Goal: Task Accomplishment & Management: Use online tool/utility

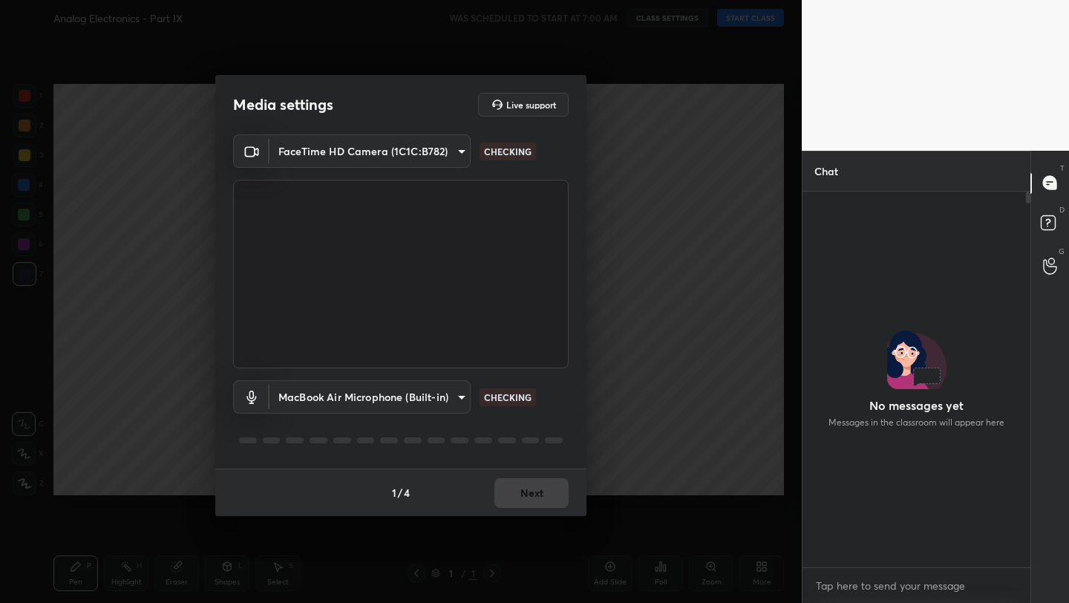
scroll to position [371, 223]
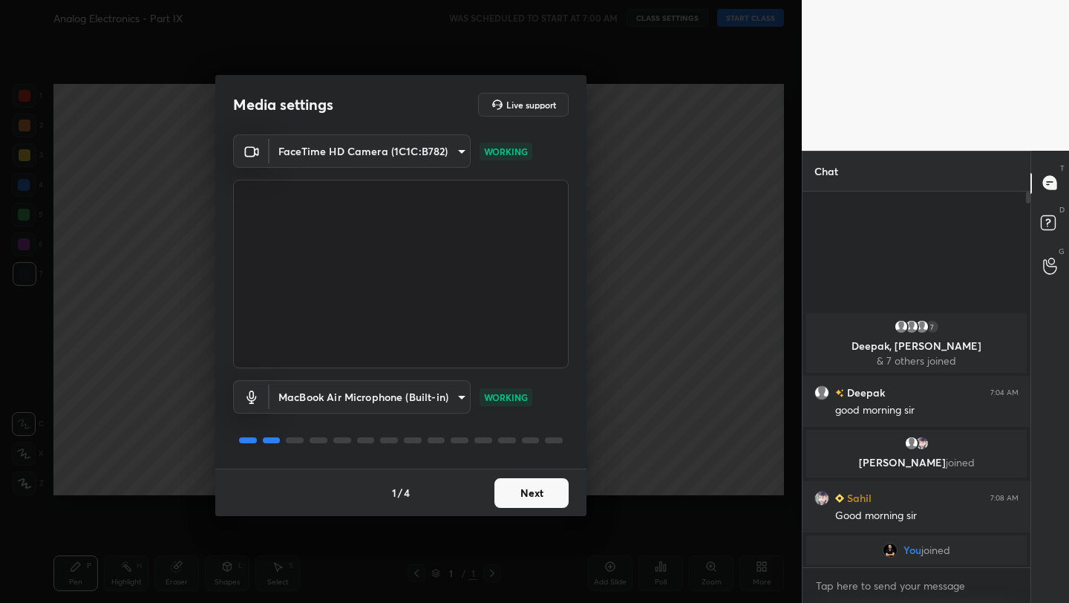
click at [540, 495] on button "Next" at bounding box center [531, 493] width 74 height 30
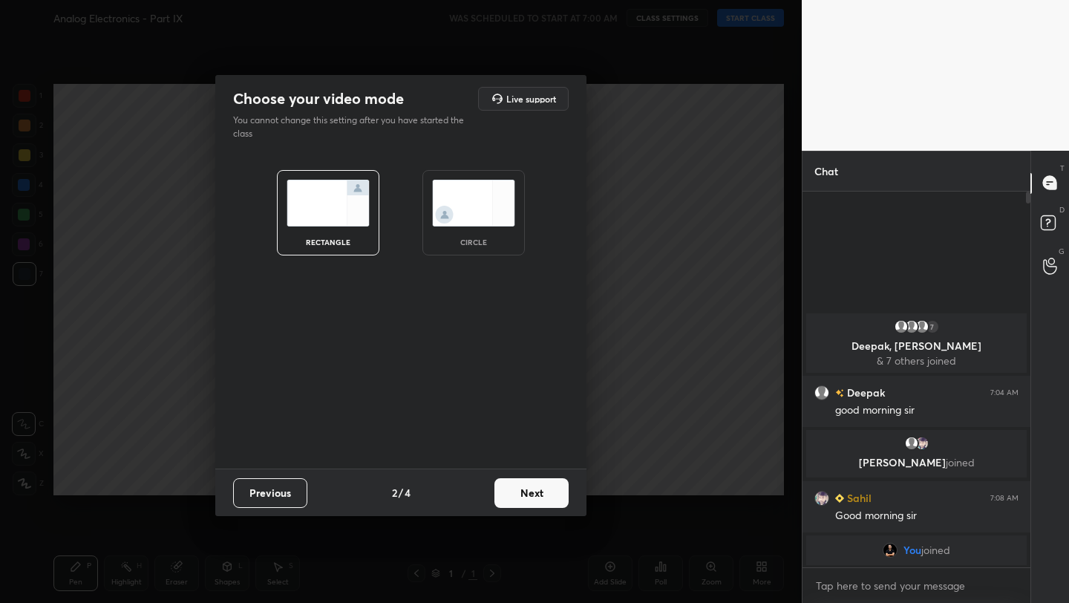
click at [540, 495] on button "Next" at bounding box center [531, 493] width 74 height 30
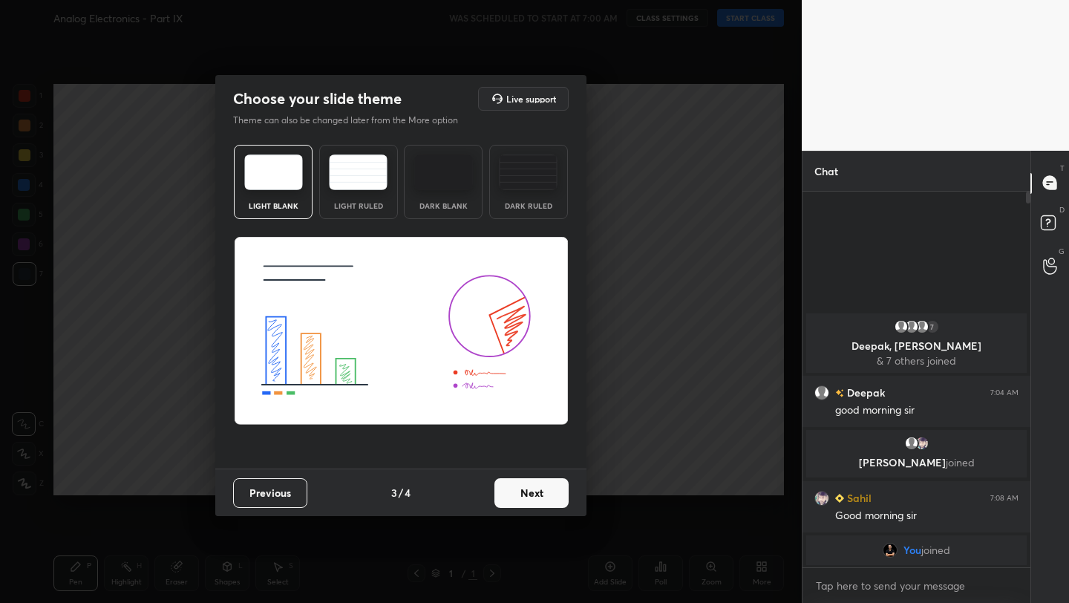
click at [540, 495] on button "Next" at bounding box center [531, 493] width 74 height 30
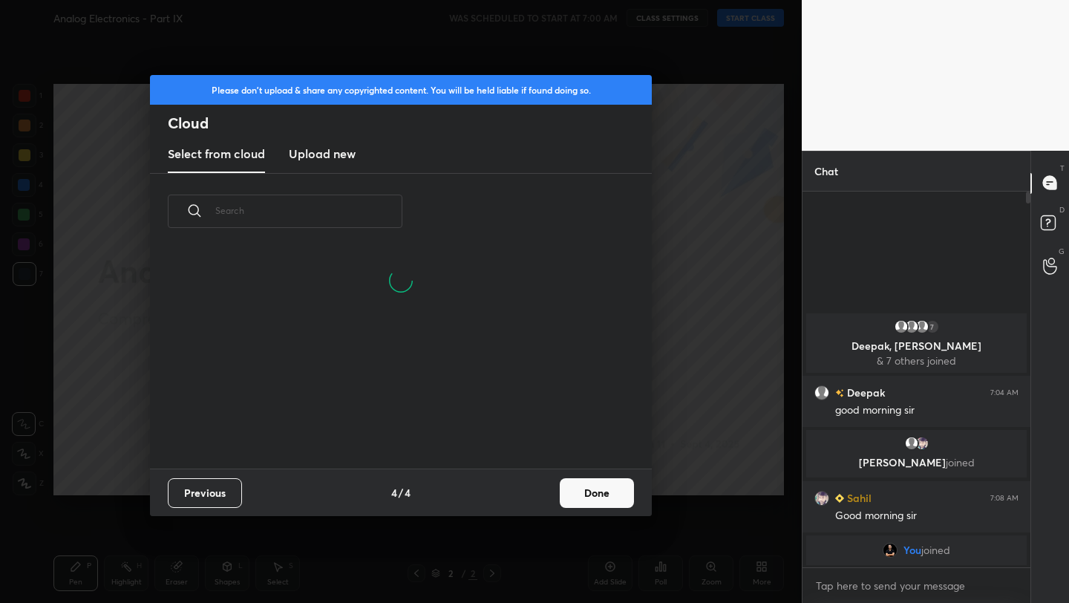
click at [618, 496] on button "Done" at bounding box center [597, 493] width 74 height 30
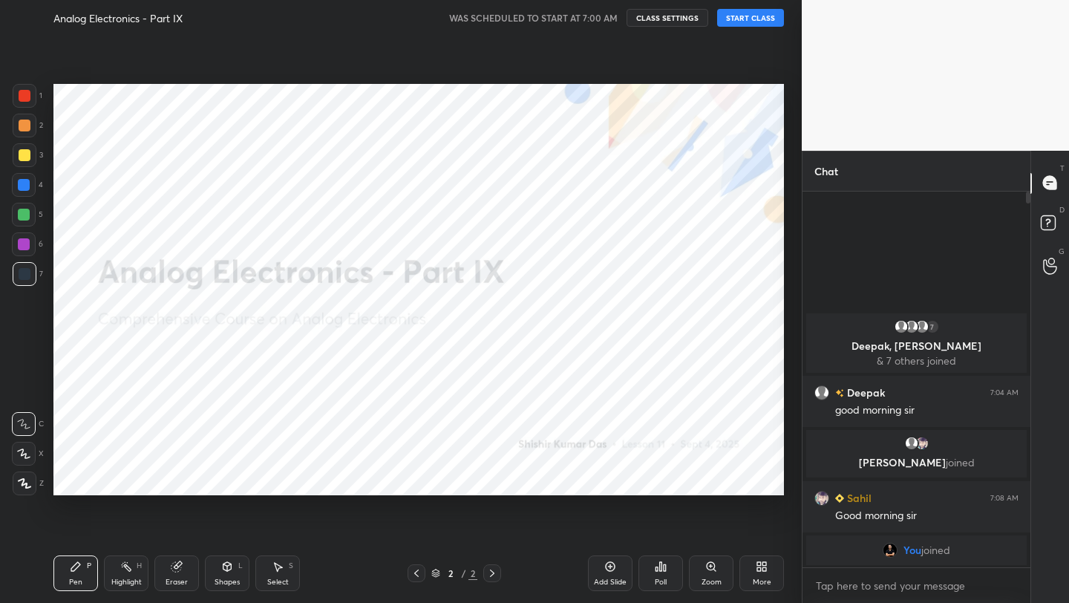
click at [745, 17] on button "START CLASS" at bounding box center [750, 18] width 67 height 18
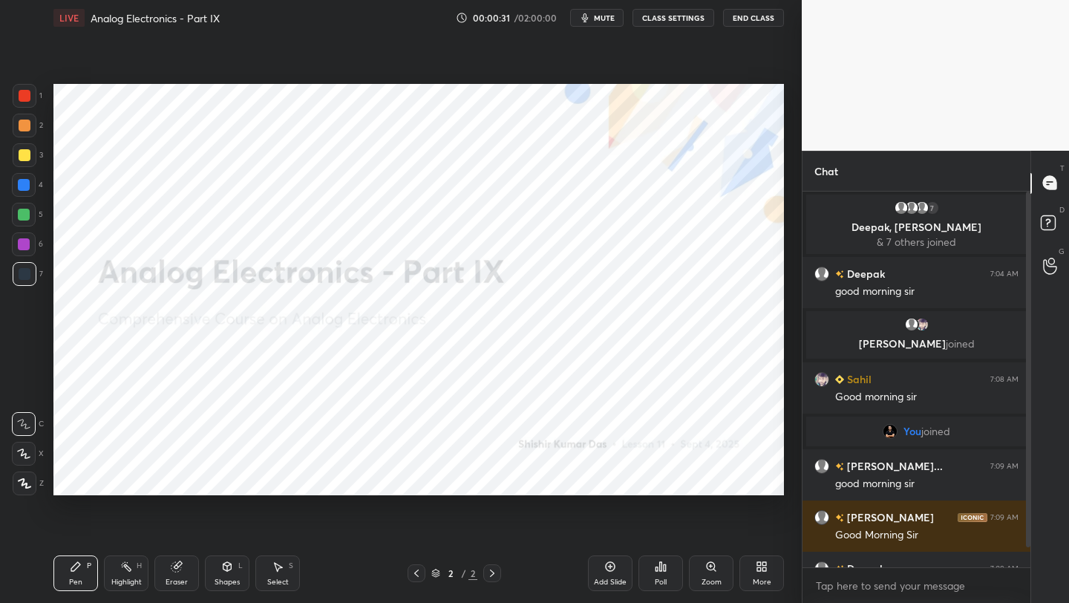
scroll to position [35, 0]
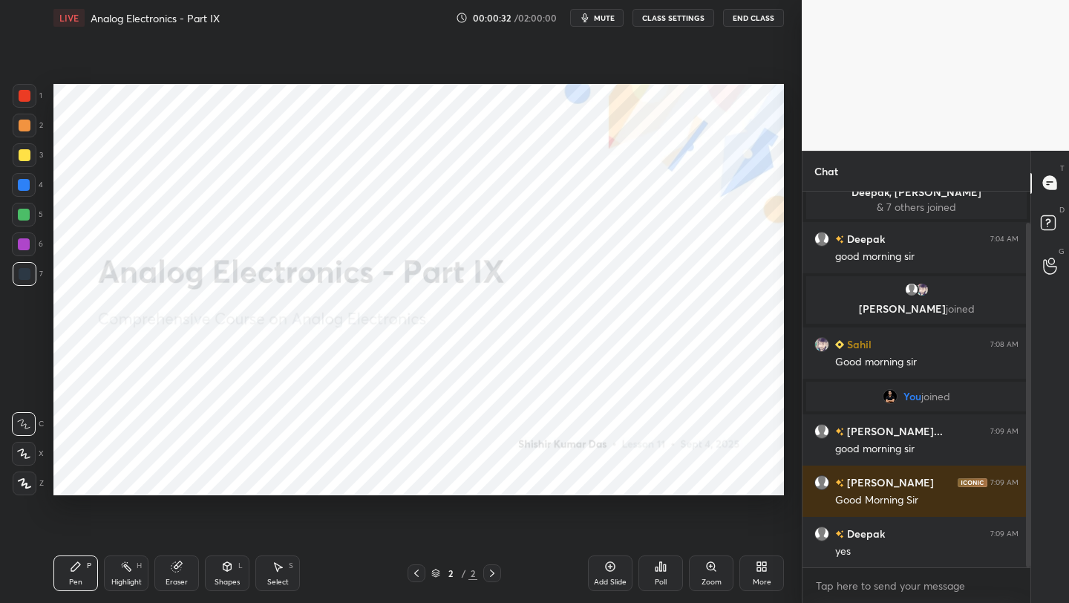
drag, startPoint x: 1028, startPoint y: 431, endPoint x: 1026, endPoint y: 479, distance: 47.6
click at [1026, 479] on div at bounding box center [1028, 395] width 4 height 344
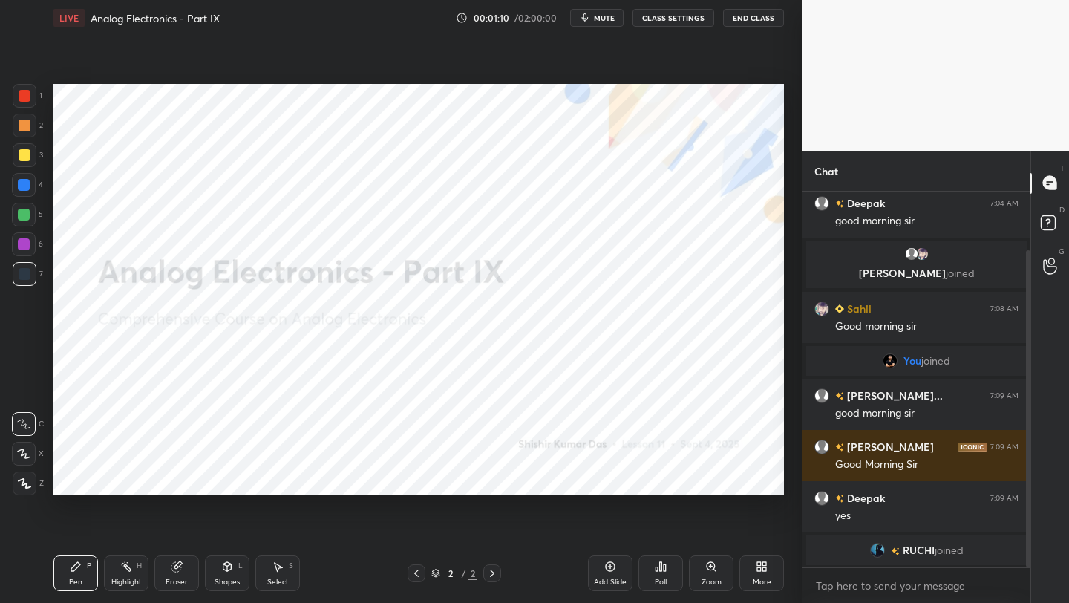
click at [606, 568] on icon at bounding box center [611, 567] width 10 height 10
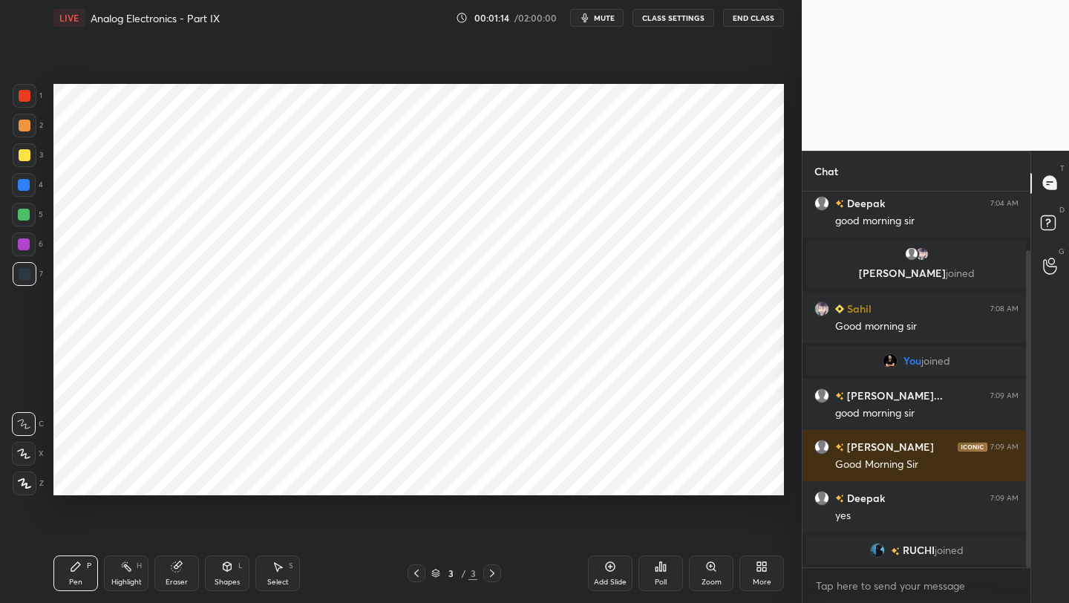
drag, startPoint x: 27, startPoint y: 92, endPoint x: 43, endPoint y: 94, distance: 16.5
click at [27, 92] on div at bounding box center [25, 96] width 12 height 12
click at [27, 277] on div at bounding box center [25, 274] width 12 height 12
click at [23, 454] on icon at bounding box center [23, 453] width 13 height 10
drag, startPoint x: 229, startPoint y: 572, endPoint x: 224, endPoint y: 555, distance: 17.8
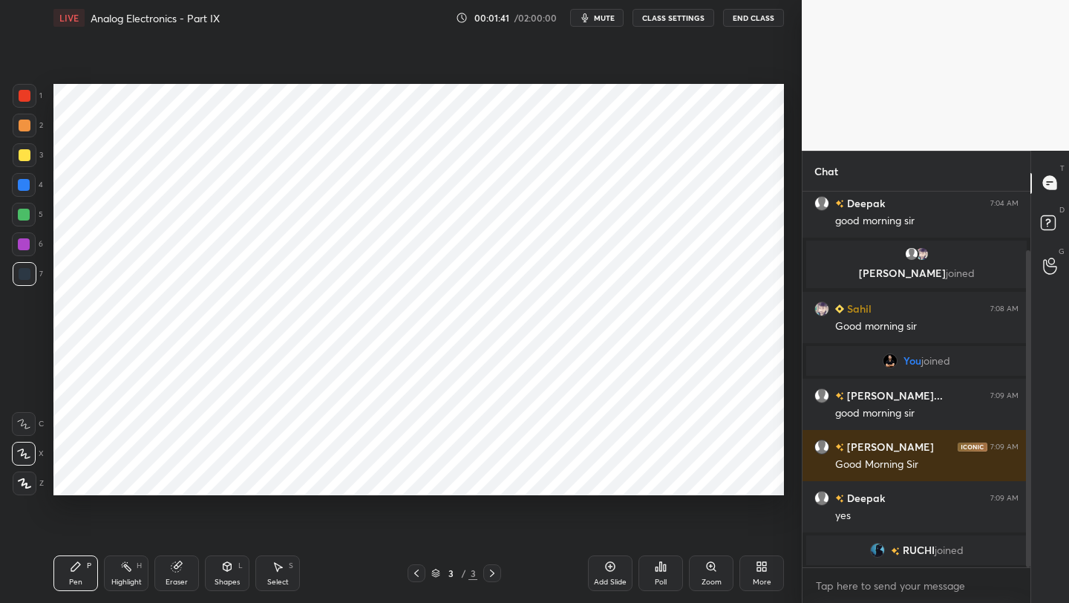
click at [229, 571] on div "Shapes L" at bounding box center [227, 573] width 45 height 36
drag, startPoint x: 93, startPoint y: 565, endPoint x: 93, endPoint y: 549, distance: 16.3
click at [91, 564] on div "Pen P" at bounding box center [75, 573] width 45 height 36
click at [26, 188] on div at bounding box center [24, 185] width 12 height 12
drag, startPoint x: 70, startPoint y: 583, endPoint x: 67, endPoint y: 572, distance: 10.8
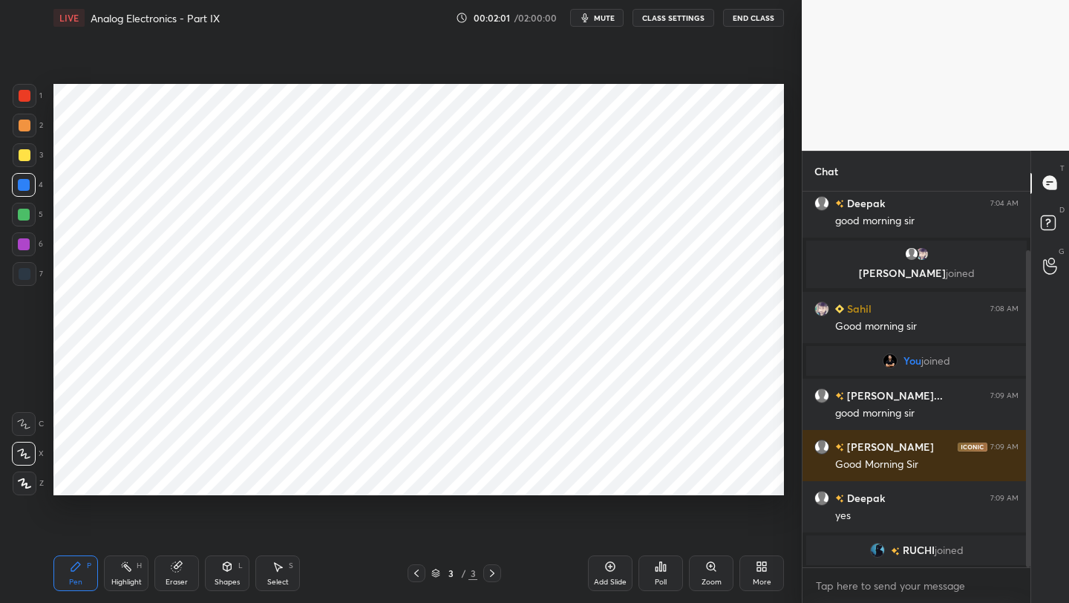
click at [67, 582] on div "Pen P" at bounding box center [75, 573] width 45 height 36
click at [22, 278] on div at bounding box center [25, 274] width 12 height 12
click at [229, 572] on div "Shapes L" at bounding box center [227, 573] width 45 height 36
click at [171, 569] on icon at bounding box center [177, 566] width 12 height 12
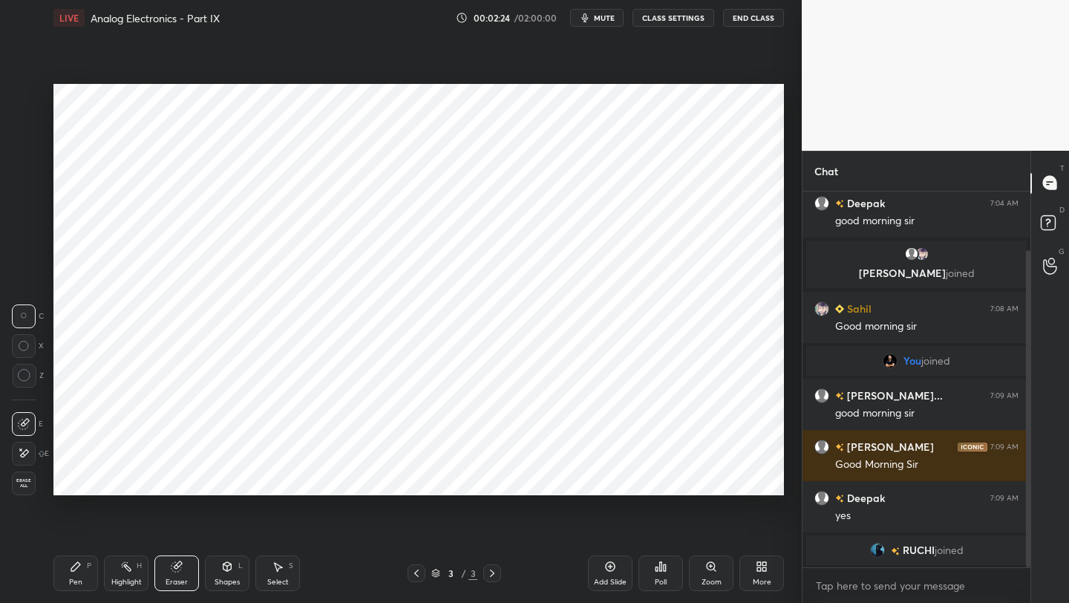
click at [218, 560] on div "Shapes L" at bounding box center [227, 573] width 45 height 36
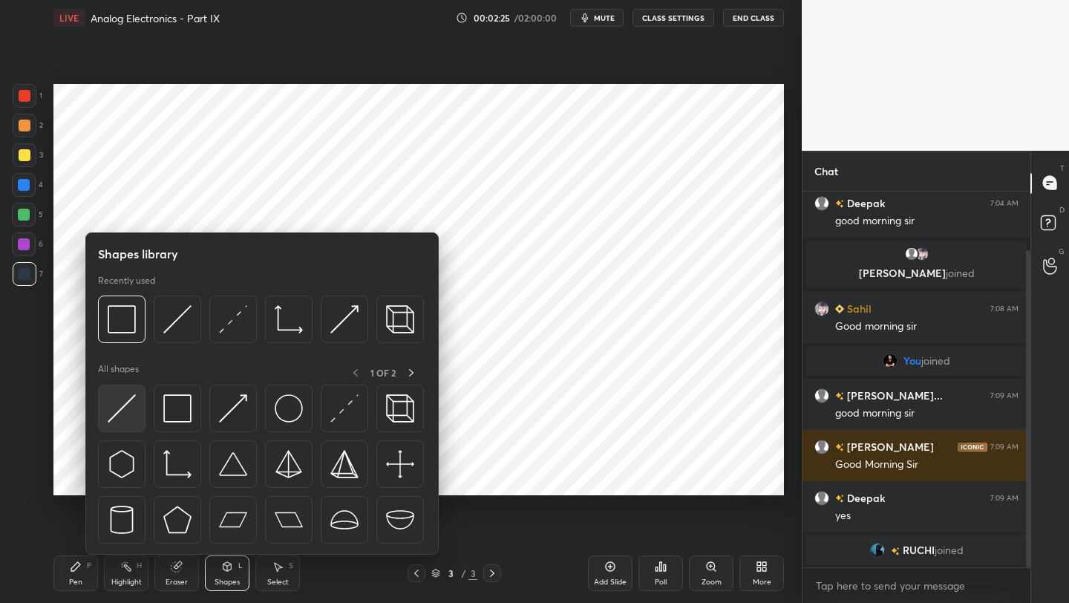
click at [123, 398] on img at bounding box center [122, 408] width 28 height 28
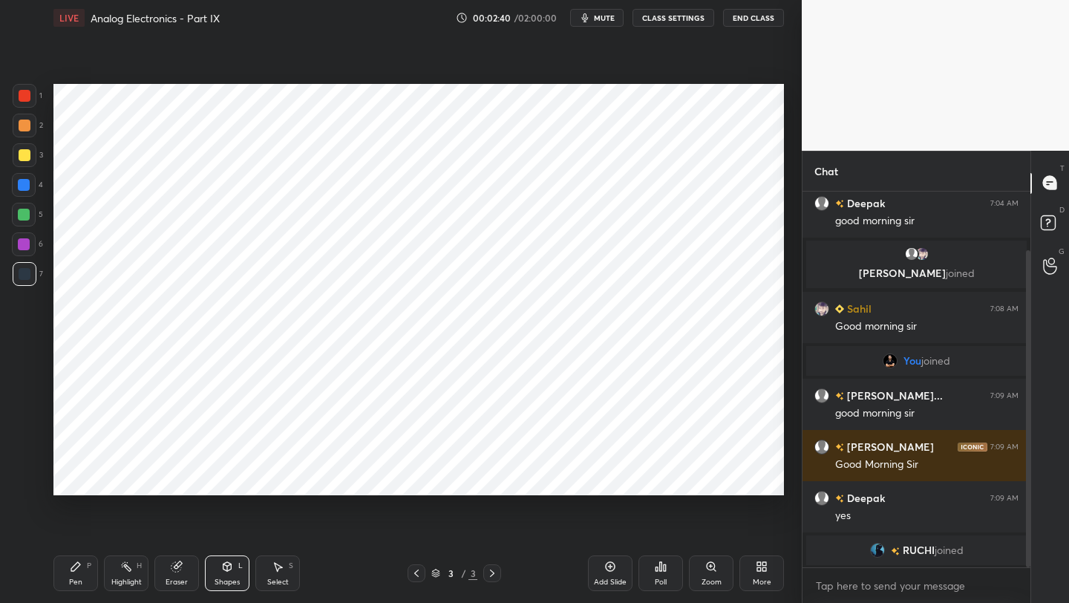
click at [73, 566] on icon at bounding box center [75, 566] width 9 height 9
drag, startPoint x: 25, startPoint y: 105, endPoint x: 37, endPoint y: 122, distance: 21.4
click at [25, 105] on div at bounding box center [25, 96] width 24 height 24
click at [221, 580] on div "Shapes" at bounding box center [227, 581] width 25 height 7
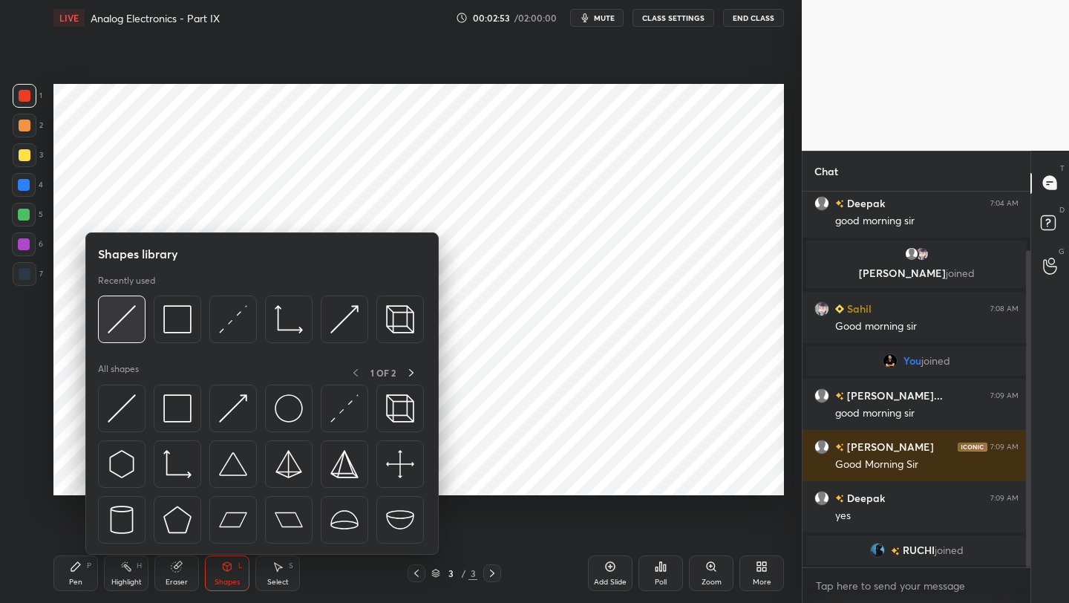
click at [124, 315] on img at bounding box center [122, 319] width 28 height 28
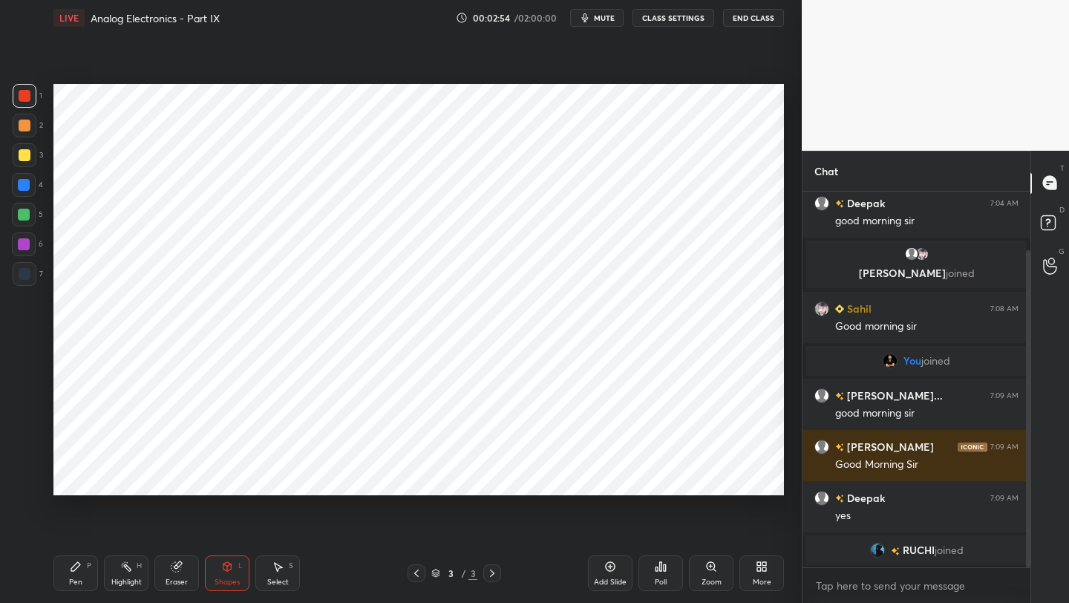
click at [20, 264] on div at bounding box center [25, 274] width 24 height 24
click at [68, 572] on div "Pen P" at bounding box center [75, 573] width 45 height 36
drag, startPoint x: 26, startPoint y: 96, endPoint x: 49, endPoint y: 118, distance: 31.5
click at [26, 96] on div at bounding box center [25, 96] width 12 height 12
click at [217, 572] on div "Shapes L" at bounding box center [227, 573] width 45 height 36
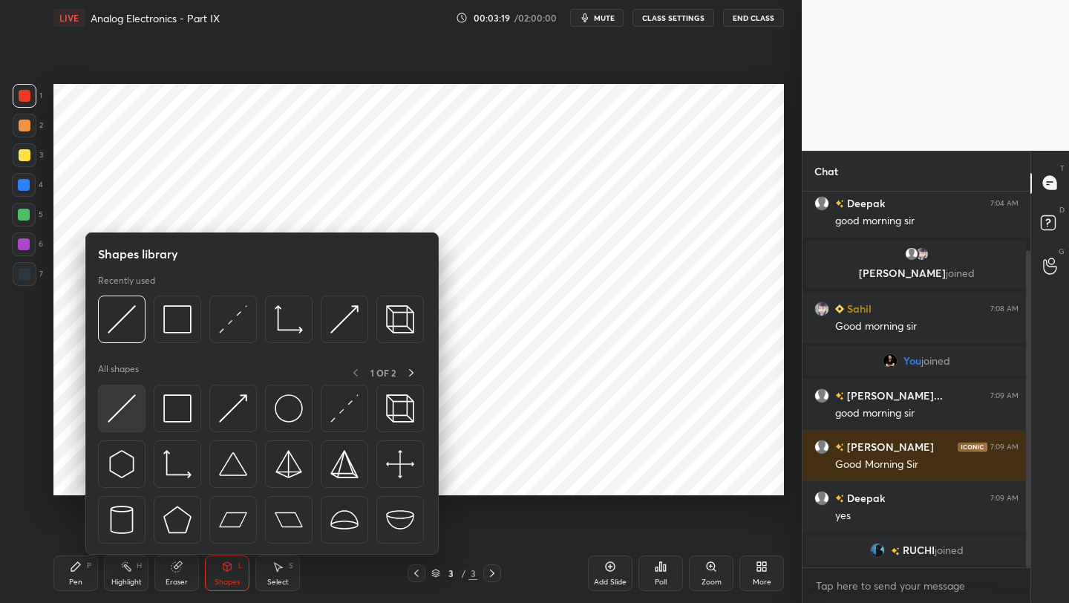
click at [124, 407] on img at bounding box center [122, 408] width 28 height 28
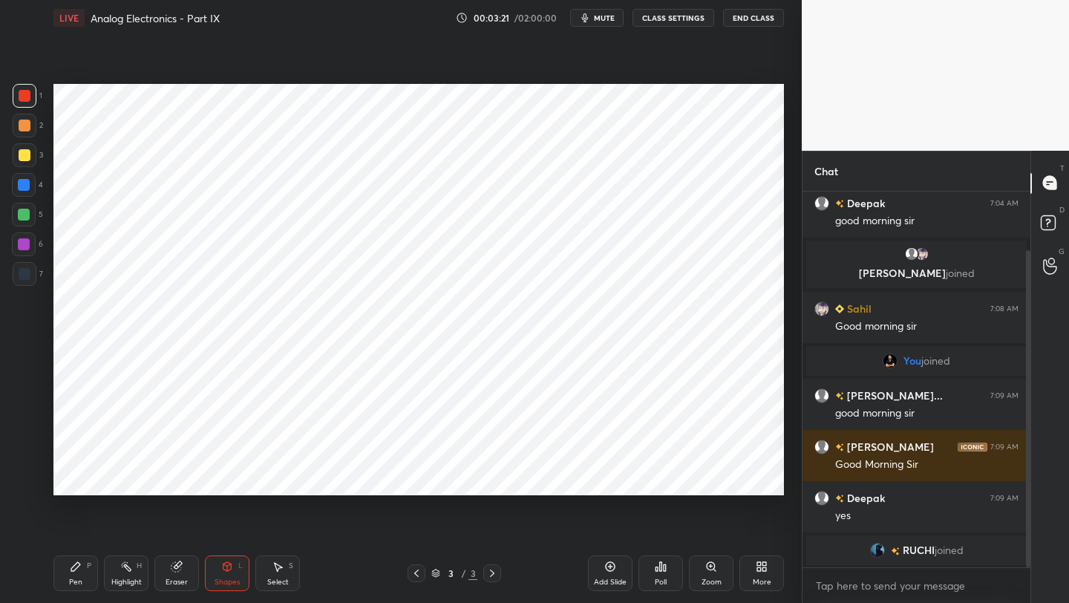
click at [24, 180] on div at bounding box center [24, 185] width 12 height 12
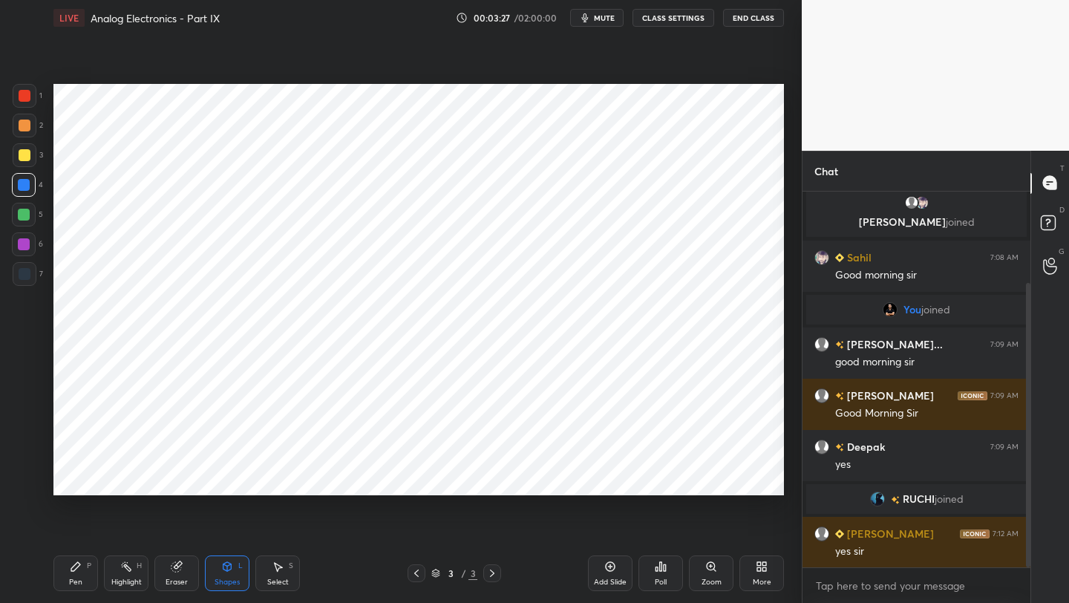
click at [75, 563] on icon at bounding box center [75, 566] width 9 height 9
click at [24, 193] on div at bounding box center [24, 185] width 24 height 24
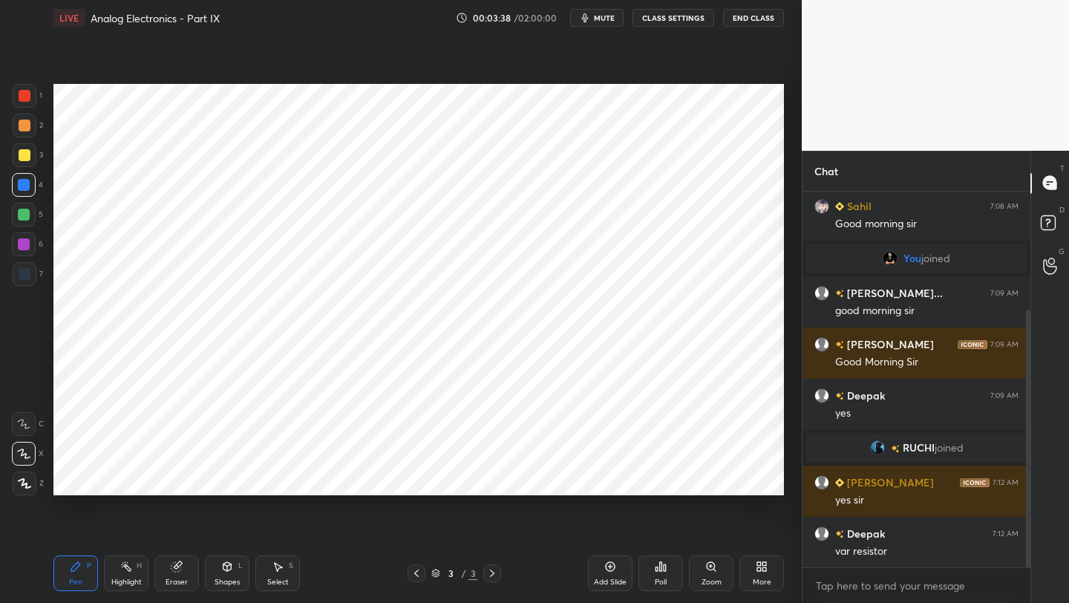
click at [71, 565] on icon at bounding box center [76, 566] width 12 height 12
click at [25, 281] on div at bounding box center [25, 274] width 24 height 24
drag, startPoint x: 176, startPoint y: 572, endPoint x: 179, endPoint y: 525, distance: 46.9
click at [171, 572] on icon at bounding box center [177, 566] width 12 height 12
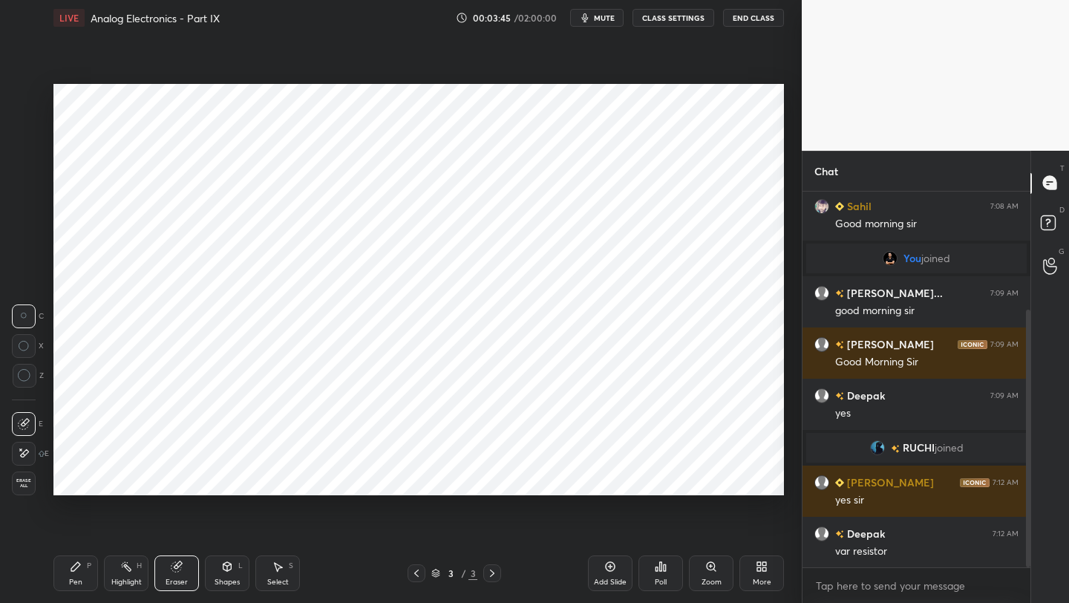
scroll to position [224, 0]
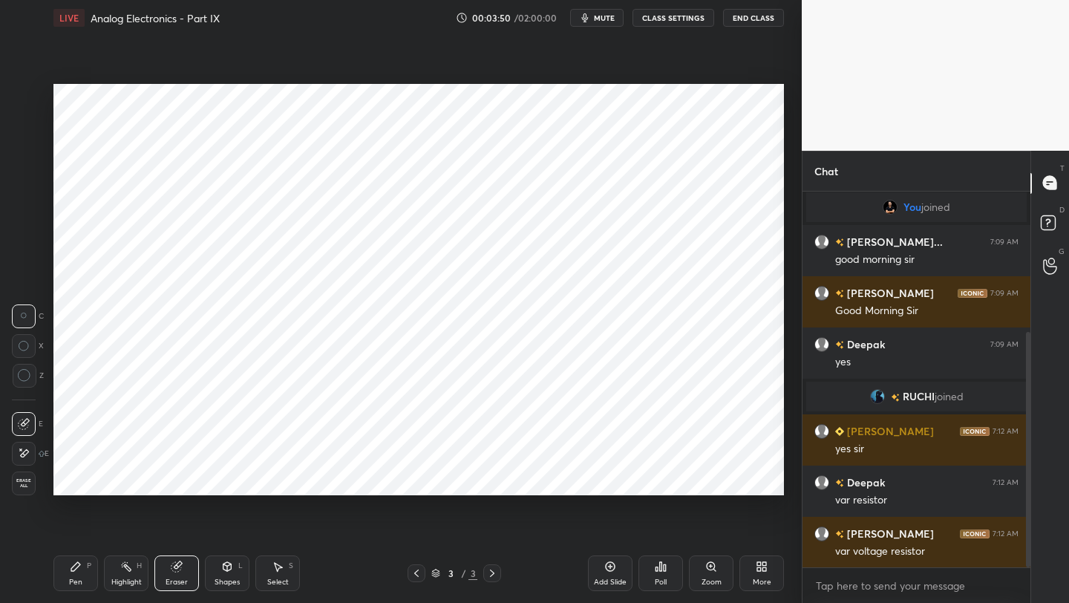
click at [70, 578] on div "Pen" at bounding box center [75, 581] width 13 height 7
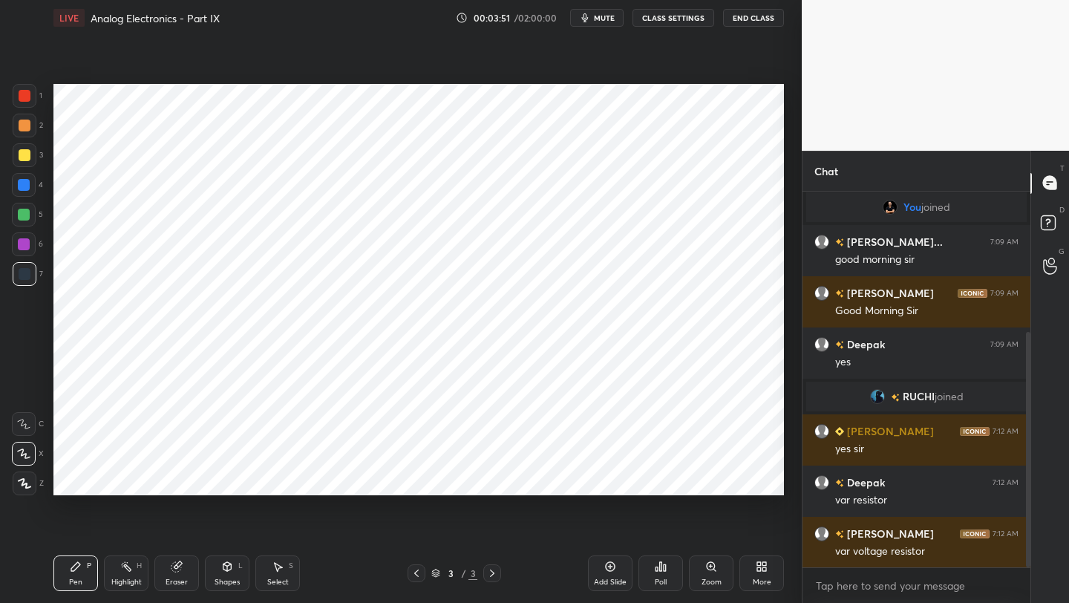
click at [22, 281] on div at bounding box center [25, 274] width 24 height 24
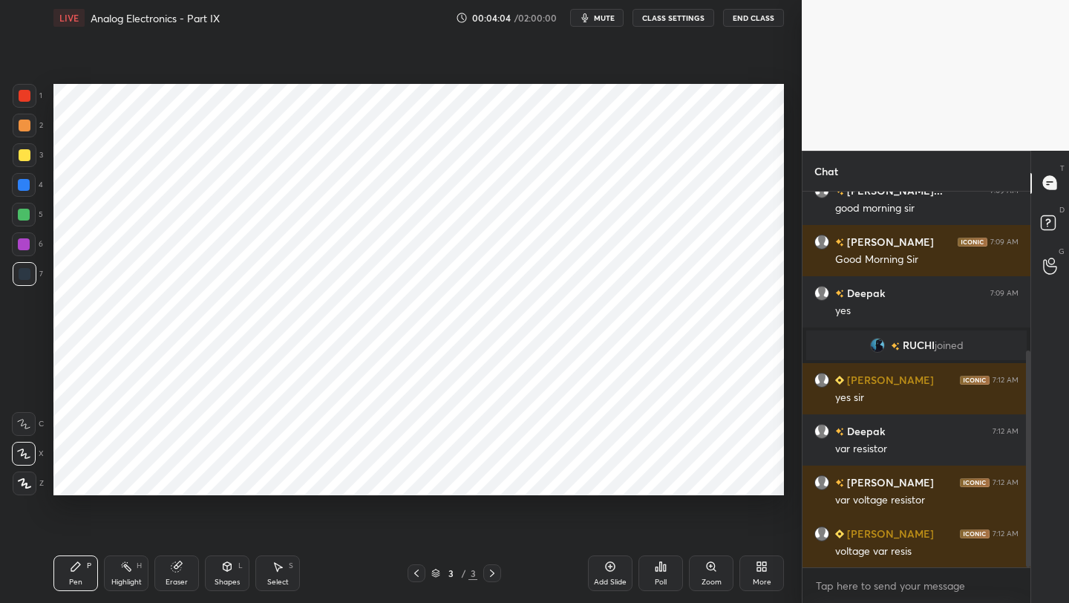
drag, startPoint x: 179, startPoint y: 574, endPoint x: 179, endPoint y: 563, distance: 11.1
click at [179, 573] on div "Eraser" at bounding box center [176, 573] width 45 height 36
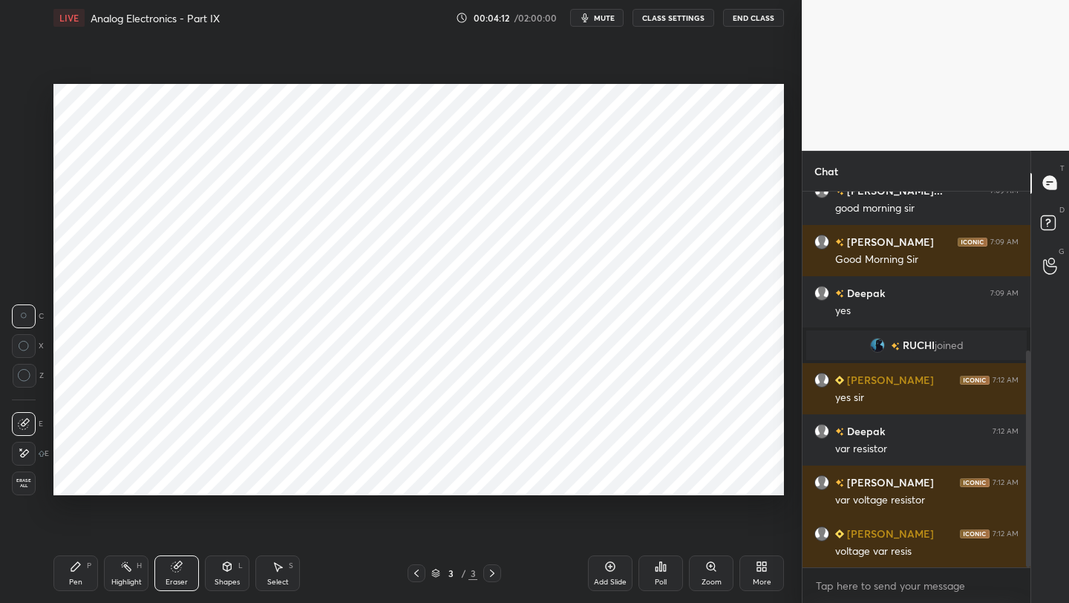
drag, startPoint x: 220, startPoint y: 572, endPoint x: 213, endPoint y: 556, distance: 17.3
click at [211, 568] on div "Shapes L" at bounding box center [227, 573] width 45 height 36
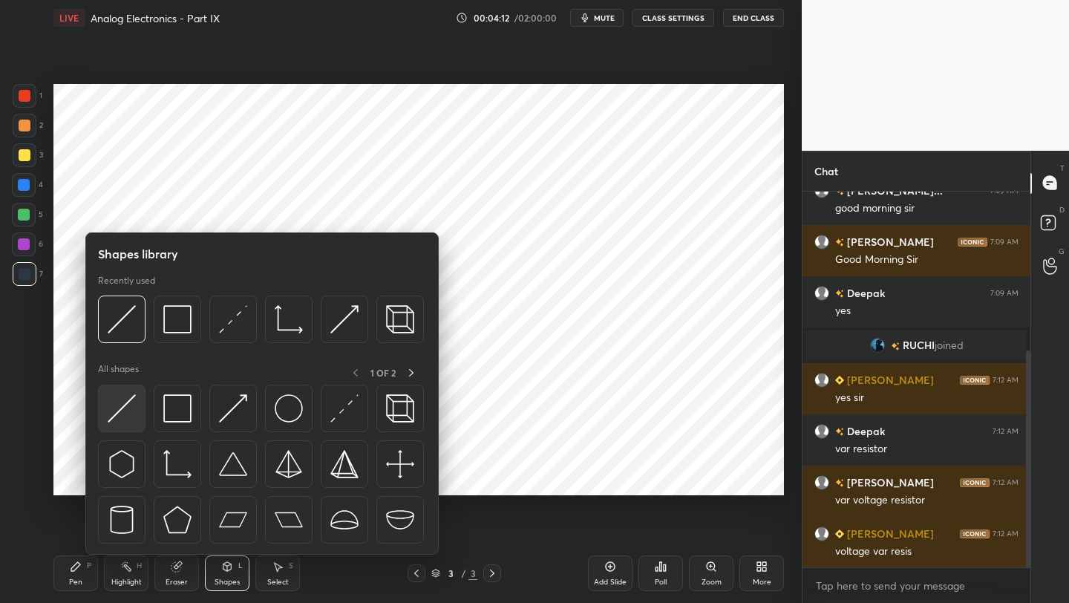
click at [128, 410] on img at bounding box center [122, 408] width 28 height 28
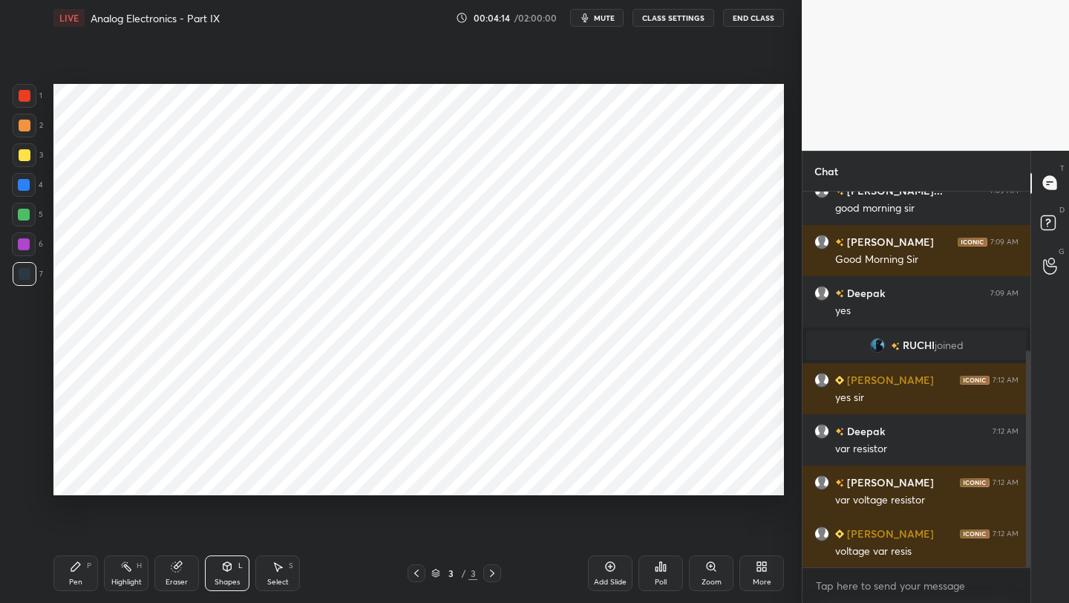
click at [24, 188] on div at bounding box center [24, 185] width 12 height 12
click at [64, 567] on div "Pen P" at bounding box center [75, 573] width 45 height 36
click at [34, 271] on div at bounding box center [25, 274] width 24 height 24
click at [27, 184] on div at bounding box center [24, 185] width 12 height 12
click at [174, 572] on div "Eraser" at bounding box center [176, 573] width 45 height 36
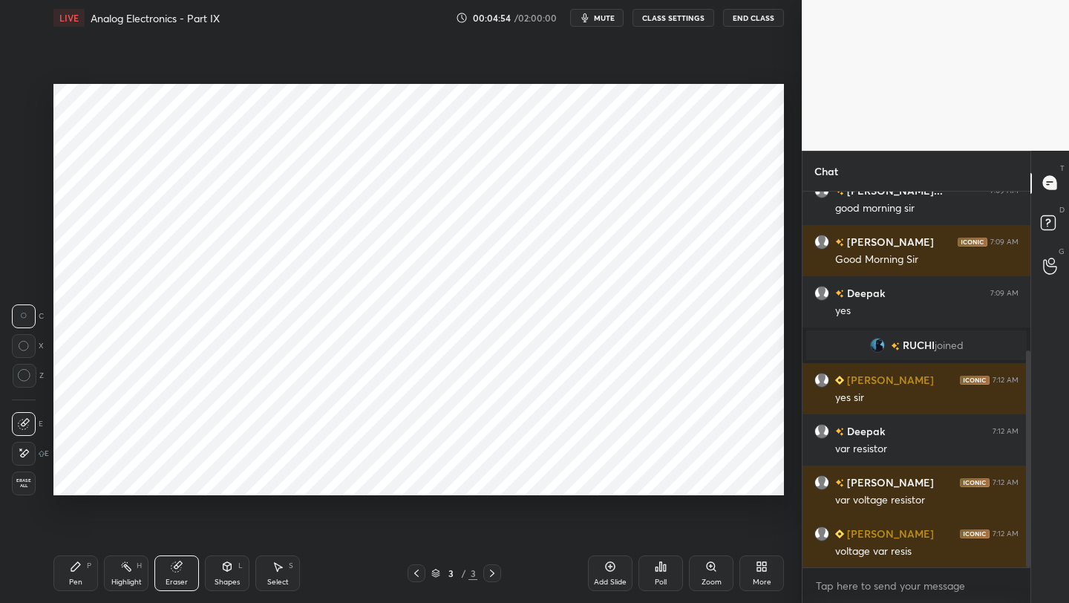
drag, startPoint x: 76, startPoint y: 582, endPoint x: 108, endPoint y: 517, distance: 72.7
click at [78, 578] on div "Pen" at bounding box center [75, 581] width 13 height 7
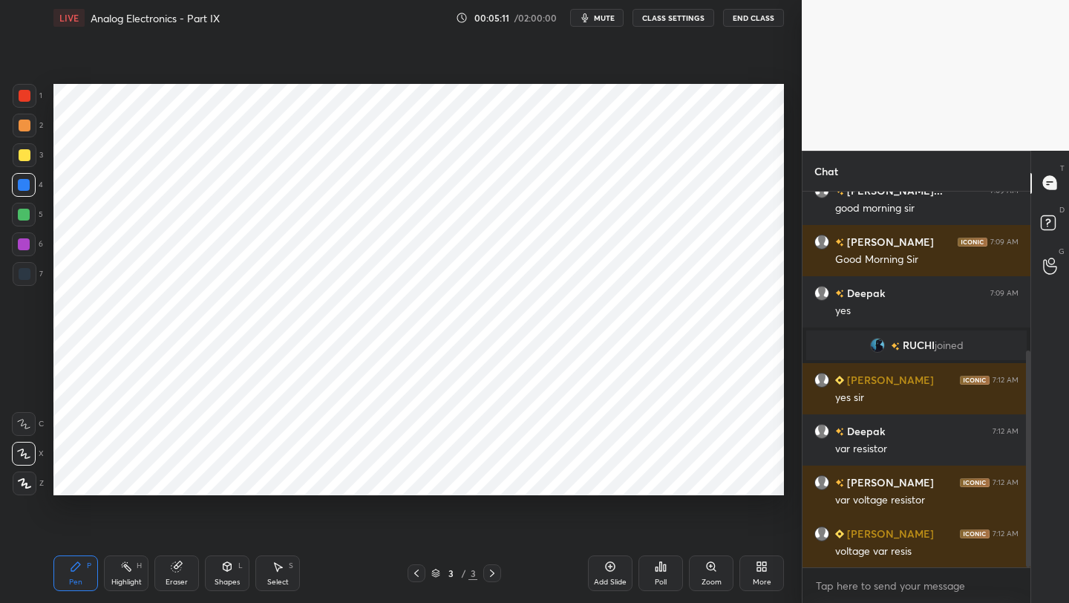
click at [10, 96] on div "1 2 3 4 5 6 7 C X Z C X Z E E Erase all H H" at bounding box center [24, 289] width 48 height 411
click at [22, 98] on div at bounding box center [25, 96] width 12 height 12
drag, startPoint x: 222, startPoint y: 570, endPoint x: 220, endPoint y: 562, distance: 8.3
click at [221, 570] on icon at bounding box center [227, 566] width 12 height 12
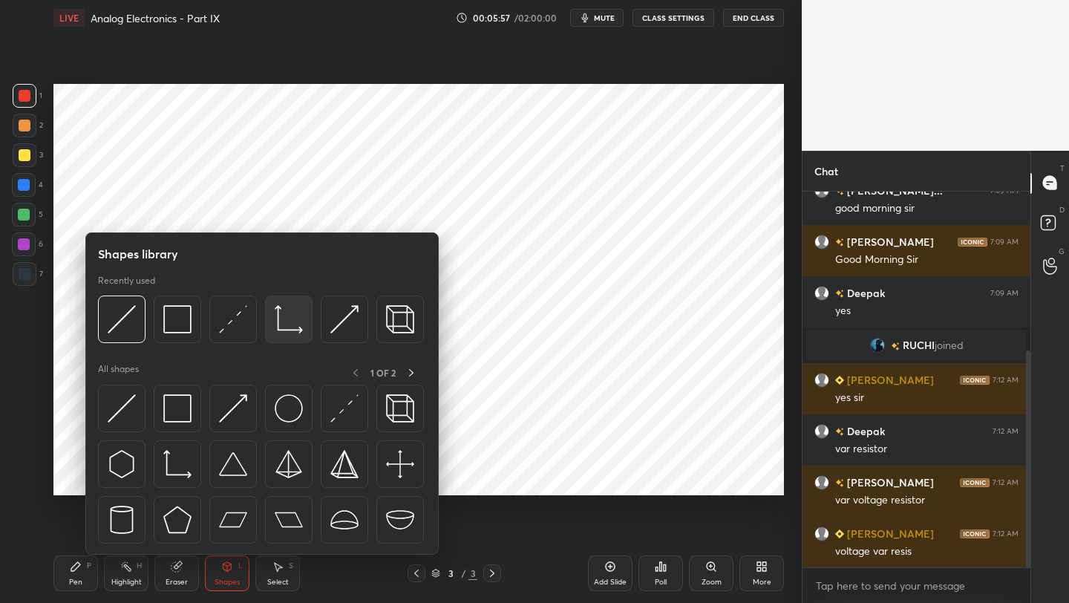
click at [279, 314] on img at bounding box center [289, 319] width 28 height 28
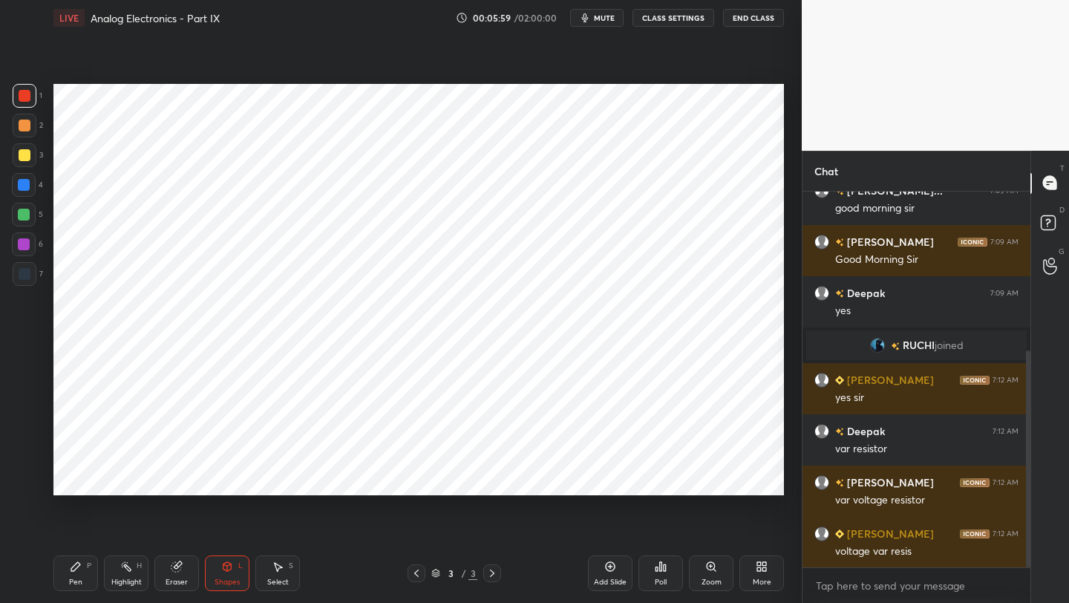
click at [71, 584] on div "Pen P" at bounding box center [75, 573] width 45 height 36
click at [232, 578] on div "Shapes" at bounding box center [227, 581] width 25 height 7
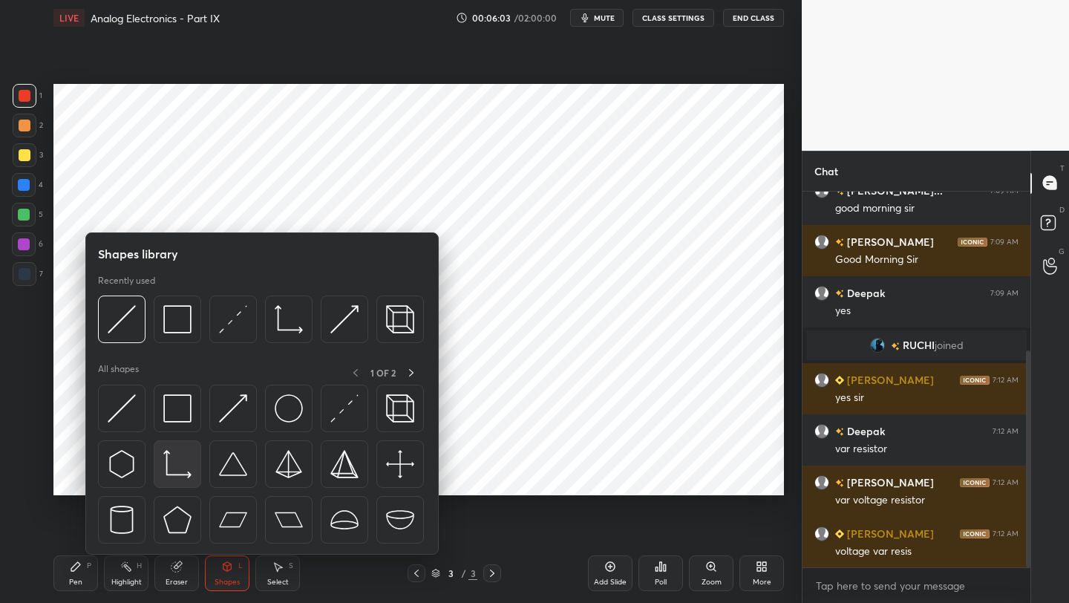
click at [174, 472] on img at bounding box center [177, 464] width 28 height 28
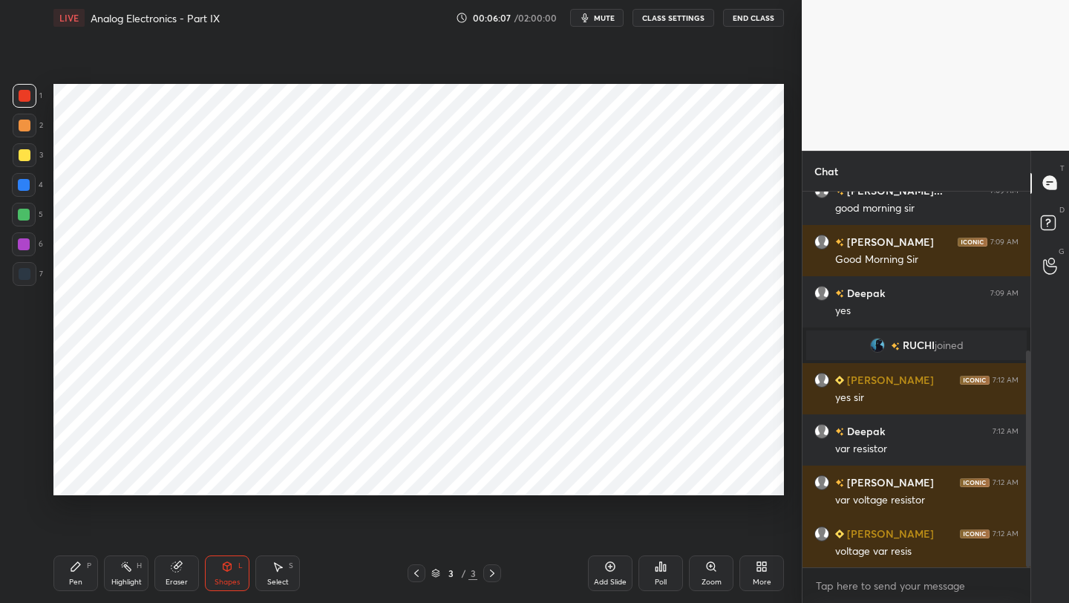
click at [76, 578] on div "Pen" at bounding box center [75, 581] width 13 height 7
click at [29, 278] on div at bounding box center [25, 274] width 12 height 12
click at [218, 575] on div "Shapes L" at bounding box center [227, 573] width 45 height 36
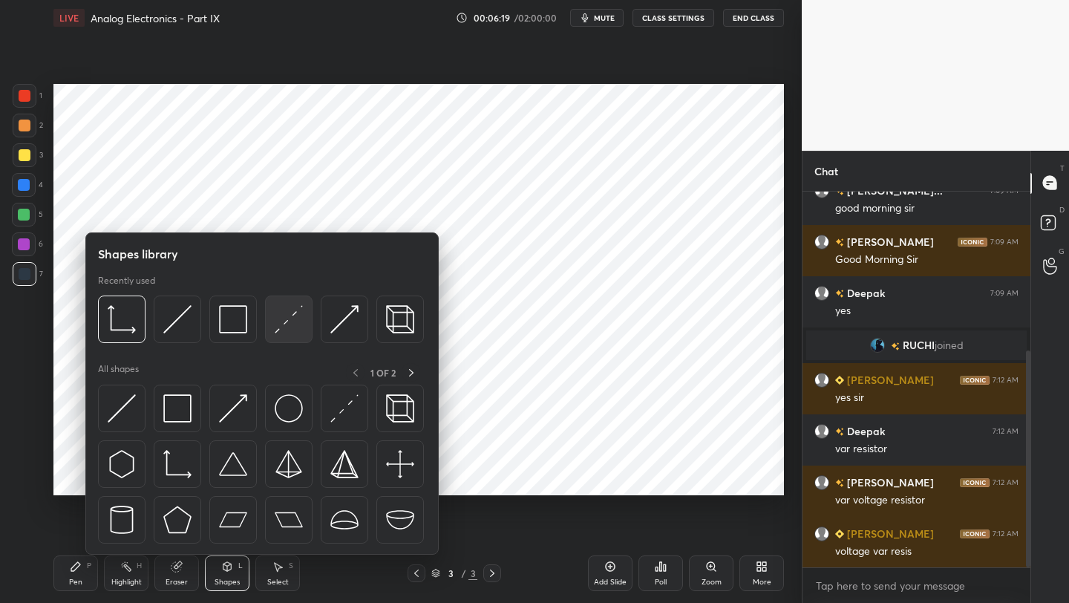
click at [294, 327] on img at bounding box center [289, 319] width 28 height 28
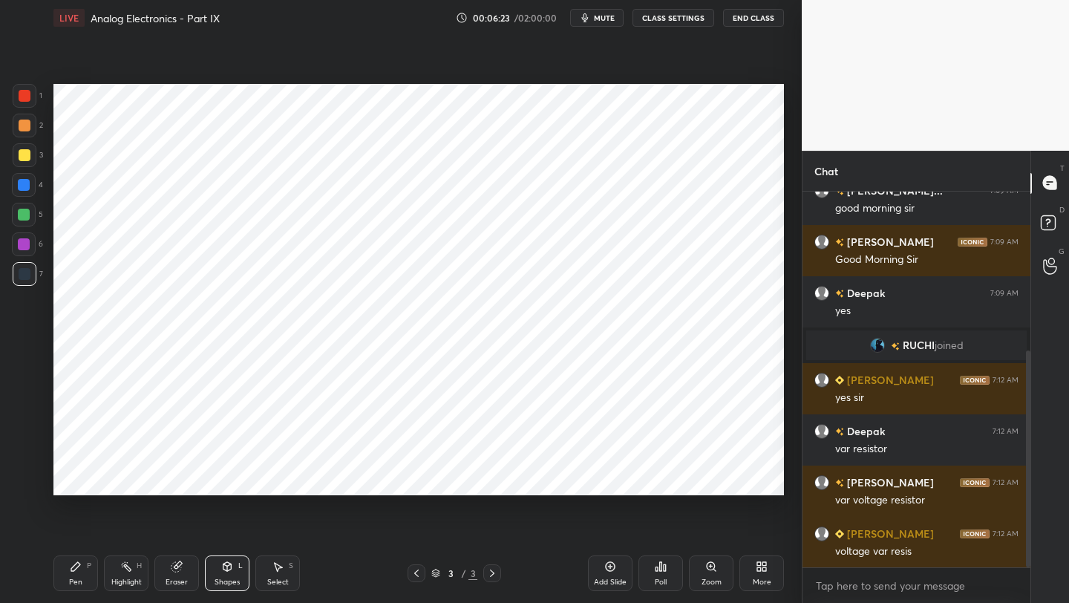
drag, startPoint x: 79, startPoint y: 586, endPoint x: 85, endPoint y: 567, distance: 20.4
click at [79, 586] on div "Pen" at bounding box center [75, 581] width 13 height 7
click at [224, 578] on div "Shapes" at bounding box center [227, 581] width 25 height 7
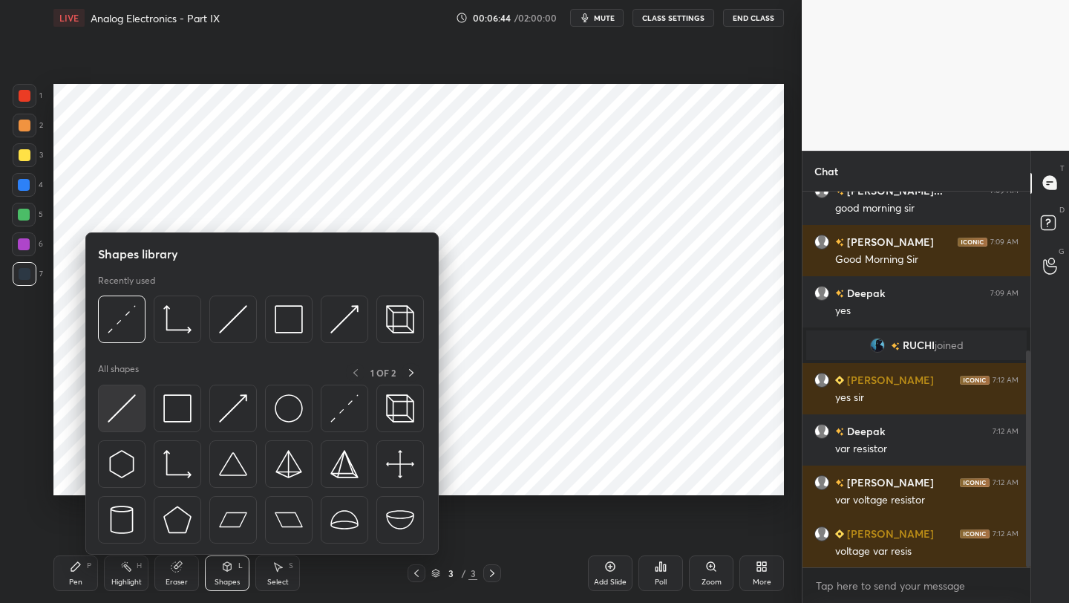
click at [131, 416] on img at bounding box center [122, 408] width 28 height 28
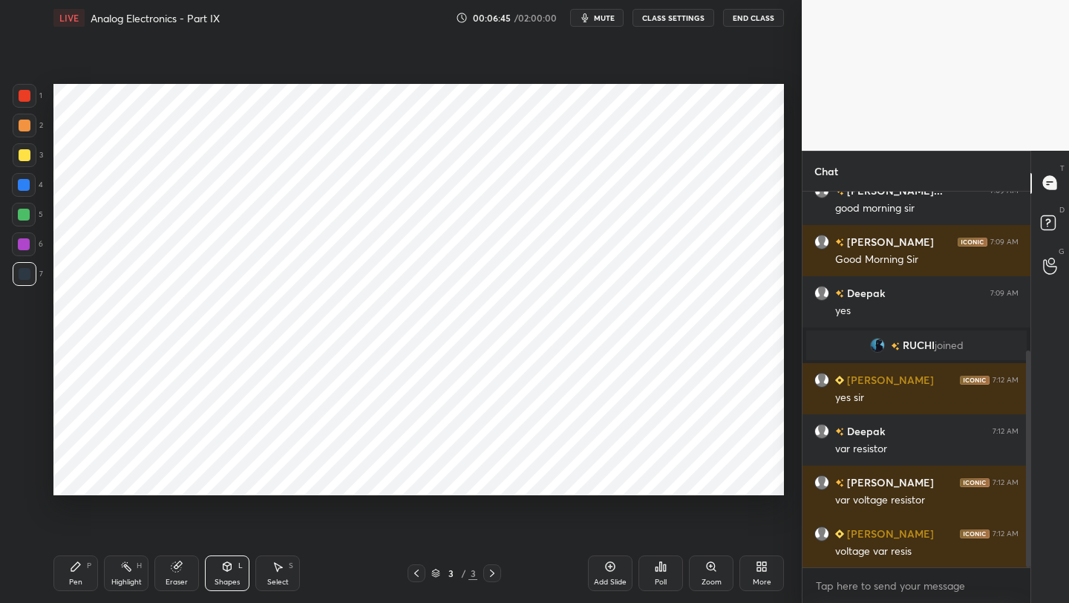
click at [82, 570] on div "Pen P" at bounding box center [75, 573] width 45 height 36
drag, startPoint x: 230, startPoint y: 568, endPoint x: 232, endPoint y: 557, distance: 11.4
click at [230, 568] on icon at bounding box center [227, 566] width 8 height 9
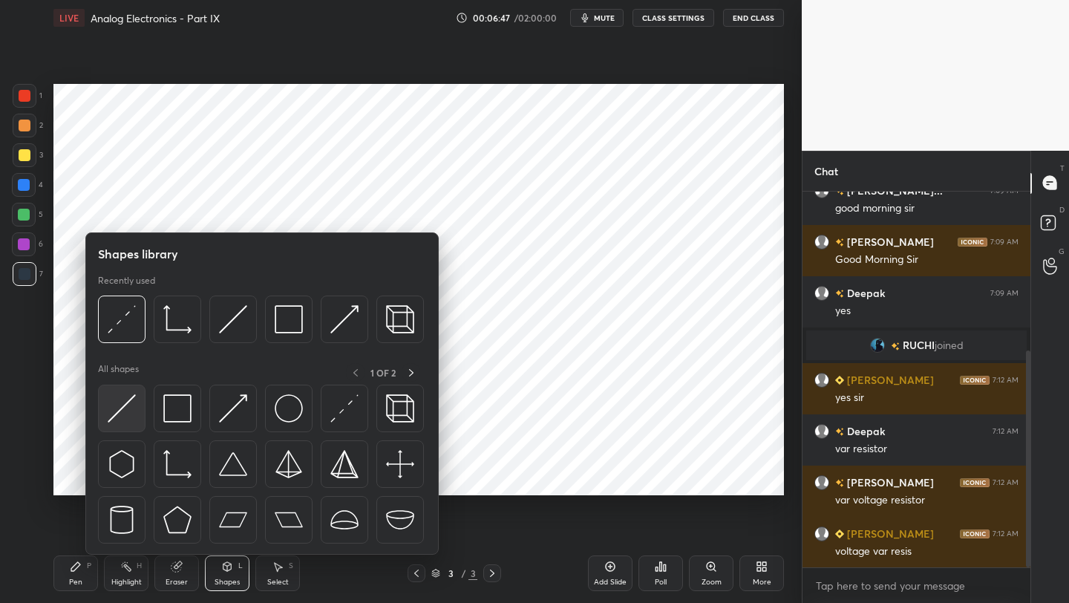
click at [125, 410] on img at bounding box center [122, 408] width 28 height 28
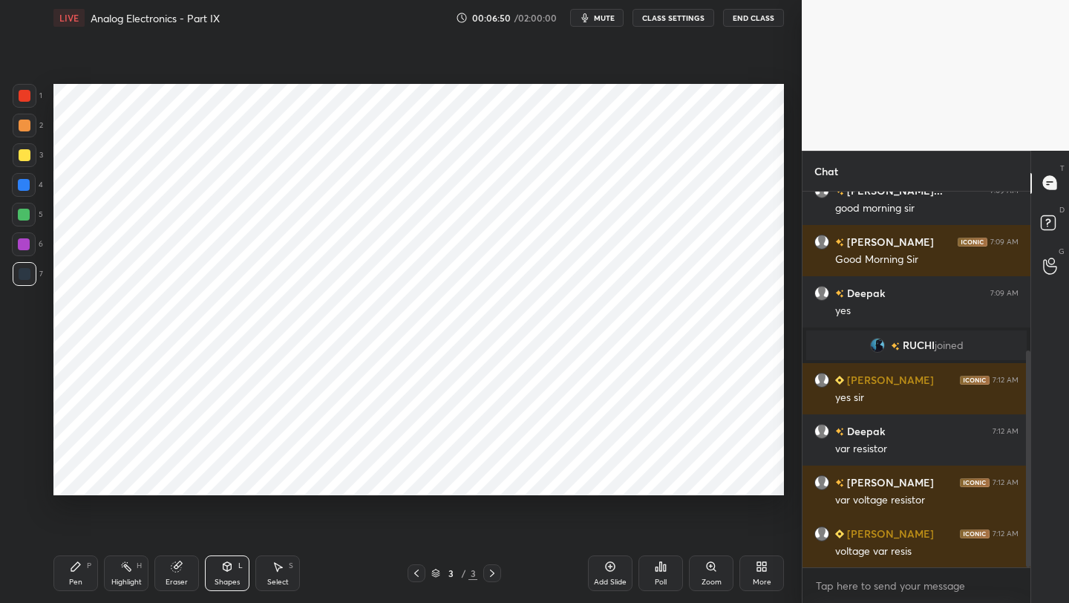
click at [72, 575] on div "Pen P" at bounding box center [75, 573] width 45 height 36
click at [228, 569] on icon at bounding box center [227, 566] width 8 height 9
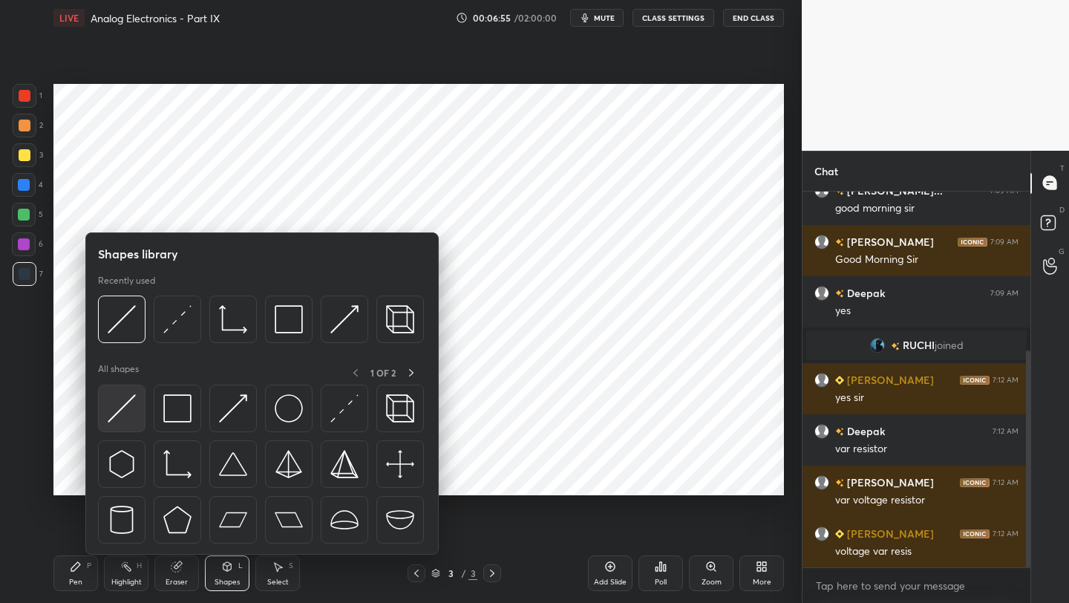
click at [119, 406] on img at bounding box center [122, 408] width 28 height 28
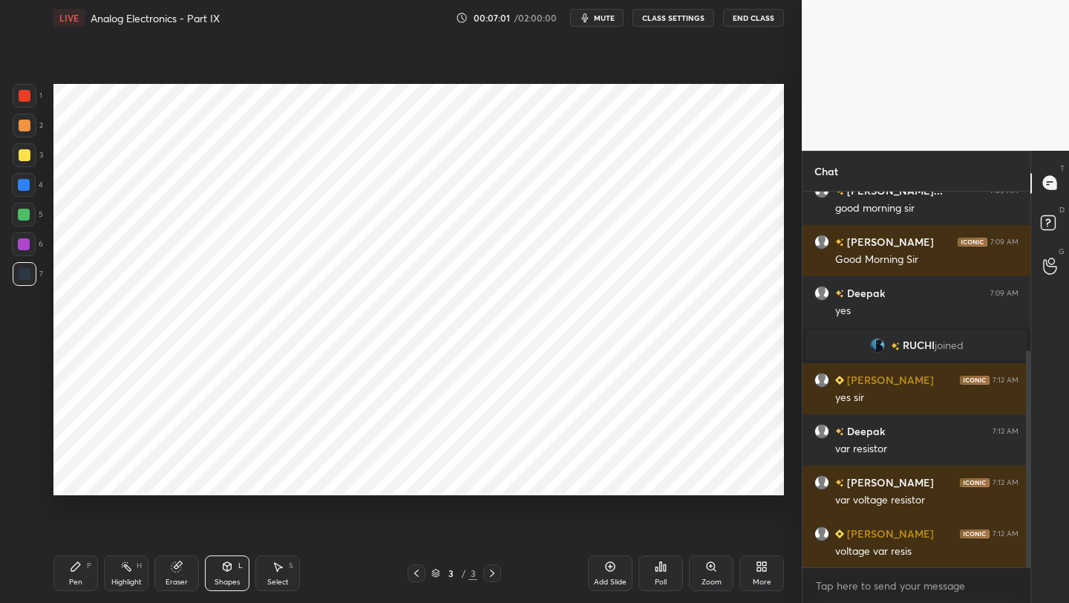
click at [56, 592] on div "Pen P Highlight H Eraser Shapes L Select S 3 / 3 Add Slide Poll Zoom More" at bounding box center [418, 572] width 730 height 59
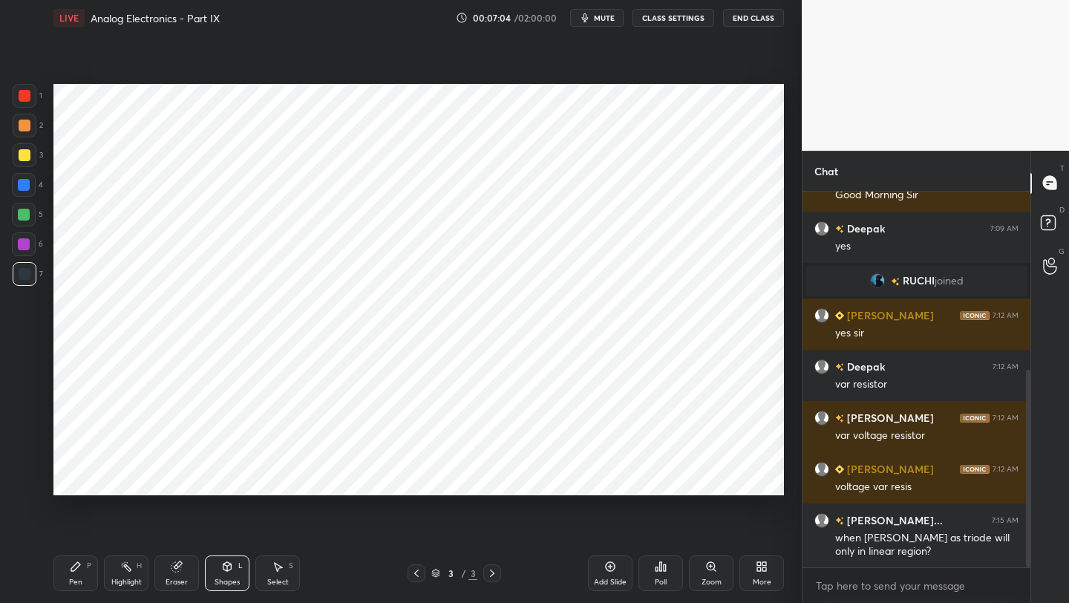
click at [82, 566] on div "Pen P" at bounding box center [75, 573] width 45 height 36
drag, startPoint x: 81, startPoint y: 568, endPoint x: 81, endPoint y: 555, distance: 13.4
click at [80, 567] on icon at bounding box center [76, 566] width 12 height 12
click at [24, 246] on div at bounding box center [24, 244] width 12 height 12
click at [223, 569] on icon at bounding box center [227, 566] width 12 height 12
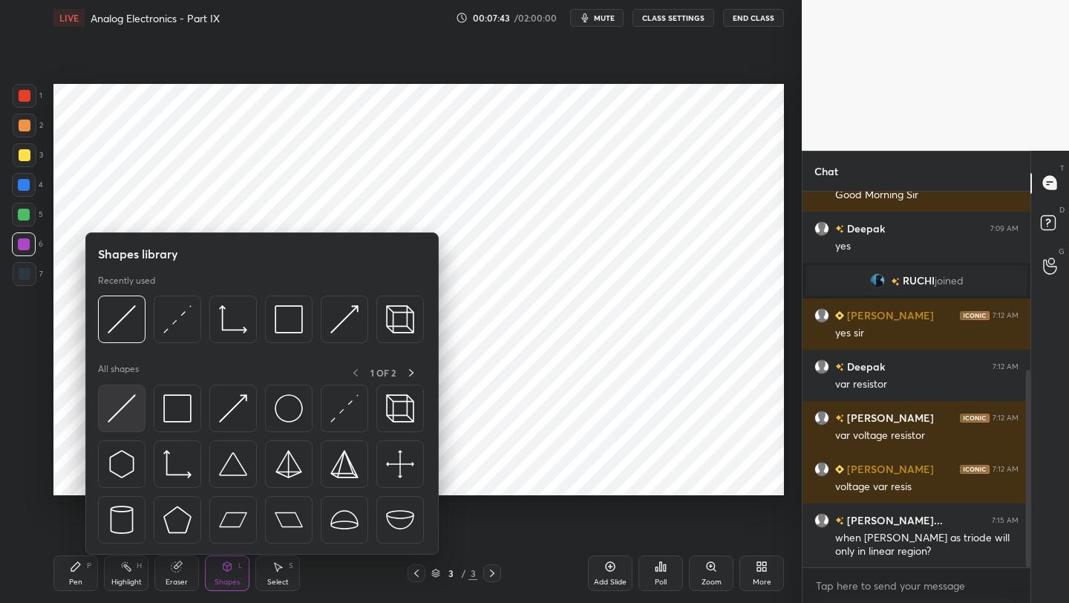
click at [118, 410] on img at bounding box center [122, 408] width 28 height 28
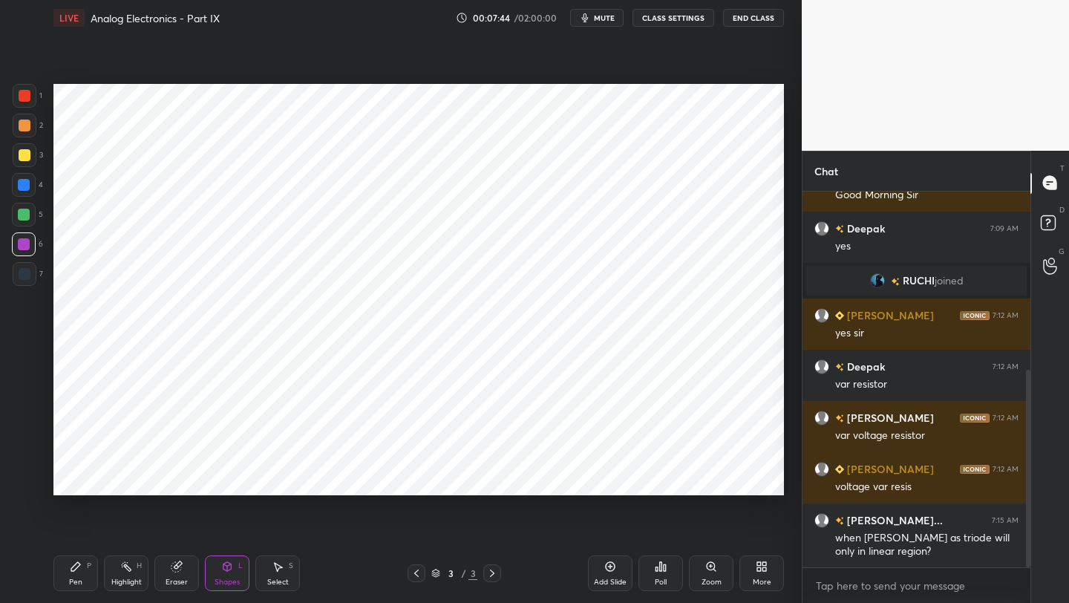
click at [14, 276] on div at bounding box center [25, 274] width 24 height 24
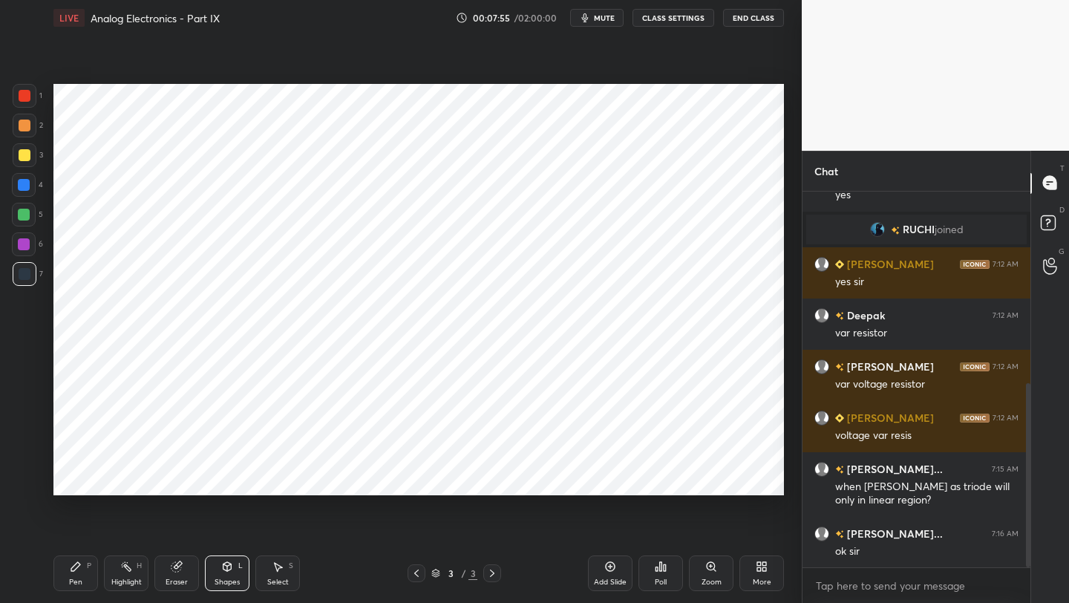
click at [77, 576] on div "Pen P" at bounding box center [75, 573] width 45 height 36
click at [20, 275] on div at bounding box center [25, 274] width 12 height 12
click at [24, 102] on div at bounding box center [25, 96] width 24 height 24
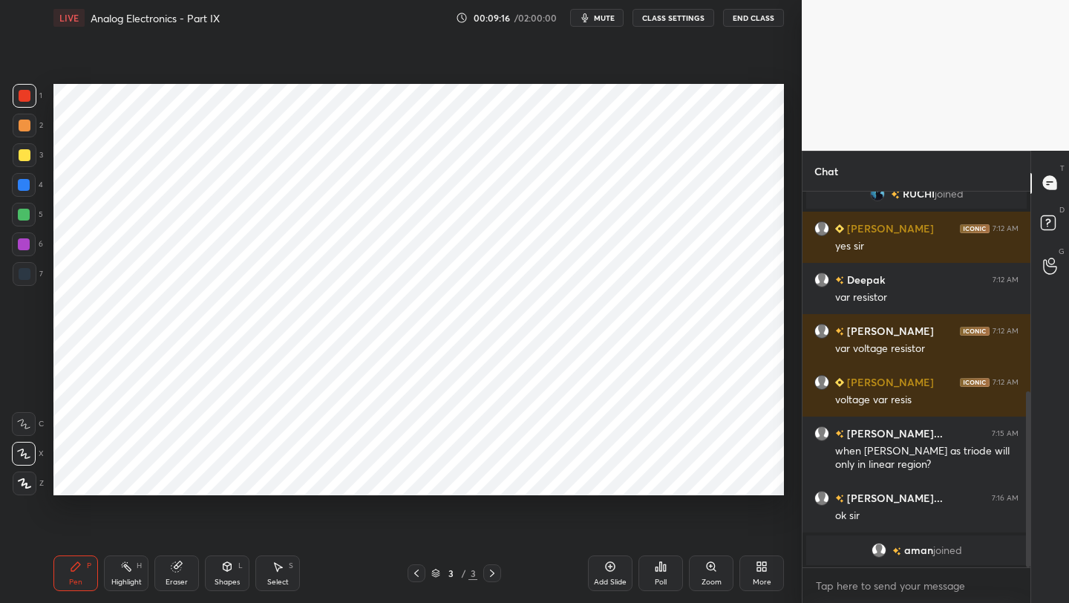
drag, startPoint x: 176, startPoint y: 582, endPoint x: 188, endPoint y: 562, distance: 23.3
click at [178, 578] on div "Eraser" at bounding box center [177, 581] width 22 height 7
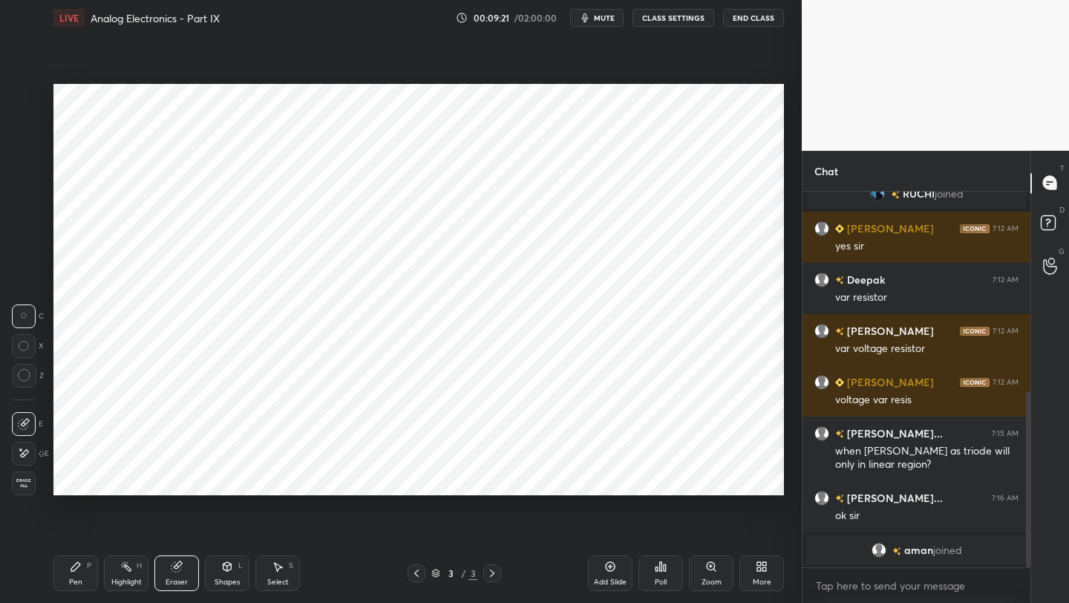
drag, startPoint x: 76, startPoint y: 572, endPoint x: 85, endPoint y: 509, distance: 63.0
click at [73, 568] on icon at bounding box center [76, 566] width 12 height 12
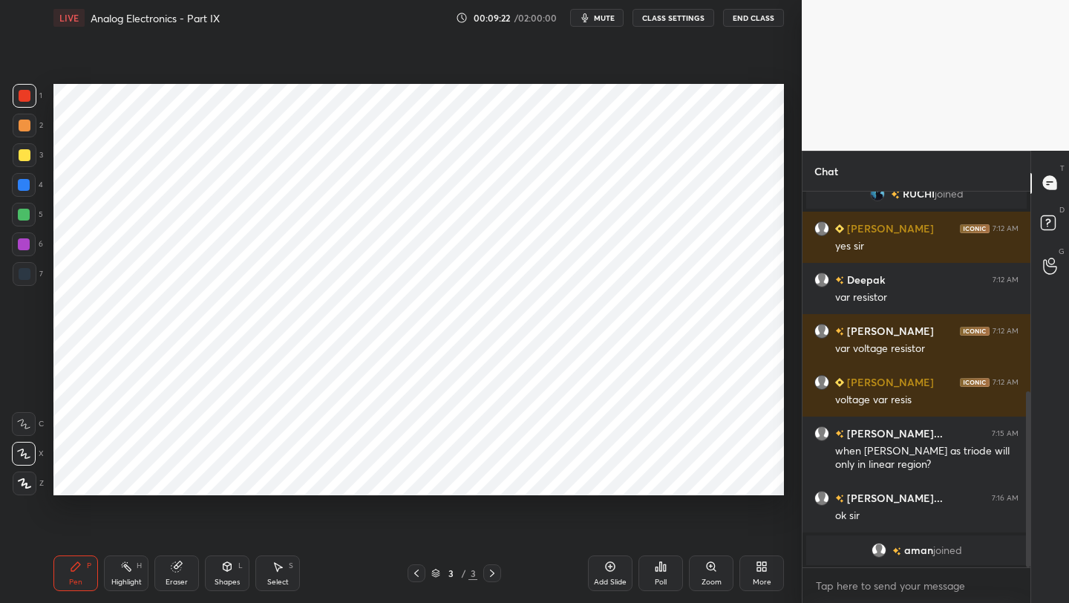
drag, startPoint x: 26, startPoint y: 181, endPoint x: 33, endPoint y: 186, distance: 9.1
click at [26, 181] on div at bounding box center [24, 185] width 12 height 12
click at [615, 569] on icon at bounding box center [610, 566] width 12 height 12
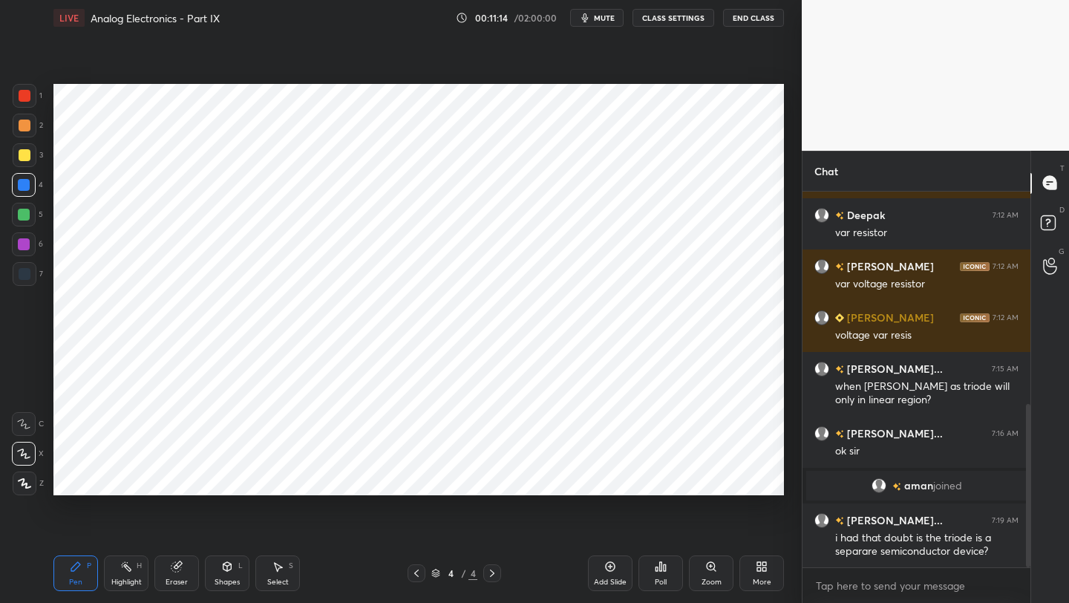
drag, startPoint x: 22, startPoint y: 281, endPoint x: 34, endPoint y: 289, distance: 15.0
click at [20, 283] on div at bounding box center [25, 274] width 24 height 24
click at [416, 572] on icon at bounding box center [416, 573] width 12 height 12
click at [600, 568] on div "Add Slide" at bounding box center [610, 573] width 45 height 36
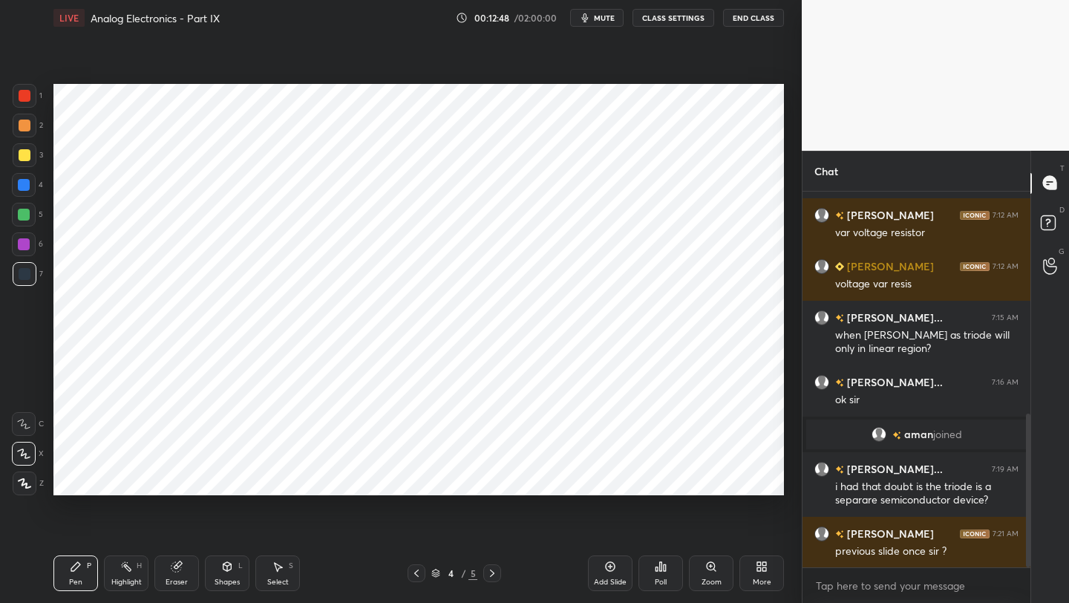
click at [180, 581] on div "Eraser" at bounding box center [177, 581] width 22 height 7
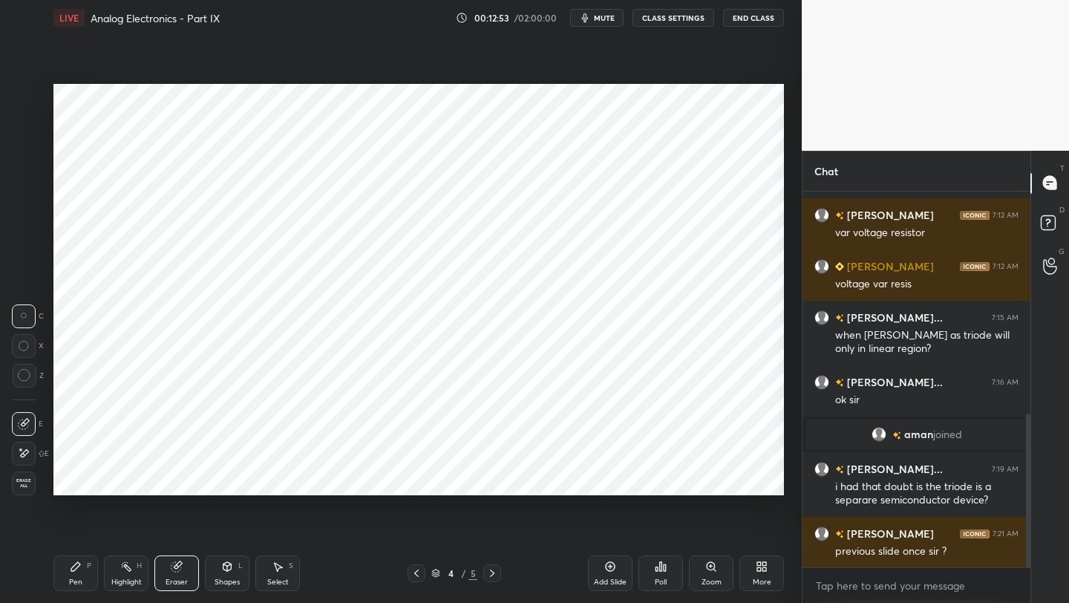
click at [76, 566] on icon at bounding box center [75, 566] width 9 height 9
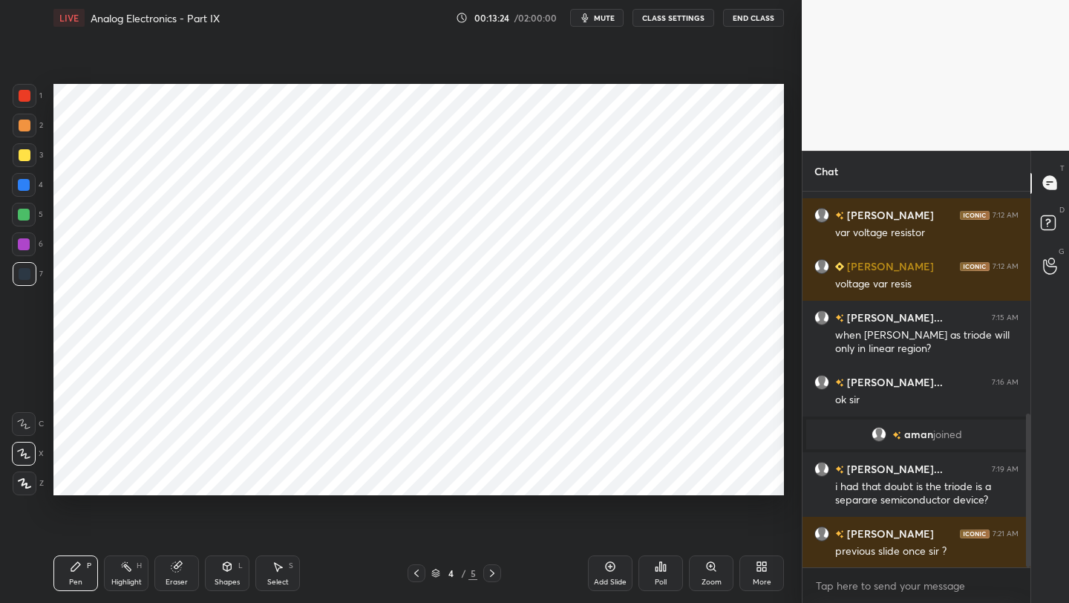
click at [415, 583] on div "Pen P Highlight H Eraser Shapes L Select S 4 / 5 Add Slide Poll Zoom More" at bounding box center [418, 572] width 730 height 59
click at [415, 573] on icon at bounding box center [416, 573] width 12 height 12
click at [494, 570] on icon at bounding box center [492, 573] width 12 height 12
click at [494, 571] on icon at bounding box center [492, 573] width 12 height 12
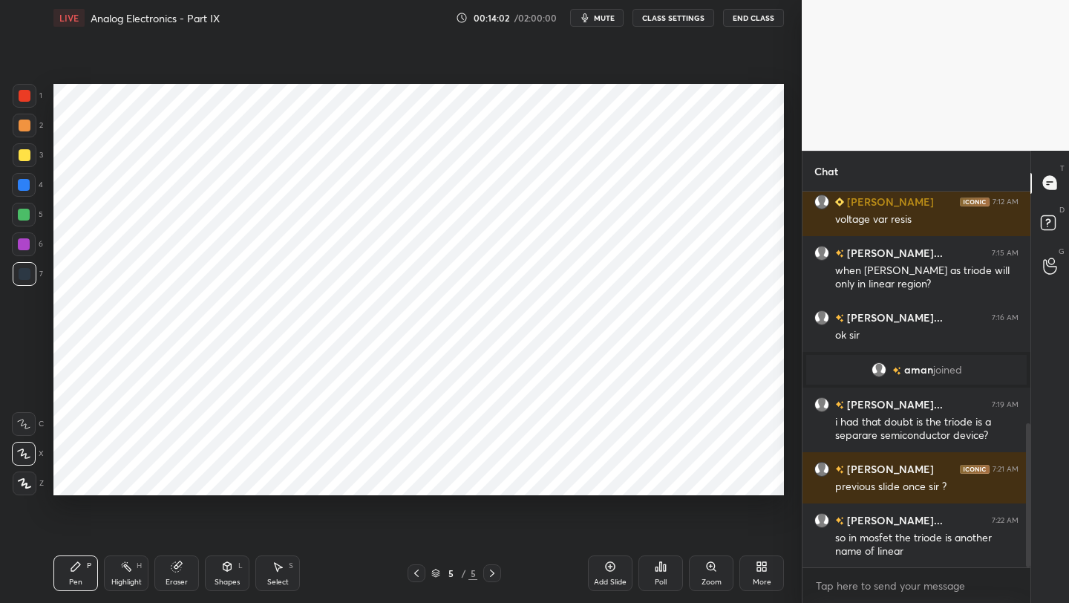
click at [416, 572] on icon at bounding box center [416, 573] width 12 height 12
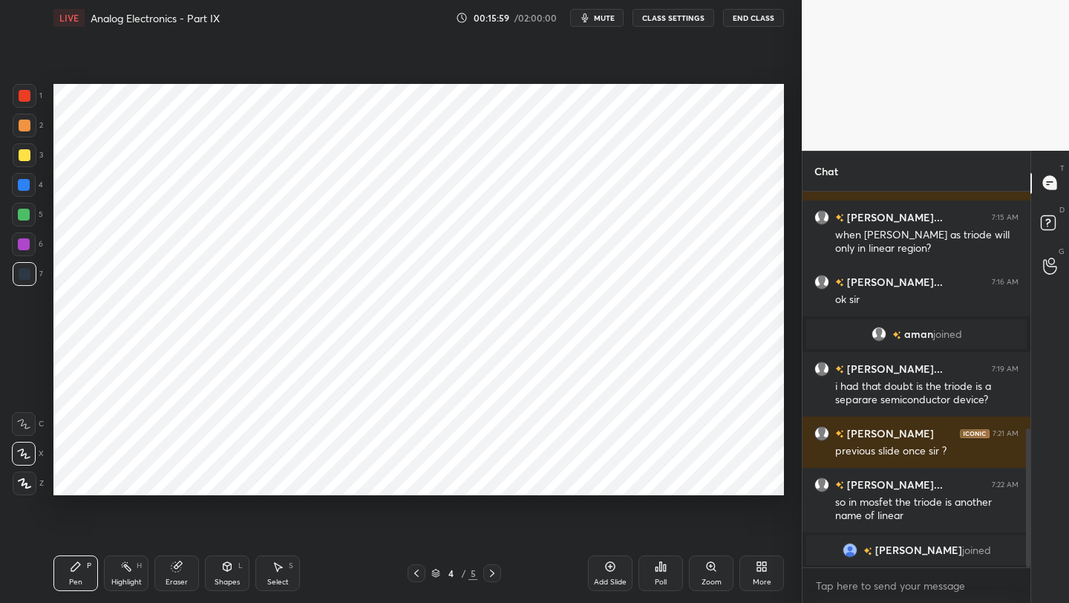
click at [176, 578] on div "Eraser" at bounding box center [177, 581] width 22 height 7
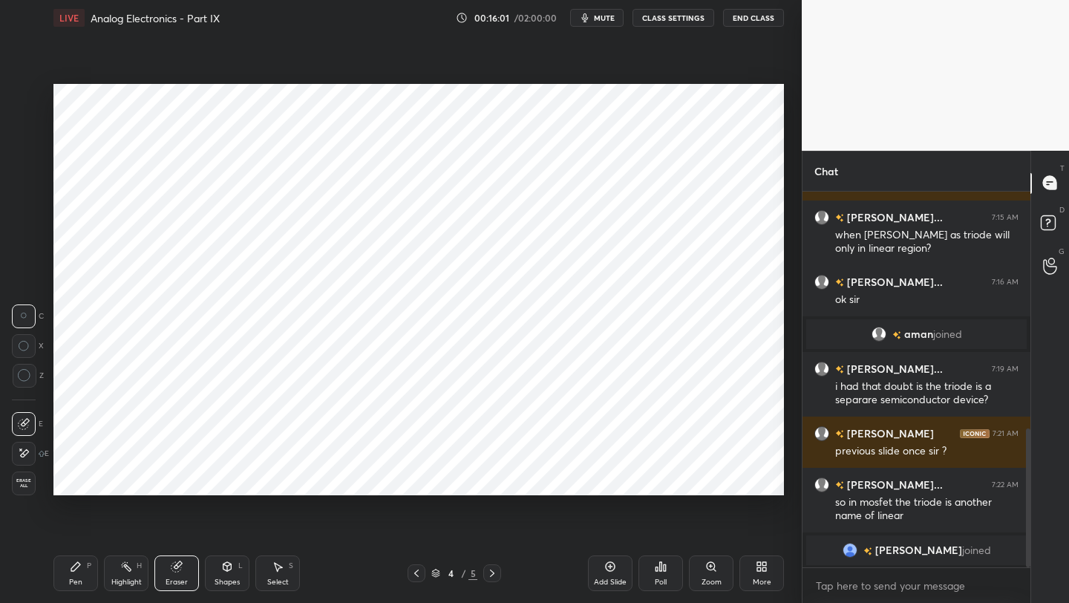
drag, startPoint x: 278, startPoint y: 577, endPoint x: 269, endPoint y: 552, distance: 25.8
click at [275, 576] on div "Select S" at bounding box center [277, 573] width 45 height 36
drag, startPoint x: 270, startPoint y: 572, endPoint x: 263, endPoint y: 521, distance: 51.0
click at [266, 567] on div "Select S" at bounding box center [277, 573] width 45 height 36
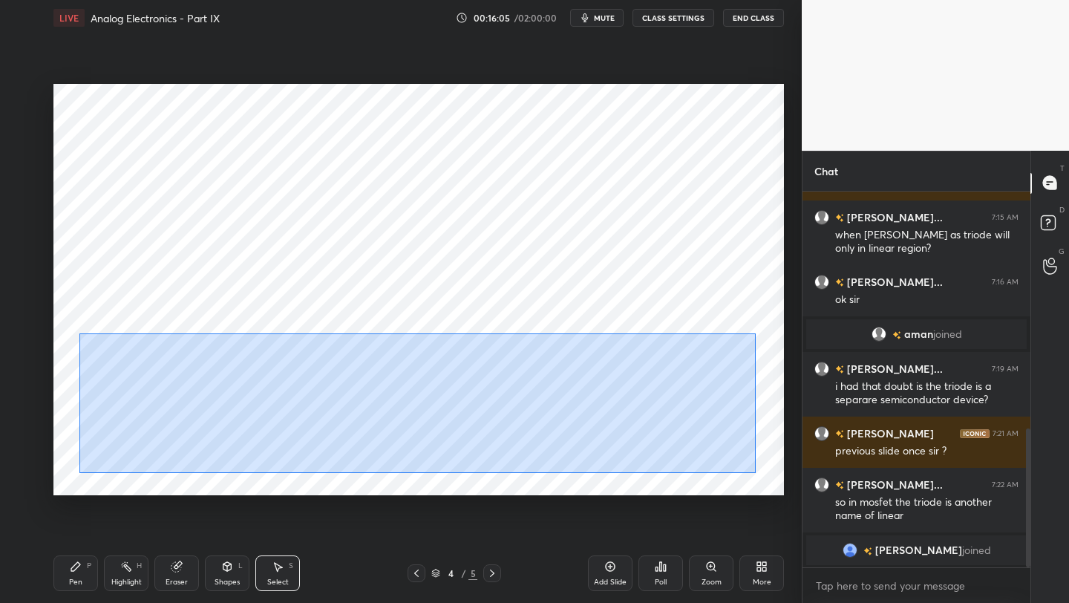
drag, startPoint x: 79, startPoint y: 333, endPoint x: 751, endPoint y: 472, distance: 686.1
click at [756, 473] on div "0 ° Undo Copy Duplicate Duplicate to new slide Delete" at bounding box center [418, 289] width 730 height 411
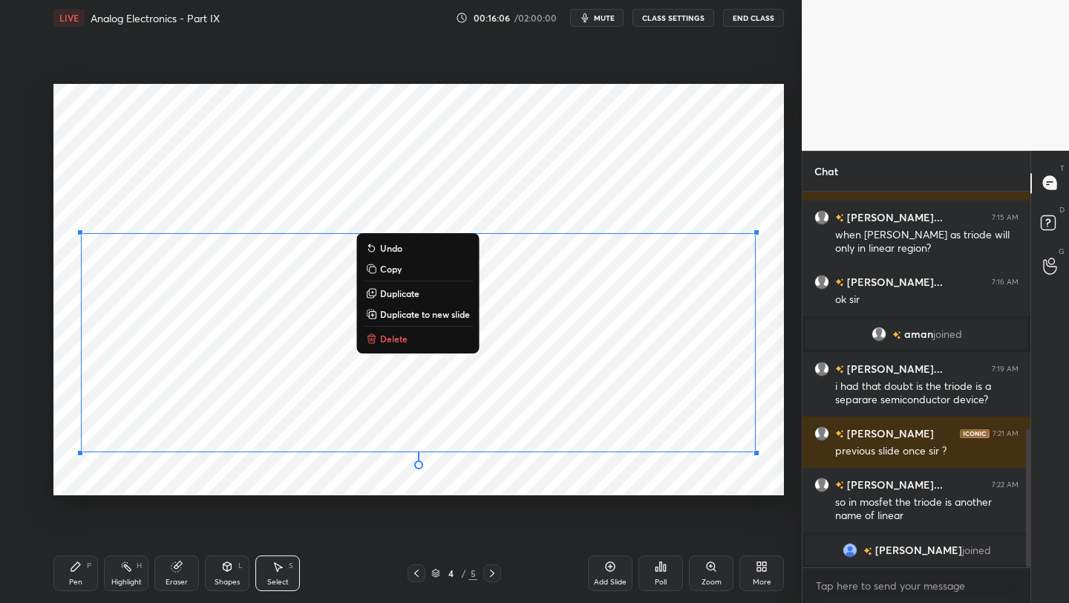
click at [385, 345] on button "Delete" at bounding box center [417, 339] width 111 height 18
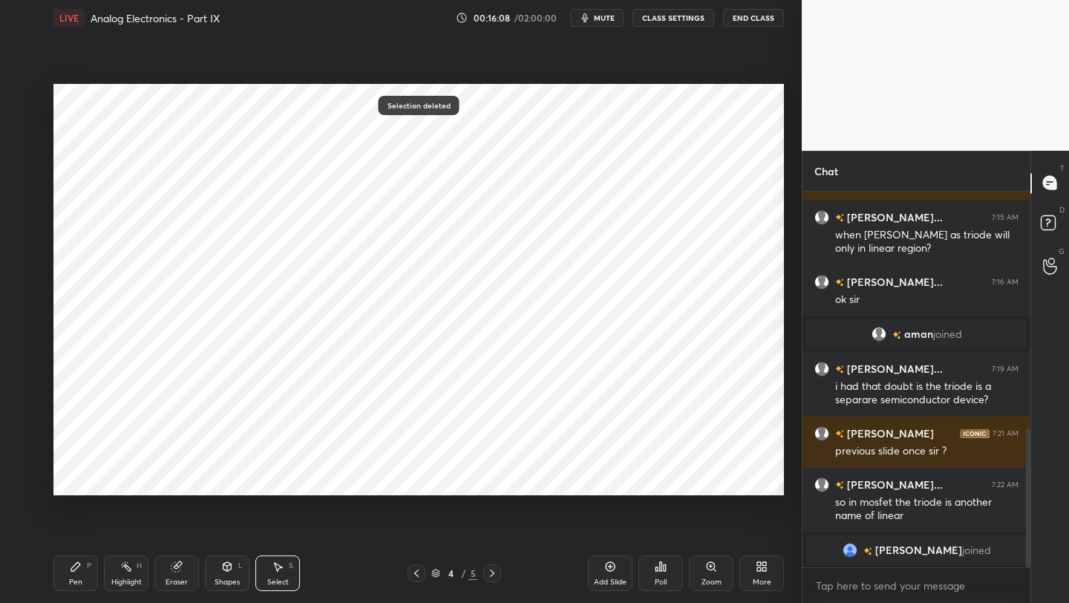
click at [416, 569] on icon at bounding box center [416, 573] width 12 height 12
click at [491, 573] on icon at bounding box center [492, 573] width 12 height 12
click at [488, 574] on icon at bounding box center [492, 573] width 12 height 12
drag, startPoint x: 78, startPoint y: 574, endPoint x: 81, endPoint y: 564, distance: 10.1
click at [79, 573] on div "Pen P" at bounding box center [75, 573] width 45 height 36
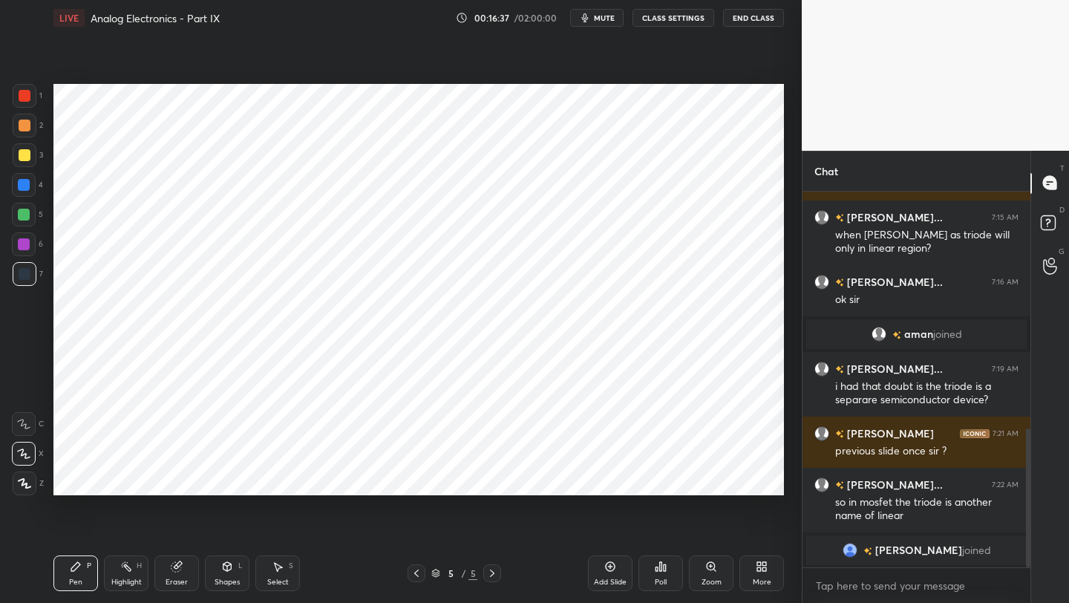
scroll to position [666, 0]
click at [25, 251] on div at bounding box center [24, 244] width 24 height 24
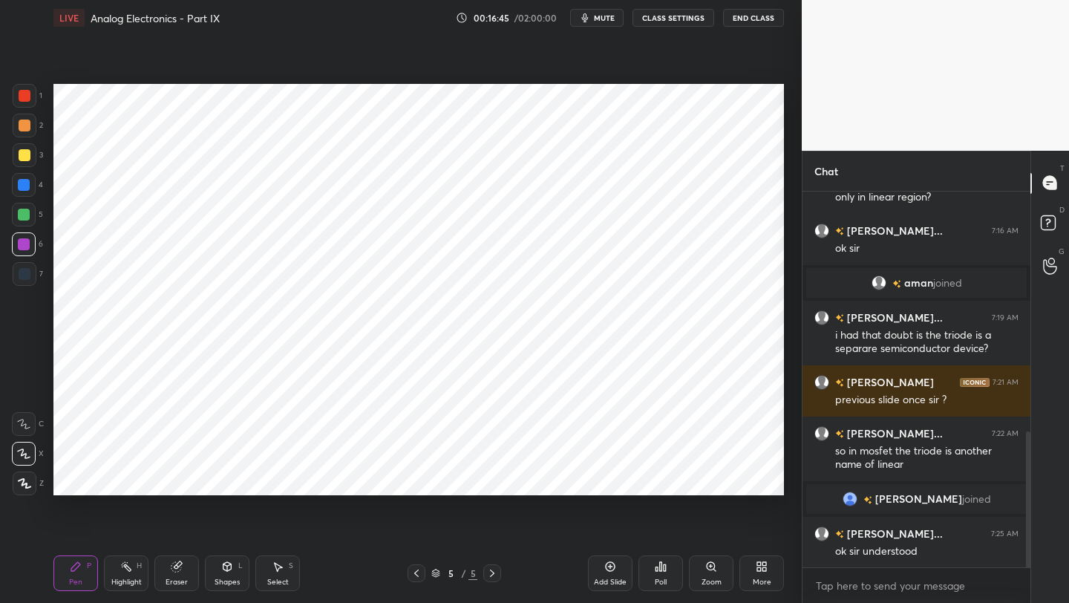
click at [178, 571] on icon at bounding box center [177, 566] width 12 height 12
drag, startPoint x: 75, startPoint y: 577, endPoint x: 82, endPoint y: 557, distance: 20.4
click at [71, 575] on div "Pen P" at bounding box center [75, 573] width 45 height 36
click at [87, 566] on div "Pen P" at bounding box center [75, 573] width 45 height 36
click at [24, 276] on div at bounding box center [25, 274] width 12 height 12
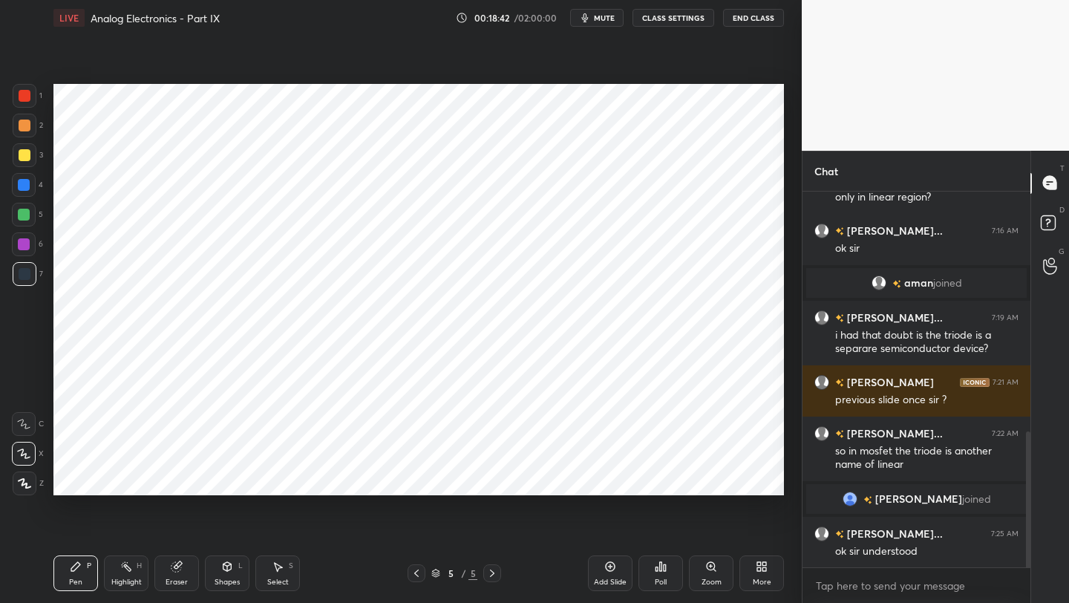
click at [180, 575] on div "Eraser" at bounding box center [176, 573] width 45 height 36
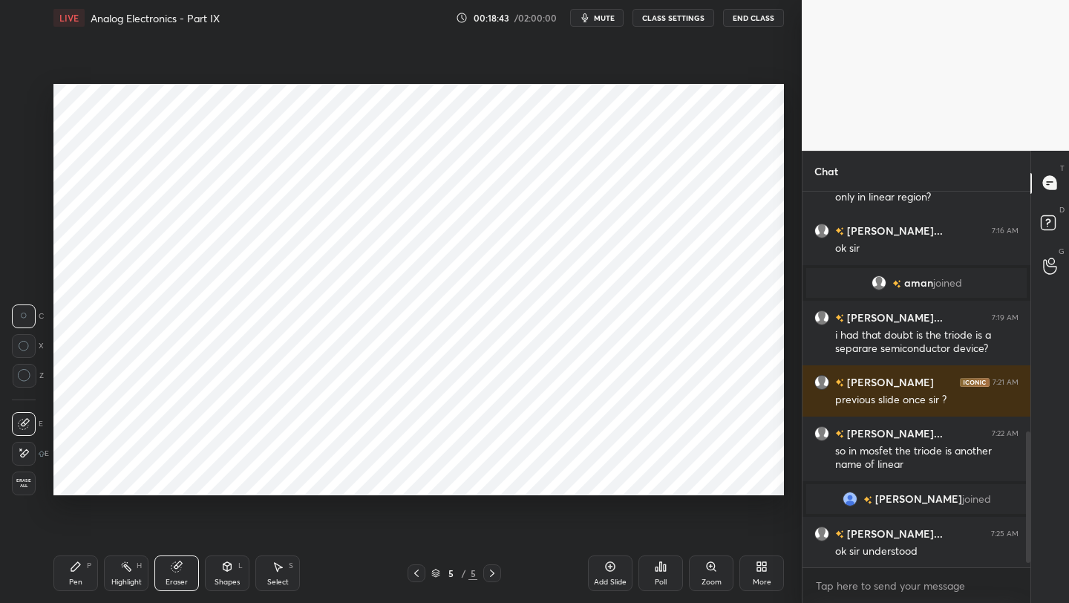
scroll to position [730, 0]
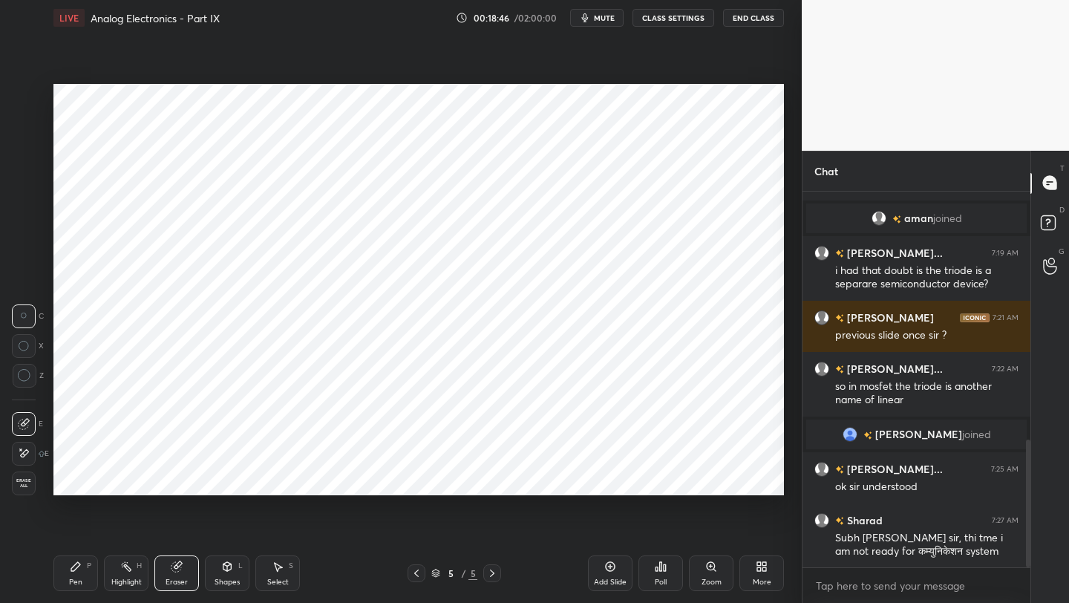
click at [67, 576] on div "Pen P" at bounding box center [75, 573] width 45 height 36
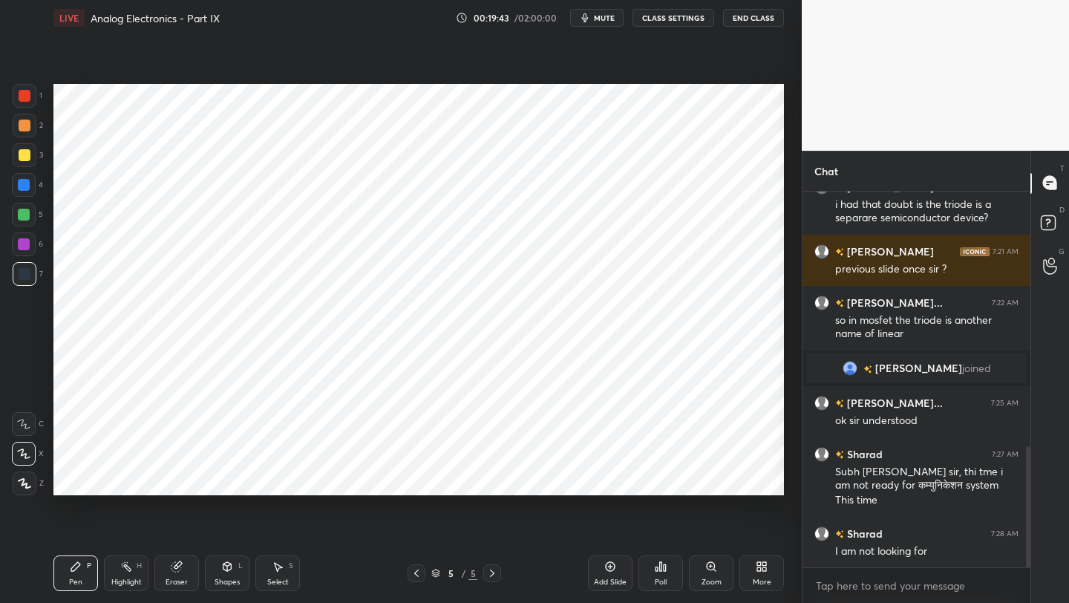
scroll to position [811, 0]
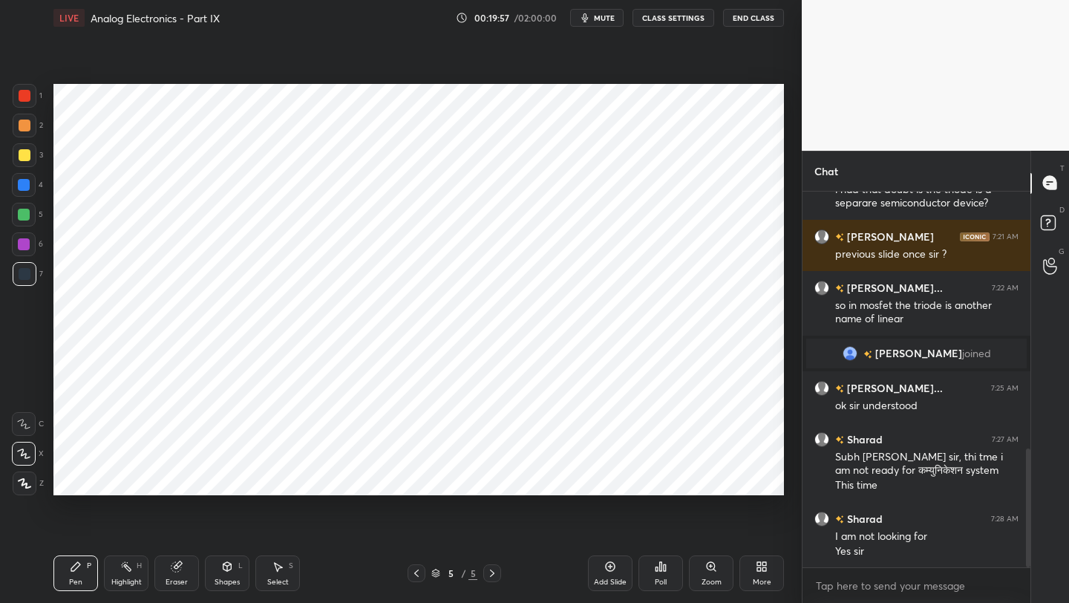
click at [617, 566] on div "Add Slide" at bounding box center [610, 573] width 45 height 36
click at [24, 95] on div at bounding box center [25, 96] width 12 height 12
click at [178, 569] on div "Eraser" at bounding box center [176, 573] width 45 height 36
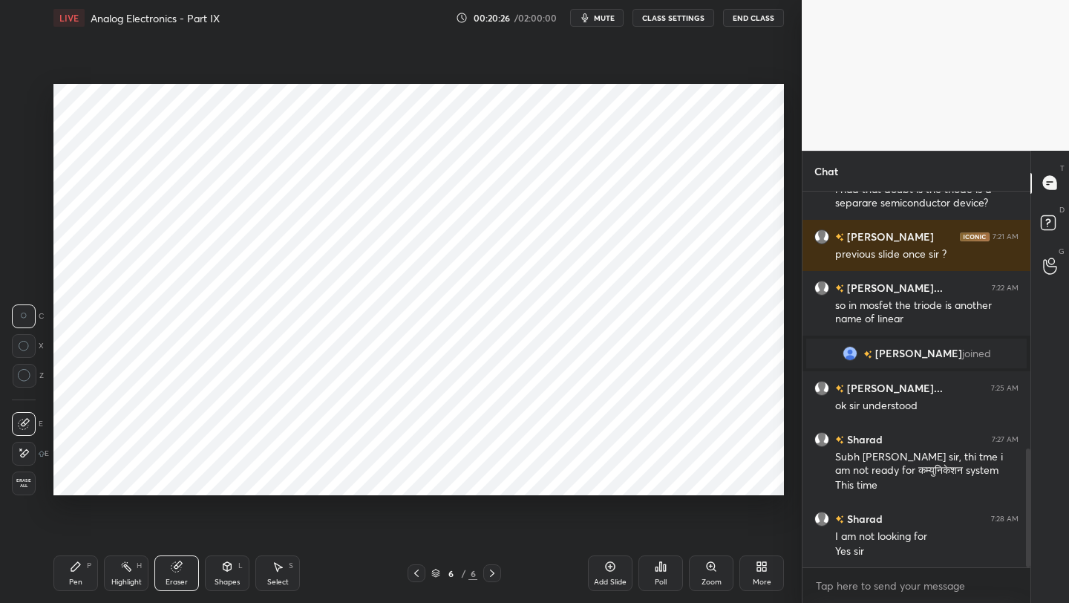
click at [78, 578] on div "Pen" at bounding box center [75, 581] width 13 height 7
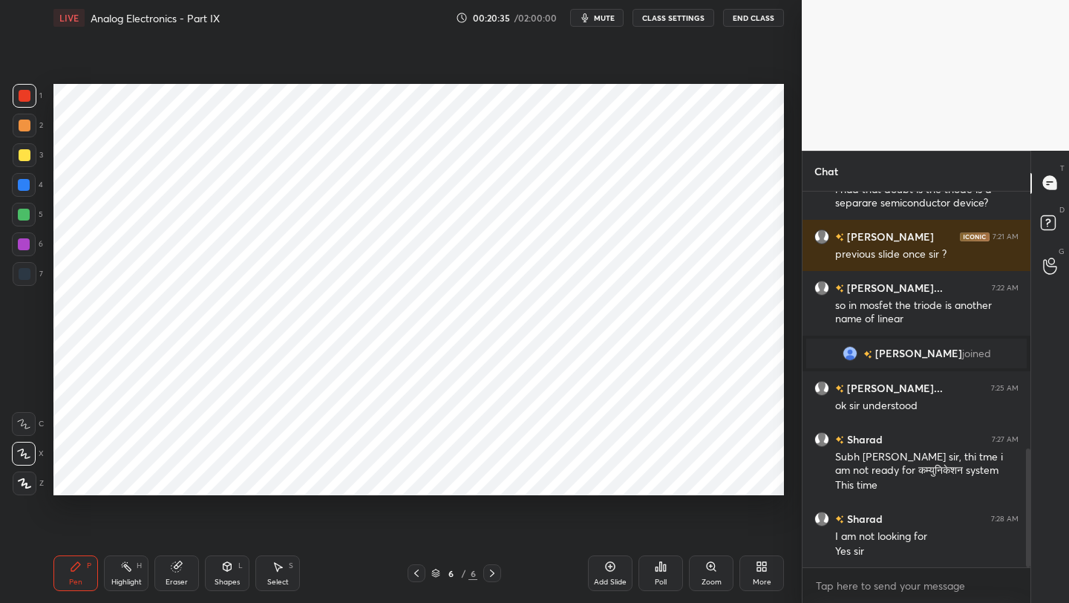
drag, startPoint x: 414, startPoint y: 575, endPoint x: 413, endPoint y: 566, distance: 9.0
click at [413, 575] on icon at bounding box center [416, 573] width 12 height 12
click at [24, 278] on div at bounding box center [25, 274] width 12 height 12
click at [22, 96] on div at bounding box center [25, 96] width 12 height 12
click at [30, 180] on div at bounding box center [24, 185] width 24 height 24
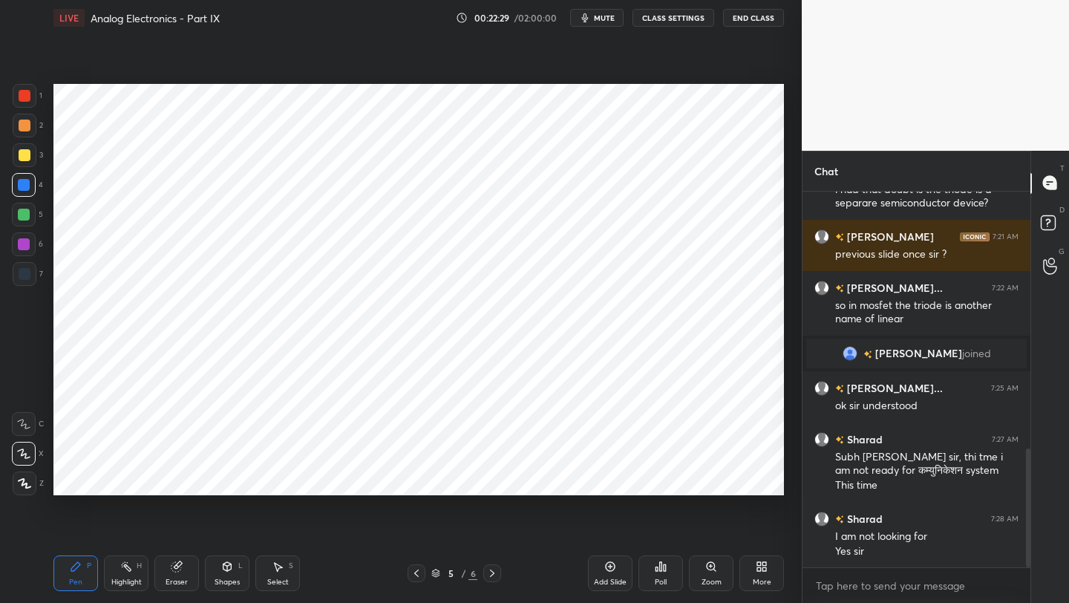
click at [186, 572] on div "Eraser" at bounding box center [176, 573] width 45 height 36
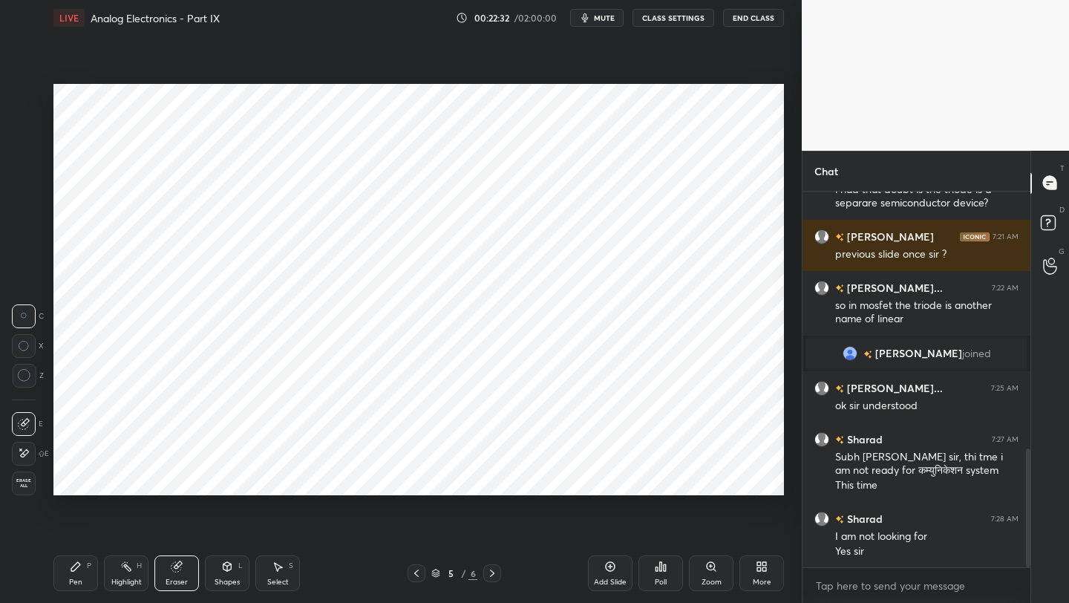
click at [85, 569] on div "Pen P" at bounding box center [75, 573] width 45 height 36
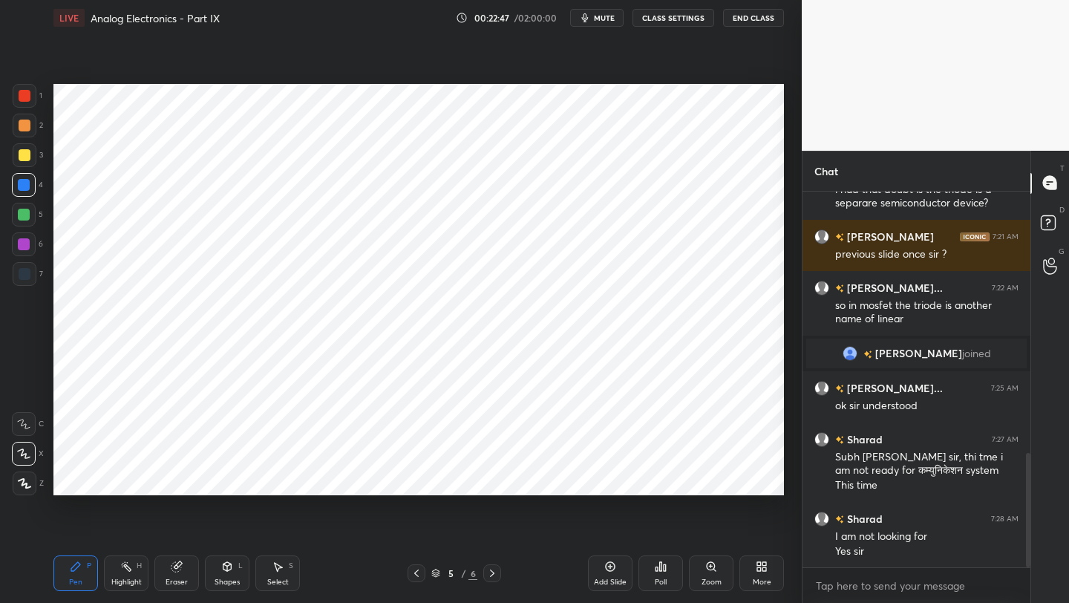
scroll to position [863, 0]
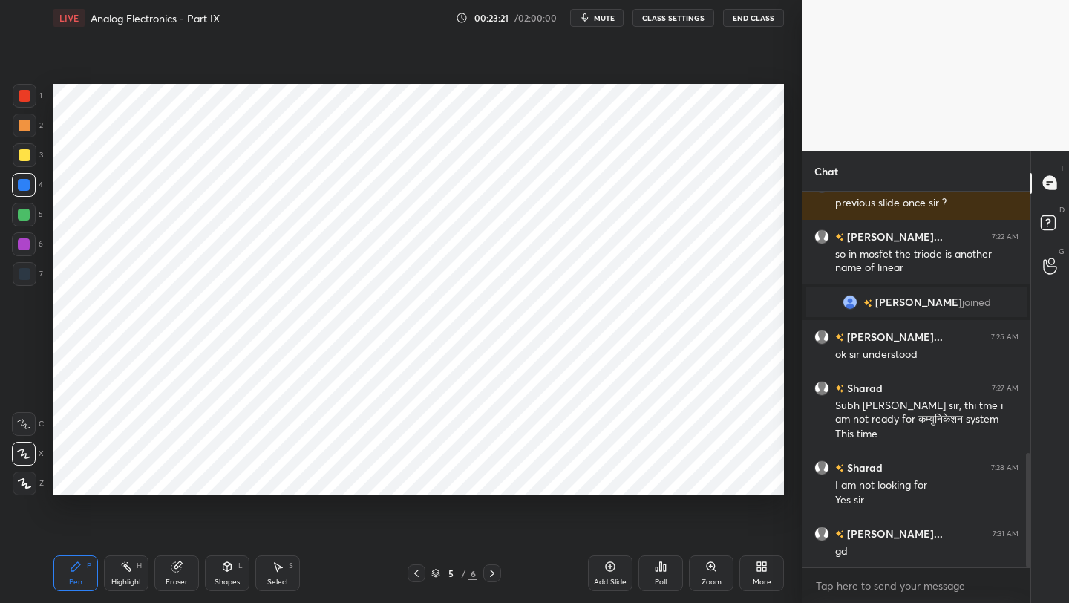
drag, startPoint x: 178, startPoint y: 575, endPoint x: 180, endPoint y: 563, distance: 12.1
click at [178, 575] on div "Eraser" at bounding box center [176, 573] width 45 height 36
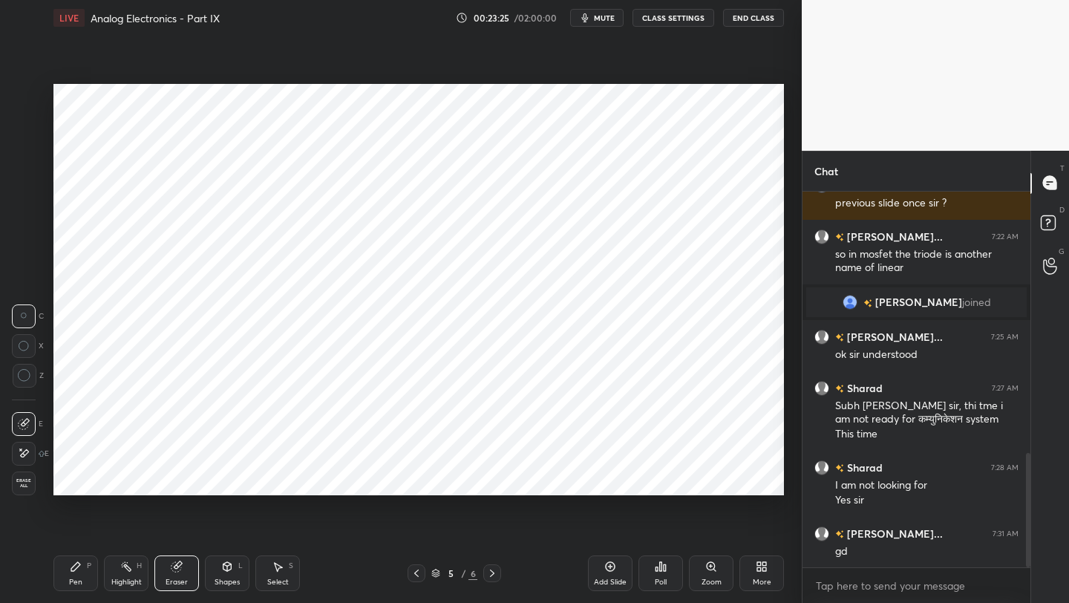
drag, startPoint x: 76, startPoint y: 581, endPoint x: 115, endPoint y: 509, distance: 81.7
click at [76, 581] on div "Pen" at bounding box center [75, 581] width 13 height 7
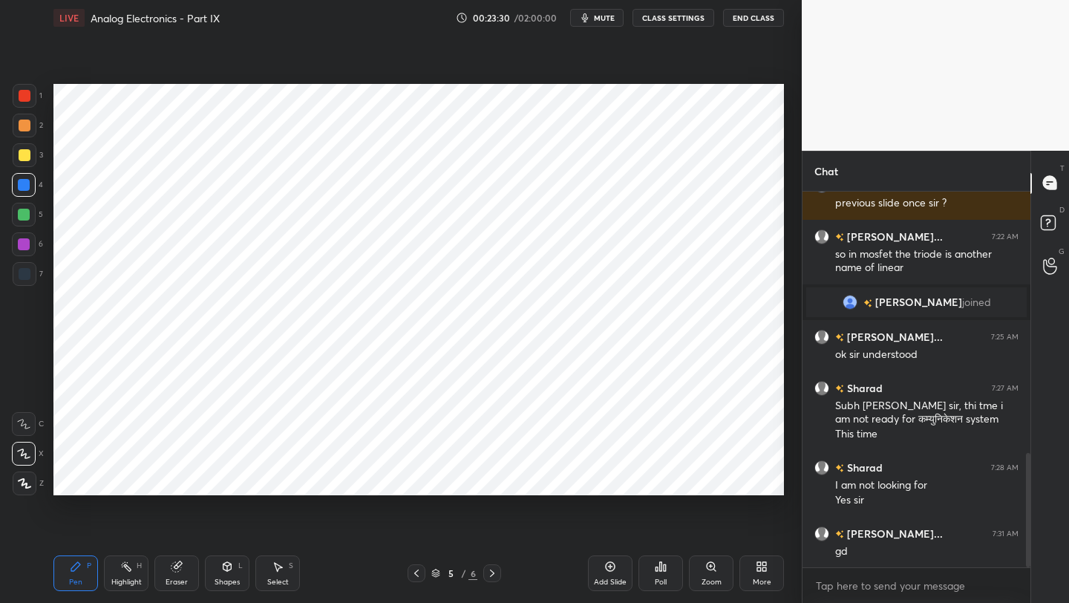
scroll to position [914, 0]
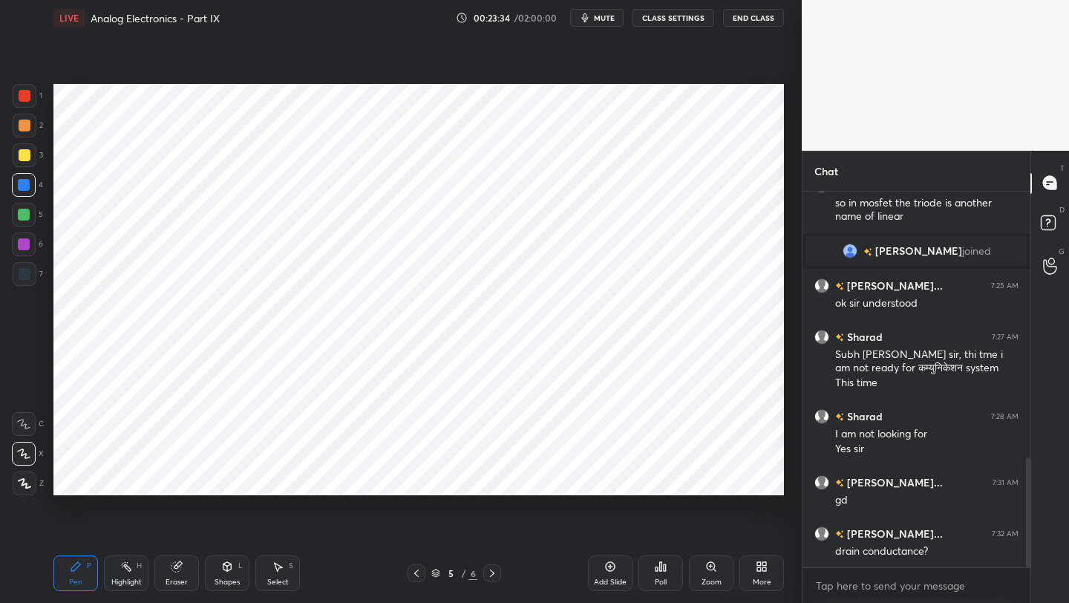
drag, startPoint x: 170, startPoint y: 579, endPoint x: 189, endPoint y: 545, distance: 39.2
click at [170, 580] on div "Eraser" at bounding box center [177, 581] width 22 height 7
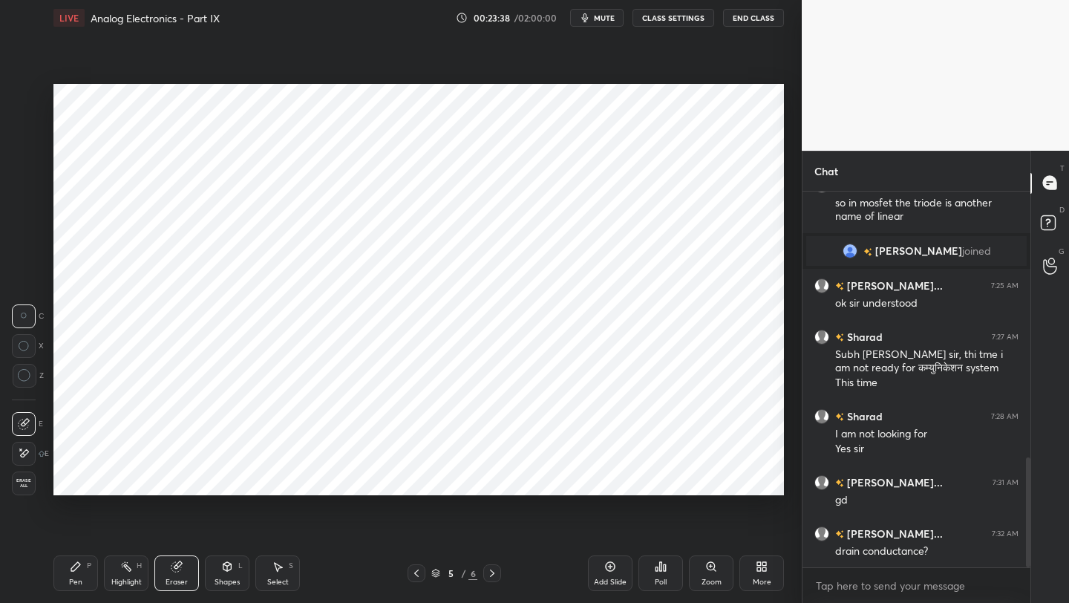
click at [87, 569] on div "P" at bounding box center [89, 565] width 4 height 7
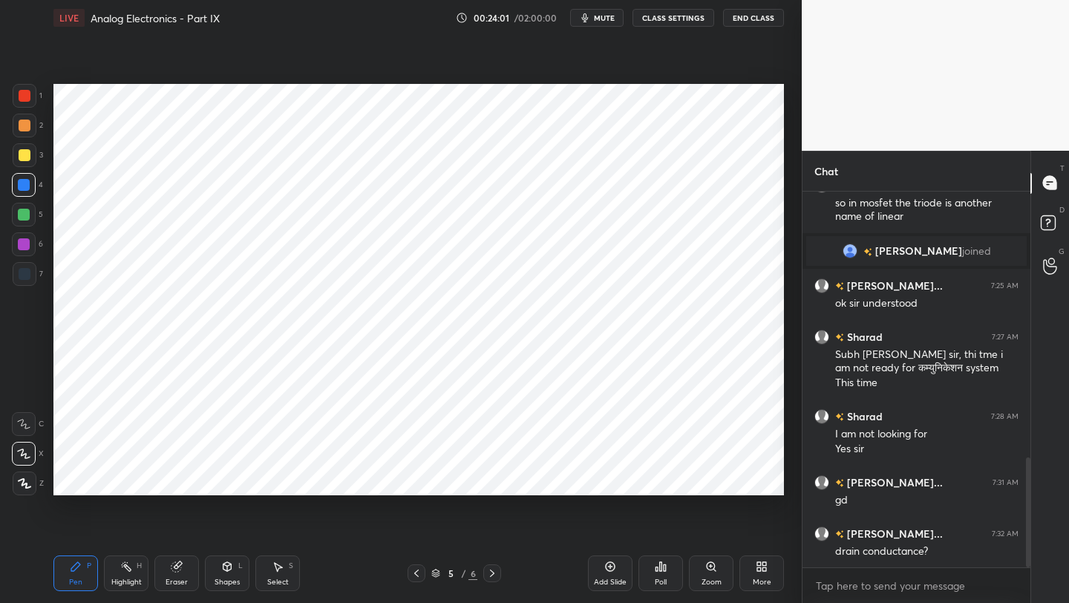
click at [488, 572] on icon at bounding box center [492, 573] width 12 height 12
click at [410, 572] on icon at bounding box center [416, 573] width 12 height 12
click at [494, 570] on icon at bounding box center [492, 573] width 12 height 12
click at [25, 245] on div at bounding box center [24, 244] width 12 height 12
drag, startPoint x: 414, startPoint y: 572, endPoint x: 406, endPoint y: 569, distance: 9.0
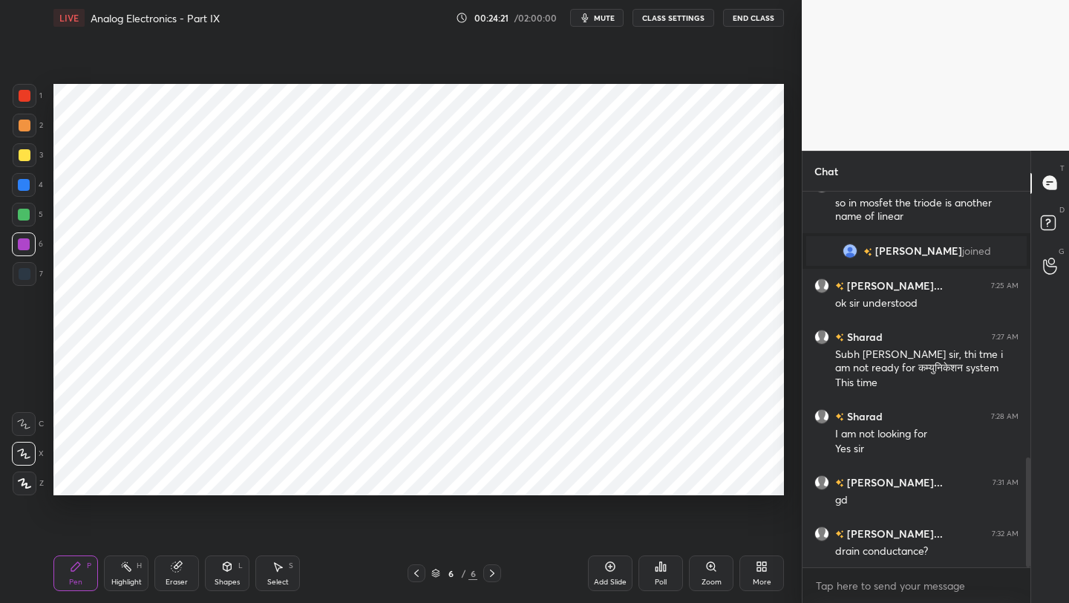
click at [414, 572] on icon at bounding box center [416, 573] width 12 height 12
click at [482, 567] on div "5 / 6" at bounding box center [455, 573] width 94 height 18
drag, startPoint x: 488, startPoint y: 571, endPoint x: 491, endPoint y: 549, distance: 21.6
click at [488, 571] on icon at bounding box center [492, 573] width 12 height 12
click at [413, 573] on icon at bounding box center [416, 573] width 12 height 12
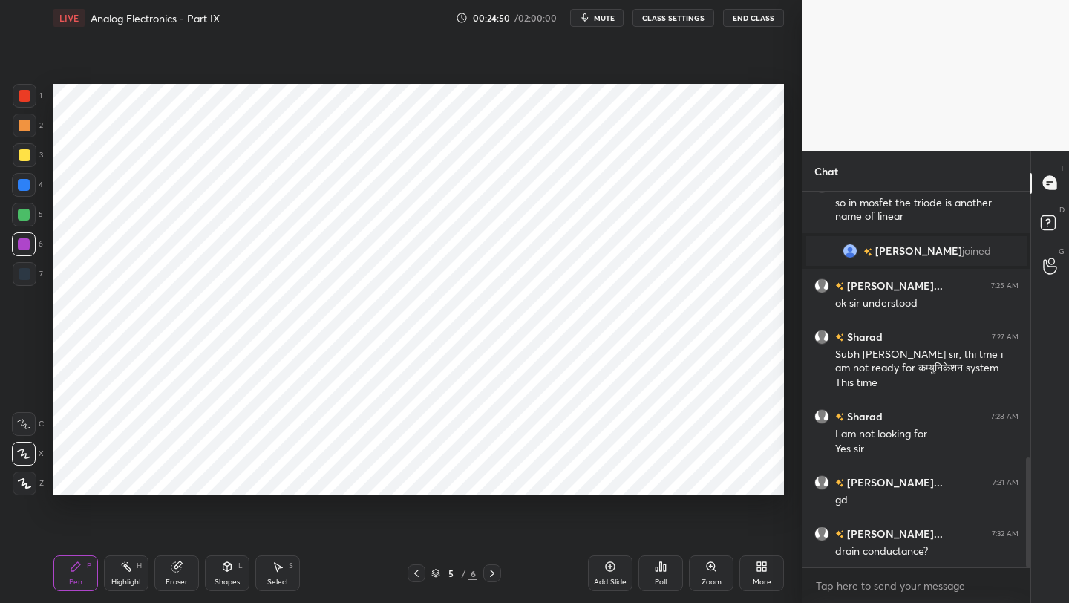
click at [493, 572] on icon at bounding box center [492, 572] width 4 height 7
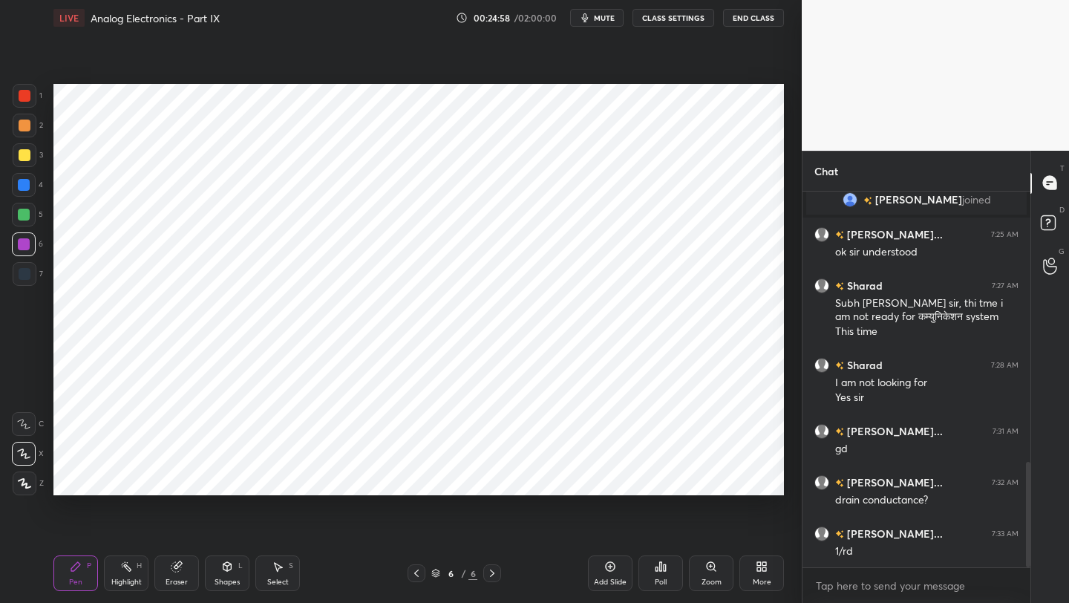
drag, startPoint x: 224, startPoint y: 573, endPoint x: 228, endPoint y: 558, distance: 15.3
click at [224, 573] on div "Shapes L" at bounding box center [227, 573] width 45 height 36
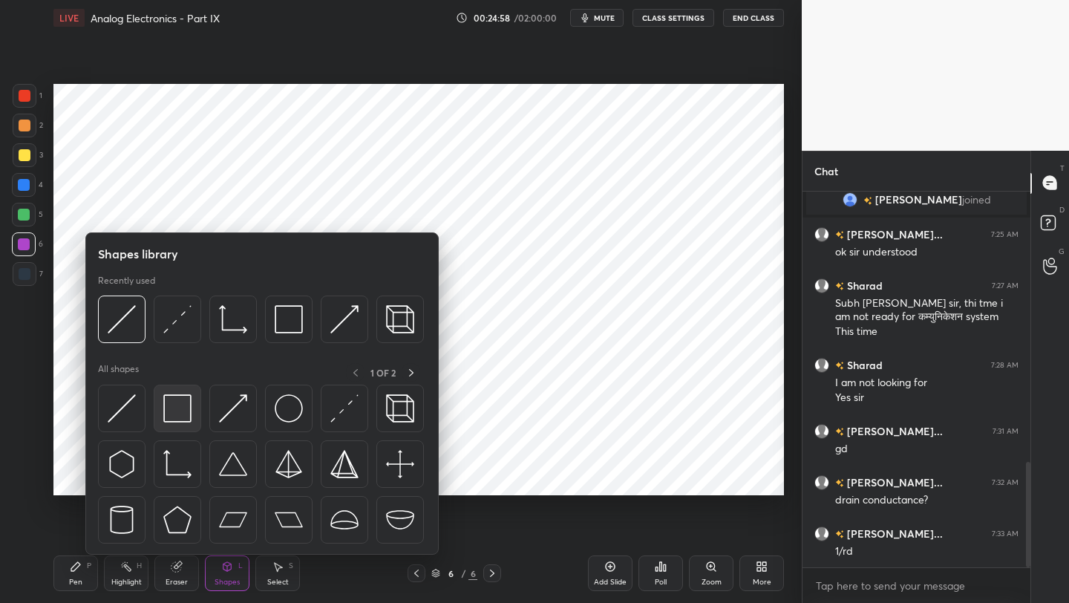
click at [178, 407] on img at bounding box center [177, 408] width 28 height 28
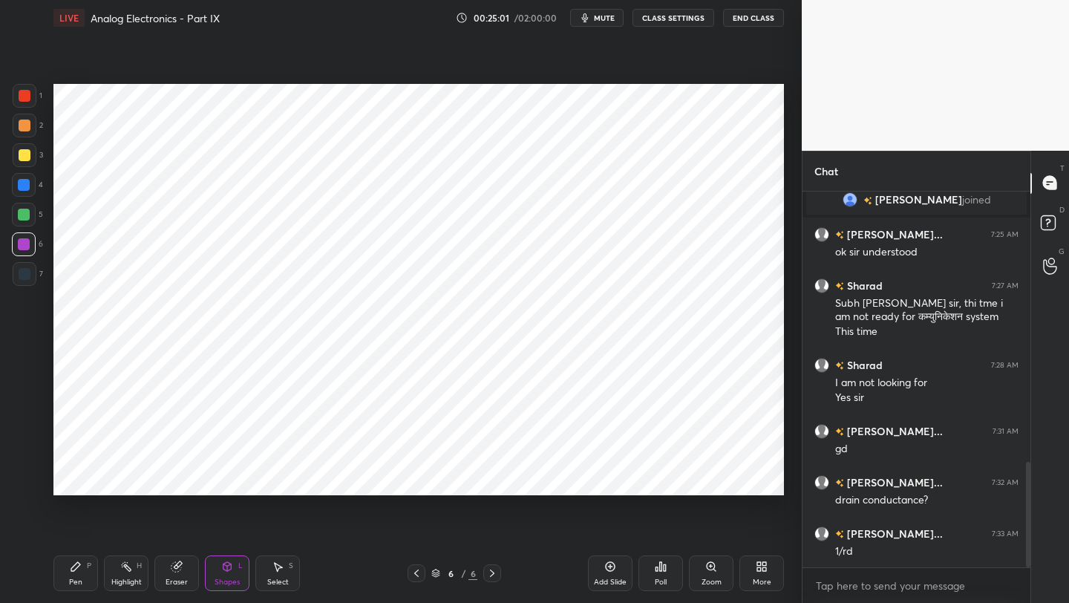
click at [413, 575] on icon at bounding box center [416, 573] width 12 height 12
click at [415, 575] on icon at bounding box center [416, 573] width 12 height 12
click at [416, 574] on icon at bounding box center [416, 573] width 12 height 12
click at [491, 572] on icon at bounding box center [492, 573] width 12 height 12
click at [488, 571] on icon at bounding box center [492, 573] width 12 height 12
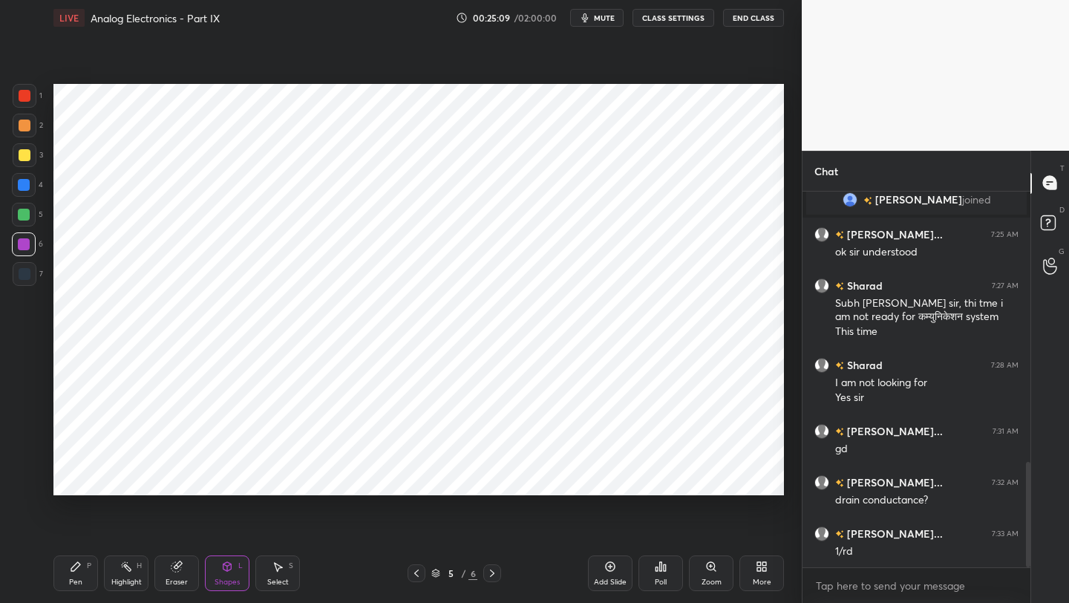
click at [490, 569] on icon at bounding box center [492, 573] width 12 height 12
click at [65, 575] on div "Pen P" at bounding box center [75, 573] width 45 height 36
click at [26, 105] on div at bounding box center [25, 96] width 24 height 24
drag, startPoint x: 614, startPoint y: 568, endPoint x: 624, endPoint y: 555, distance: 16.9
click at [614, 568] on icon at bounding box center [611, 567] width 10 height 10
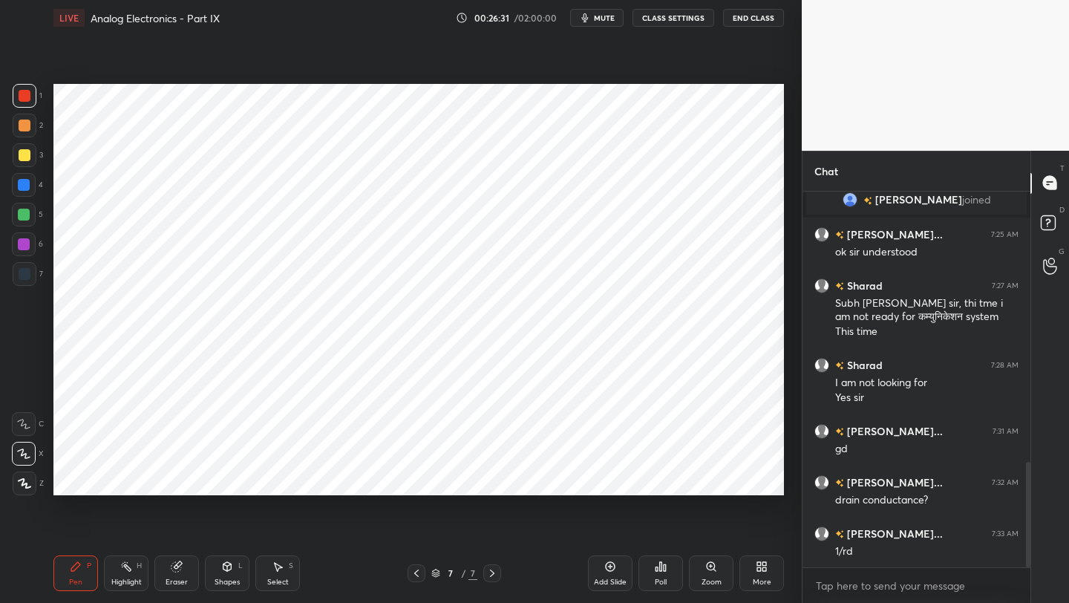
click at [22, 189] on div at bounding box center [24, 185] width 12 height 12
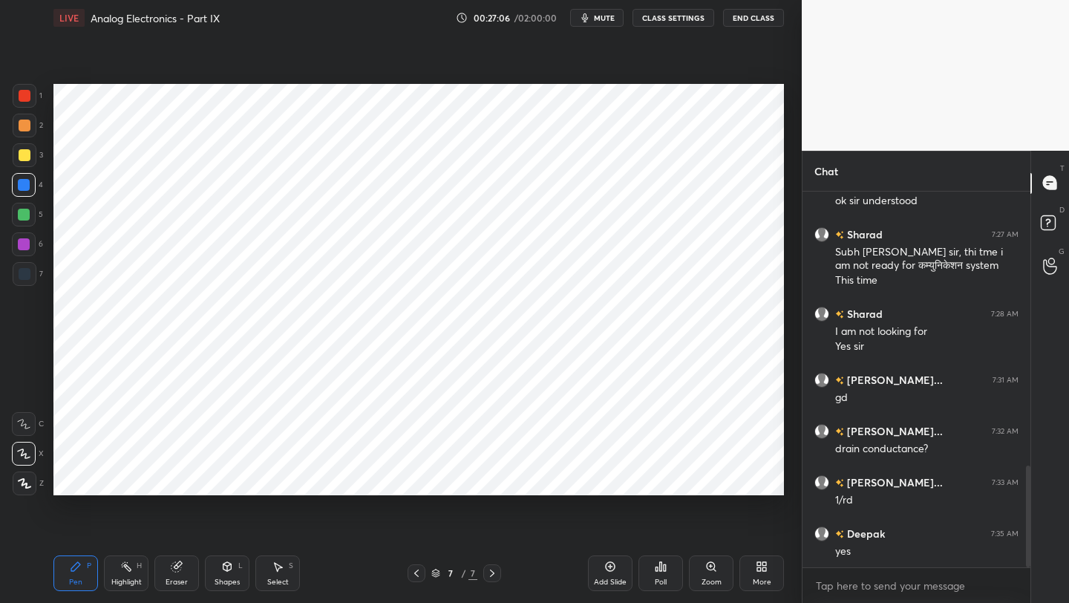
click at [27, 96] on div at bounding box center [25, 96] width 12 height 12
click at [33, 187] on div at bounding box center [24, 185] width 24 height 24
drag, startPoint x: 25, startPoint y: 212, endPoint x: 46, endPoint y: 211, distance: 20.8
click at [27, 211] on div at bounding box center [24, 215] width 12 height 12
click at [29, 195] on div at bounding box center [24, 185] width 24 height 24
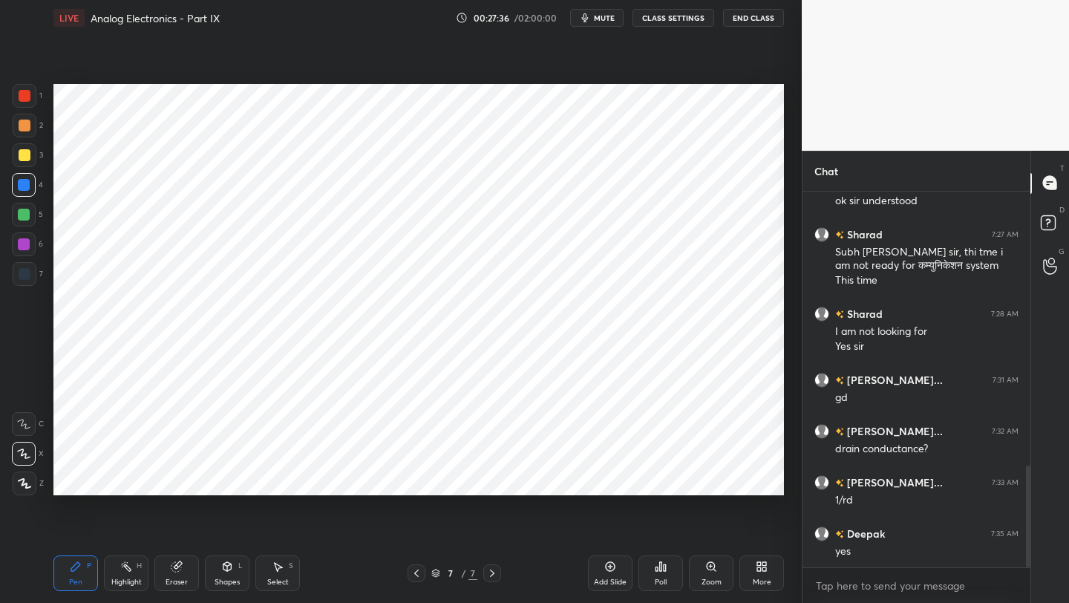
scroll to position [1067, 0]
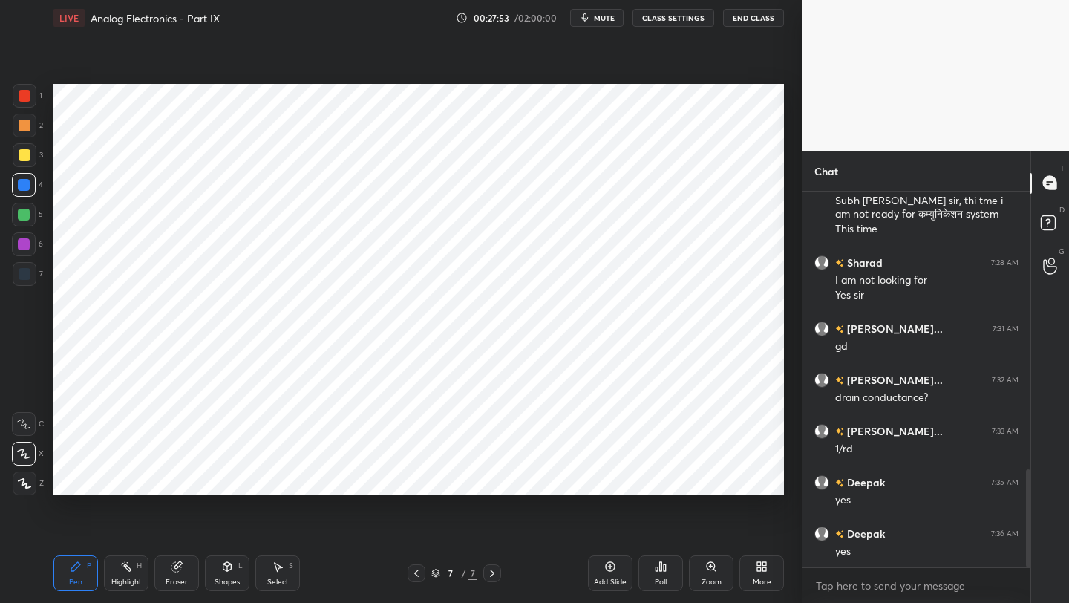
drag, startPoint x: 22, startPoint y: 94, endPoint x: 53, endPoint y: 102, distance: 31.7
click at [22, 94] on div at bounding box center [25, 96] width 12 height 12
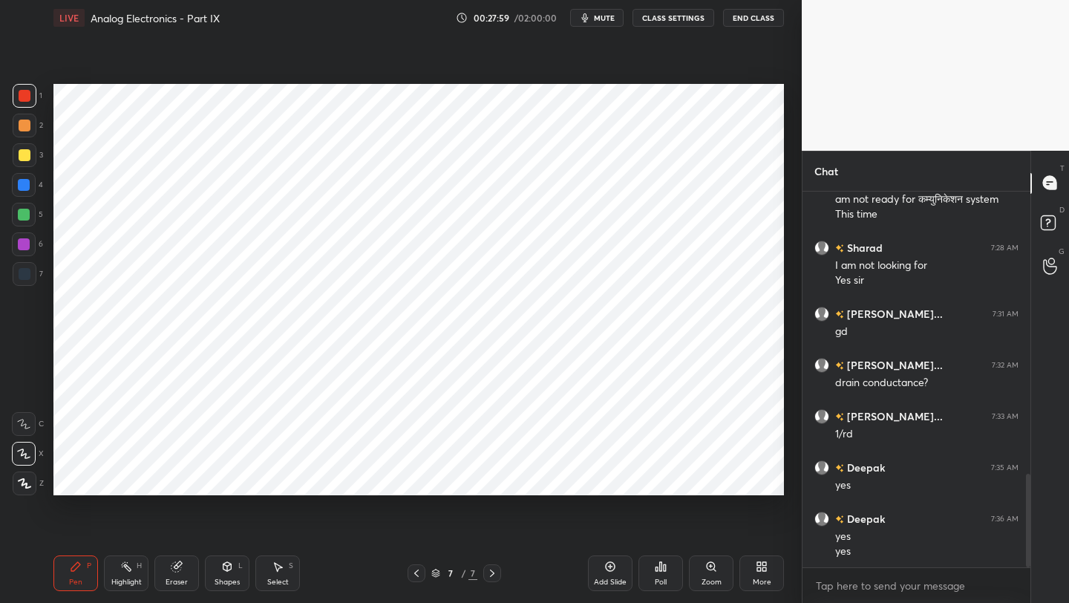
scroll to position [1133, 0]
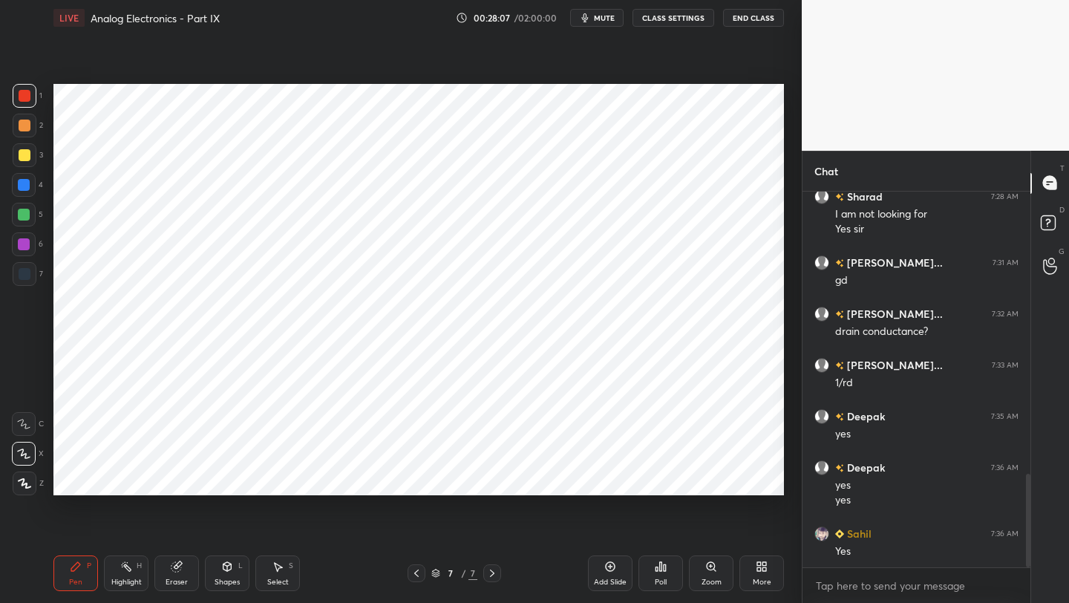
drag, startPoint x: 418, startPoint y: 574, endPoint x: 429, endPoint y: 549, distance: 27.6
click at [421, 572] on icon at bounding box center [416, 573] width 12 height 12
click at [491, 577] on icon at bounding box center [492, 573] width 12 height 12
click at [22, 287] on div "7" at bounding box center [28, 277] width 30 height 30
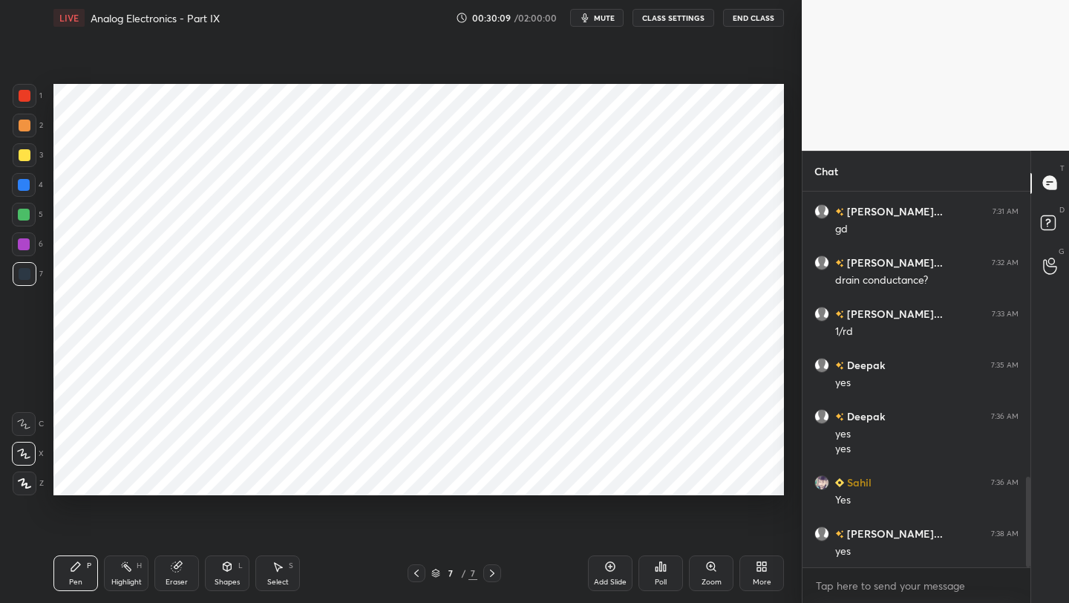
click at [71, 579] on div "Pen" at bounding box center [75, 581] width 13 height 7
click at [619, 566] on div "Add Slide" at bounding box center [610, 573] width 45 height 36
click at [27, 96] on div at bounding box center [25, 96] width 12 height 12
drag, startPoint x: 171, startPoint y: 575, endPoint x: 198, endPoint y: 498, distance: 81.0
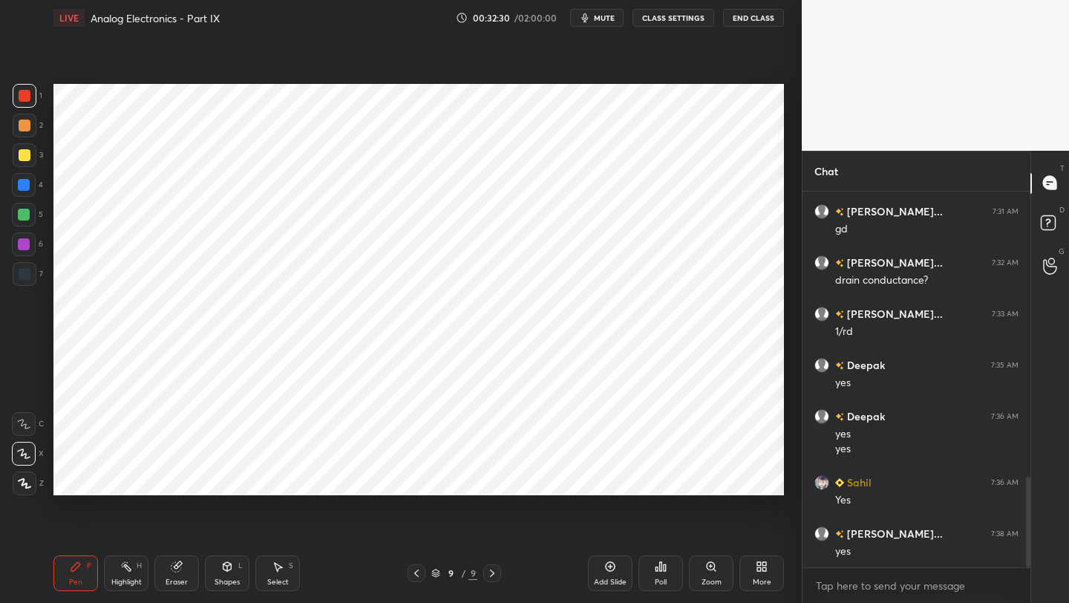
click at [172, 578] on div "Eraser" at bounding box center [176, 573] width 45 height 36
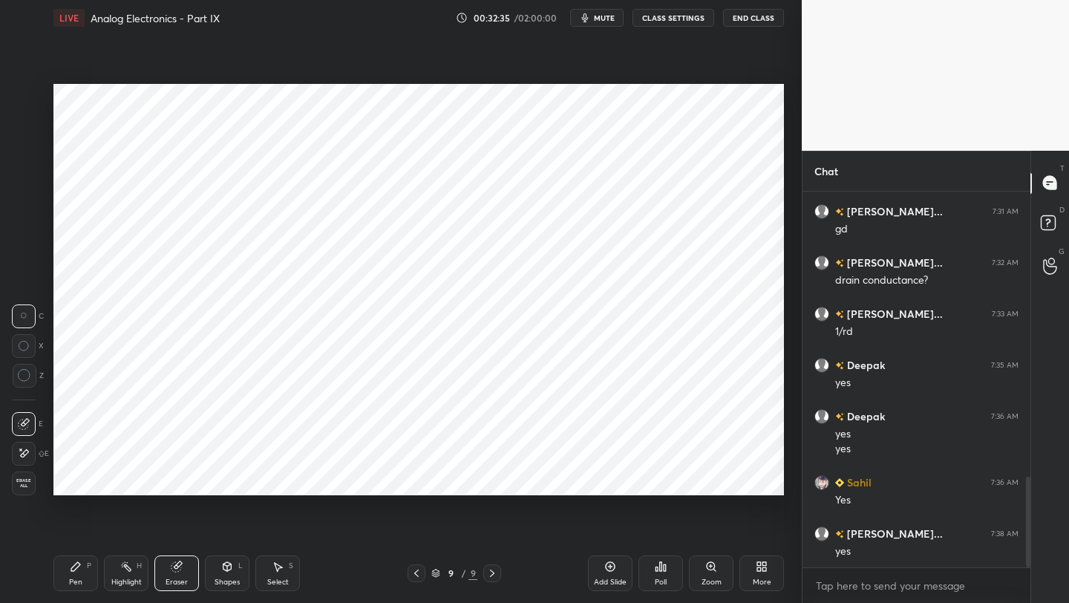
drag, startPoint x: 78, startPoint y: 576, endPoint x: 81, endPoint y: 538, distance: 38.0
click at [79, 576] on div "Pen P" at bounding box center [75, 573] width 45 height 36
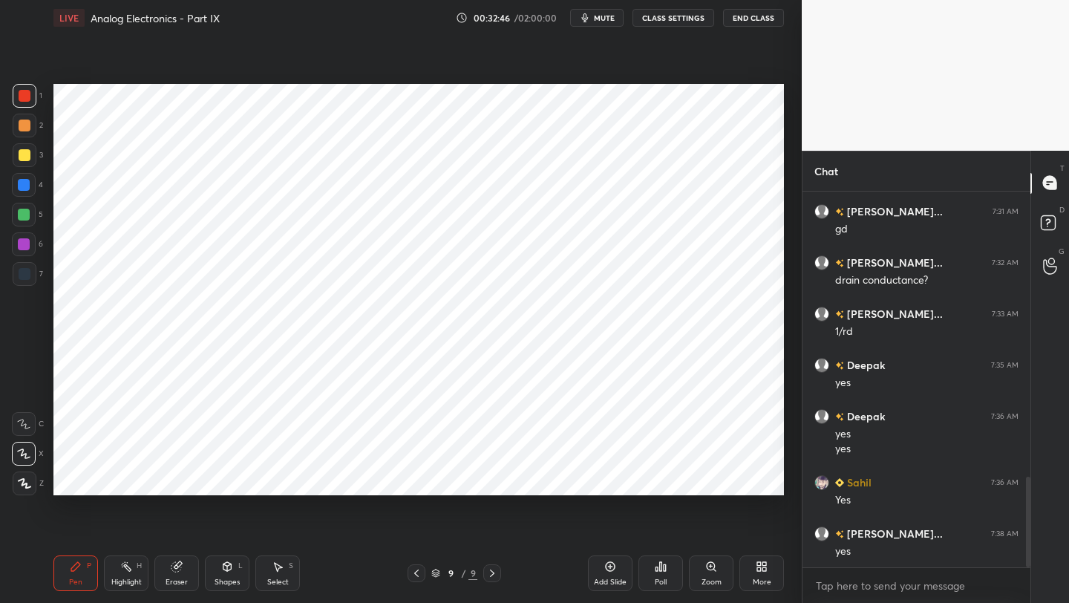
click at [27, 188] on div at bounding box center [24, 185] width 12 height 12
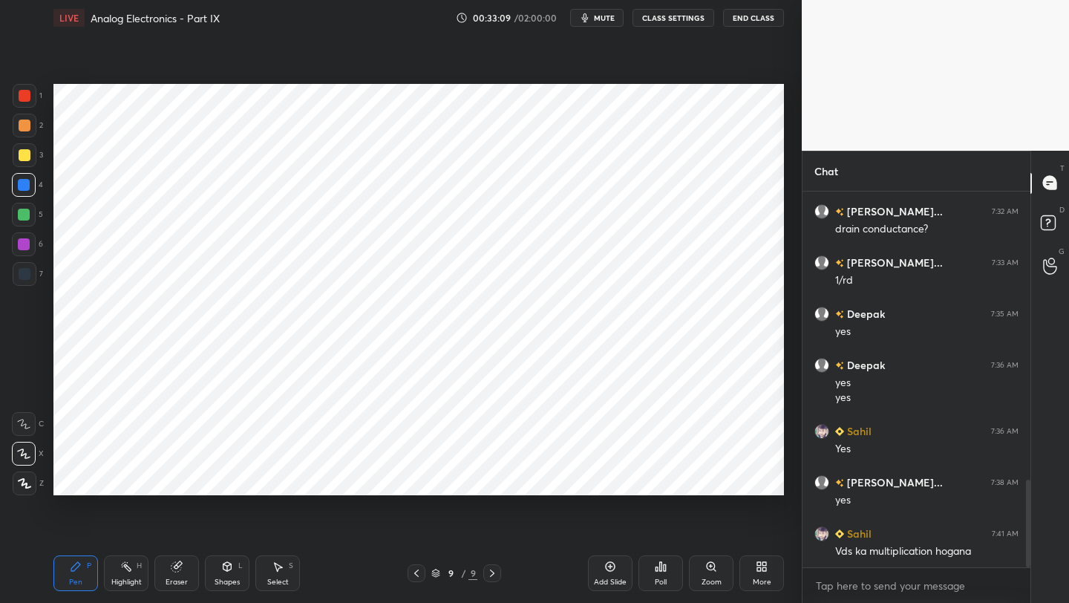
click at [411, 580] on div at bounding box center [417, 573] width 18 height 18
click at [490, 571] on icon at bounding box center [492, 573] width 12 height 12
click at [410, 575] on icon at bounding box center [416, 573] width 12 height 12
click at [415, 575] on icon at bounding box center [416, 573] width 12 height 12
click at [493, 572] on icon at bounding box center [492, 573] width 12 height 12
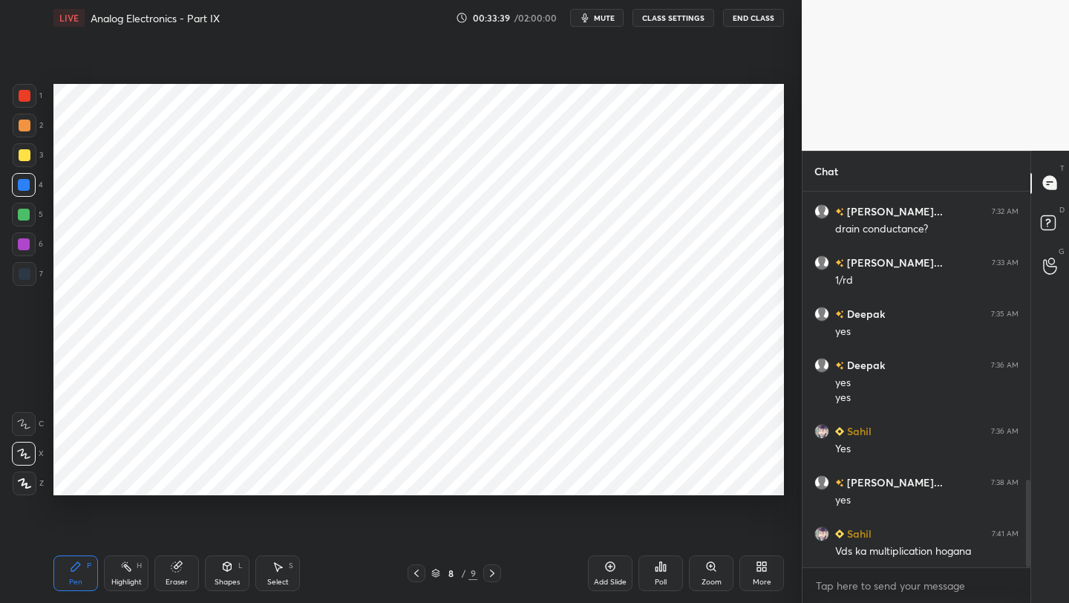
click at [495, 571] on icon at bounding box center [492, 573] width 12 height 12
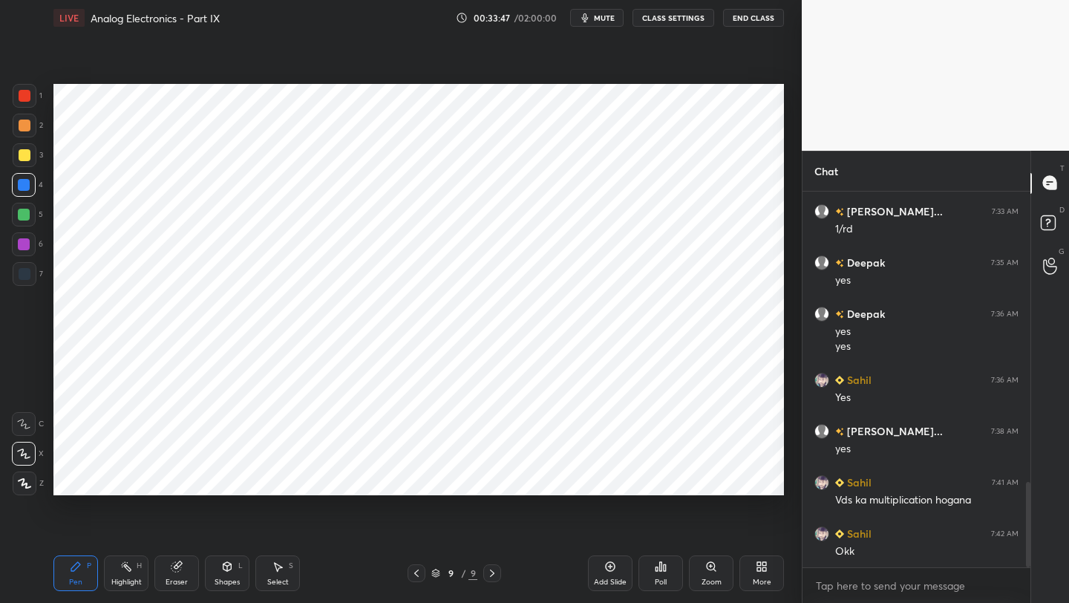
click at [411, 575] on icon at bounding box center [416, 573] width 12 height 12
click at [416, 570] on icon at bounding box center [416, 573] width 12 height 12
click at [279, 569] on icon at bounding box center [278, 566] width 12 height 12
click at [493, 569] on icon at bounding box center [492, 573] width 12 height 12
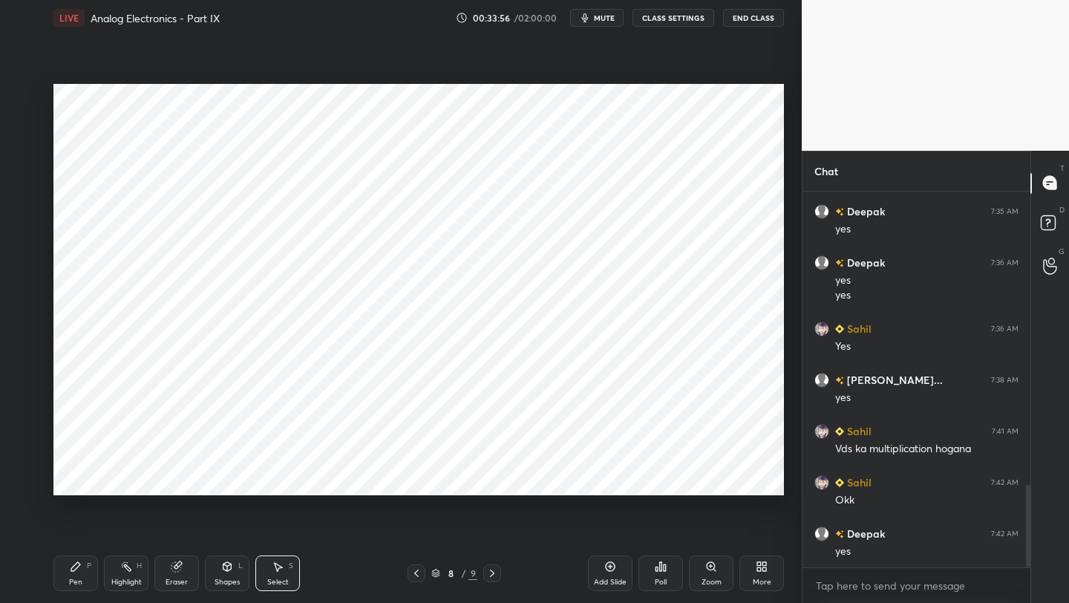
click at [494, 569] on icon at bounding box center [492, 573] width 12 height 12
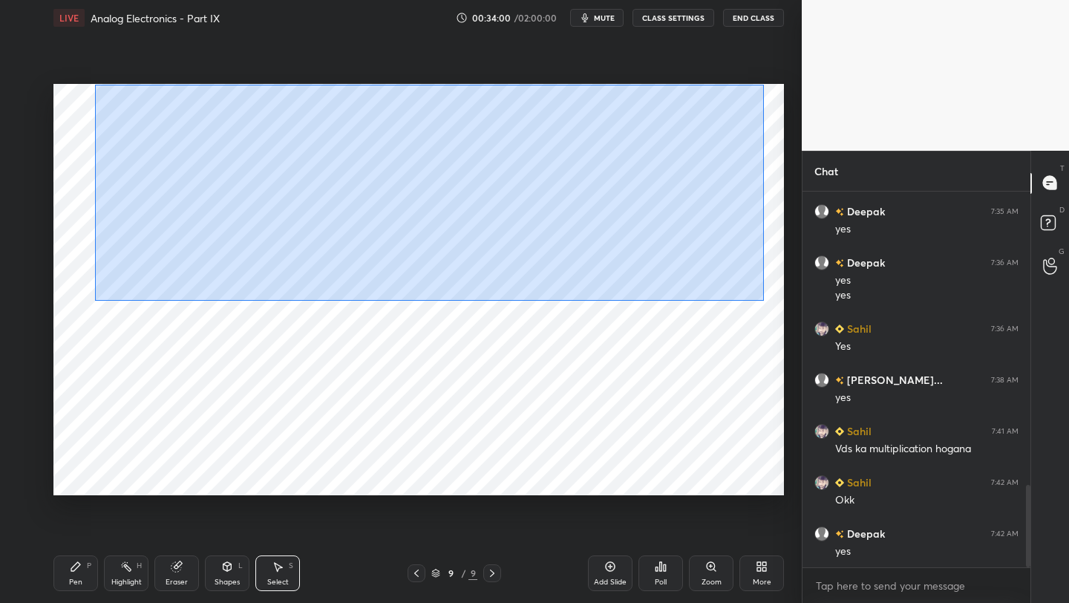
drag, startPoint x: 95, startPoint y: 85, endPoint x: 762, endPoint y: 299, distance: 701.0
click at [763, 300] on div "0 ° Undo Copy Duplicate Duplicate to new slide Delete" at bounding box center [418, 289] width 730 height 411
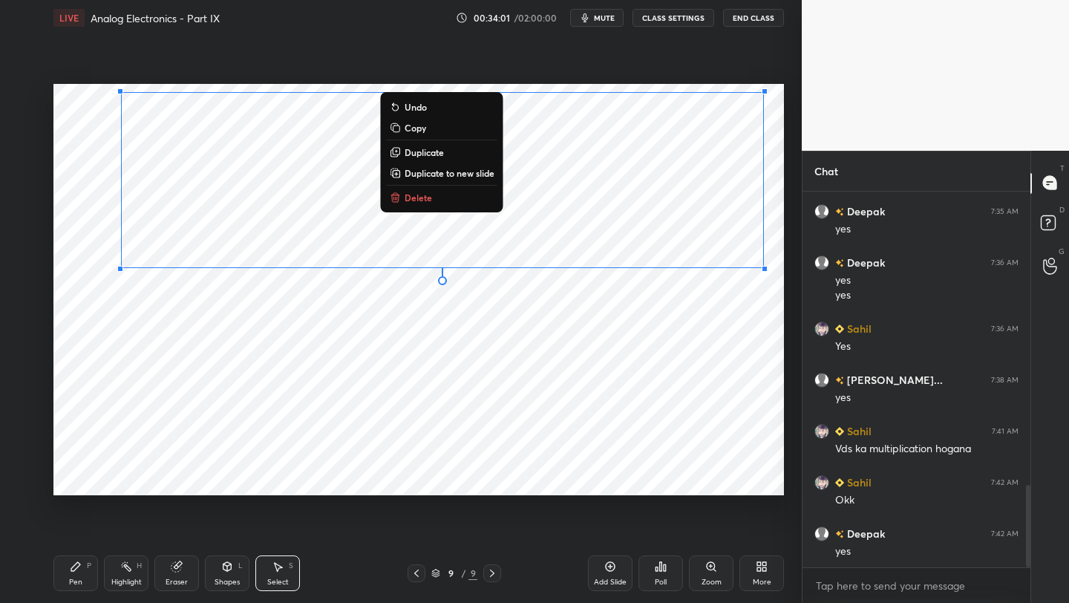
click at [423, 128] on p "Copy" at bounding box center [416, 128] width 22 height 12
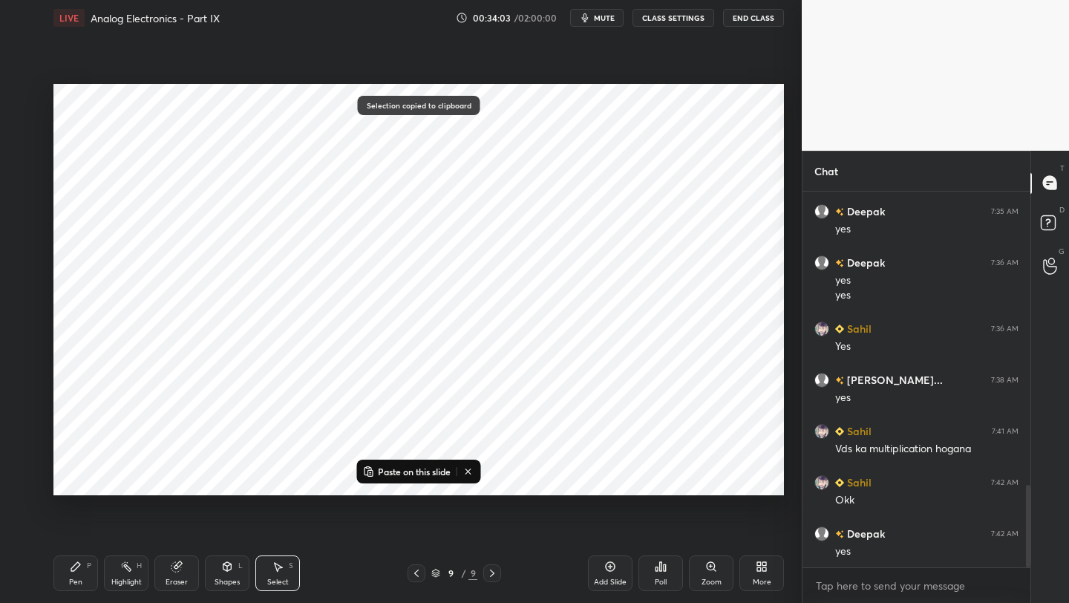
click at [413, 574] on icon at bounding box center [416, 573] width 12 height 12
click at [413, 573] on icon at bounding box center [416, 573] width 12 height 12
drag, startPoint x: 491, startPoint y: 575, endPoint x: 492, endPoint y: 566, distance: 8.9
click at [491, 574] on icon at bounding box center [492, 572] width 4 height 7
click at [395, 474] on p "Paste on this slide" at bounding box center [414, 471] width 73 height 12
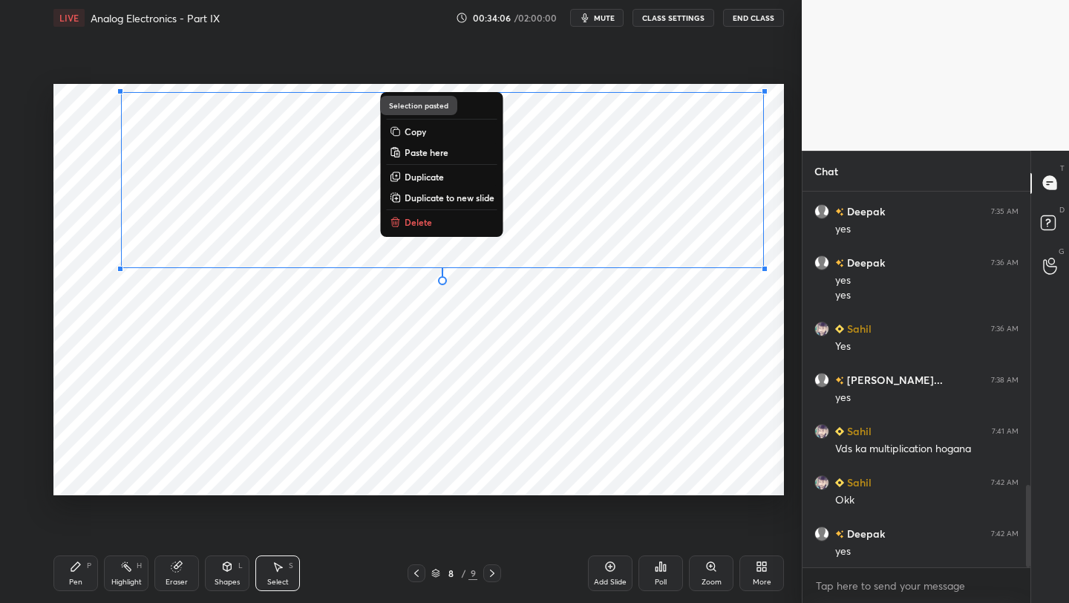
click at [359, 364] on div "0 ° Undo Copy Paste here Duplicate Duplicate to new slide Delete" at bounding box center [418, 289] width 730 height 411
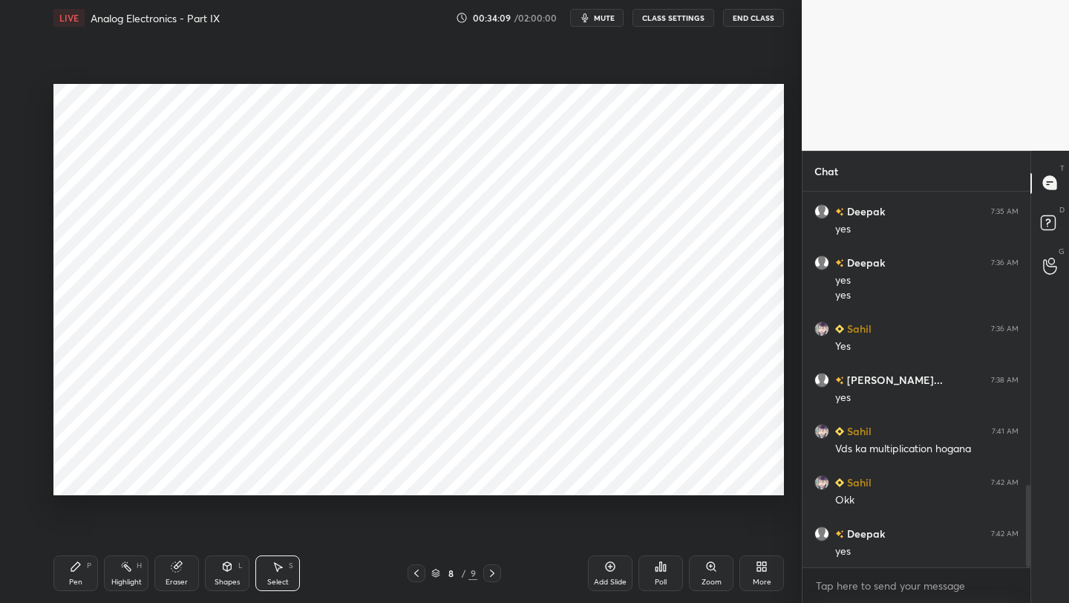
click at [71, 578] on div "Pen" at bounding box center [75, 581] width 13 height 7
click at [27, 269] on div at bounding box center [25, 274] width 12 height 12
click at [219, 575] on div "Shapes L" at bounding box center [227, 573] width 45 height 36
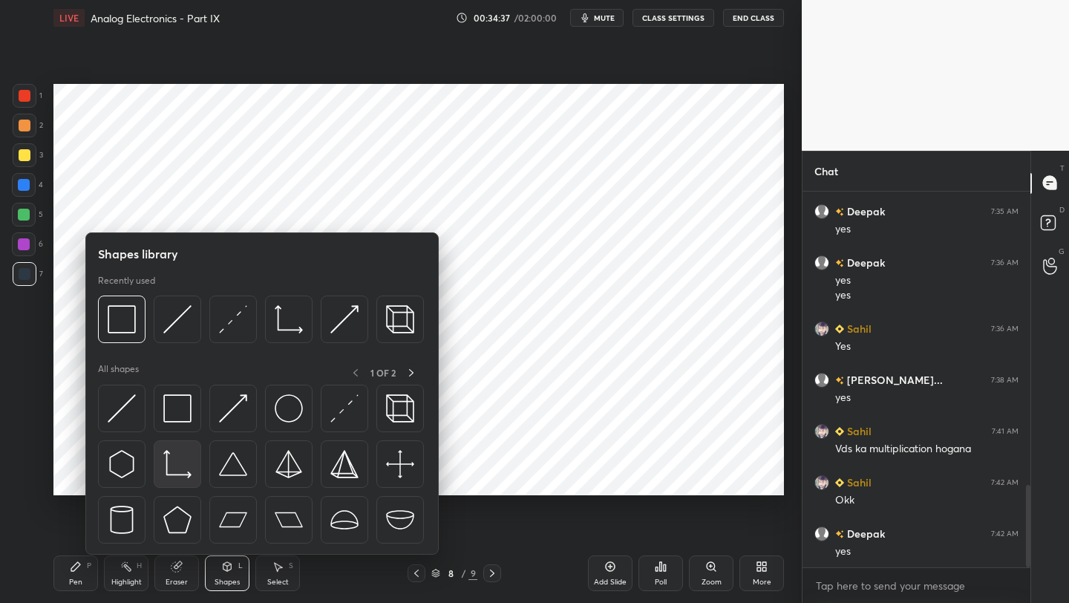
click at [178, 471] on img at bounding box center [177, 464] width 28 height 28
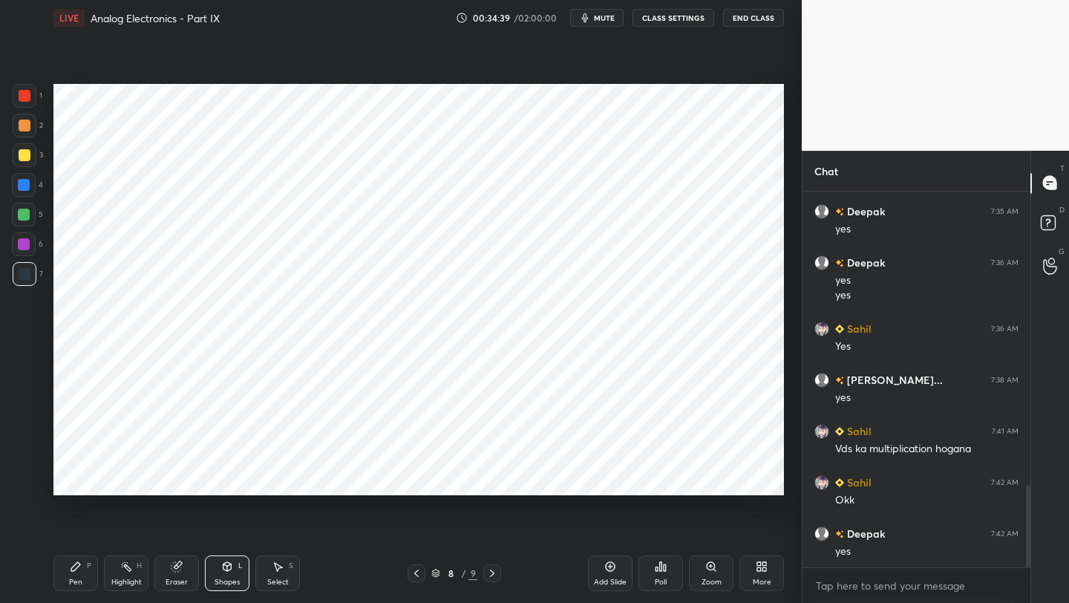
click at [80, 581] on div "Pen" at bounding box center [75, 581] width 13 height 7
drag, startPoint x: 24, startPoint y: 249, endPoint x: 45, endPoint y: 252, distance: 20.9
click at [24, 249] on div at bounding box center [24, 244] width 12 height 12
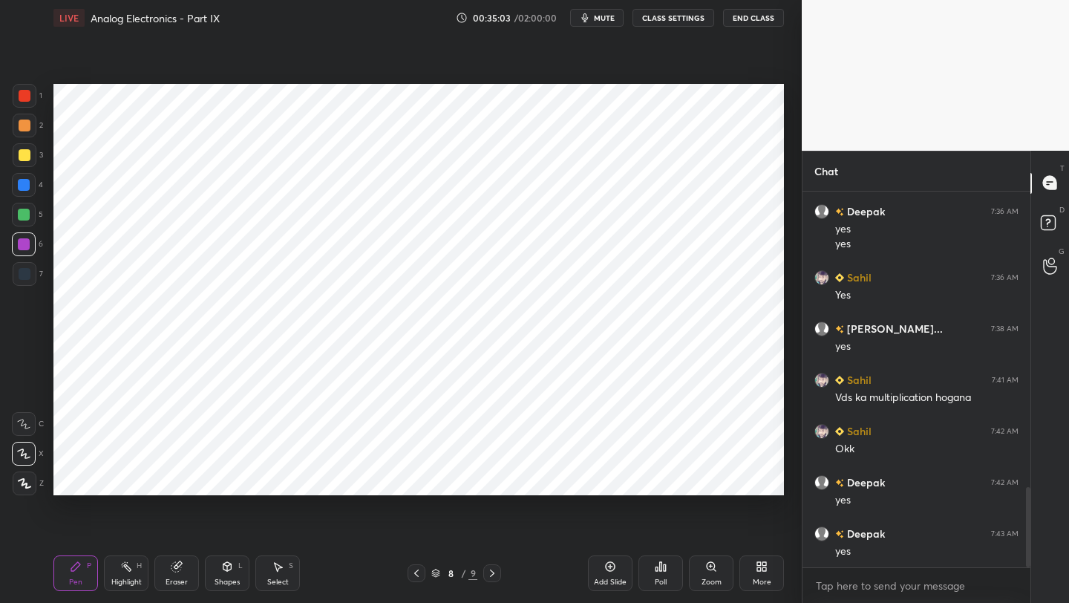
drag, startPoint x: 232, startPoint y: 567, endPoint x: 229, endPoint y: 559, distance: 9.0
click at [232, 567] on icon at bounding box center [227, 566] width 12 height 12
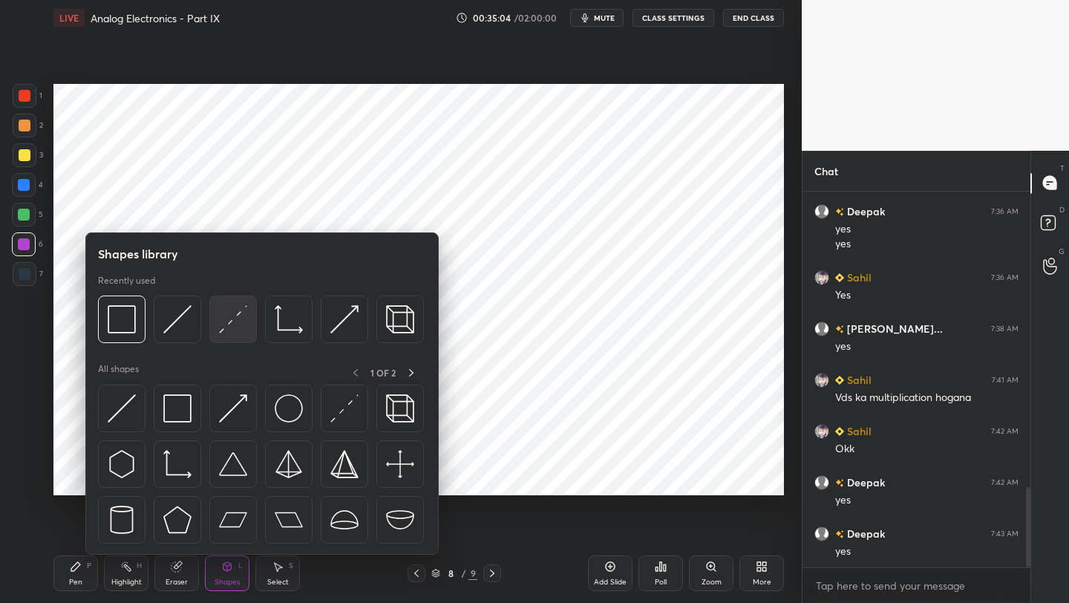
click at [231, 328] on img at bounding box center [233, 319] width 28 height 28
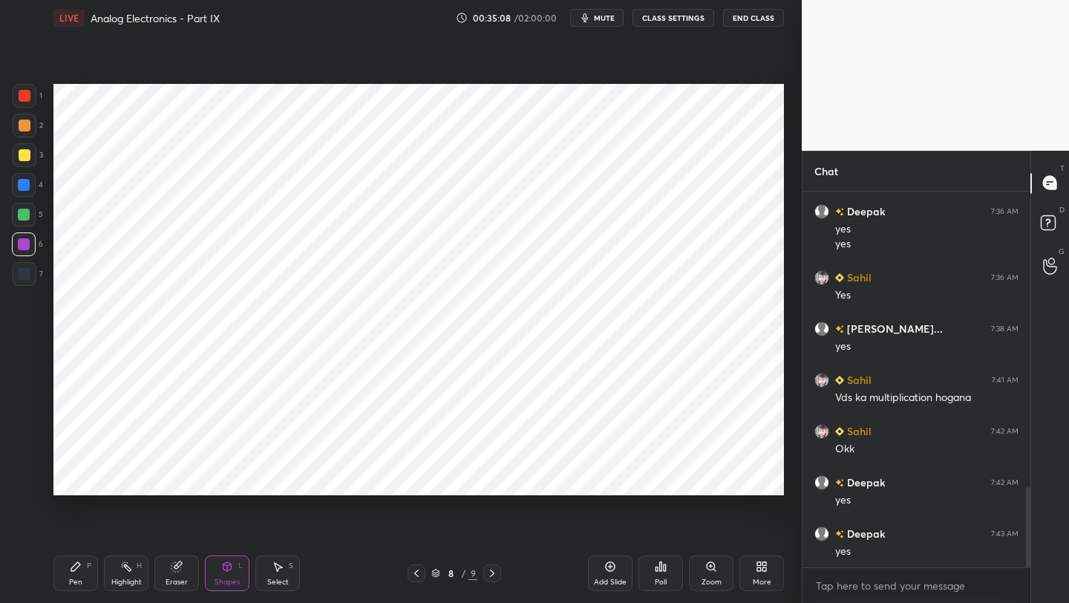
click at [84, 582] on div "Pen P" at bounding box center [75, 573] width 45 height 36
click at [613, 572] on icon at bounding box center [610, 566] width 12 height 12
click at [23, 183] on div at bounding box center [24, 185] width 12 height 12
click at [413, 575] on icon at bounding box center [416, 573] width 12 height 12
click at [491, 572] on icon at bounding box center [493, 573] width 12 height 12
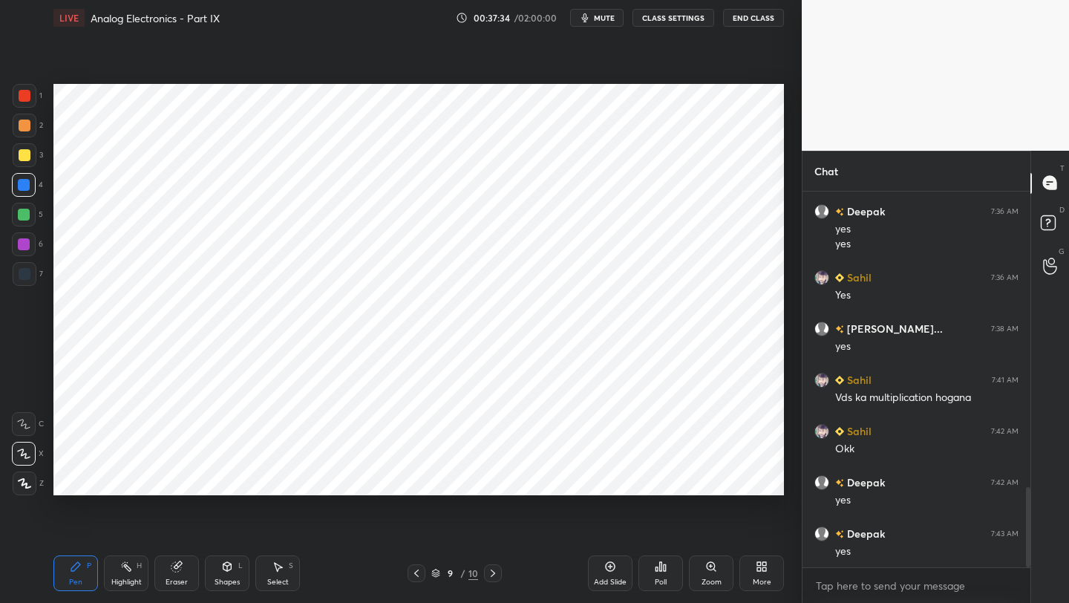
click at [227, 575] on div "Shapes L" at bounding box center [227, 573] width 45 height 36
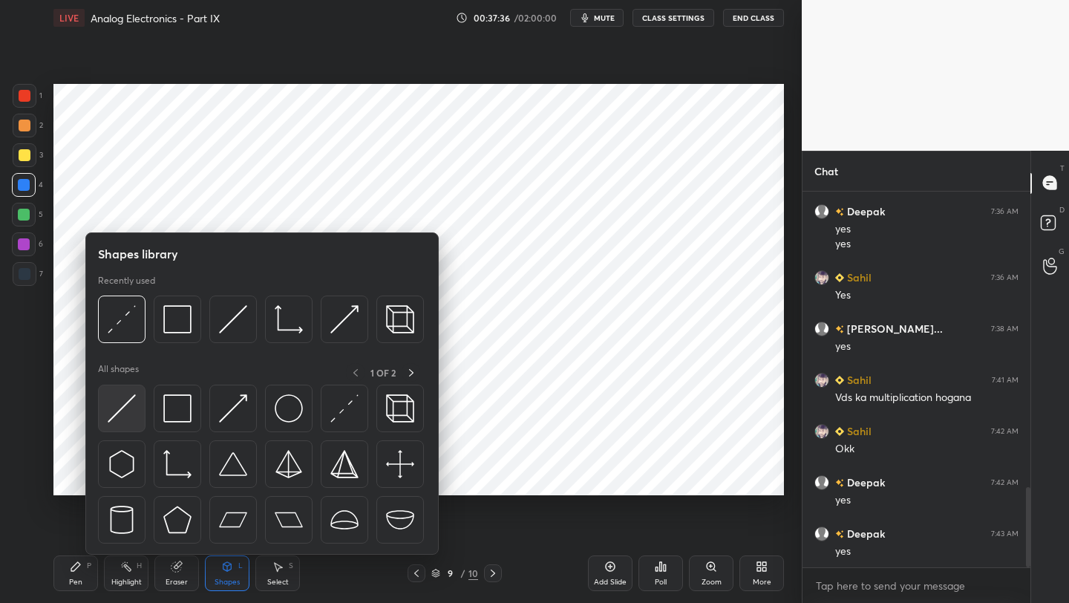
click at [120, 405] on img at bounding box center [122, 408] width 28 height 28
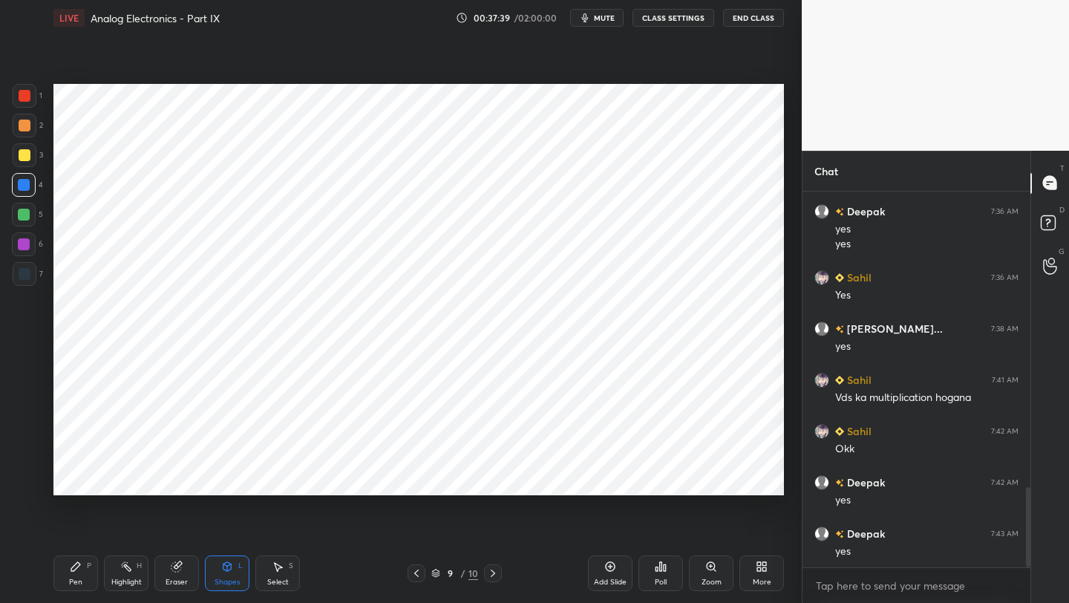
drag, startPoint x: 89, startPoint y: 563, endPoint x: 87, endPoint y: 537, distance: 26.8
click at [89, 563] on div "P" at bounding box center [89, 565] width 4 height 7
click at [27, 237] on div at bounding box center [24, 244] width 24 height 24
click at [29, 286] on div "7" at bounding box center [28, 277] width 30 height 30
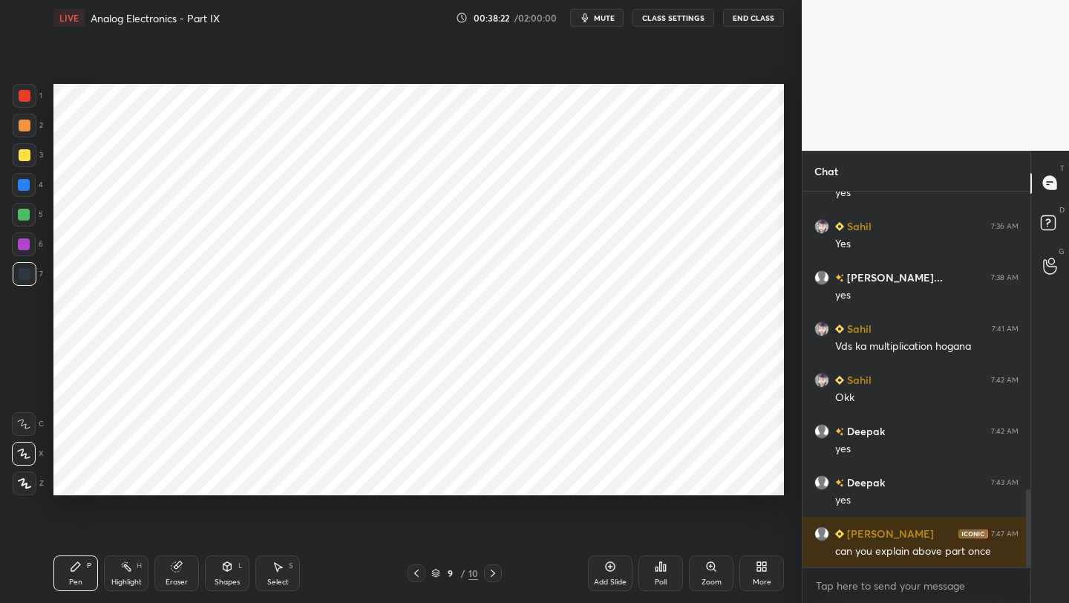
click at [410, 574] on div at bounding box center [417, 573] width 18 height 18
drag, startPoint x: 224, startPoint y: 569, endPoint x: 224, endPoint y: 560, distance: 8.9
click at [225, 568] on icon at bounding box center [227, 566] width 12 height 12
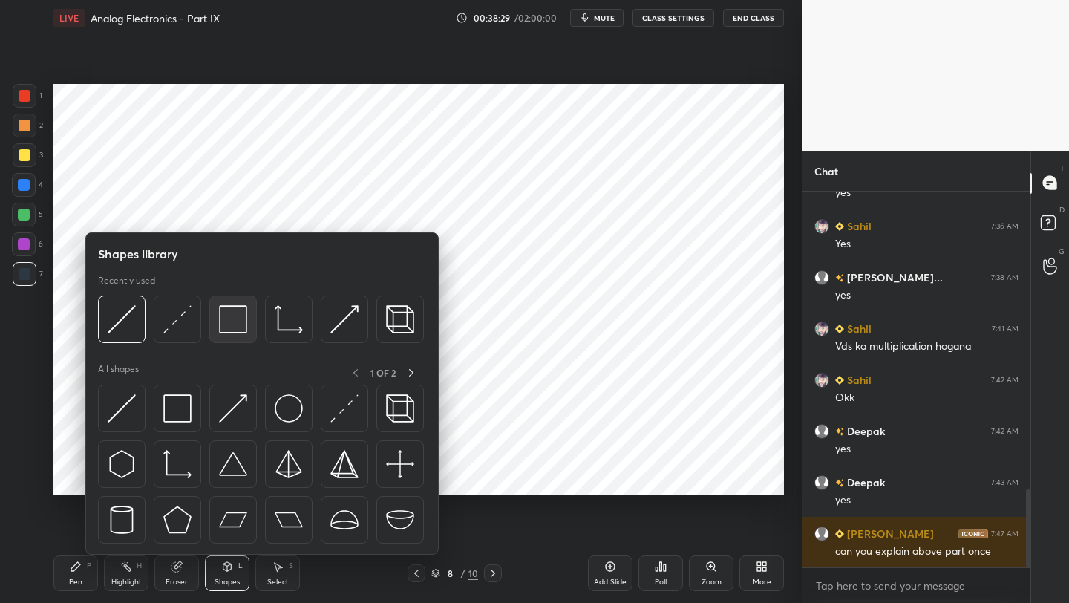
click at [236, 310] on img at bounding box center [233, 319] width 28 height 28
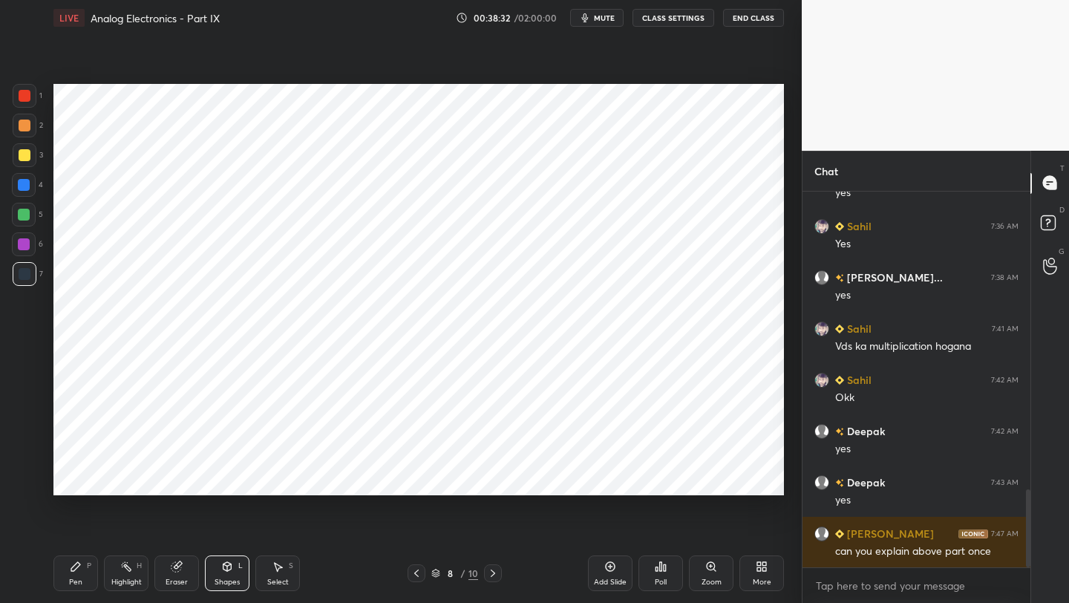
scroll to position [1456, 0]
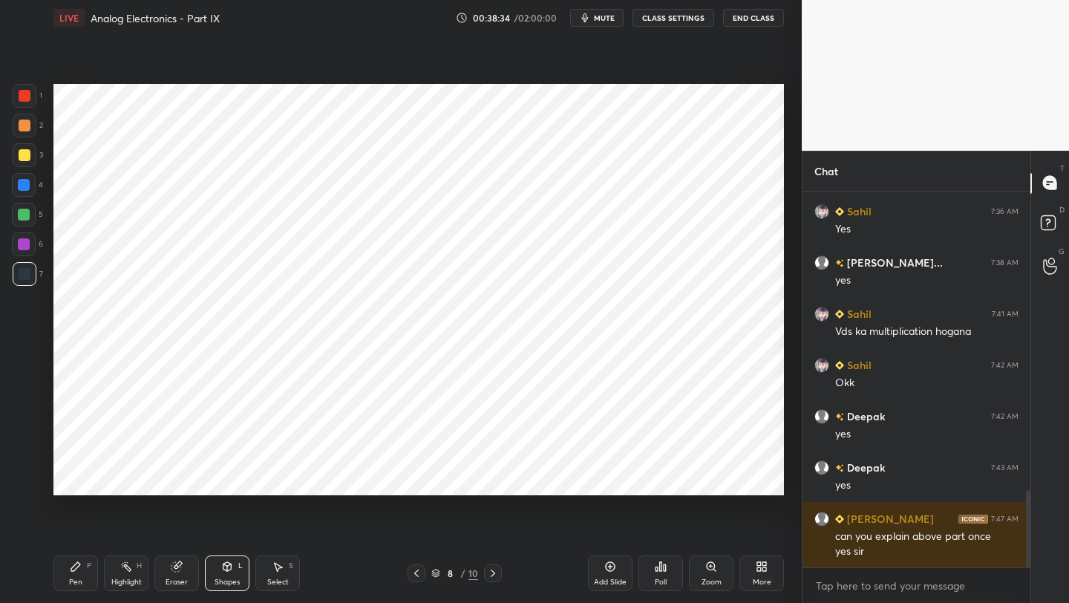
drag, startPoint x: 76, startPoint y: 570, endPoint x: 94, endPoint y: 526, distance: 47.3
click at [74, 574] on div "Pen P" at bounding box center [75, 573] width 45 height 36
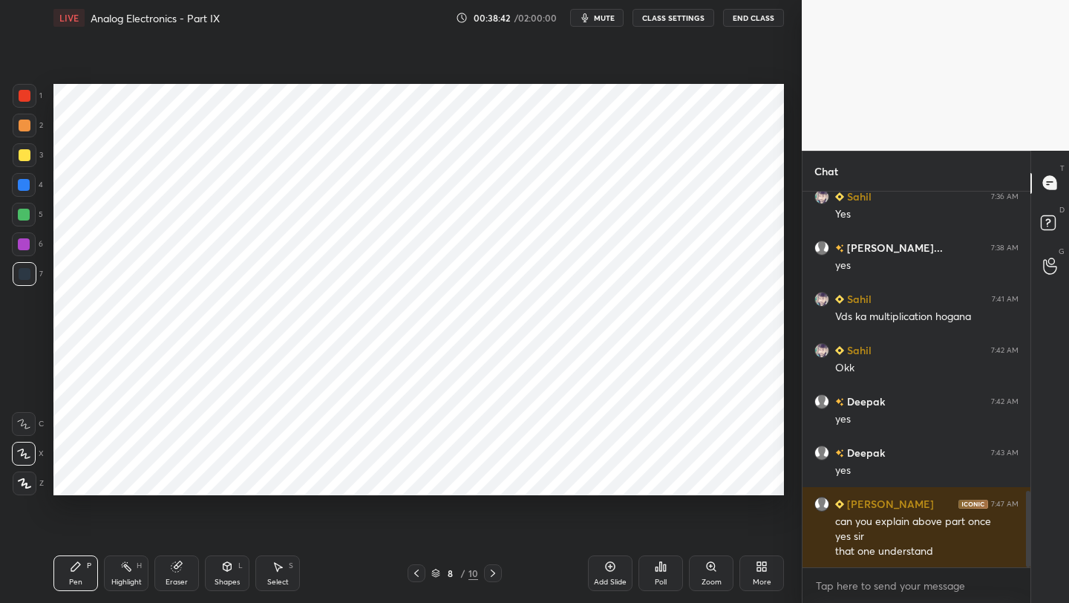
click at [491, 573] on icon at bounding box center [493, 573] width 12 height 12
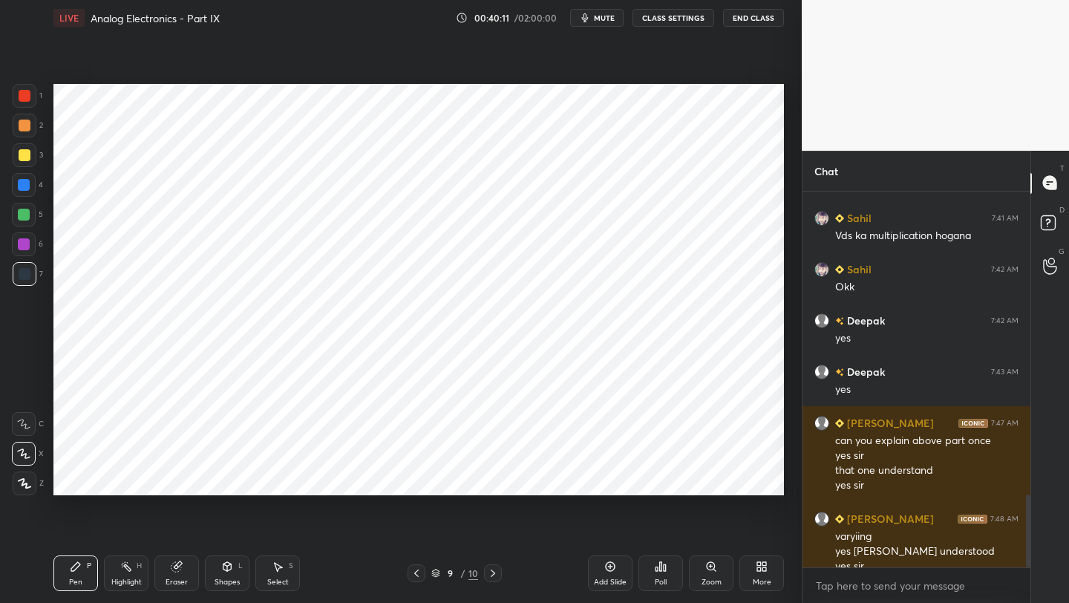
scroll to position [1566, 0]
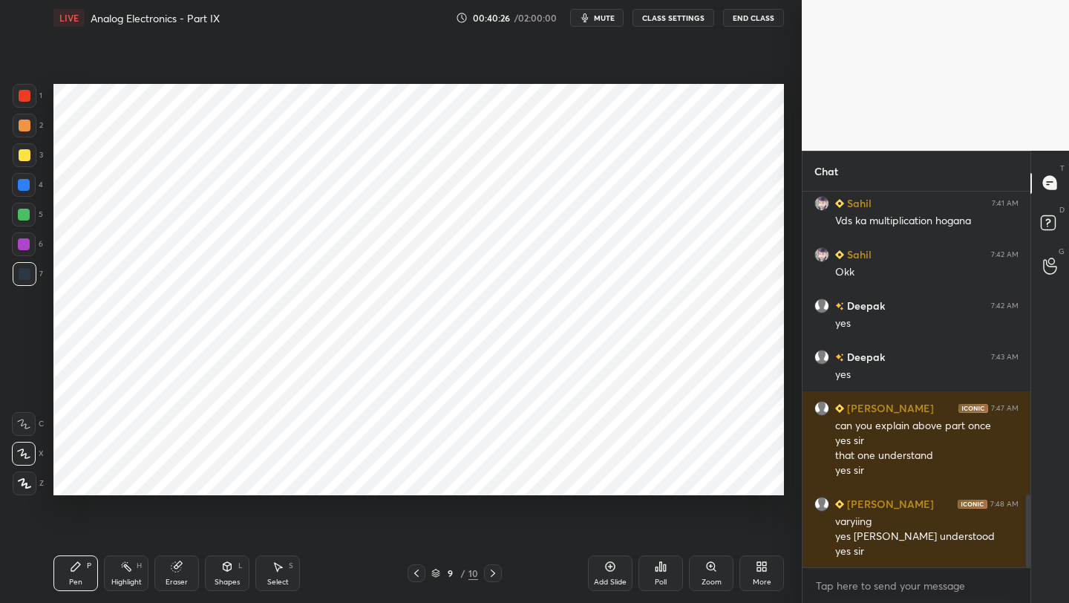
drag, startPoint x: 15, startPoint y: 249, endPoint x: 27, endPoint y: 245, distance: 13.4
click at [24, 246] on div at bounding box center [24, 244] width 24 height 24
click at [19, 248] on div at bounding box center [24, 244] width 12 height 12
click at [24, 279] on div at bounding box center [25, 274] width 12 height 12
click at [607, 564] on icon at bounding box center [610, 566] width 12 height 12
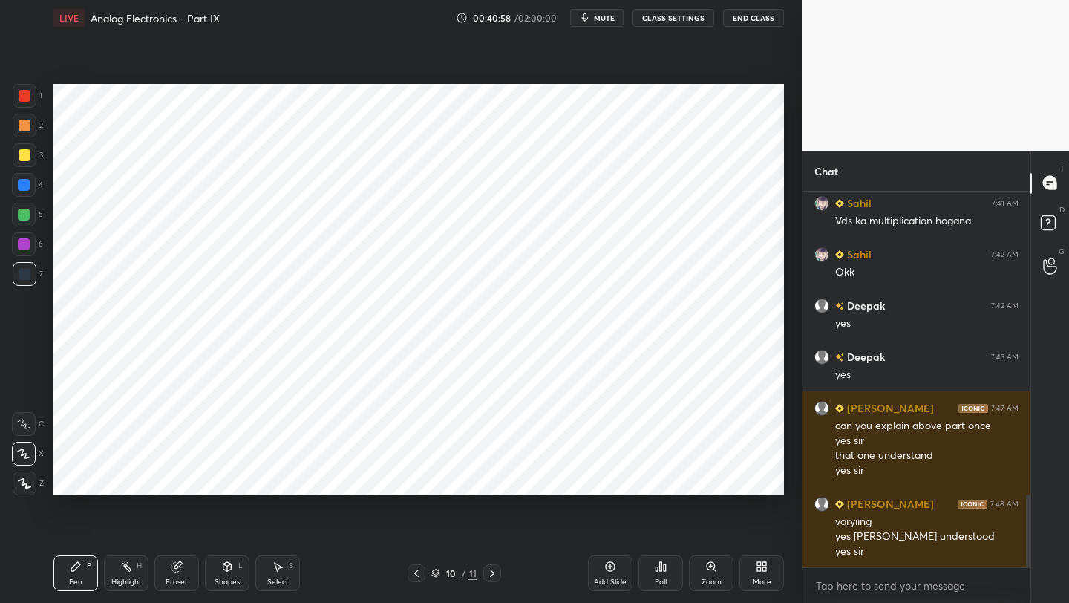
click at [22, 91] on div at bounding box center [25, 96] width 12 height 12
click at [19, 188] on div at bounding box center [24, 185] width 12 height 12
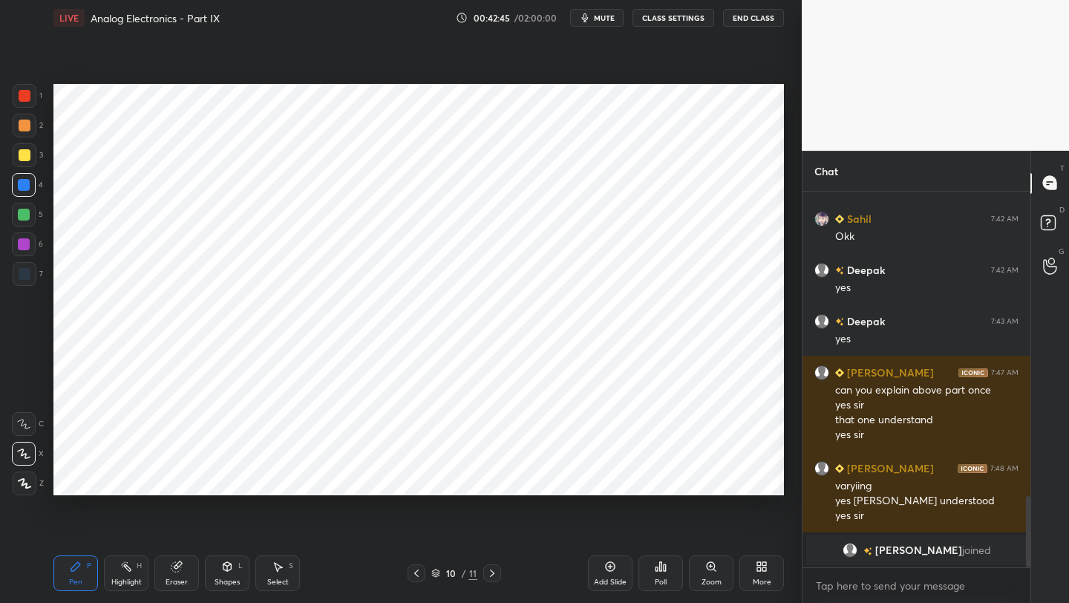
click at [171, 569] on icon at bounding box center [177, 566] width 12 height 12
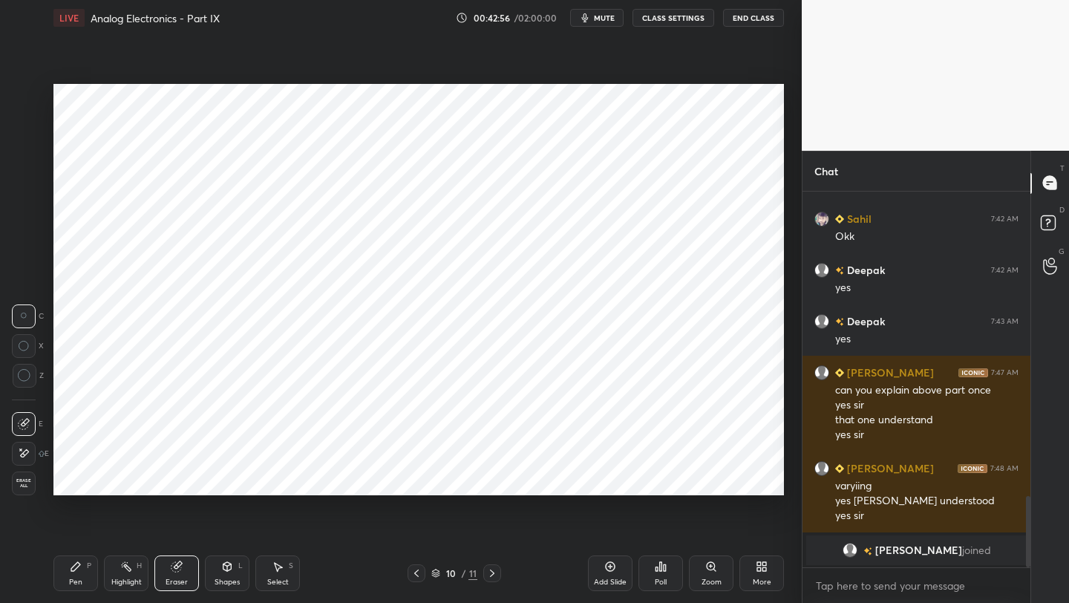
click at [608, 568] on icon at bounding box center [610, 566] width 12 height 12
drag, startPoint x: 83, startPoint y: 567, endPoint x: 82, endPoint y: 541, distance: 26.0
click at [82, 564] on div "Pen P" at bounding box center [75, 573] width 45 height 36
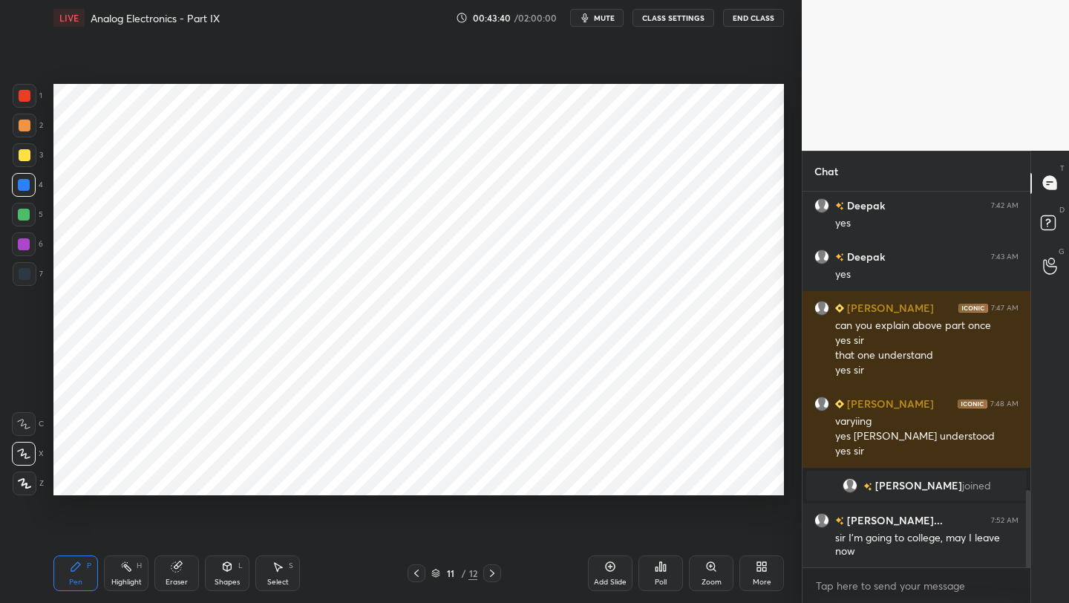
scroll to position [1458, 0]
click at [226, 571] on div "Shapes L" at bounding box center [227, 573] width 45 height 36
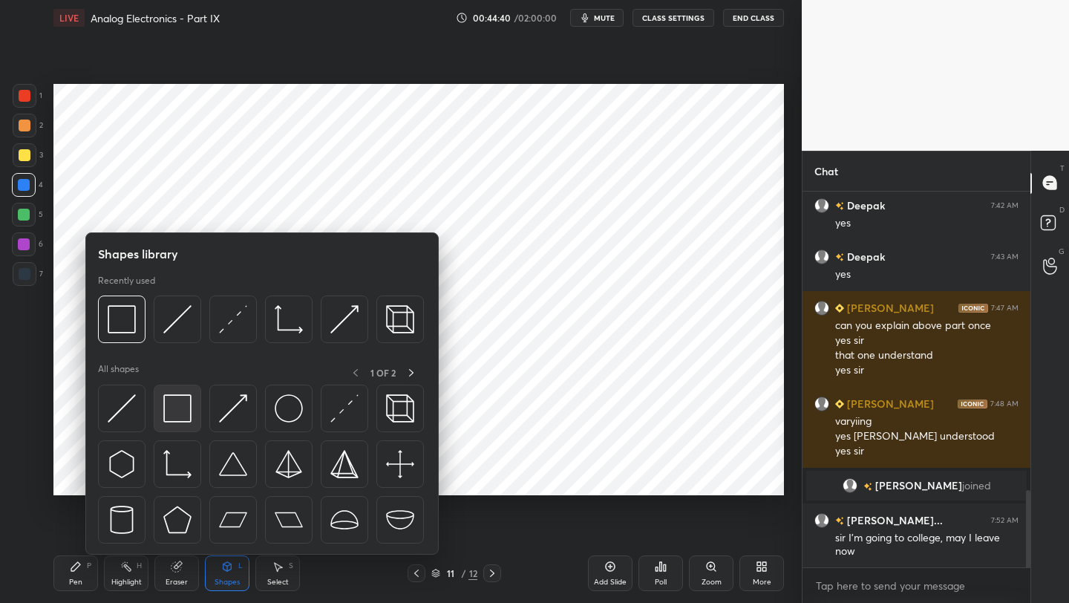
click at [184, 413] on img at bounding box center [177, 408] width 28 height 28
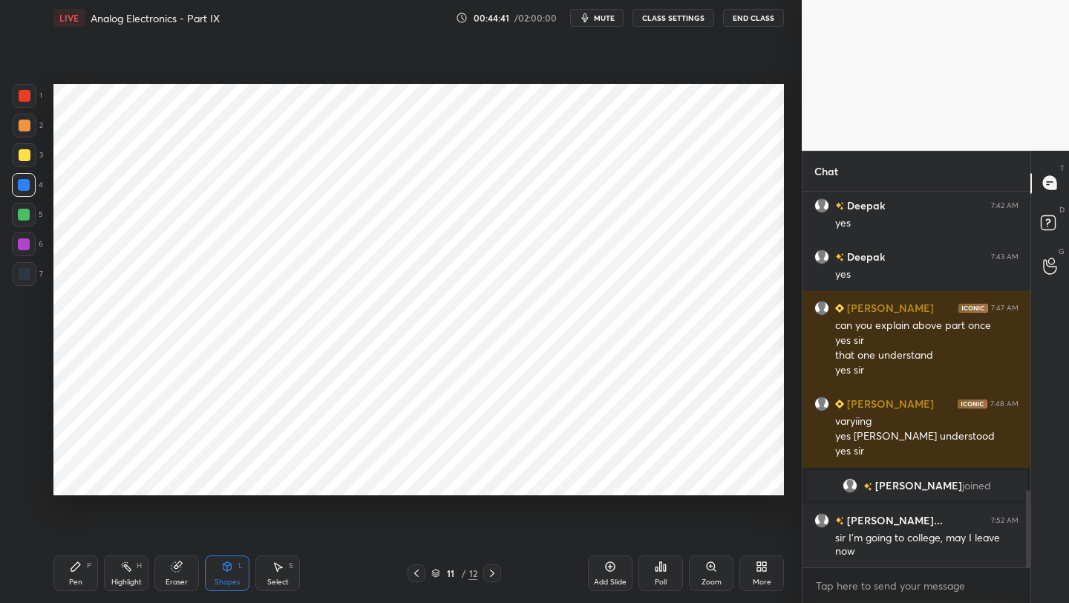
click at [29, 272] on div at bounding box center [25, 274] width 12 height 12
click at [492, 571] on icon at bounding box center [492, 573] width 12 height 12
click at [177, 572] on div "Eraser" at bounding box center [176, 573] width 45 height 36
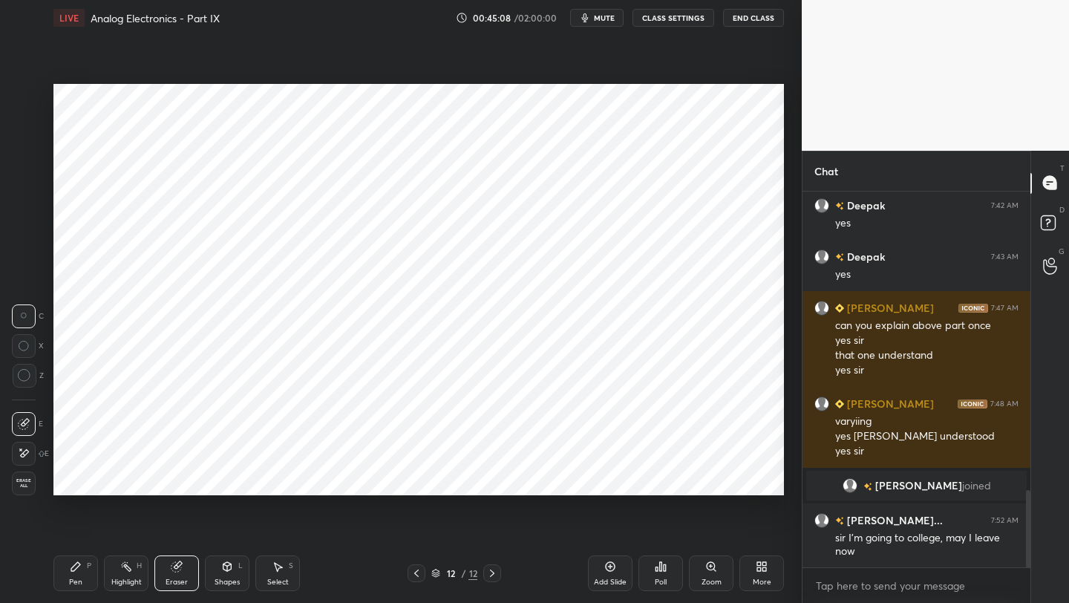
click at [22, 482] on span "Erase all" at bounding box center [24, 483] width 22 height 10
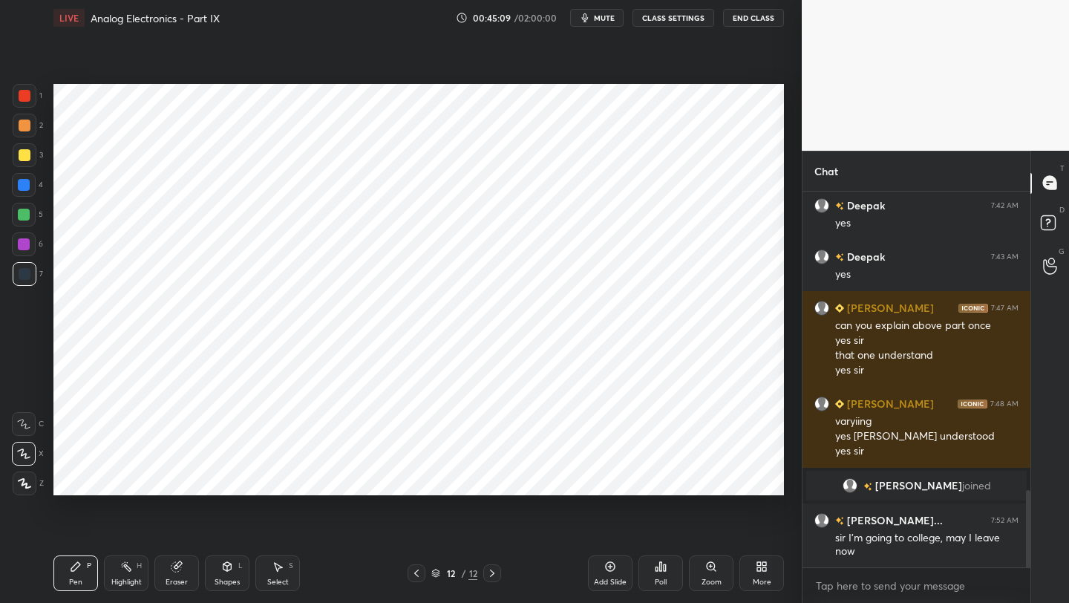
click at [418, 573] on icon at bounding box center [416, 573] width 12 height 12
click at [609, 569] on icon at bounding box center [610, 566] width 12 height 12
click at [62, 566] on div "Pen P" at bounding box center [75, 573] width 45 height 36
click at [31, 98] on div at bounding box center [25, 96] width 24 height 24
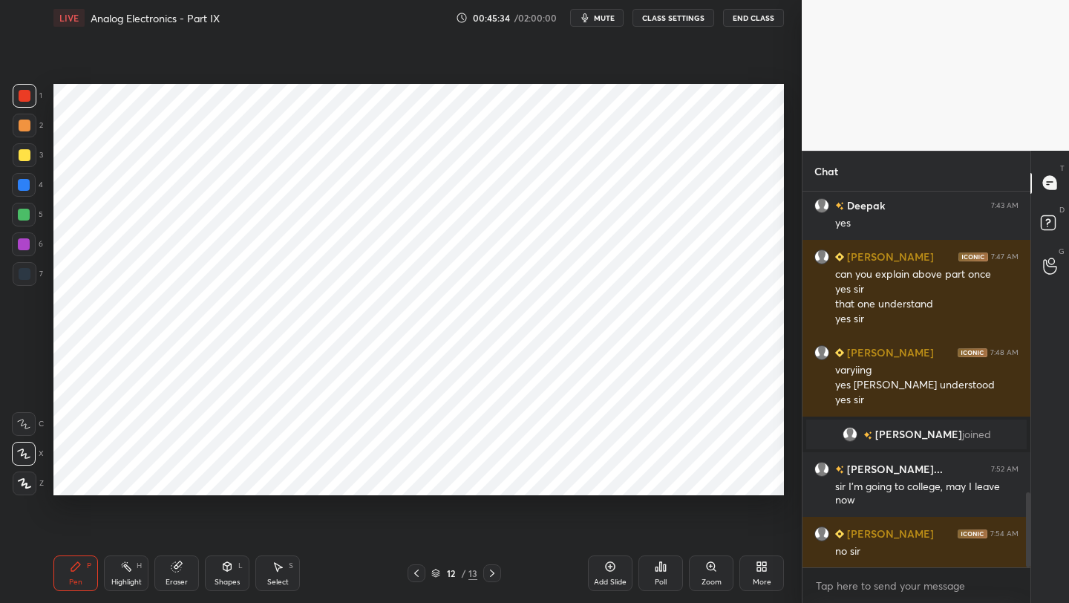
click at [233, 580] on div "Shapes" at bounding box center [227, 581] width 25 height 7
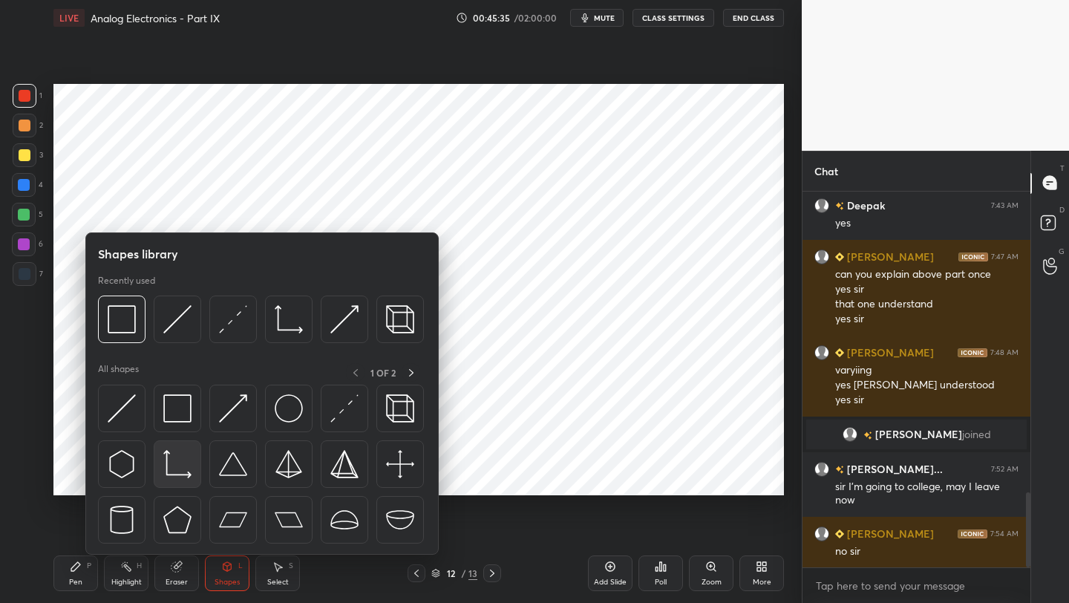
click at [171, 468] on img at bounding box center [177, 464] width 28 height 28
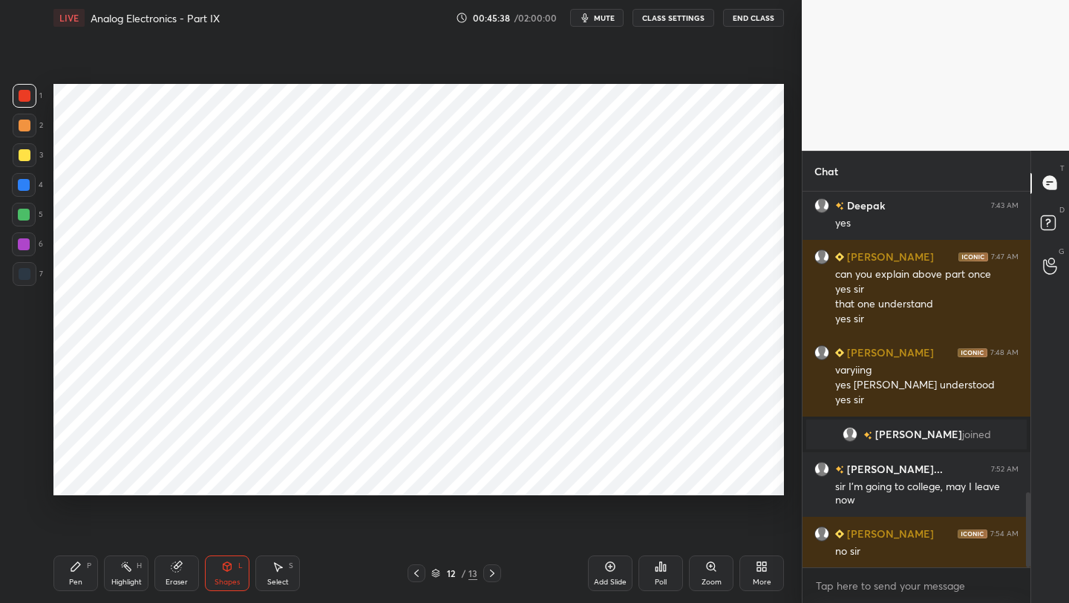
click at [75, 563] on icon at bounding box center [76, 566] width 12 height 12
drag, startPoint x: 29, startPoint y: 278, endPoint x: 36, endPoint y: 272, distance: 9.1
click at [29, 278] on div at bounding box center [25, 274] width 12 height 12
drag, startPoint x: 162, startPoint y: 580, endPoint x: 158, endPoint y: 567, distance: 13.9
click at [159, 580] on div "Eraser" at bounding box center [176, 573] width 45 height 36
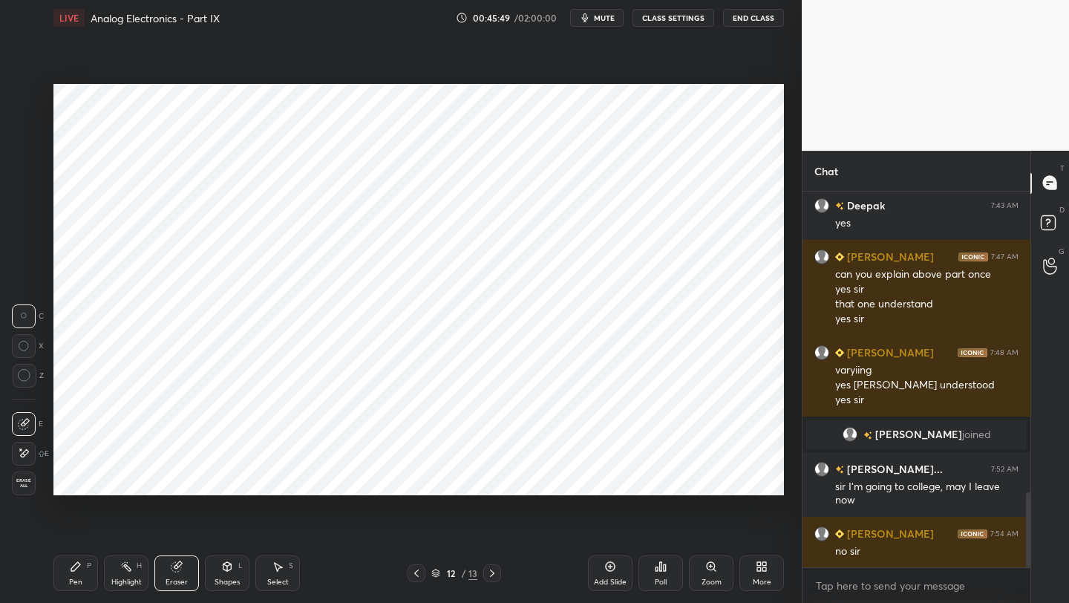
click at [169, 584] on div "Eraser" at bounding box center [177, 581] width 22 height 7
click at [227, 569] on icon at bounding box center [227, 568] width 0 height 5
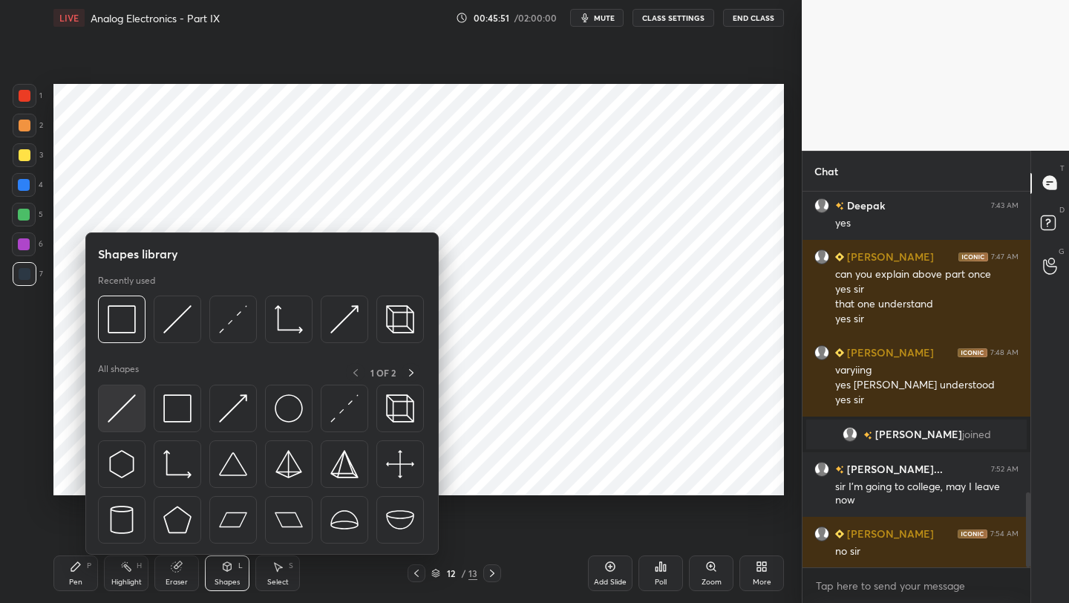
click at [129, 402] on img at bounding box center [122, 408] width 28 height 28
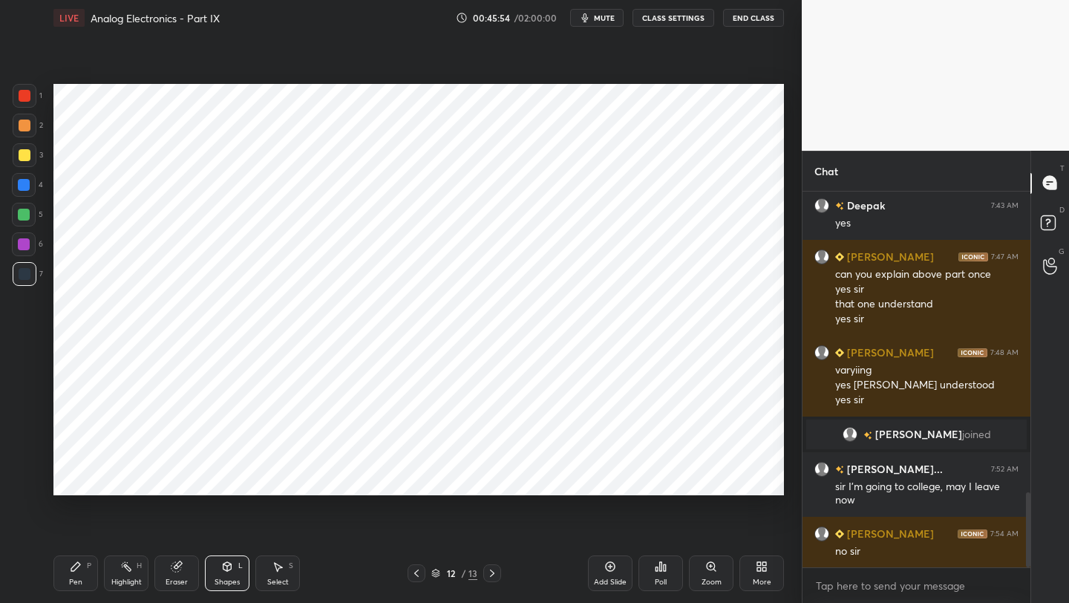
click at [74, 559] on div "Pen P" at bounding box center [75, 573] width 45 height 36
click at [208, 572] on div "Shapes L" at bounding box center [227, 573] width 45 height 36
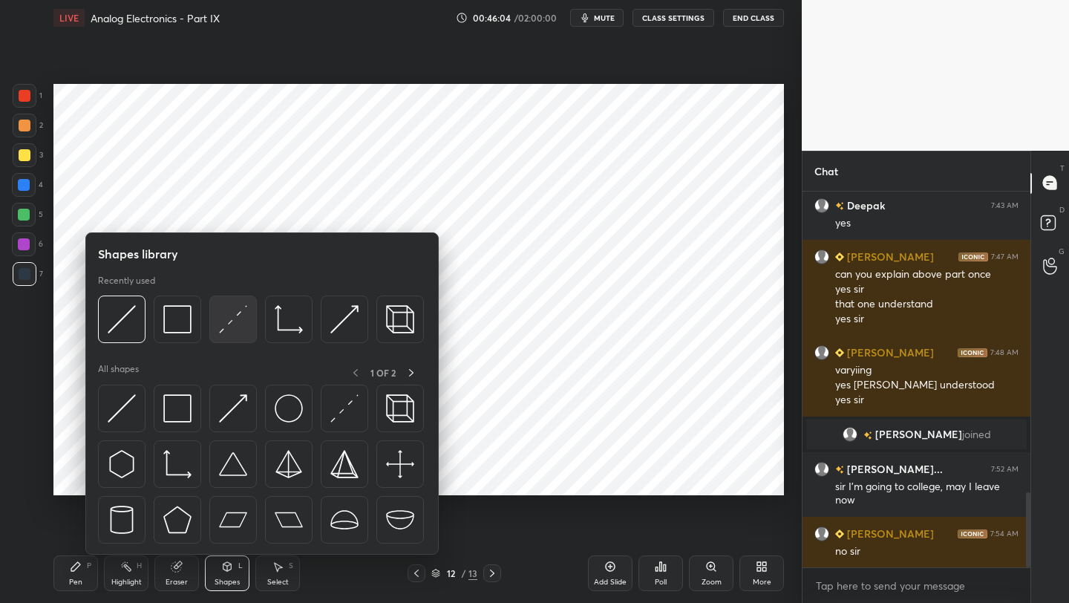
click at [234, 325] on img at bounding box center [233, 319] width 28 height 28
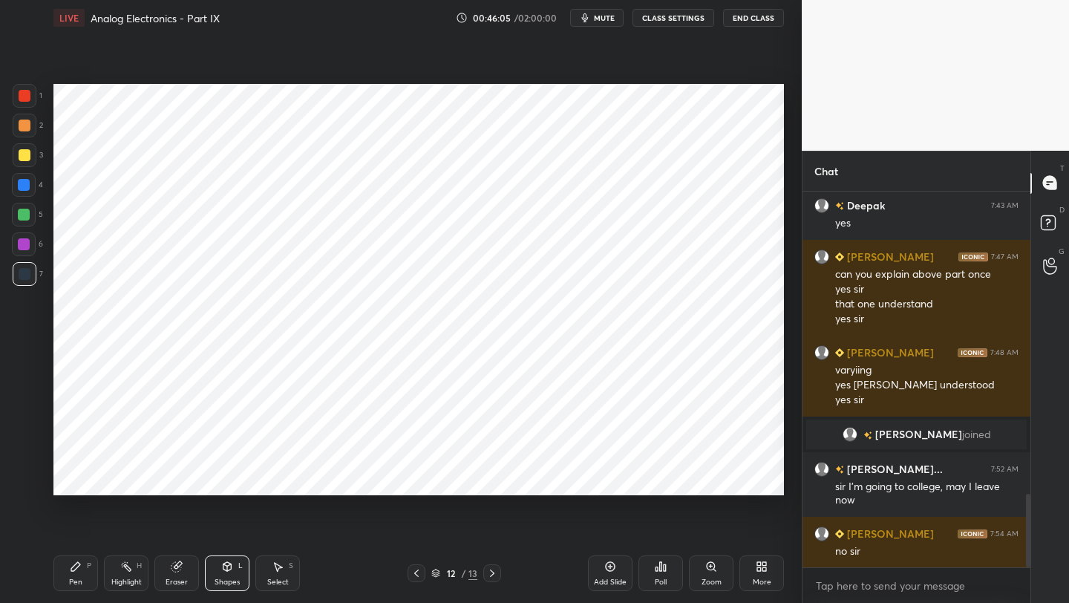
scroll to position [1545, 0]
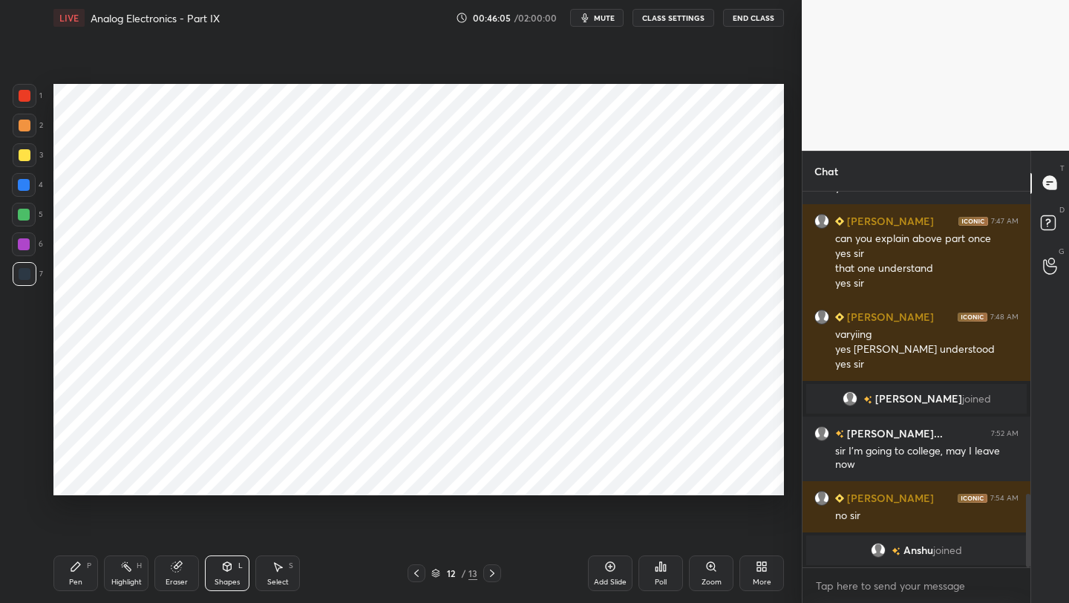
click at [29, 190] on div at bounding box center [24, 185] width 24 height 24
drag, startPoint x: 79, startPoint y: 575, endPoint x: 99, endPoint y: 545, distance: 36.9
click at [79, 575] on div "Pen P" at bounding box center [75, 573] width 45 height 36
click at [419, 567] on icon at bounding box center [416, 573] width 12 height 12
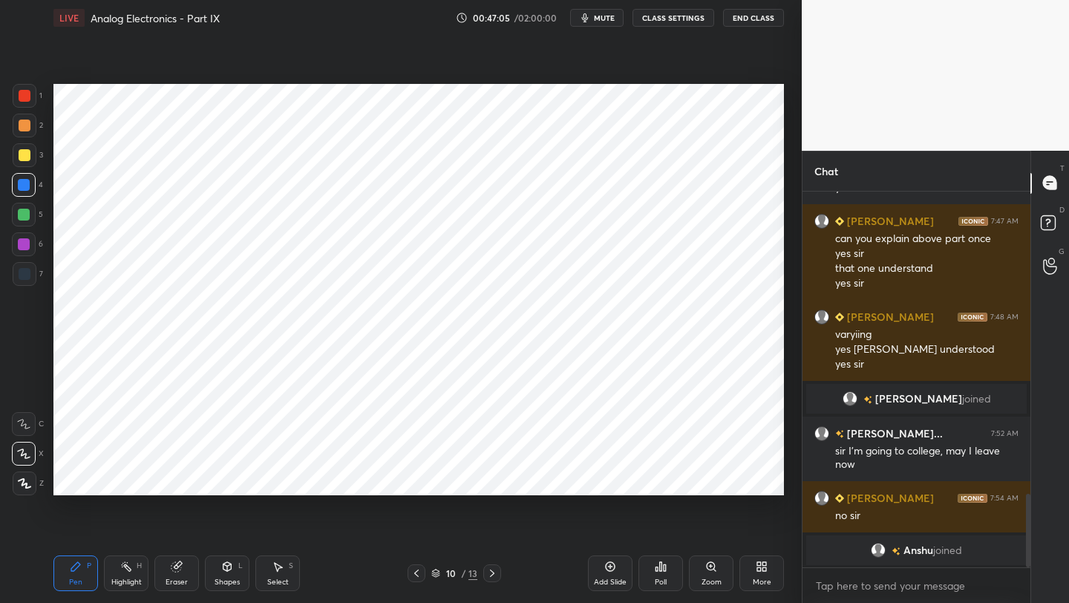
click at [416, 569] on icon at bounding box center [416, 573] width 12 height 12
click at [415, 566] on div at bounding box center [417, 573] width 18 height 18
click at [414, 567] on icon at bounding box center [416, 573] width 12 height 12
click at [417, 571] on icon at bounding box center [416, 573] width 12 height 12
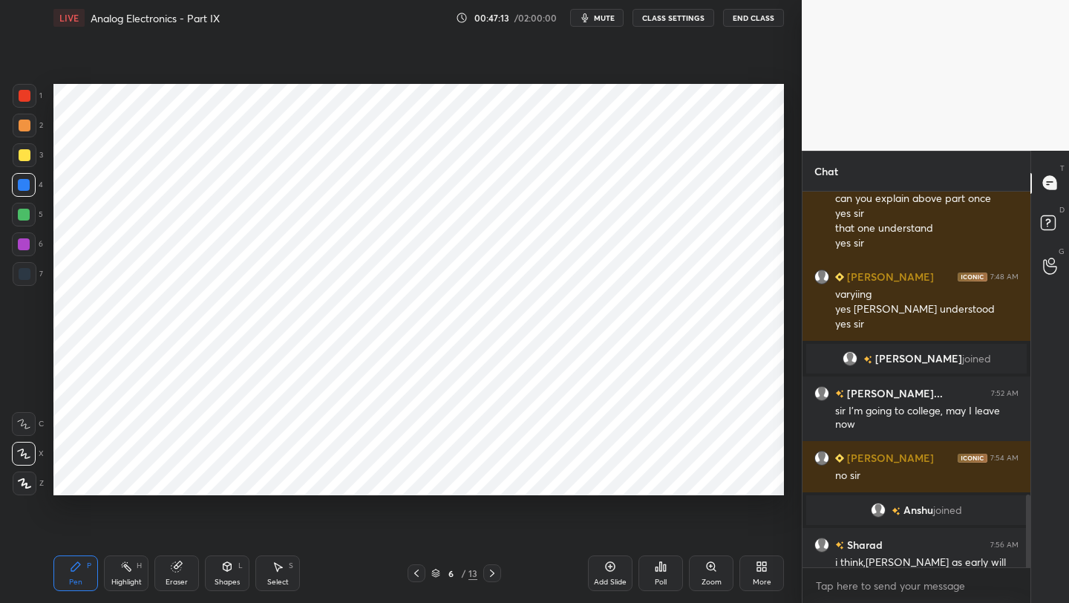
scroll to position [1569, 0]
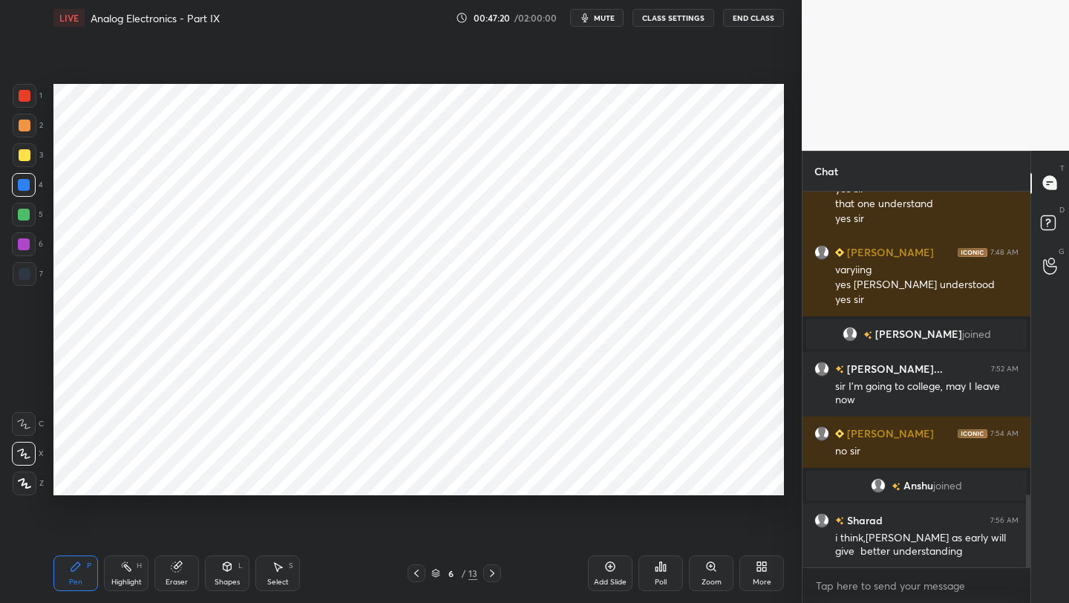
click at [493, 567] on icon at bounding box center [492, 573] width 12 height 12
click at [494, 570] on icon at bounding box center [492, 573] width 12 height 12
click at [495, 572] on icon at bounding box center [492, 573] width 12 height 12
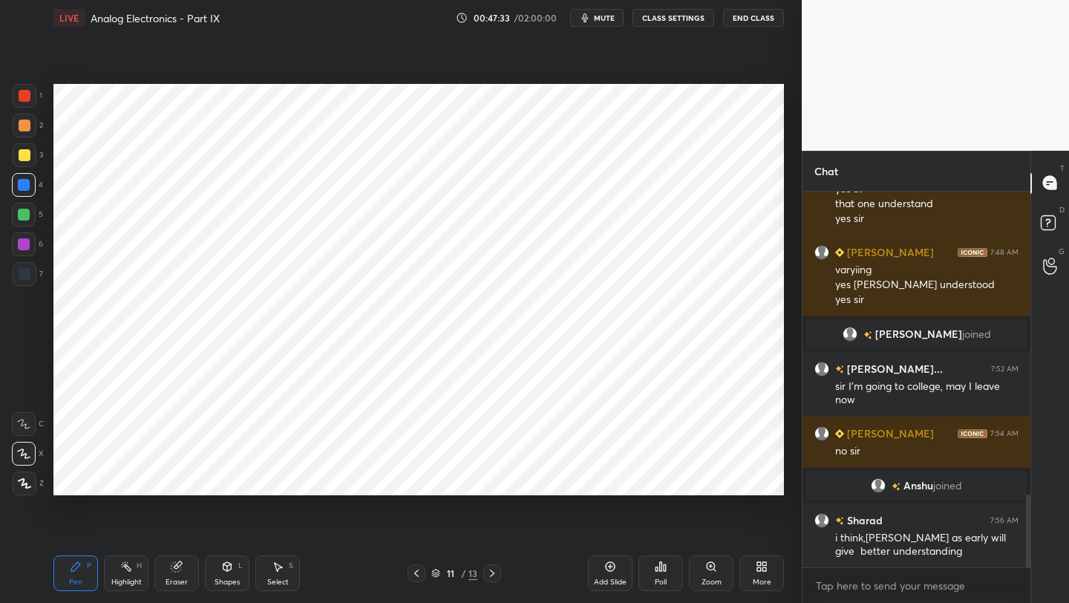
click at [489, 575] on icon at bounding box center [492, 573] width 12 height 12
click at [490, 575] on icon at bounding box center [492, 573] width 12 height 12
click at [24, 277] on div at bounding box center [25, 274] width 12 height 12
drag, startPoint x: 231, startPoint y: 577, endPoint x: 229, endPoint y: 558, distance: 18.6
click at [231, 578] on div "Shapes" at bounding box center [227, 581] width 25 height 7
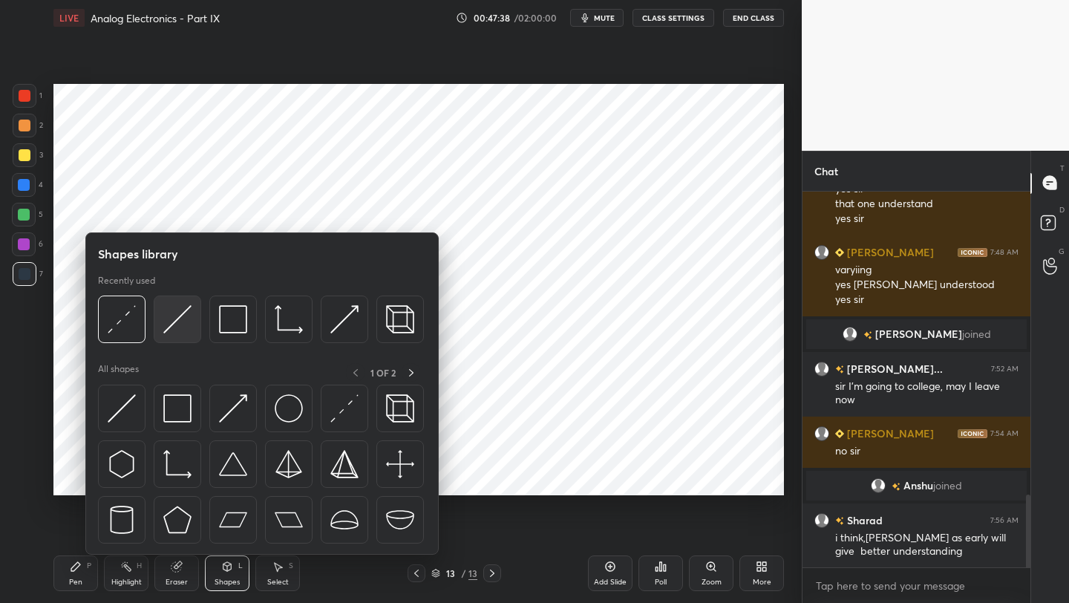
click at [180, 310] on img at bounding box center [177, 319] width 28 height 28
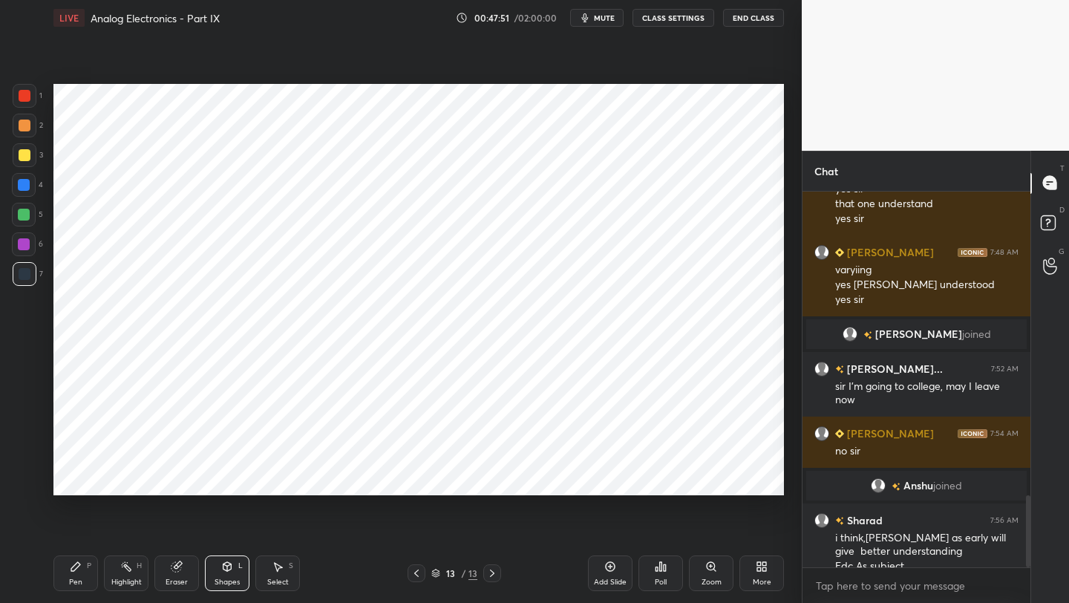
scroll to position [1584, 0]
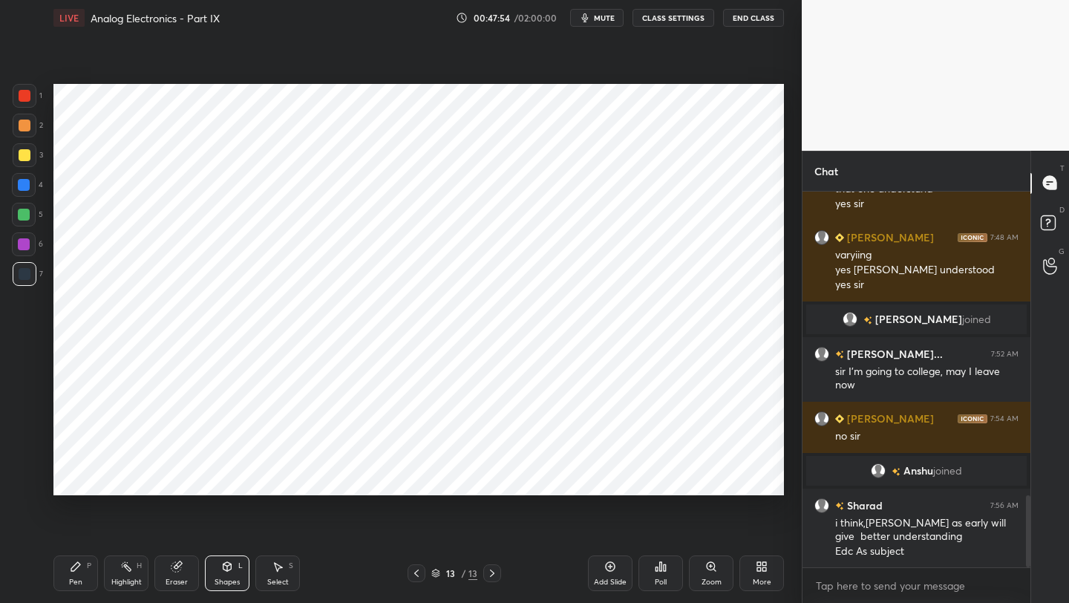
drag, startPoint x: 69, startPoint y: 564, endPoint x: 70, endPoint y: 546, distance: 18.6
click at [68, 563] on div "Pen P" at bounding box center [75, 573] width 45 height 36
click at [411, 572] on icon at bounding box center [416, 573] width 12 height 12
drag, startPoint x: 494, startPoint y: 567, endPoint x: 491, endPoint y: 557, distance: 9.9
click at [494, 567] on icon at bounding box center [492, 573] width 12 height 12
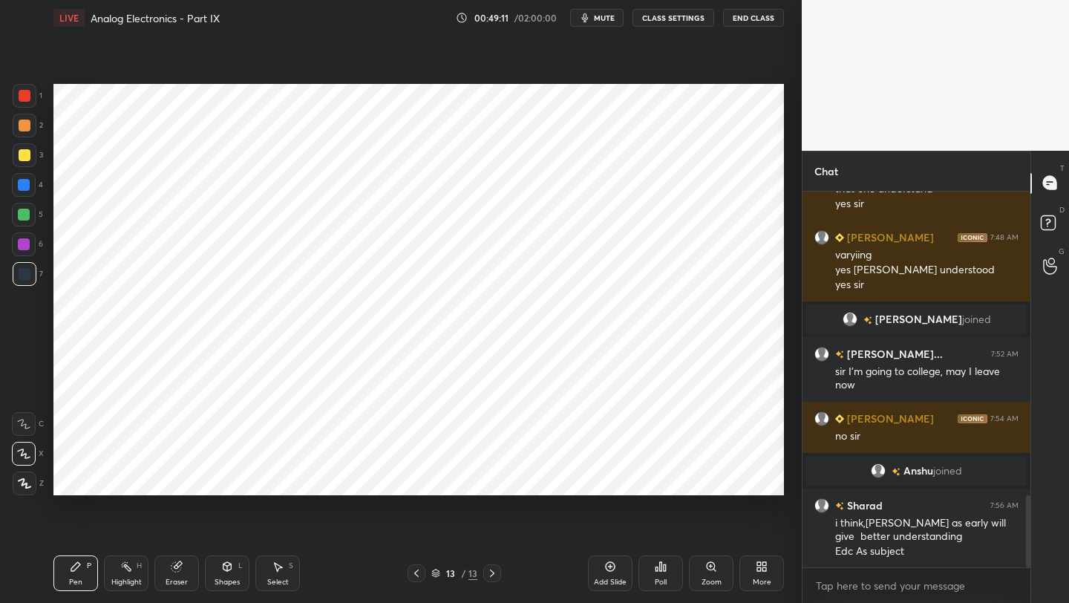
click at [279, 572] on icon at bounding box center [278, 566] width 12 height 12
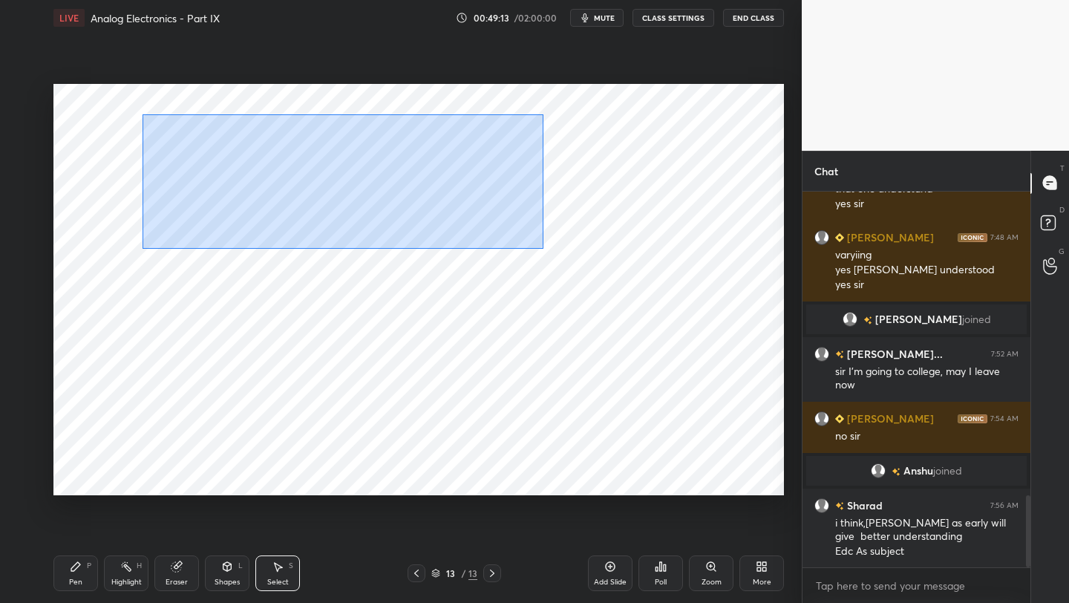
drag, startPoint x: 141, startPoint y: 115, endPoint x: 533, endPoint y: 239, distance: 411.1
click at [543, 247] on div "0 ° Undo Copy Paste here Duplicate Duplicate to new slide Delete" at bounding box center [418, 289] width 730 height 411
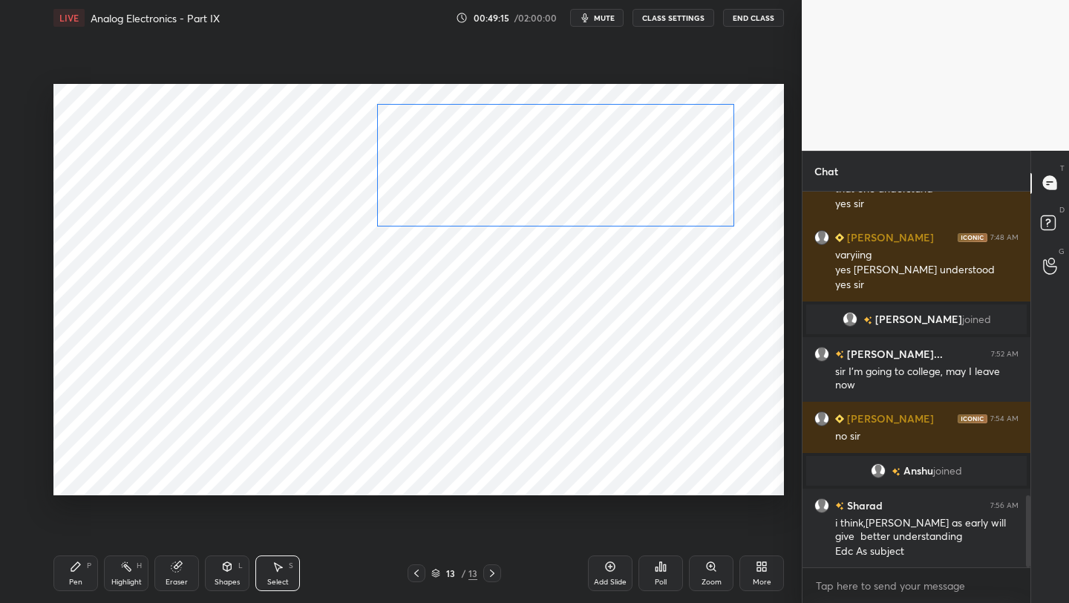
drag, startPoint x: 315, startPoint y: 168, endPoint x: 527, endPoint y: 160, distance: 211.7
click at [529, 162] on div "0 ° Undo Copy Paste here Duplicate Duplicate to new slide Delete" at bounding box center [418, 289] width 730 height 411
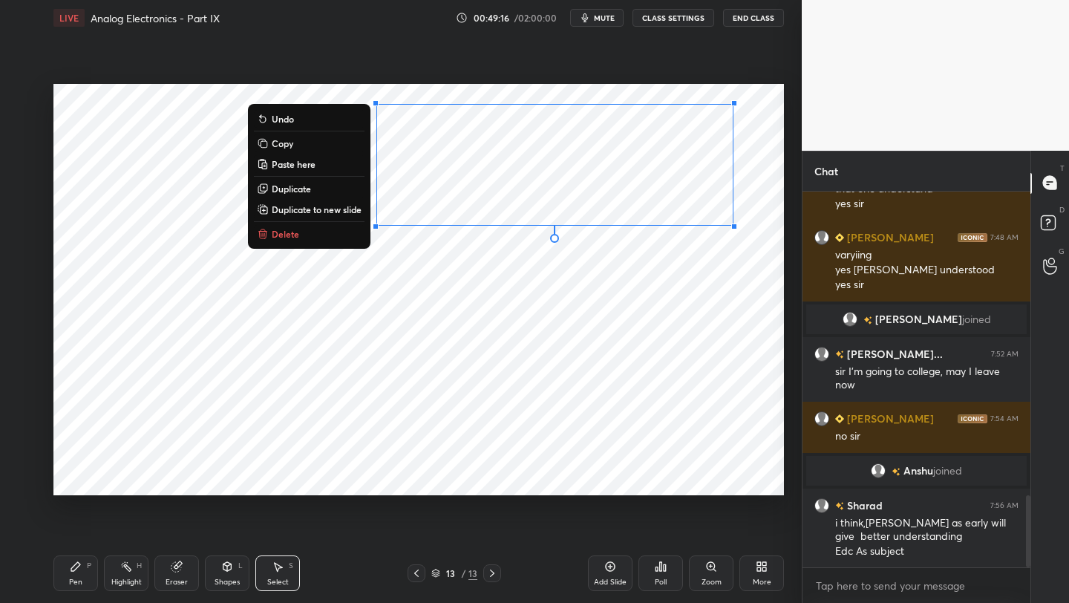
click at [73, 572] on icon at bounding box center [76, 566] width 12 height 12
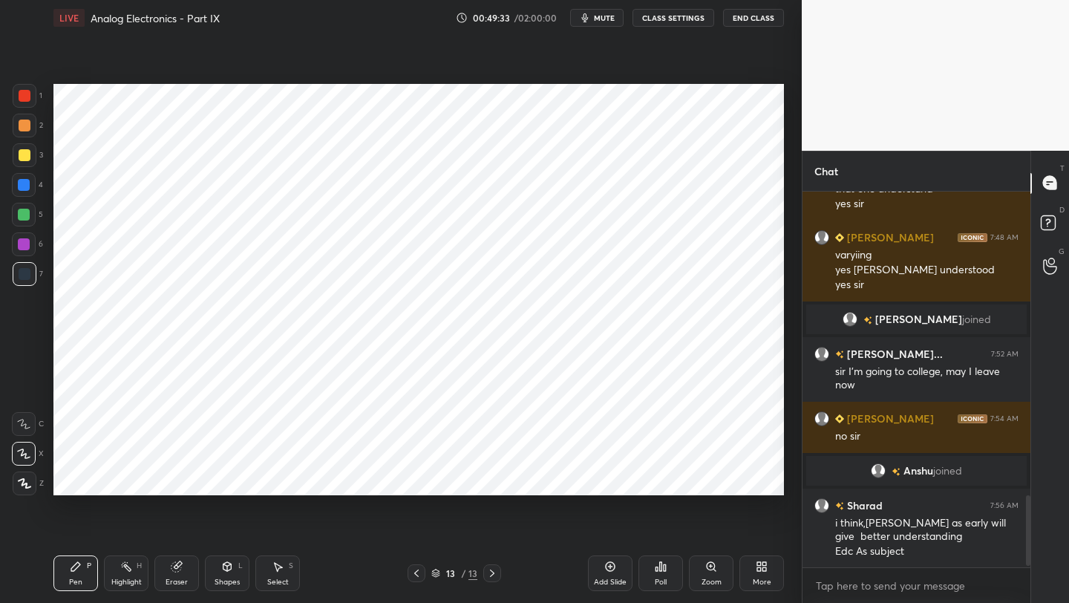
scroll to position [1635, 0]
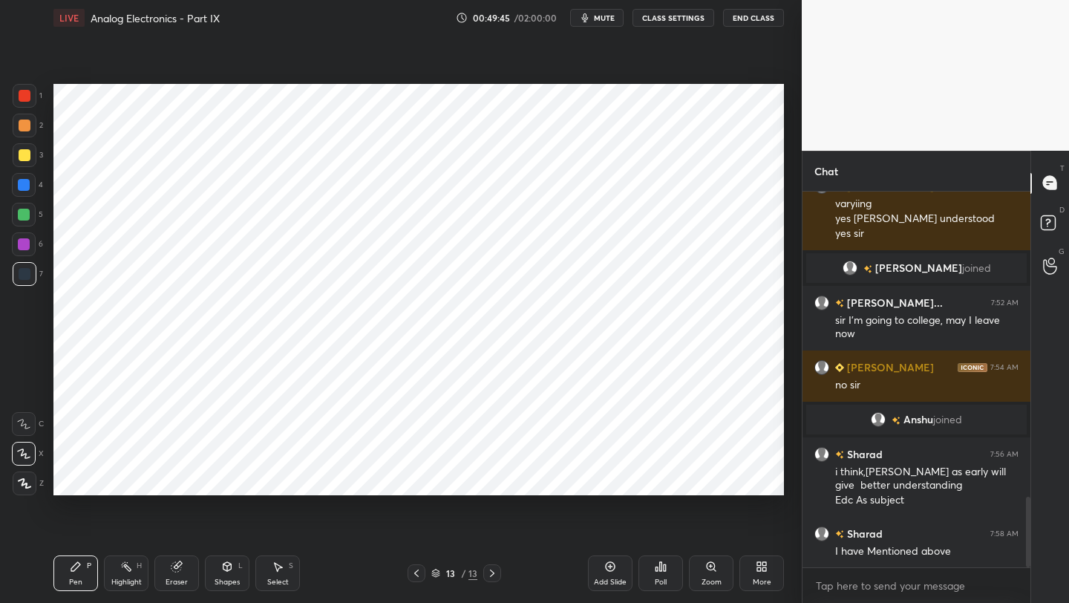
click at [411, 574] on icon at bounding box center [416, 573] width 12 height 12
click at [416, 572] on icon at bounding box center [416, 573] width 12 height 12
click at [419, 570] on icon at bounding box center [416, 573] width 12 height 12
click at [411, 572] on icon at bounding box center [416, 573] width 12 height 12
click at [488, 577] on icon at bounding box center [492, 573] width 12 height 12
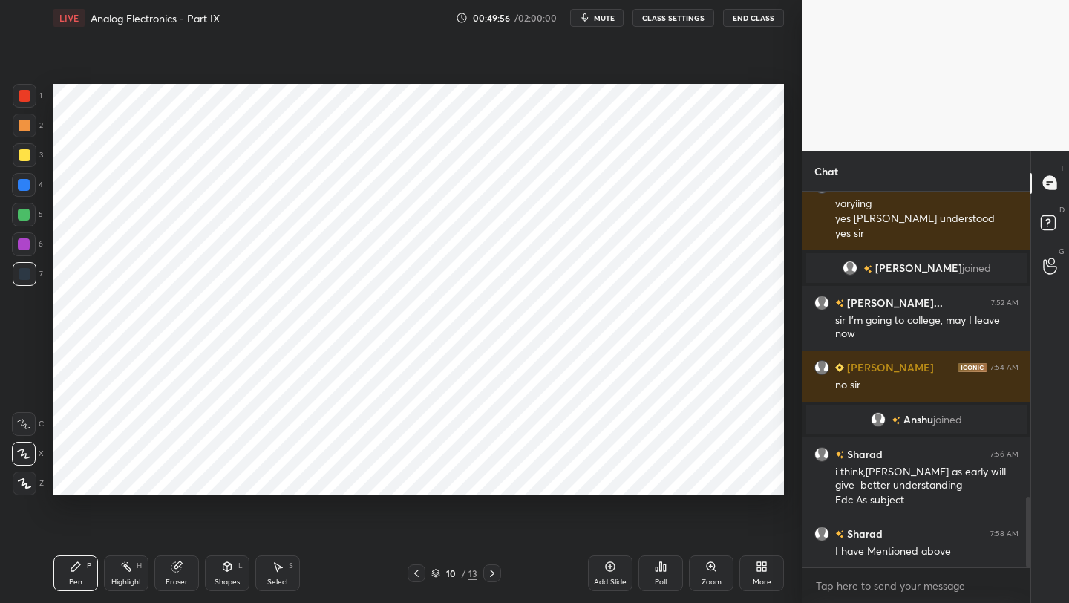
click at [488, 577] on icon at bounding box center [492, 573] width 12 height 12
click at [488, 578] on icon at bounding box center [492, 573] width 12 height 12
drag, startPoint x: 225, startPoint y: 570, endPoint x: 222, endPoint y: 560, distance: 10.1
click at [223, 571] on icon at bounding box center [227, 566] width 12 height 12
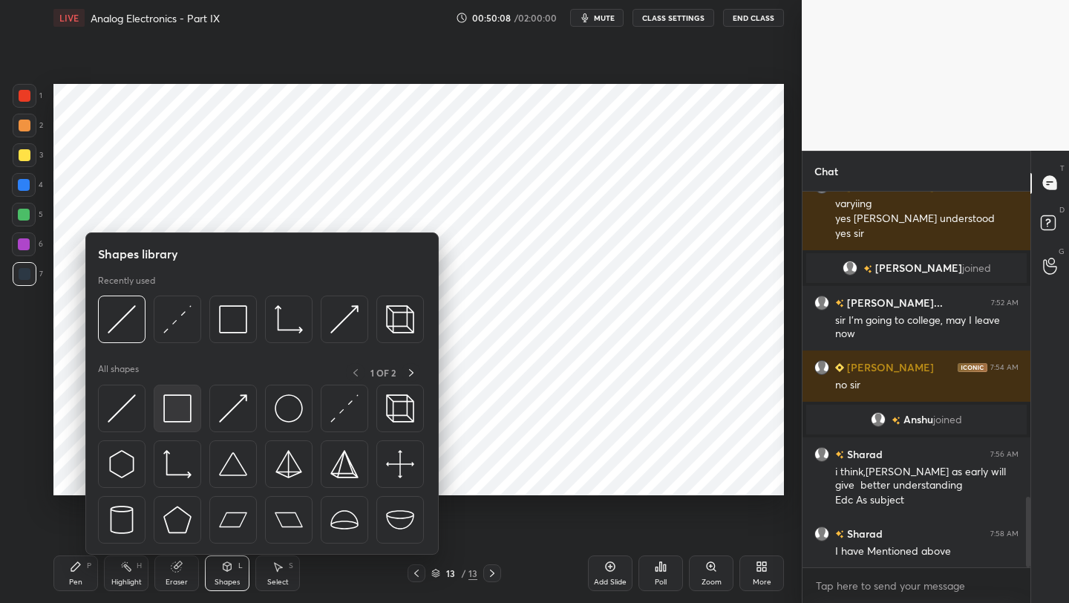
click at [168, 413] on img at bounding box center [177, 408] width 28 height 28
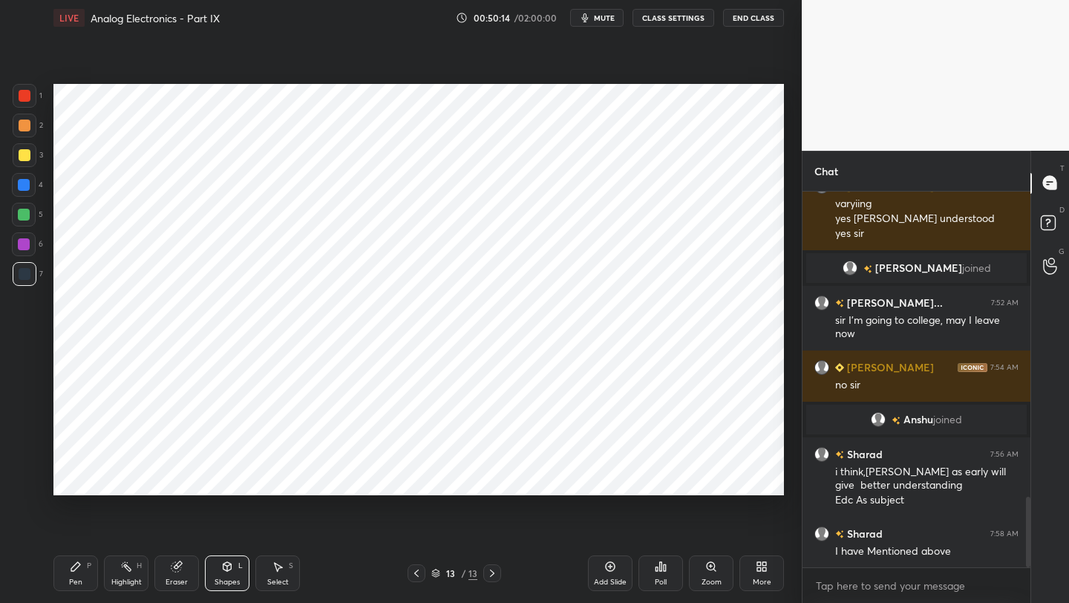
click at [67, 569] on div "Pen P" at bounding box center [75, 573] width 45 height 36
click at [30, 94] on div at bounding box center [25, 96] width 12 height 12
click at [610, 566] on icon at bounding box center [610, 566] width 4 height 4
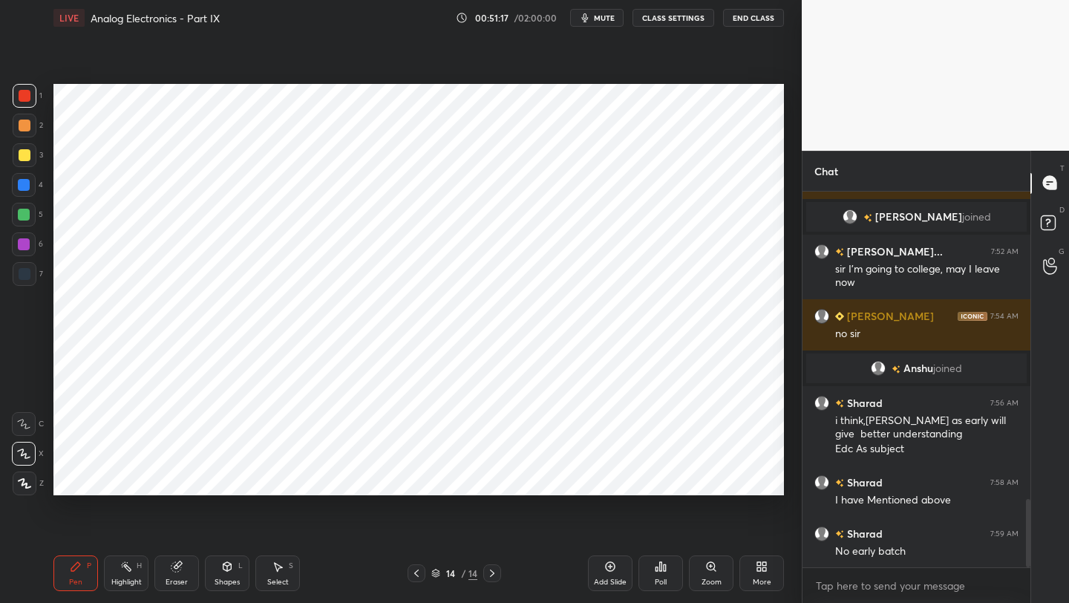
drag, startPoint x: 25, startPoint y: 96, endPoint x: 36, endPoint y: 108, distance: 15.8
click at [25, 96] on div at bounding box center [25, 96] width 12 height 12
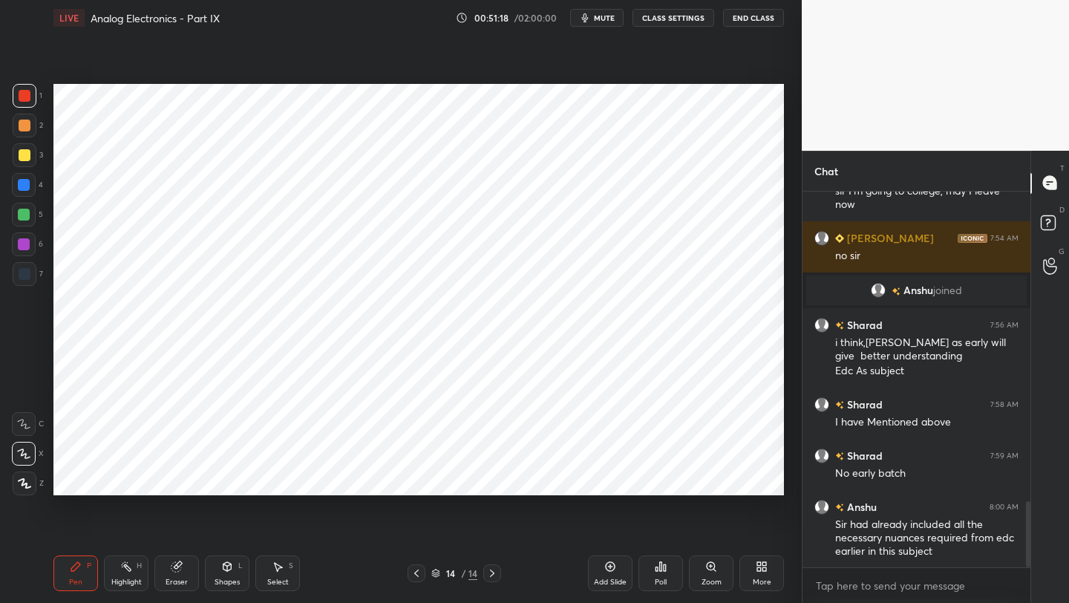
click at [25, 122] on div at bounding box center [25, 126] width 12 height 12
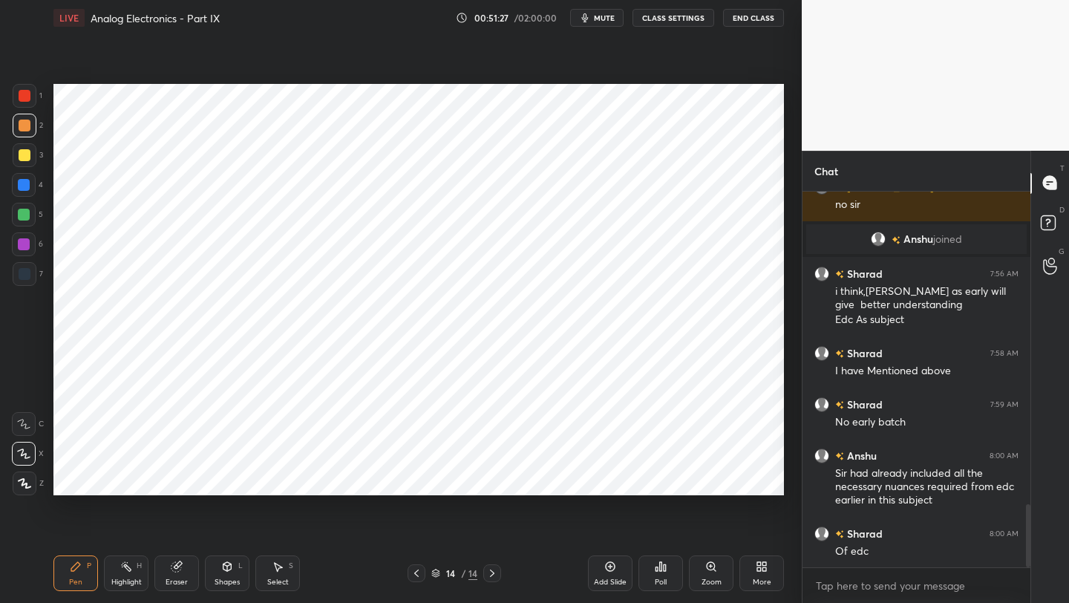
scroll to position [1867, 0]
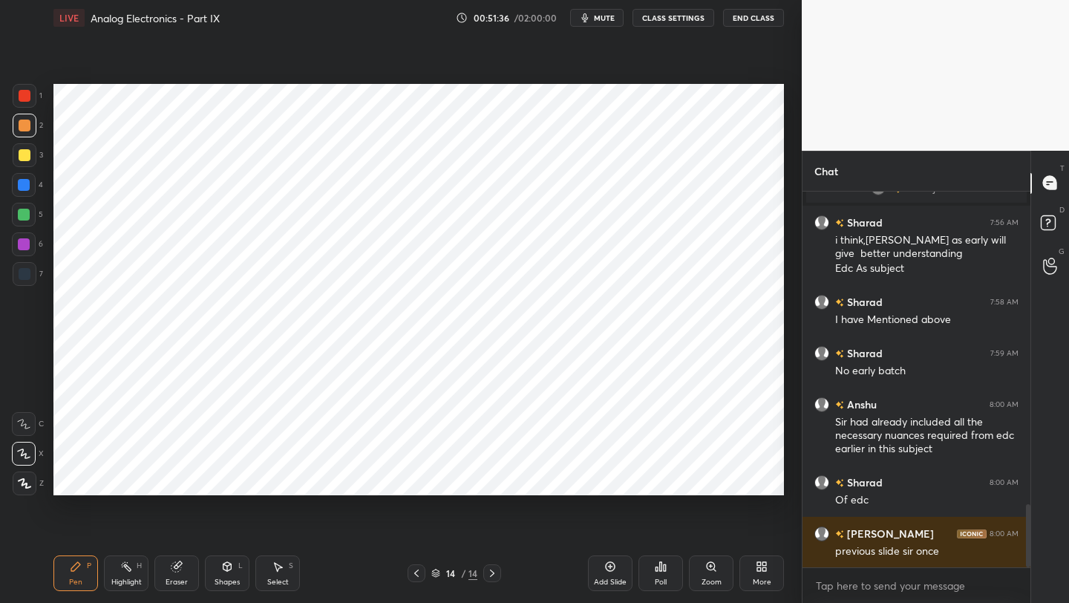
click at [414, 577] on icon at bounding box center [416, 573] width 12 height 12
click at [416, 575] on icon at bounding box center [416, 573] width 12 height 12
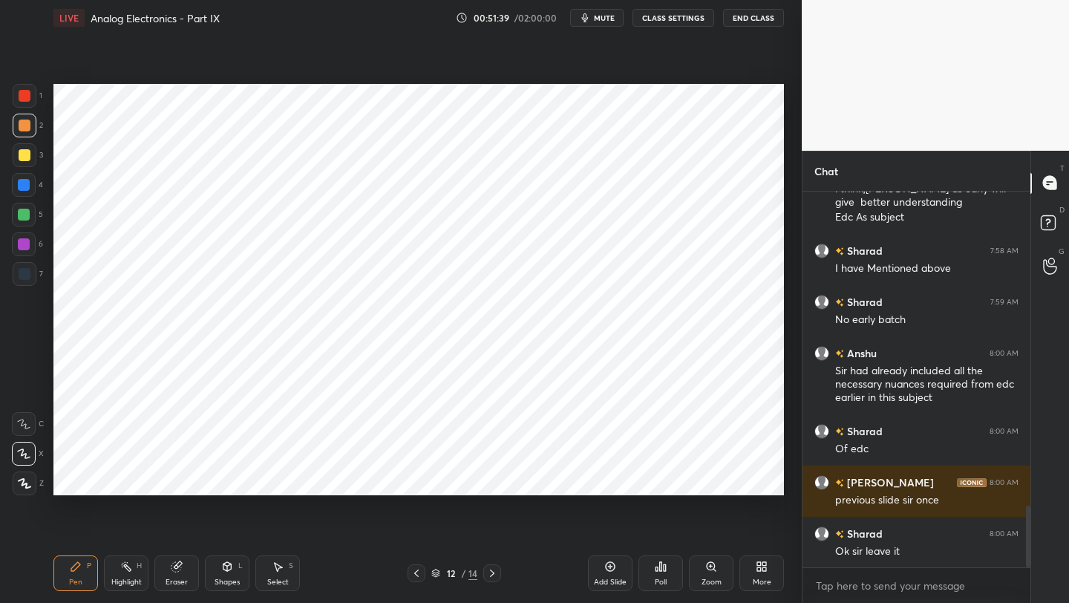
click at [484, 569] on div at bounding box center [492, 573] width 18 height 18
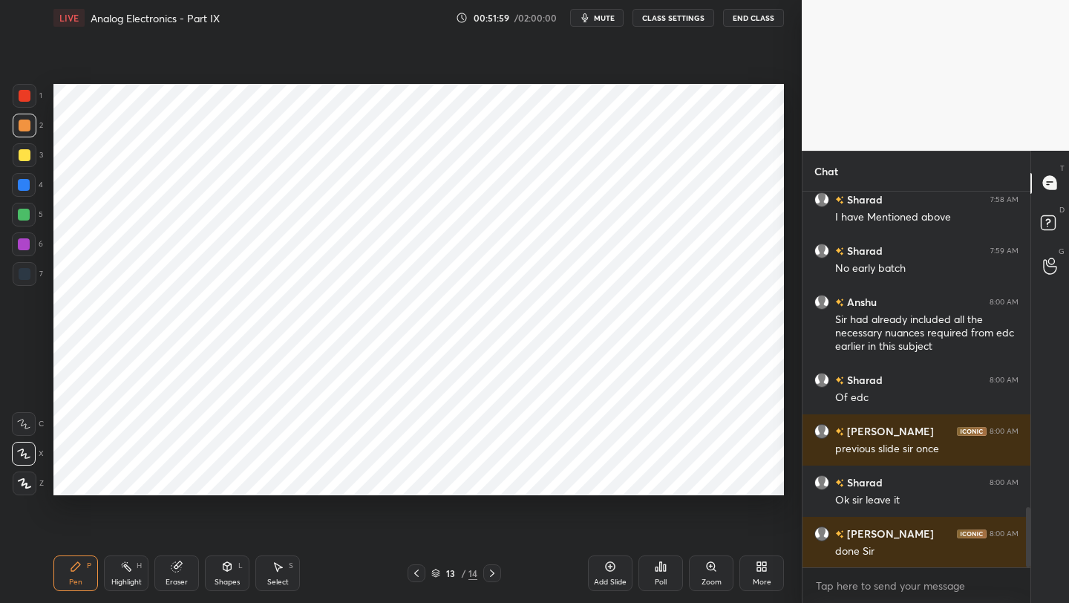
click at [489, 577] on icon at bounding box center [492, 573] width 12 height 12
click at [22, 93] on div at bounding box center [25, 96] width 12 height 12
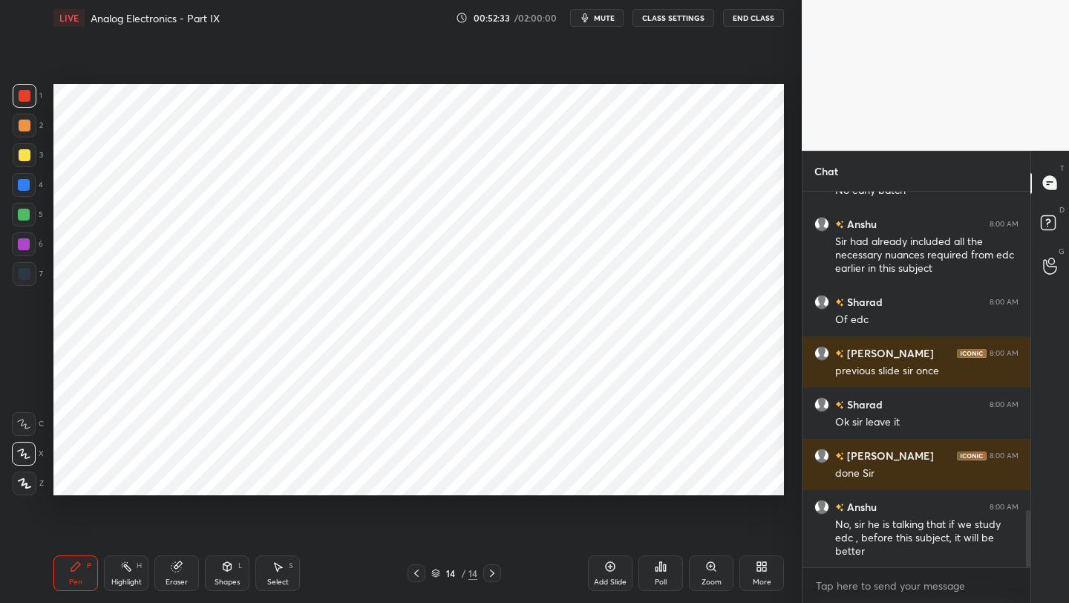
scroll to position [2098, 0]
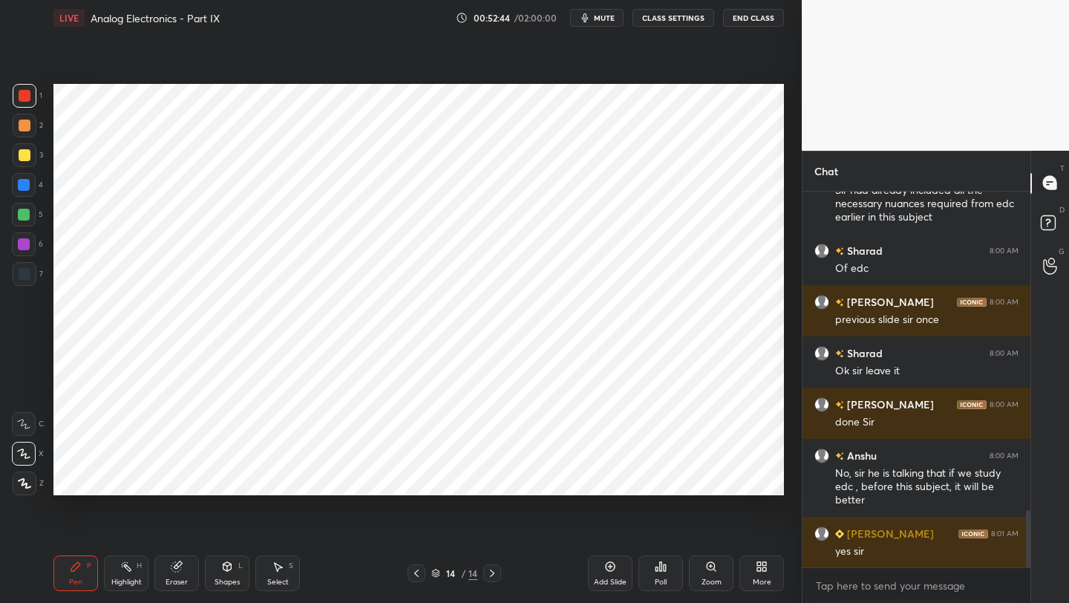
click at [417, 574] on icon at bounding box center [416, 573] width 12 height 12
click at [420, 572] on icon at bounding box center [416, 573] width 12 height 12
click at [422, 572] on icon at bounding box center [416, 573] width 12 height 12
click at [422, 570] on div at bounding box center [417, 573] width 18 height 18
click at [421, 569] on icon at bounding box center [416, 573] width 12 height 12
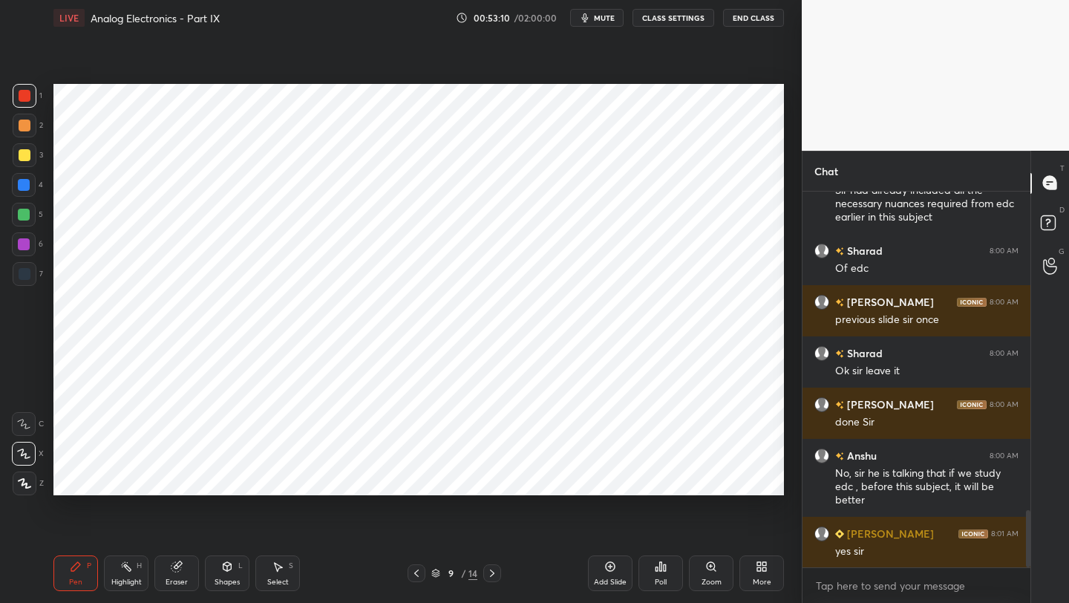
click at [496, 569] on icon at bounding box center [492, 573] width 12 height 12
click at [492, 573] on icon at bounding box center [492, 572] width 4 height 7
click at [493, 573] on icon at bounding box center [492, 573] width 12 height 12
click at [492, 575] on icon at bounding box center [492, 573] width 12 height 12
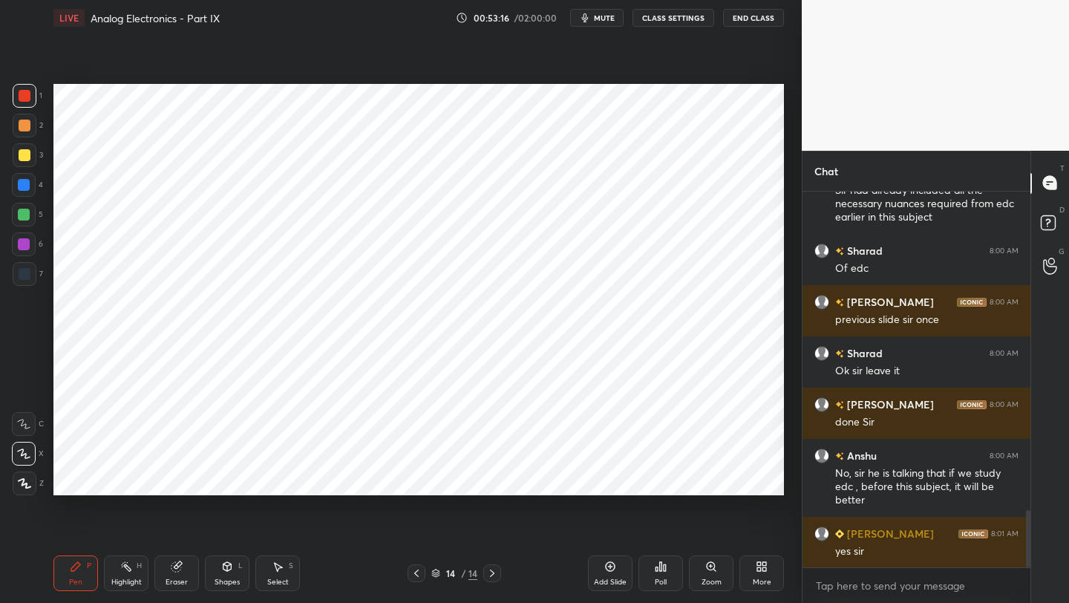
click at [23, 186] on div at bounding box center [24, 185] width 12 height 12
drag, startPoint x: 31, startPoint y: 241, endPoint x: 47, endPoint y: 239, distance: 15.7
click at [30, 242] on div at bounding box center [24, 244] width 24 height 24
click at [416, 572] on icon at bounding box center [416, 572] width 4 height 7
click at [416, 571] on icon at bounding box center [416, 573] width 12 height 12
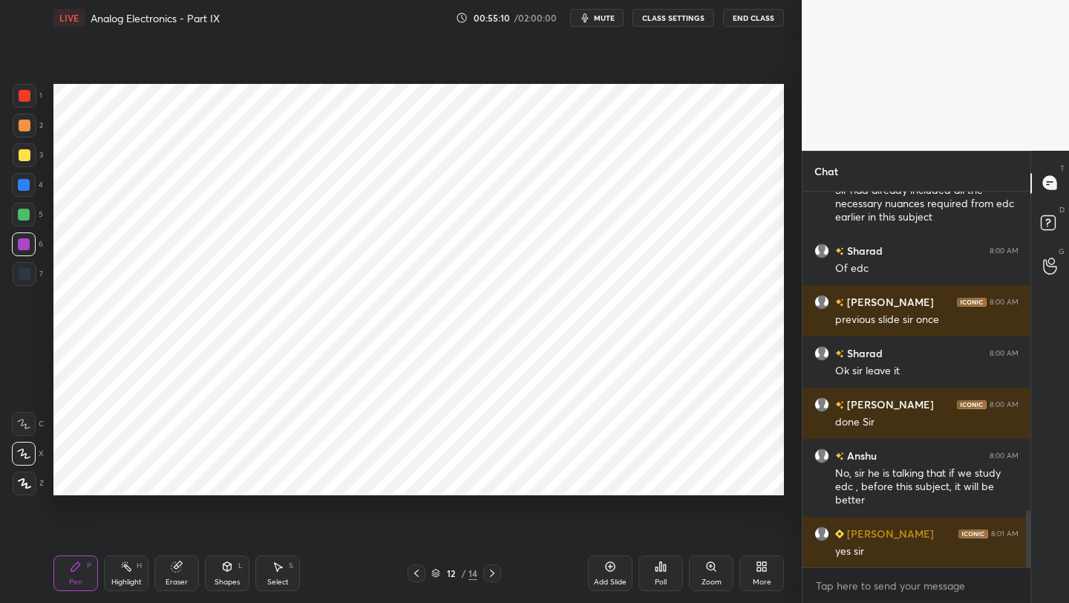
click at [416, 580] on div at bounding box center [417, 573] width 18 height 18
click at [489, 570] on icon at bounding box center [492, 573] width 12 height 12
click at [489, 571] on icon at bounding box center [492, 573] width 12 height 12
click at [489, 572] on icon at bounding box center [492, 573] width 12 height 12
click at [159, 565] on div "Eraser" at bounding box center [176, 573] width 45 height 36
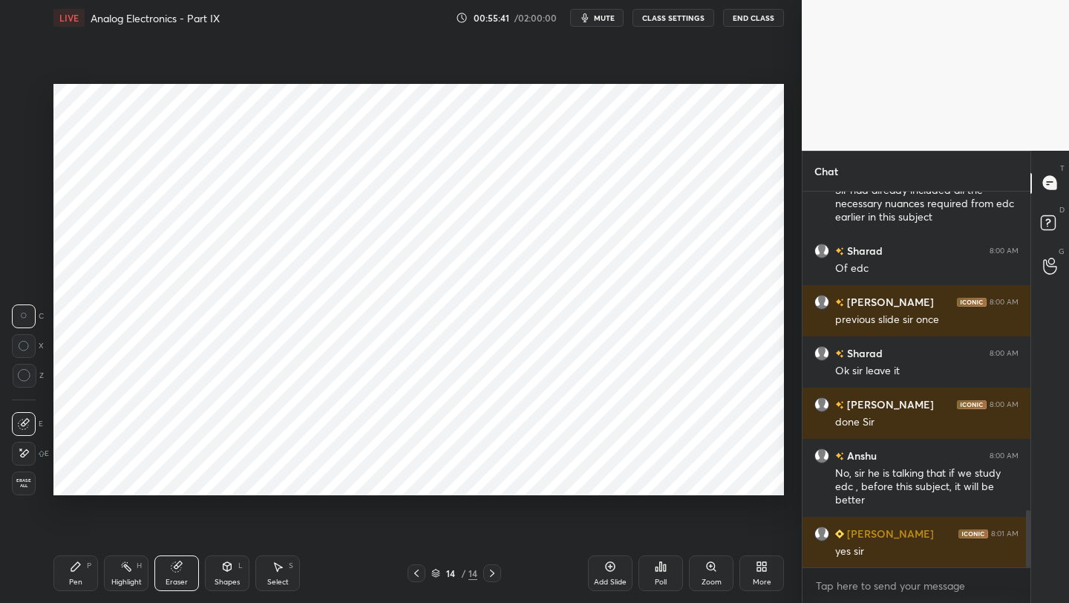
click at [82, 576] on div "Pen P" at bounding box center [75, 573] width 45 height 36
click at [621, 578] on div "Add Slide" at bounding box center [610, 581] width 33 height 7
click at [29, 99] on div at bounding box center [25, 96] width 12 height 12
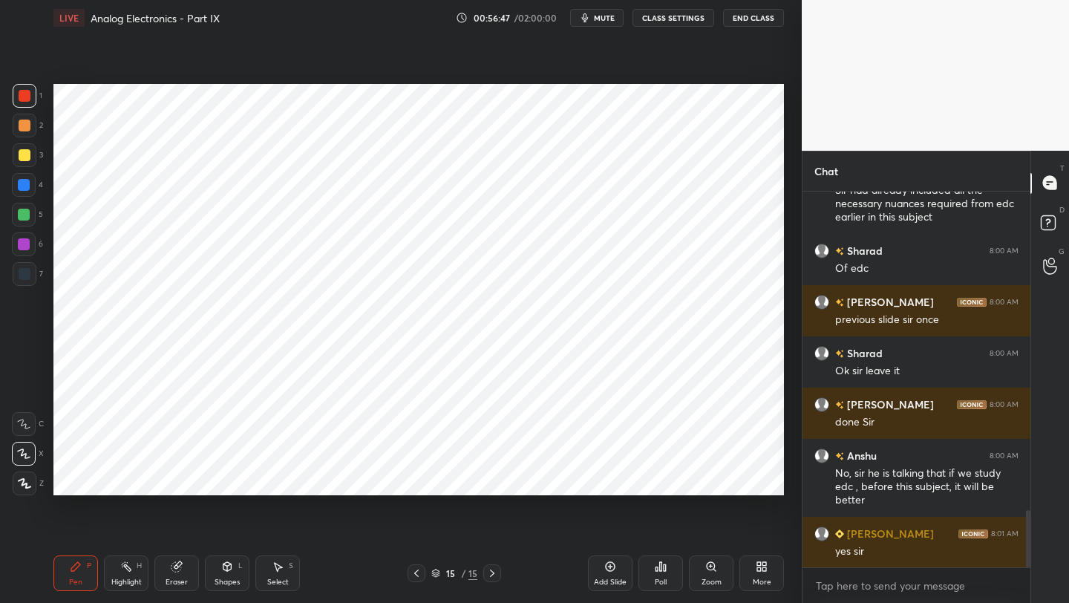
drag, startPoint x: 419, startPoint y: 569, endPoint x: 422, endPoint y: 555, distance: 13.5
click at [419, 568] on icon at bounding box center [416, 573] width 12 height 12
drag, startPoint x: 489, startPoint y: 565, endPoint x: 492, endPoint y: 552, distance: 13.7
click at [490, 565] on div at bounding box center [492, 573] width 18 height 18
click at [222, 566] on icon at bounding box center [227, 566] width 12 height 12
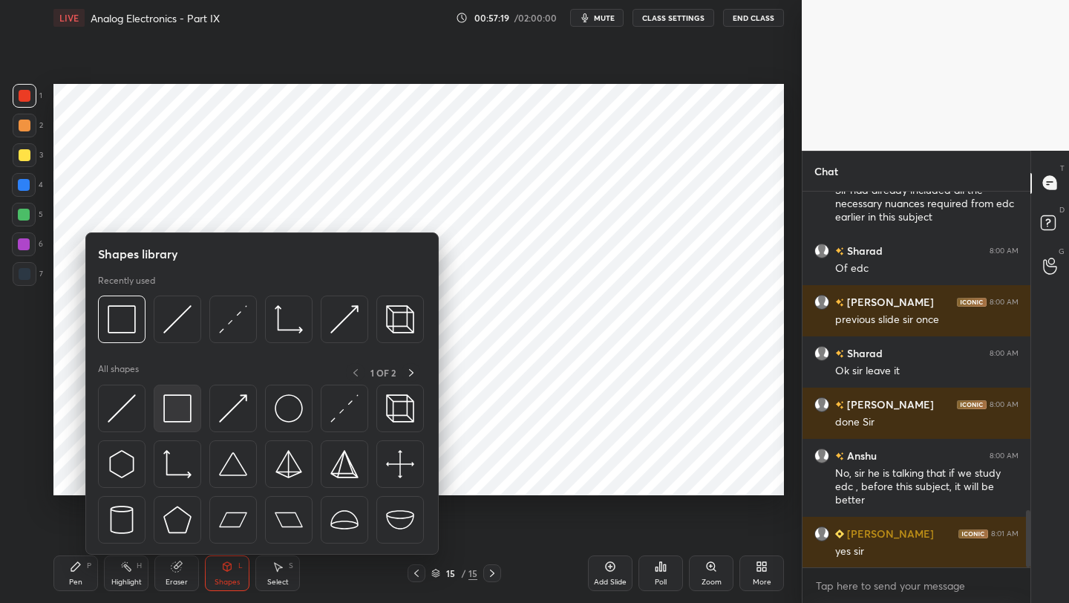
click at [184, 405] on img at bounding box center [177, 408] width 28 height 28
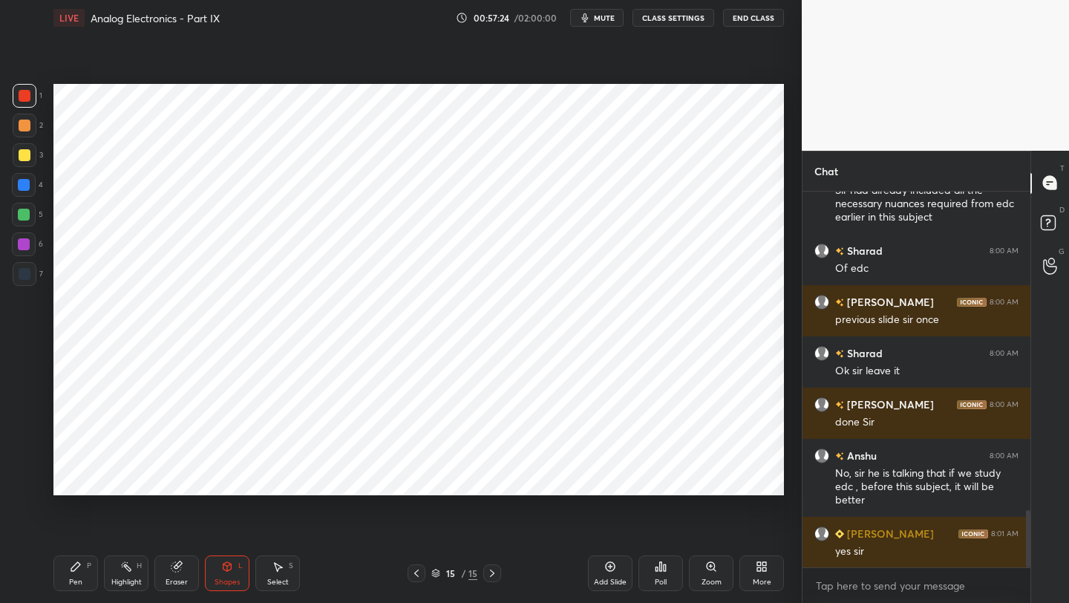
drag, startPoint x: 76, startPoint y: 574, endPoint x: 84, endPoint y: 557, distance: 18.9
click at [77, 574] on div "Pen P" at bounding box center [75, 573] width 45 height 36
drag, startPoint x: 614, startPoint y: 573, endPoint x: 617, endPoint y: 557, distance: 15.9
click at [615, 572] on div "Add Slide" at bounding box center [610, 573] width 45 height 36
click at [19, 98] on div at bounding box center [25, 96] width 12 height 12
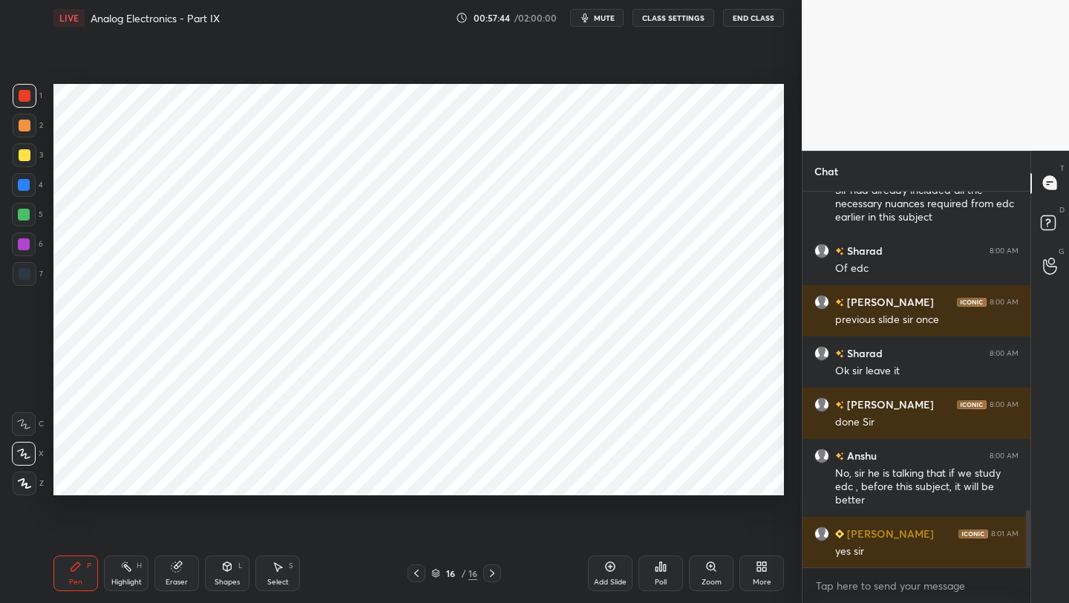
click at [229, 566] on icon at bounding box center [227, 566] width 8 height 9
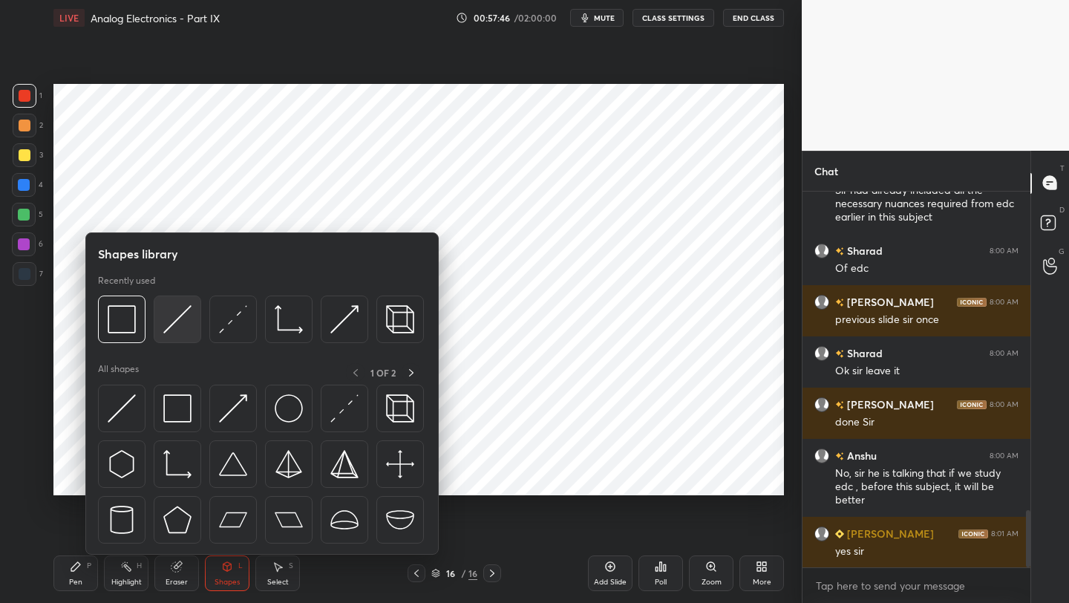
click at [173, 321] on img at bounding box center [177, 319] width 28 height 28
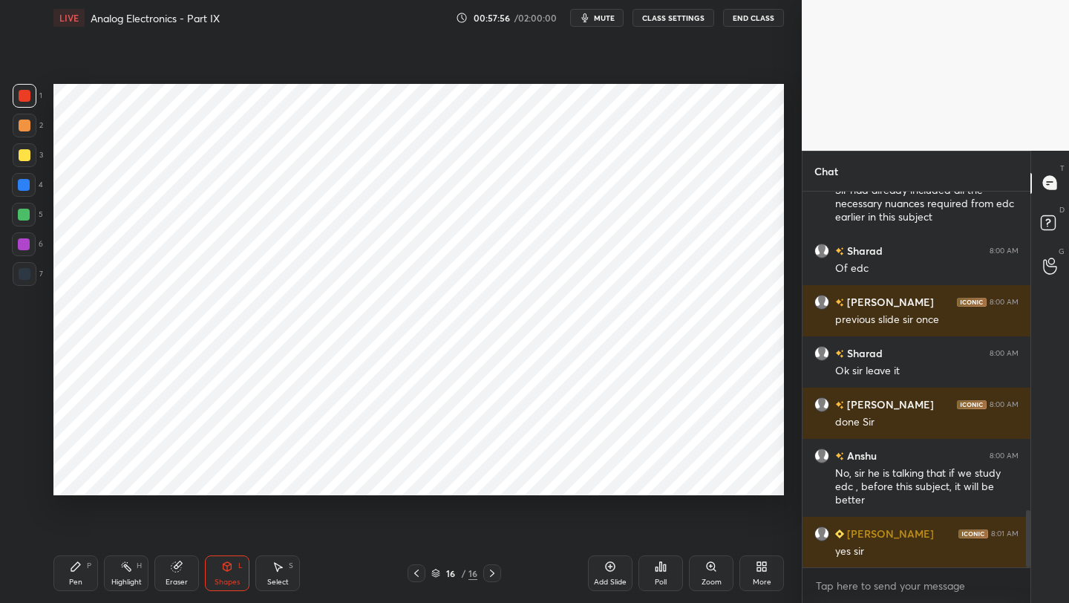
click at [413, 576] on icon at bounding box center [416, 573] width 12 height 12
click at [416, 570] on icon at bounding box center [416, 572] width 4 height 7
drag, startPoint x: 76, startPoint y: 578, endPoint x: 75, endPoint y: 569, distance: 8.3
click at [74, 575] on div "Pen P" at bounding box center [75, 573] width 45 height 36
drag, startPoint x: 220, startPoint y: 573, endPoint x: 223, endPoint y: 557, distance: 16.6
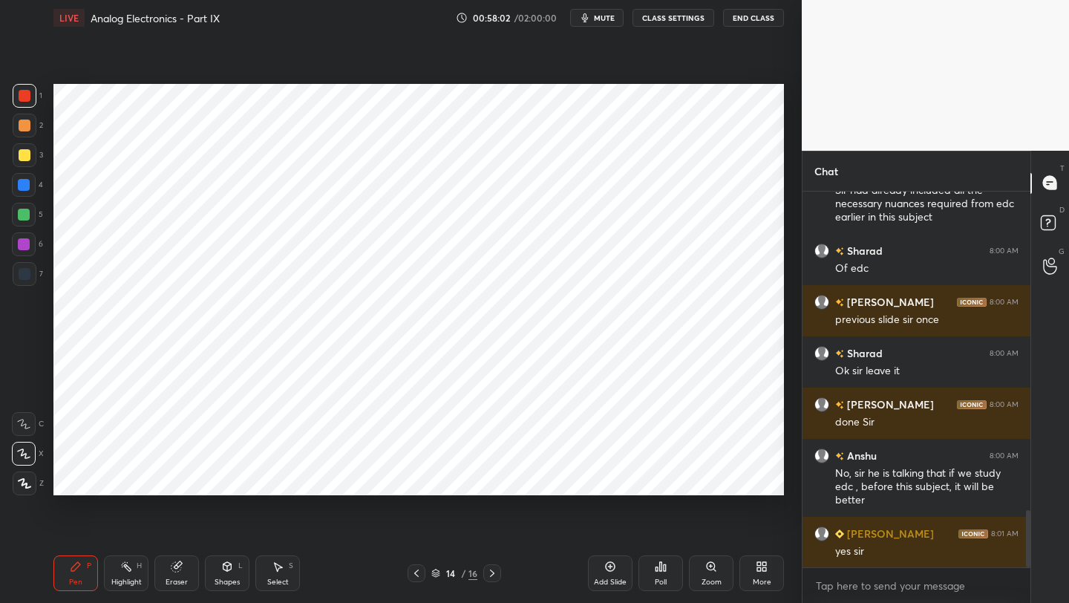
click at [221, 575] on div "Shapes L" at bounding box center [227, 573] width 45 height 36
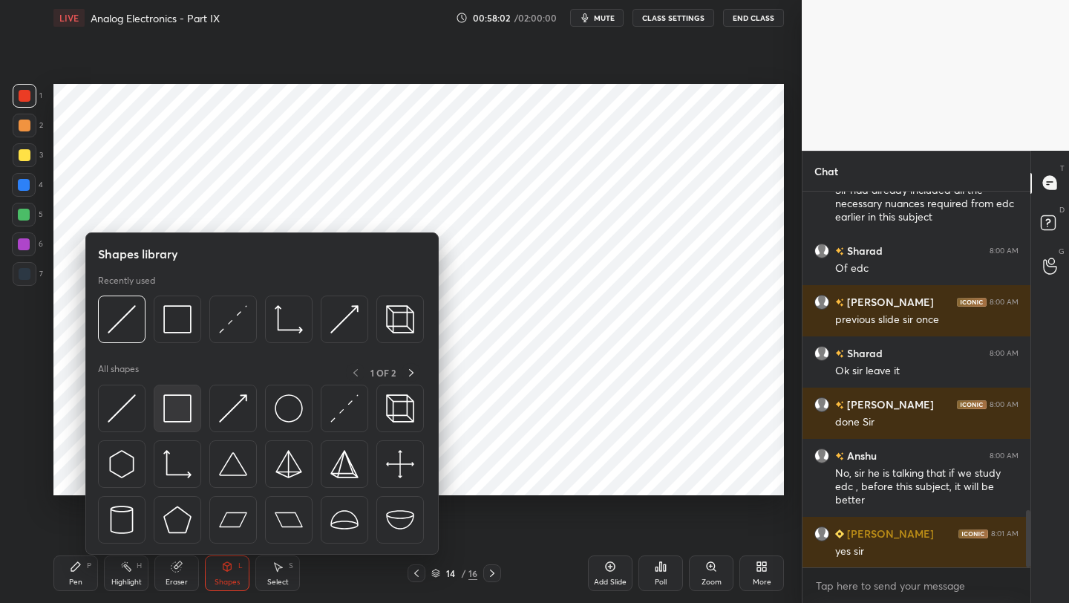
click at [171, 407] on img at bounding box center [177, 408] width 28 height 28
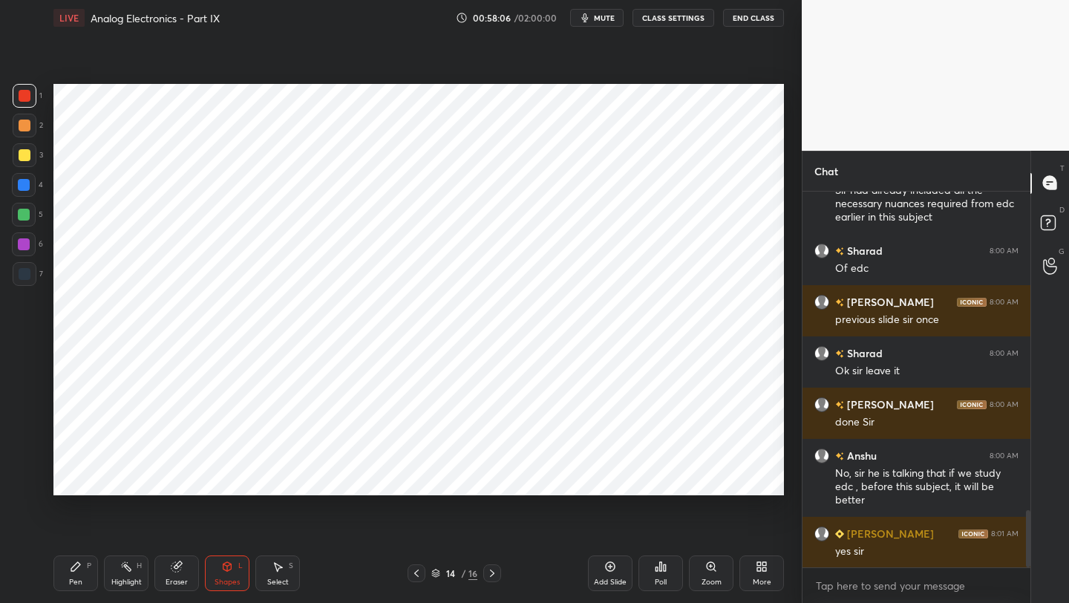
click at [493, 571] on icon at bounding box center [492, 573] width 12 height 12
click at [489, 567] on div at bounding box center [492, 573] width 18 height 18
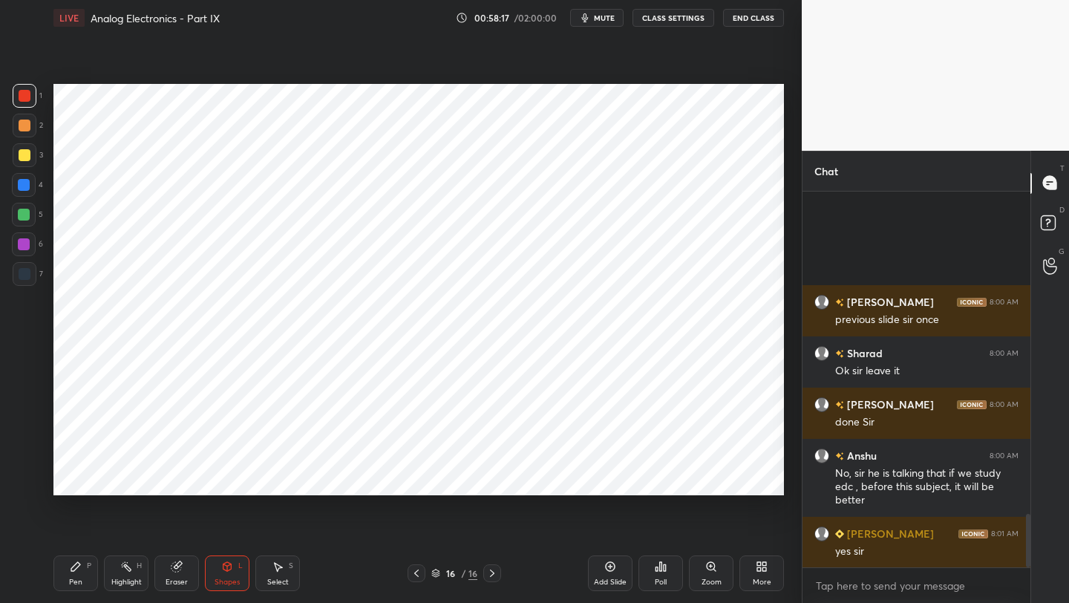
scroll to position [2257, 0]
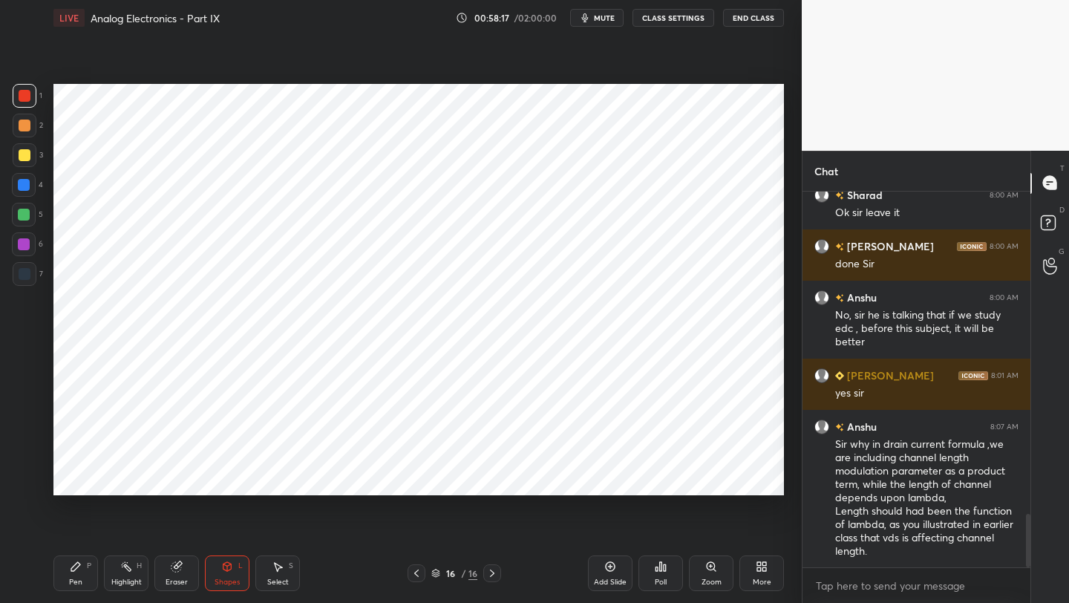
click at [79, 578] on div "Pen" at bounding box center [75, 581] width 13 height 7
click at [221, 576] on div "Shapes L" at bounding box center [227, 573] width 45 height 36
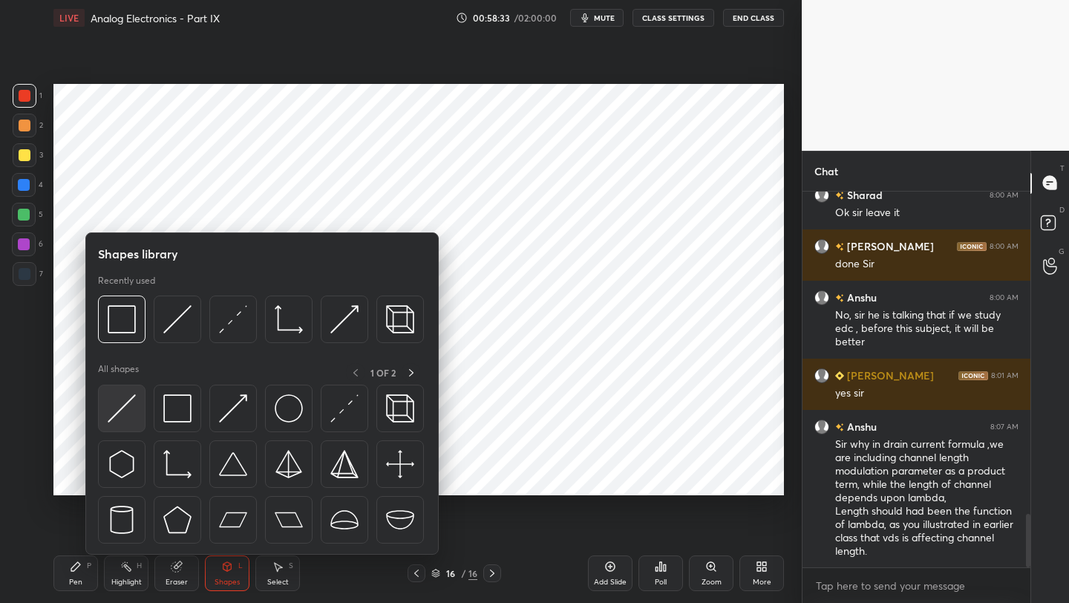
click at [124, 415] on img at bounding box center [122, 408] width 28 height 28
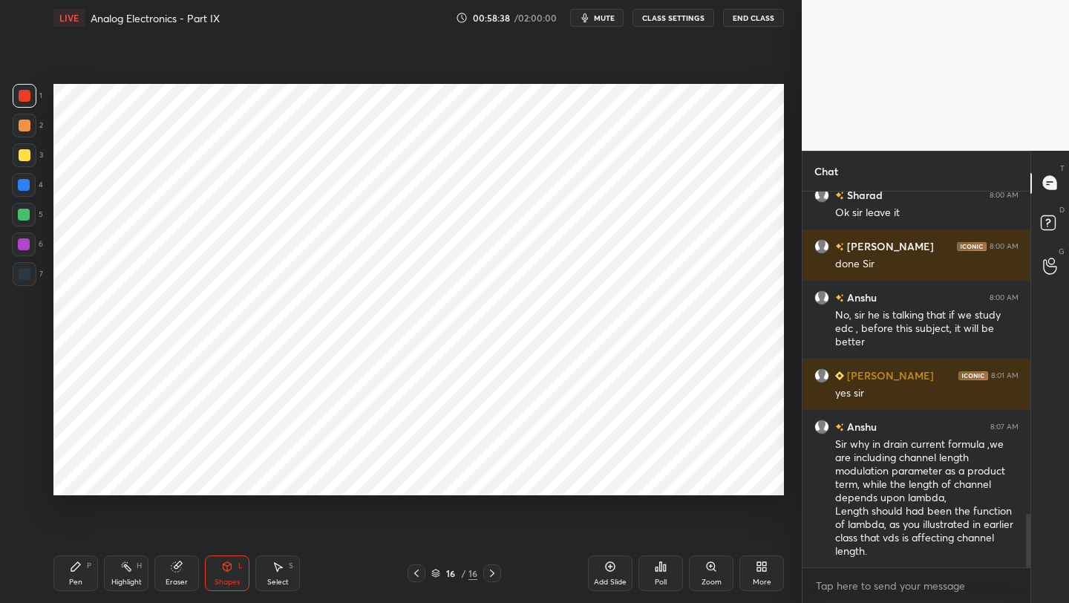
drag, startPoint x: 72, startPoint y: 578, endPoint x: 79, endPoint y: 548, distance: 30.6
click at [73, 574] on div "Pen P" at bounding box center [75, 573] width 45 height 36
click at [180, 566] on icon at bounding box center [177, 566] width 12 height 12
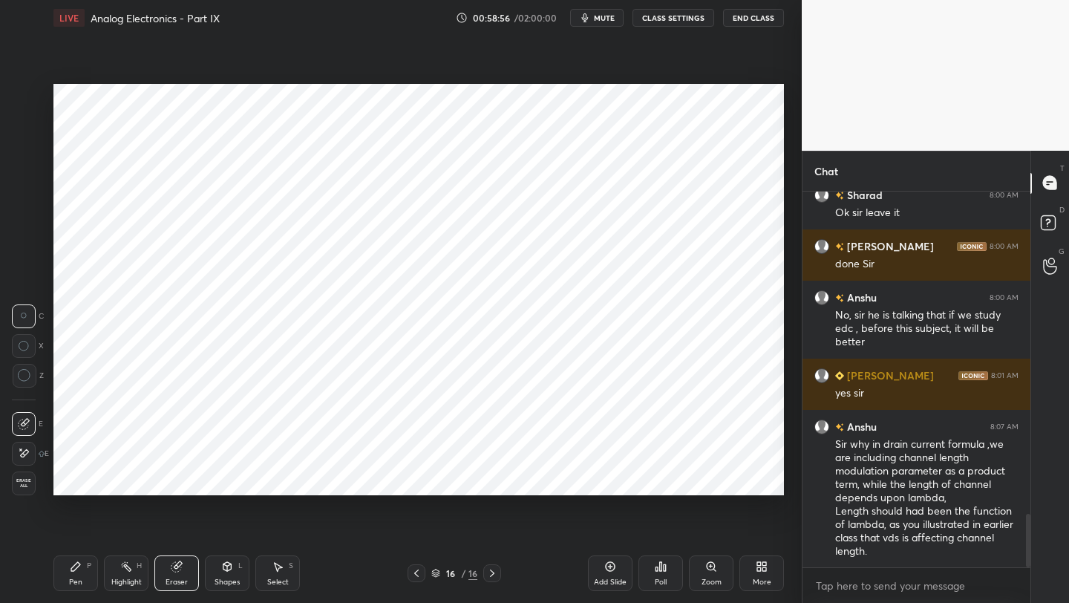
drag, startPoint x: 74, startPoint y: 573, endPoint x: 81, endPoint y: 554, distance: 20.4
click at [76, 572] on div "Pen P" at bounding box center [75, 573] width 45 height 36
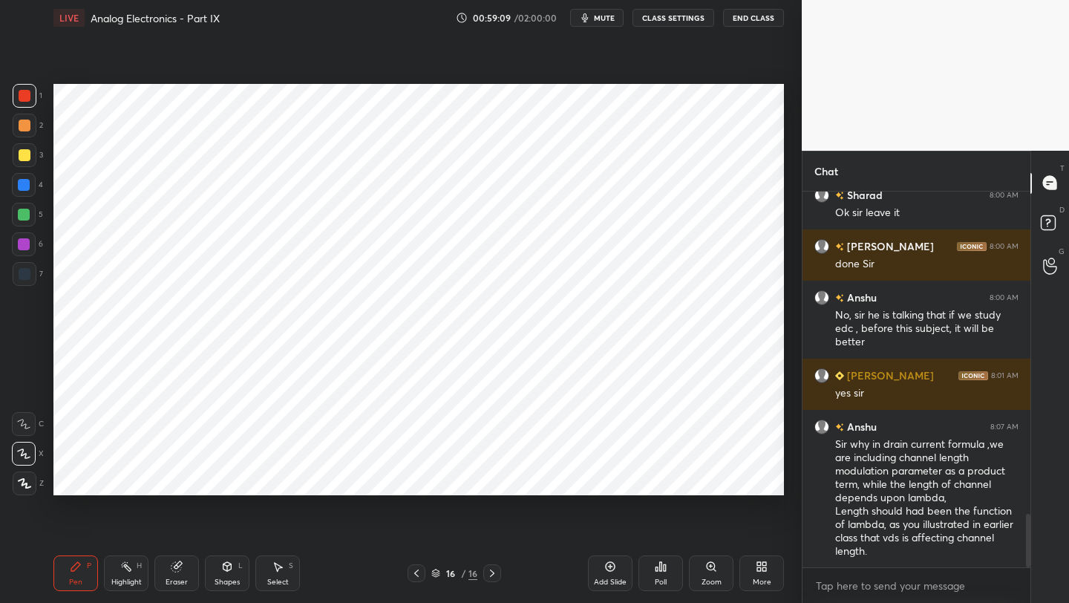
click at [24, 212] on div at bounding box center [24, 215] width 12 height 12
click at [224, 572] on div "Shapes L" at bounding box center [227, 573] width 45 height 36
drag, startPoint x: 27, startPoint y: 95, endPoint x: 36, endPoint y: 94, distance: 9.7
click at [30, 95] on div at bounding box center [25, 96] width 12 height 12
click at [59, 593] on div "Pen P Highlight H Eraser Shapes L Select S 16 / 16 Add Slide Poll Zoom More" at bounding box center [418, 572] width 730 height 59
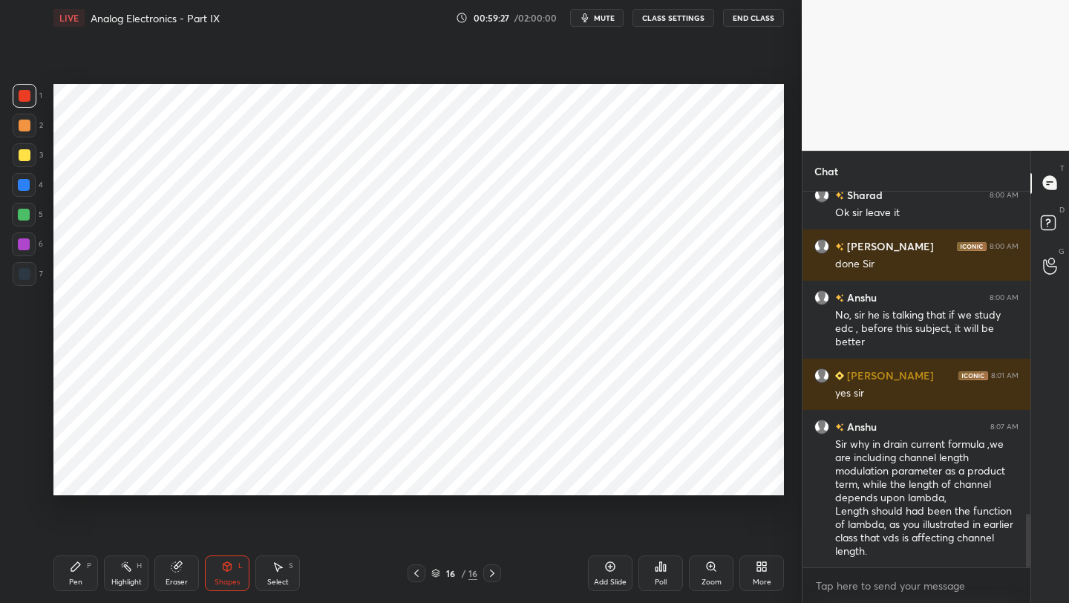
drag, startPoint x: 76, startPoint y: 579, endPoint x: 78, endPoint y: 533, distance: 46.0
click at [75, 578] on div "Pen" at bounding box center [75, 581] width 13 height 7
click at [418, 575] on icon at bounding box center [416, 573] width 12 height 12
click at [416, 573] on icon at bounding box center [416, 573] width 12 height 12
click at [494, 574] on icon at bounding box center [492, 573] width 12 height 12
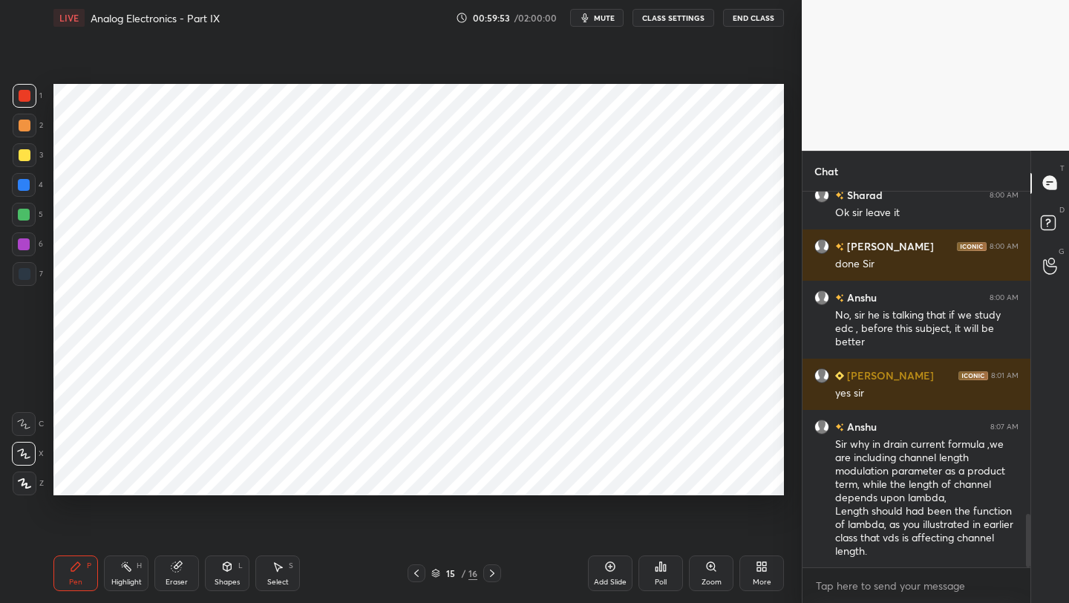
click at [492, 571] on icon at bounding box center [492, 573] width 12 height 12
click at [413, 574] on icon at bounding box center [416, 573] width 12 height 12
click at [414, 572] on icon at bounding box center [416, 573] width 12 height 12
click at [416, 572] on icon at bounding box center [416, 572] width 4 height 7
click at [416, 572] on icon at bounding box center [416, 573] width 12 height 12
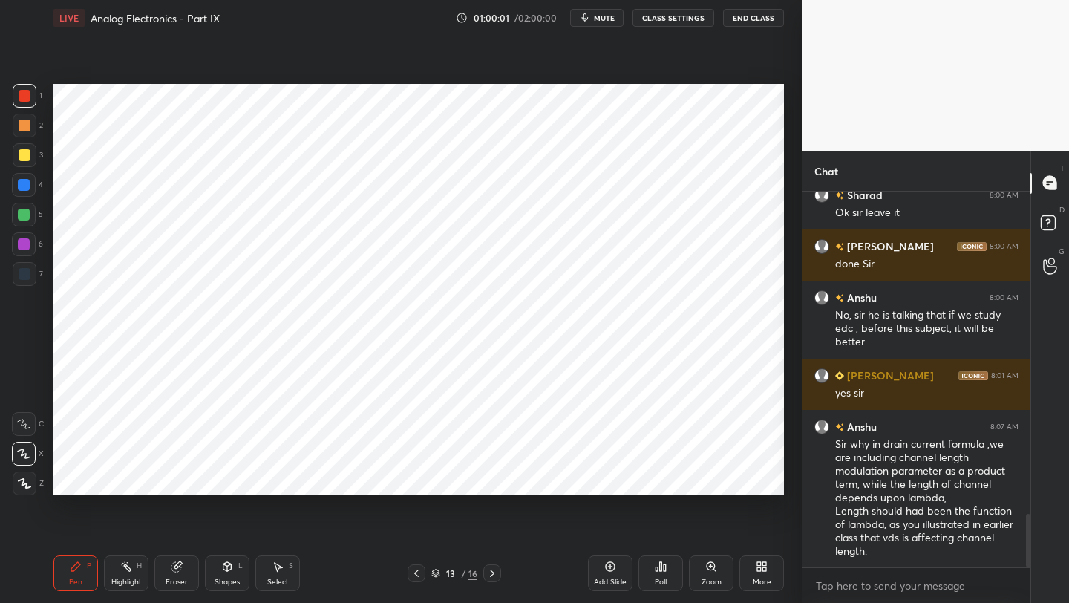
click at [416, 572] on icon at bounding box center [416, 573] width 12 height 12
click at [415, 572] on icon at bounding box center [416, 572] width 4 height 7
click at [416, 572] on icon at bounding box center [416, 572] width 4 height 7
click at [415, 573] on icon at bounding box center [416, 573] width 12 height 12
click at [415, 573] on icon at bounding box center [416, 572] width 4 height 7
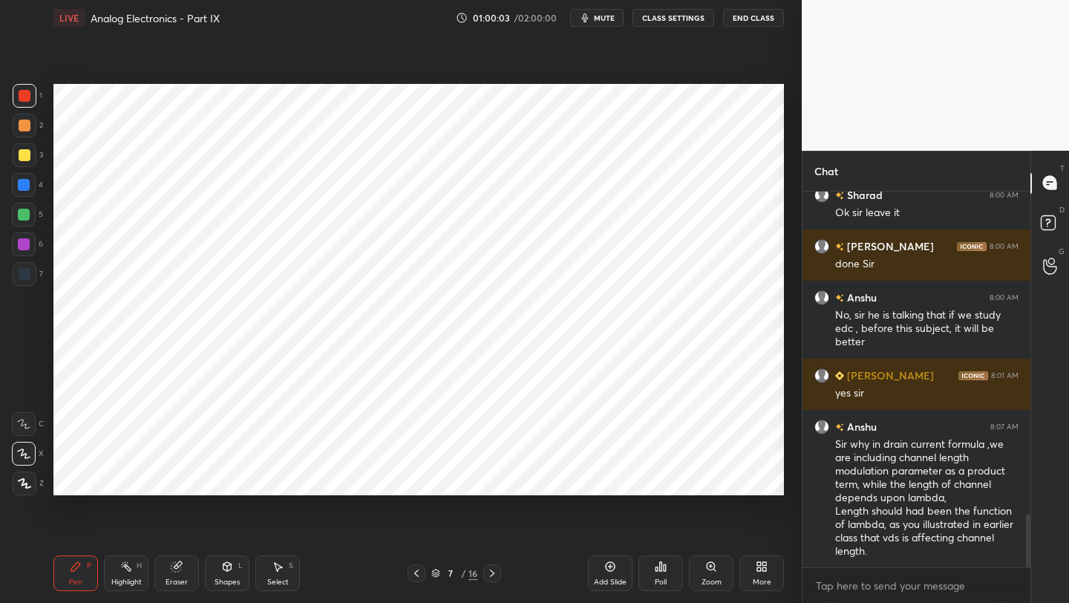
click at [413, 576] on icon at bounding box center [416, 573] width 12 height 12
click at [495, 577] on icon at bounding box center [492, 573] width 12 height 12
click at [494, 577] on icon at bounding box center [492, 573] width 12 height 12
click at [496, 575] on icon at bounding box center [492, 573] width 12 height 12
click at [496, 576] on icon at bounding box center [492, 573] width 12 height 12
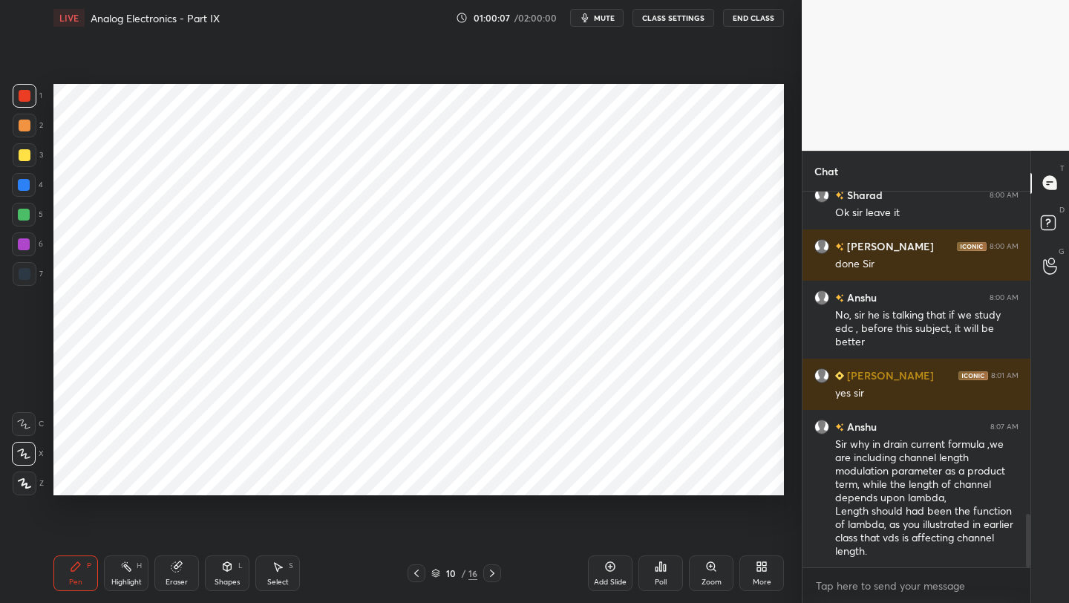
click at [494, 576] on icon at bounding box center [492, 573] width 12 height 12
click at [494, 578] on icon at bounding box center [492, 573] width 12 height 12
click at [493, 575] on icon at bounding box center [492, 573] width 12 height 12
click at [493, 578] on icon at bounding box center [492, 573] width 12 height 12
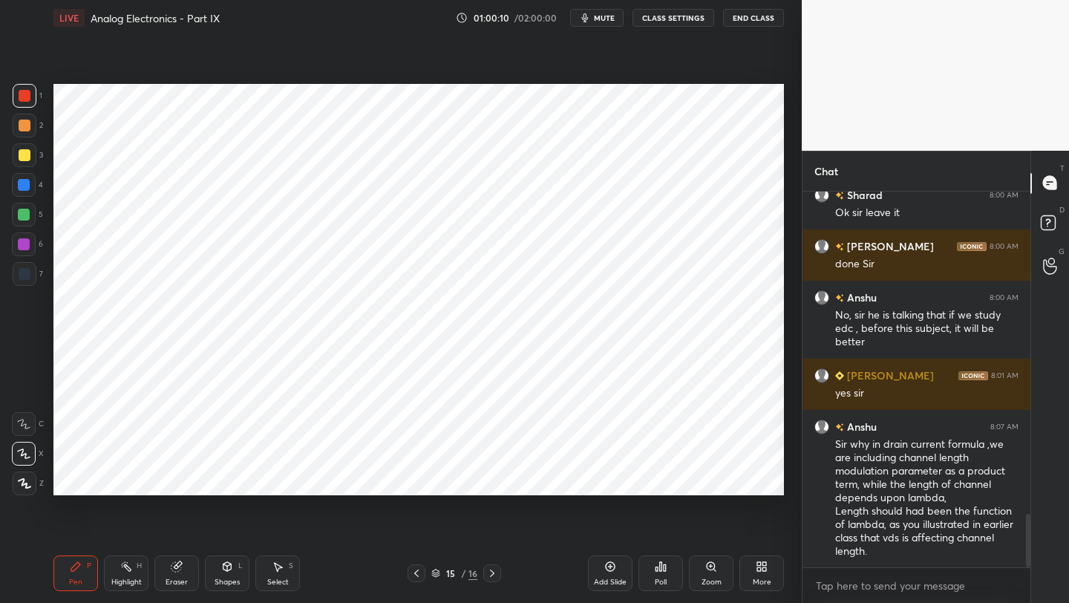
click at [489, 570] on icon at bounding box center [492, 573] width 12 height 12
click at [222, 580] on div "Shapes" at bounding box center [227, 581] width 25 height 7
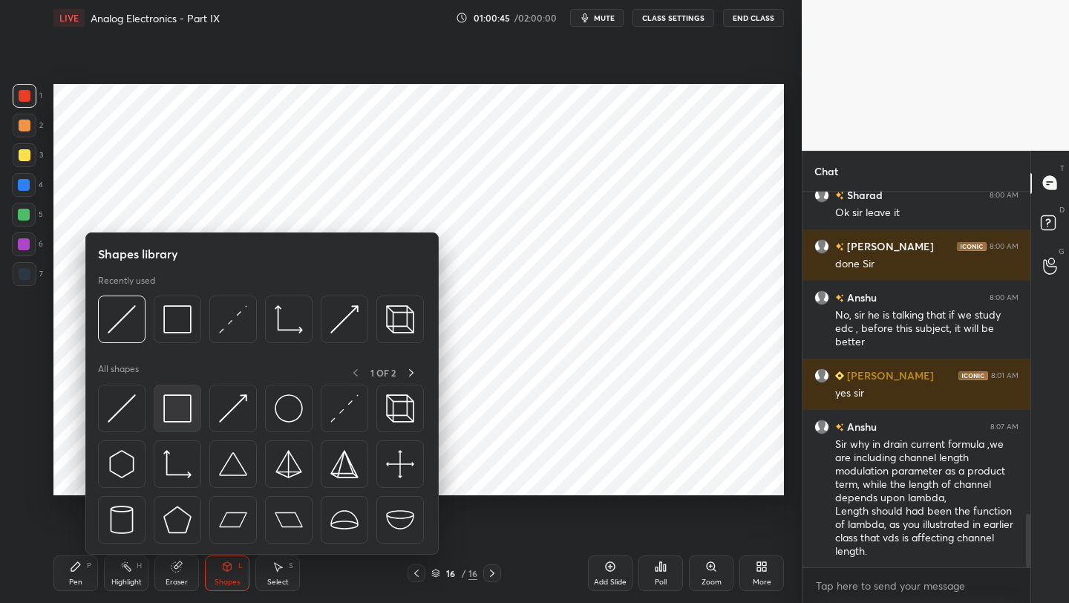
click at [189, 413] on img at bounding box center [177, 408] width 28 height 28
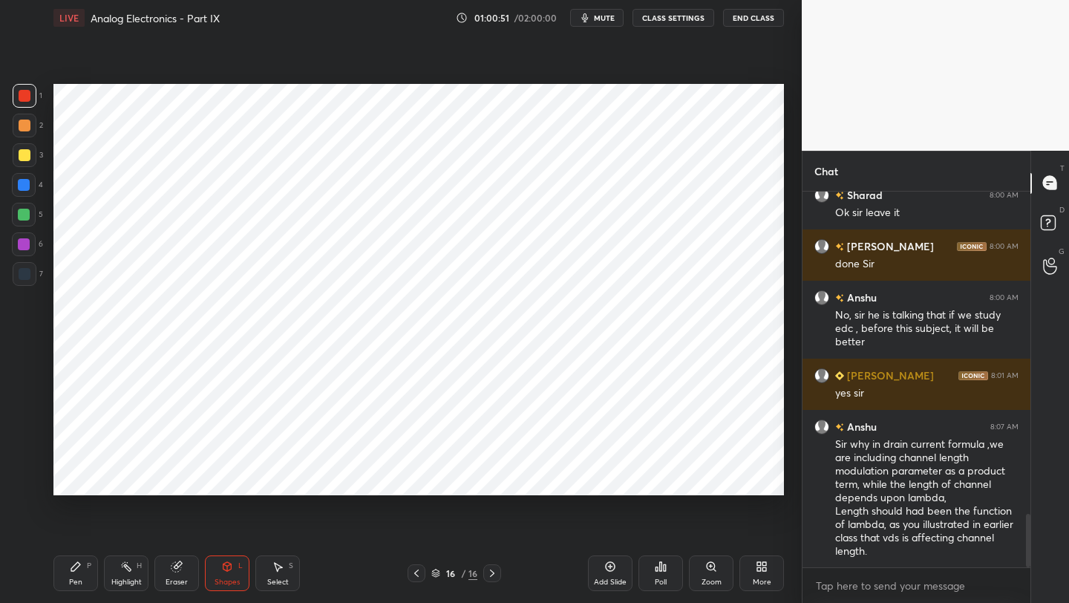
click at [71, 572] on icon at bounding box center [76, 566] width 12 height 12
click at [417, 580] on div at bounding box center [417, 573] width 18 height 18
click at [416, 579] on div at bounding box center [417, 573] width 18 height 18
click at [417, 574] on icon at bounding box center [416, 573] width 12 height 12
click at [490, 581] on div at bounding box center [492, 573] width 18 height 18
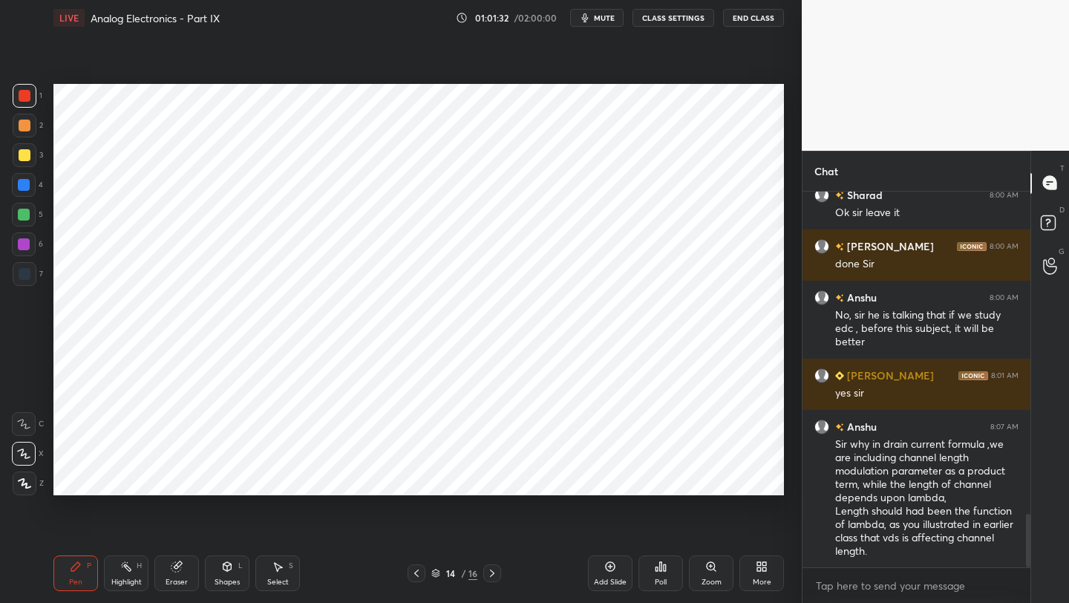
click at [492, 575] on icon at bounding box center [492, 573] width 12 height 12
click at [413, 575] on icon at bounding box center [416, 573] width 12 height 12
click at [418, 573] on icon at bounding box center [416, 573] width 12 height 12
drag, startPoint x: 183, startPoint y: 581, endPoint x: 262, endPoint y: 507, distance: 108.2
click at [184, 581] on div "Eraser" at bounding box center [177, 581] width 22 height 7
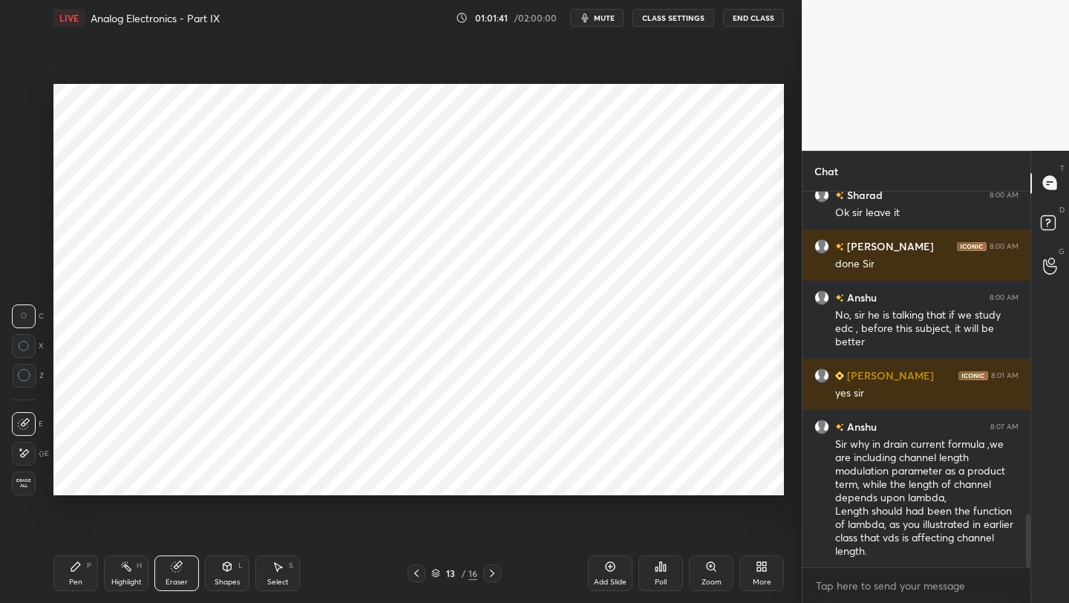
click at [77, 572] on div "Pen P" at bounding box center [75, 573] width 45 height 36
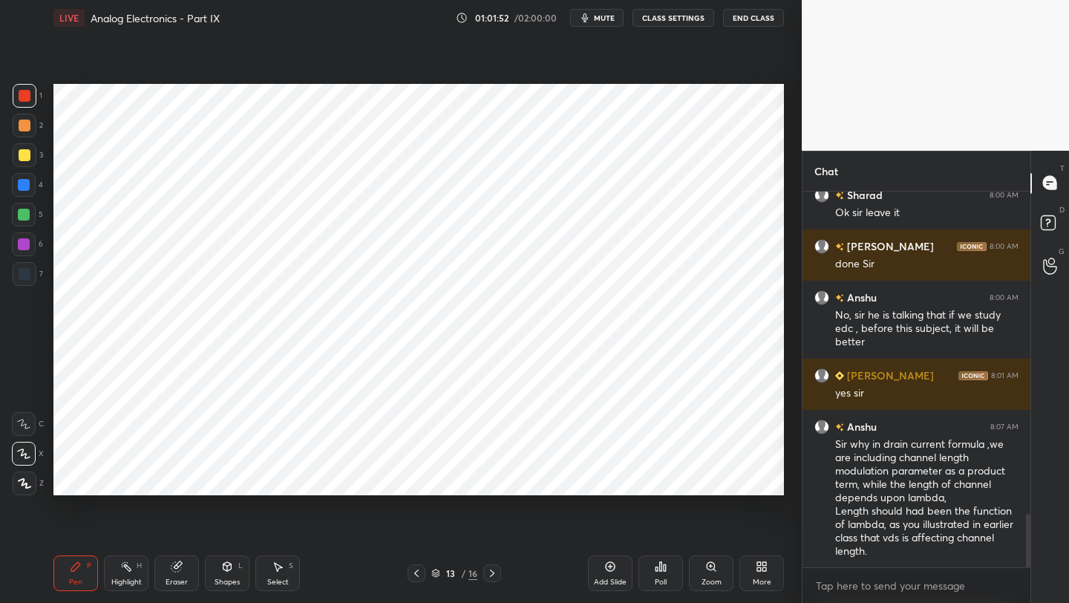
click at [488, 572] on icon at bounding box center [492, 573] width 12 height 12
click at [490, 572] on icon at bounding box center [492, 573] width 12 height 12
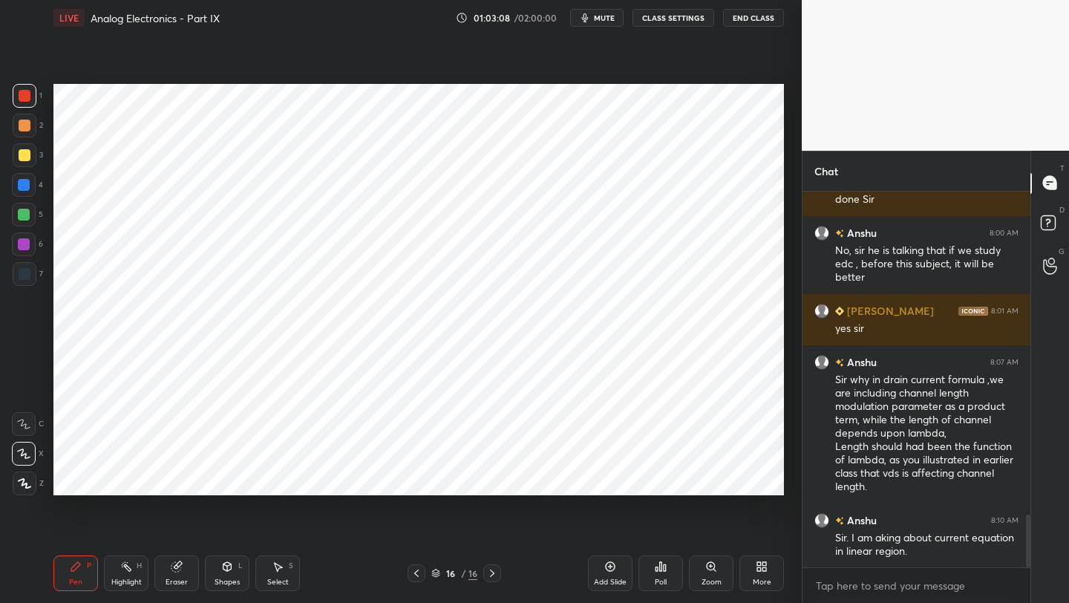
drag, startPoint x: 539, startPoint y: 551, endPoint x: 568, endPoint y: 565, distance: 32.2
click at [541, 554] on div "Pen P Highlight H Eraser Shapes L Select S 16 / 16 Add Slide Poll Zoom More" at bounding box center [418, 572] width 730 height 59
click at [611, 572] on icon at bounding box center [610, 566] width 12 height 12
drag, startPoint x: 25, startPoint y: 96, endPoint x: 35, endPoint y: 129, distance: 34.8
click at [25, 96] on div at bounding box center [25, 96] width 12 height 12
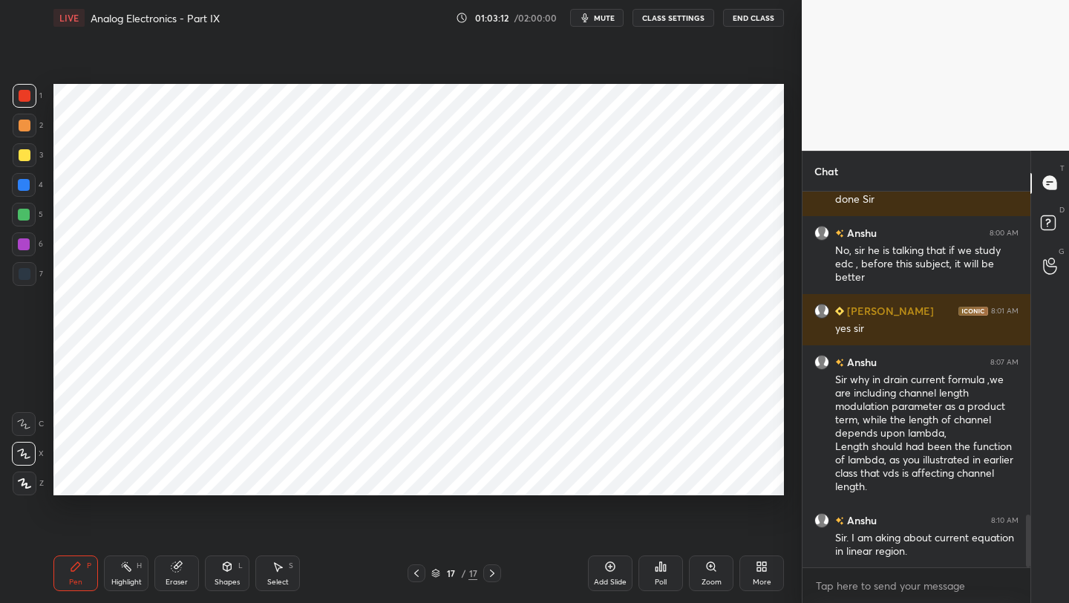
click at [23, 184] on div at bounding box center [24, 185] width 12 height 12
drag, startPoint x: 183, startPoint y: 575, endPoint x: 189, endPoint y: 517, distance: 57.4
click at [180, 575] on div "Eraser" at bounding box center [176, 573] width 45 height 36
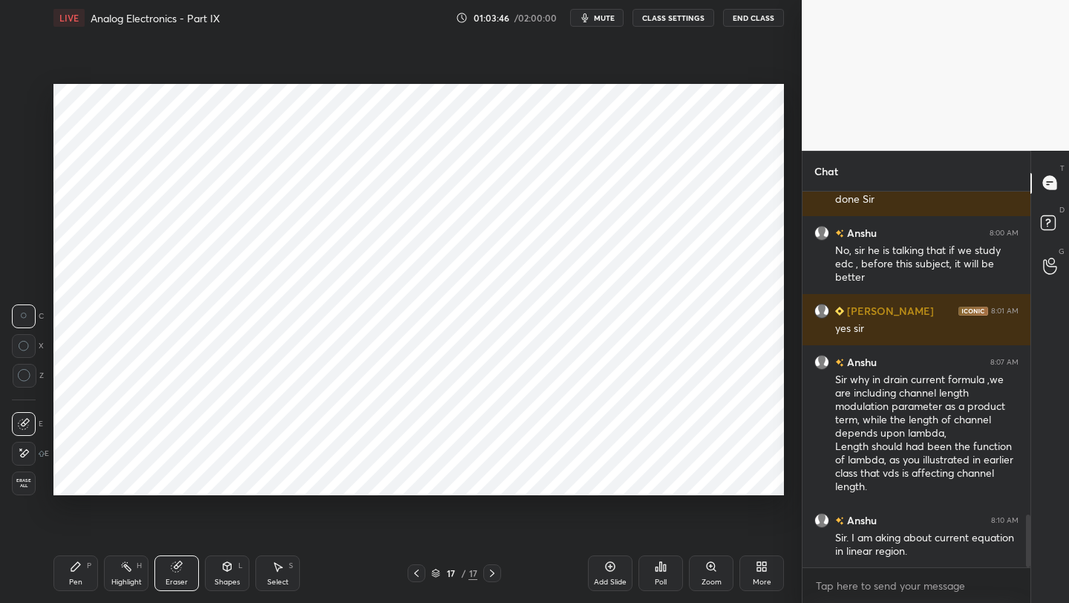
drag, startPoint x: 74, startPoint y: 568, endPoint x: 75, endPoint y: 555, distance: 12.6
click at [73, 569] on icon at bounding box center [75, 566] width 9 height 9
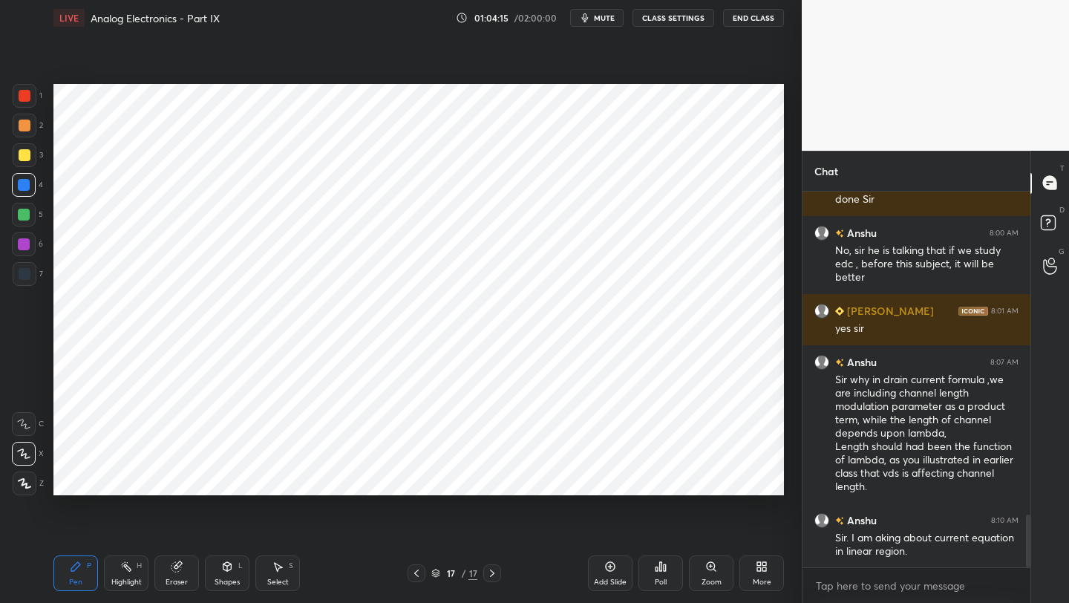
scroll to position [2372, 0]
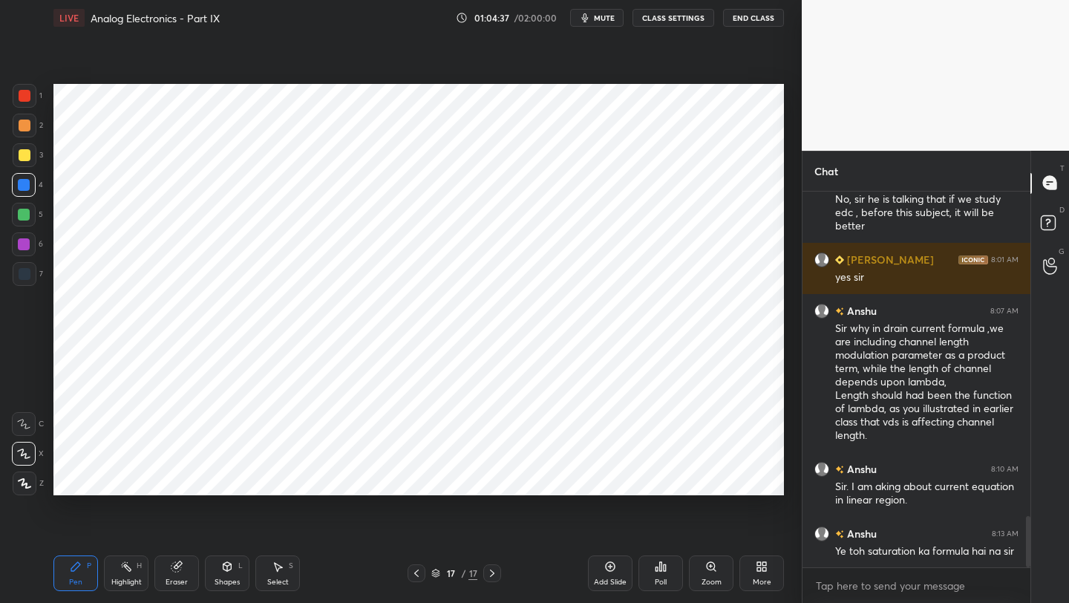
click at [491, 573] on icon at bounding box center [492, 573] width 12 height 12
drag, startPoint x: 607, startPoint y: 569, endPoint x: 598, endPoint y: 552, distance: 19.3
click at [607, 569] on icon at bounding box center [610, 566] width 12 height 12
drag, startPoint x: 36, startPoint y: 97, endPoint x: 49, endPoint y: 97, distance: 13.4
click at [34, 97] on div at bounding box center [25, 96] width 24 height 24
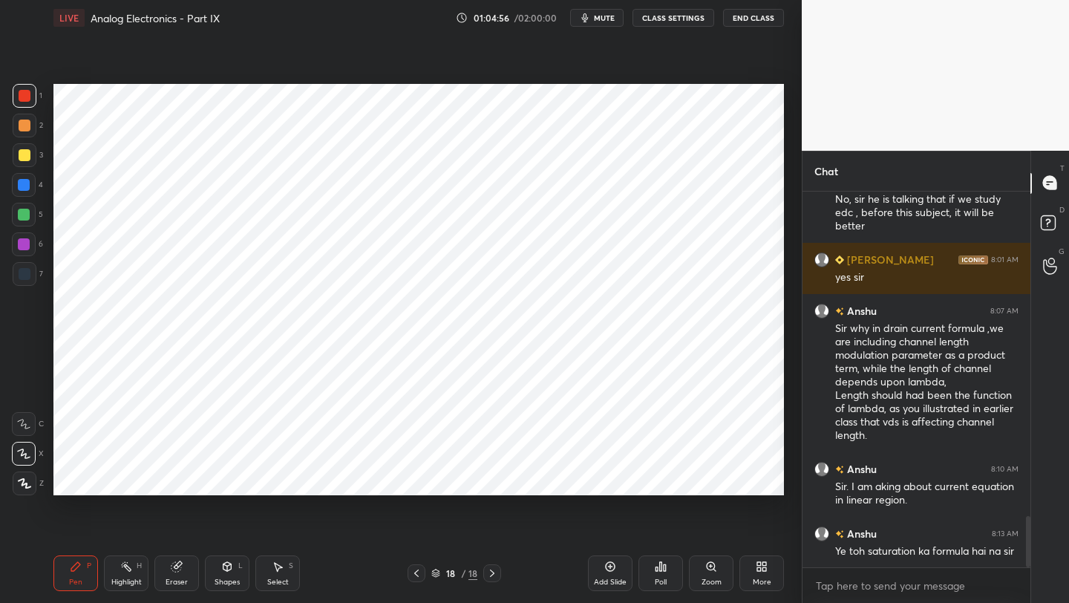
drag, startPoint x: 235, startPoint y: 583, endPoint x: 231, endPoint y: 558, distance: 24.8
click at [232, 583] on div "Shapes" at bounding box center [227, 581] width 25 height 7
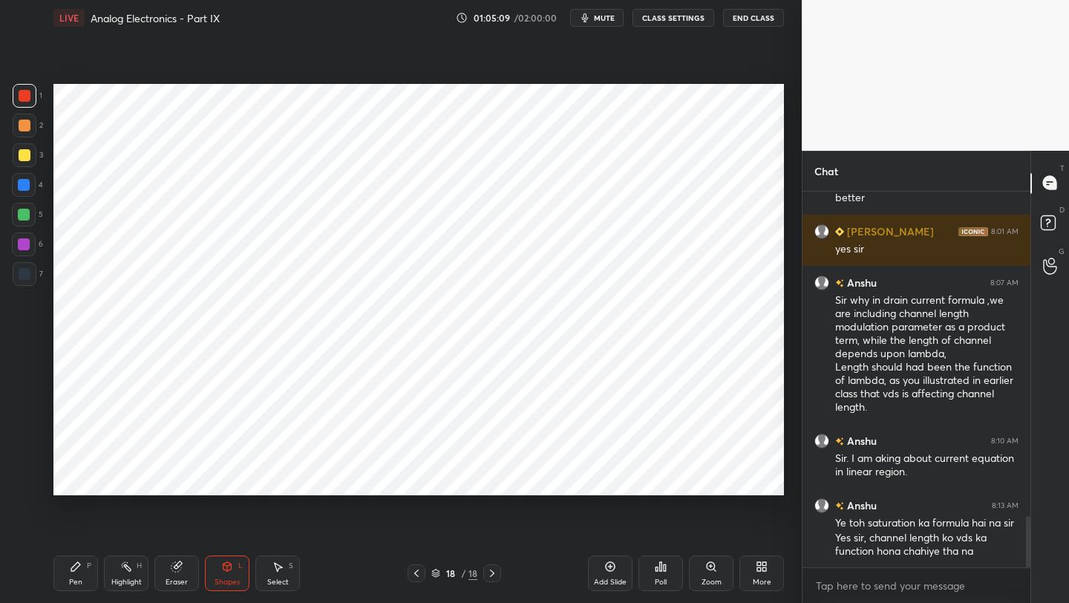
click at [92, 557] on div "Pen P" at bounding box center [75, 573] width 45 height 36
click at [416, 572] on icon at bounding box center [416, 573] width 12 height 12
drag, startPoint x: 23, startPoint y: 275, endPoint x: 45, endPoint y: 267, distance: 23.7
click at [24, 275] on div at bounding box center [25, 274] width 12 height 12
click at [611, 569] on icon at bounding box center [610, 566] width 12 height 12
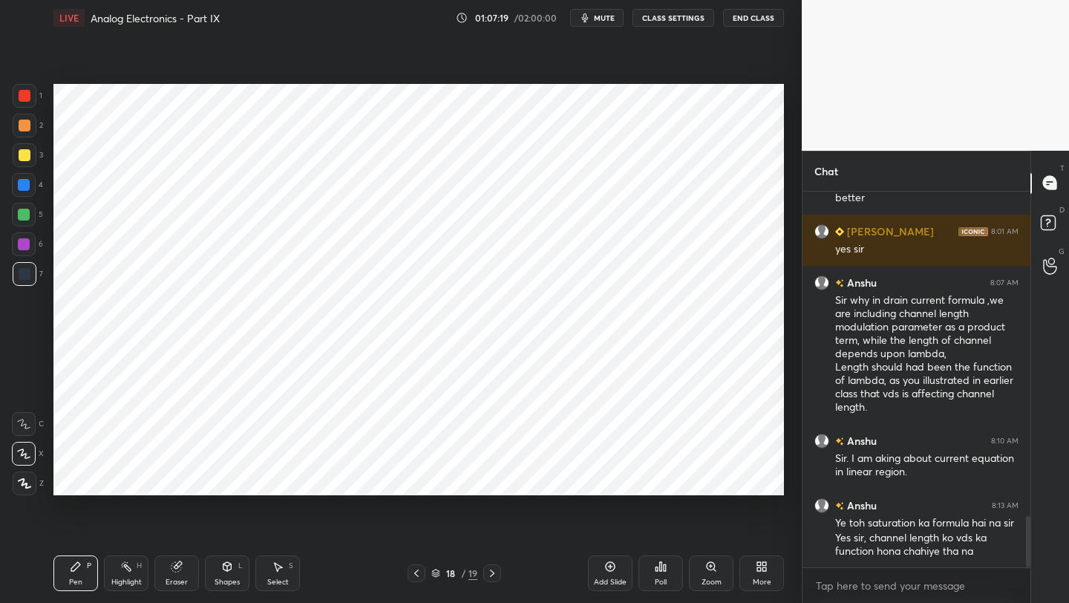
scroll to position [2452, 0]
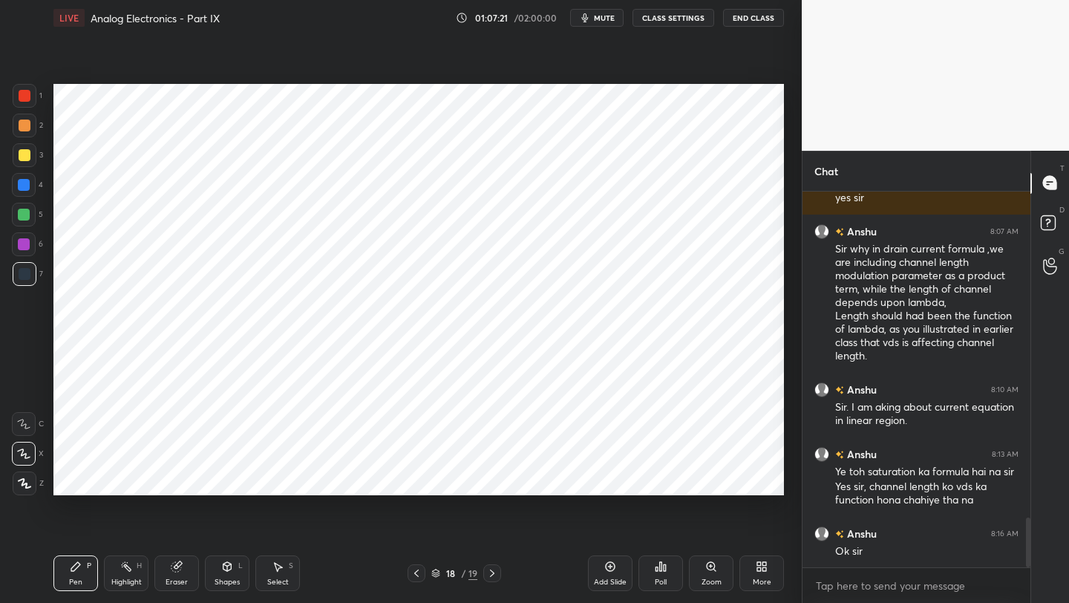
drag, startPoint x: 414, startPoint y: 571, endPoint x: 417, endPoint y: 563, distance: 8.7
click at [414, 571] on icon at bounding box center [416, 573] width 12 height 12
drag, startPoint x: 497, startPoint y: 573, endPoint x: 500, endPoint y: 553, distance: 20.3
click at [497, 571] on icon at bounding box center [492, 573] width 12 height 12
click at [171, 585] on div "Eraser" at bounding box center [177, 581] width 22 height 7
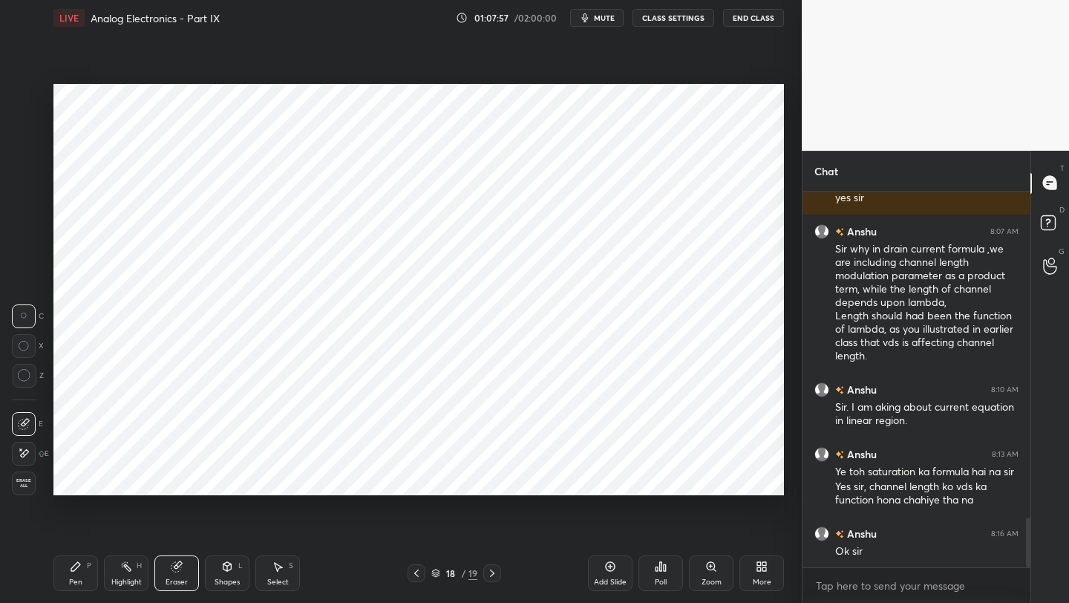
click at [81, 583] on div "Pen" at bounding box center [75, 581] width 13 height 7
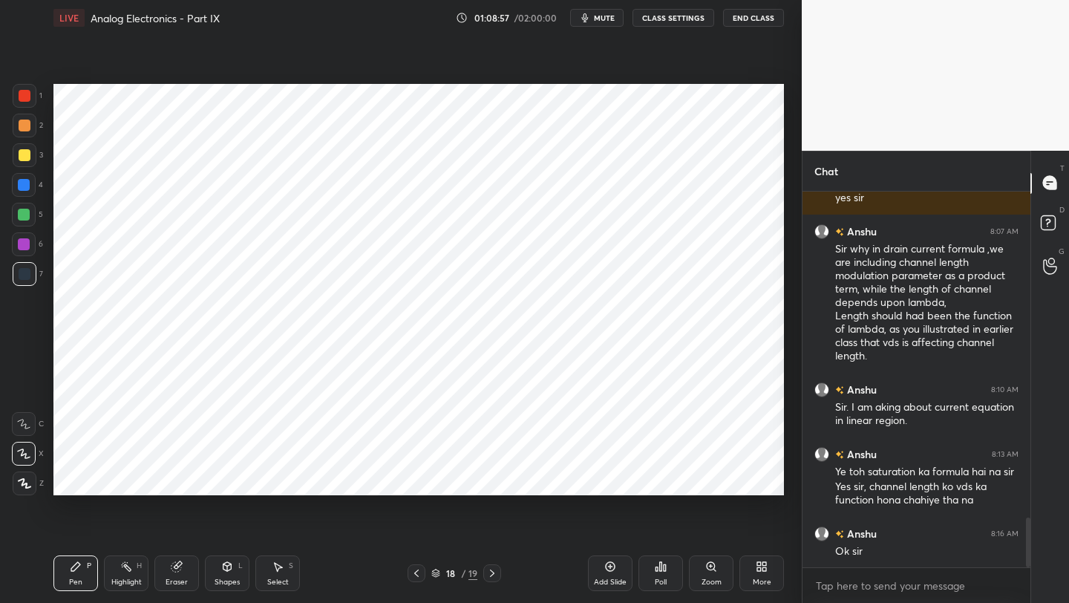
click at [177, 573] on div "Eraser" at bounding box center [176, 573] width 45 height 36
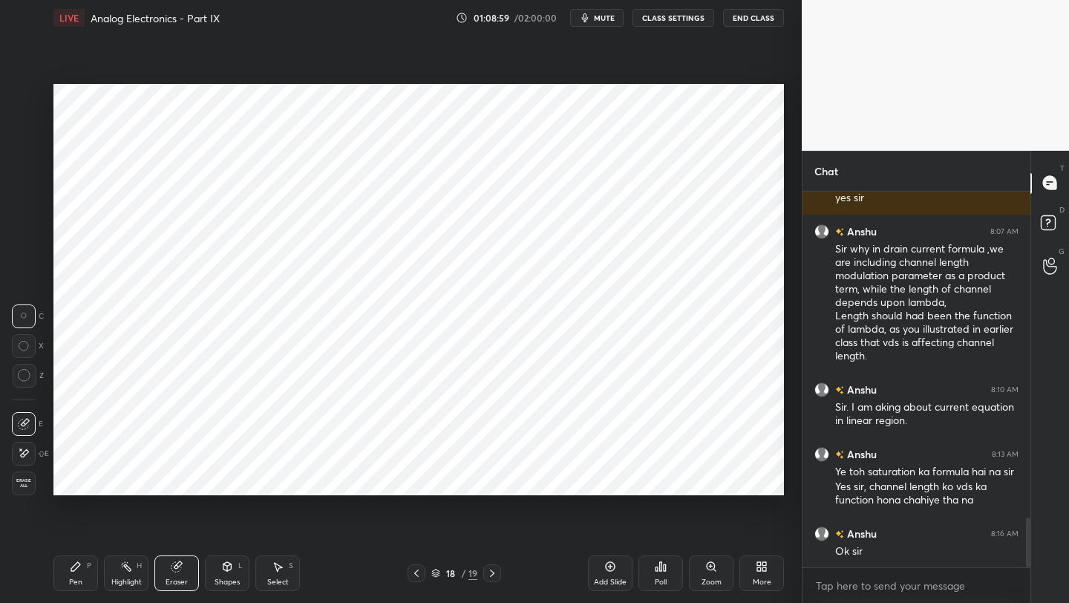
drag, startPoint x: 71, startPoint y: 578, endPoint x: 97, endPoint y: 541, distance: 45.3
click at [71, 578] on div "Pen" at bounding box center [75, 581] width 13 height 7
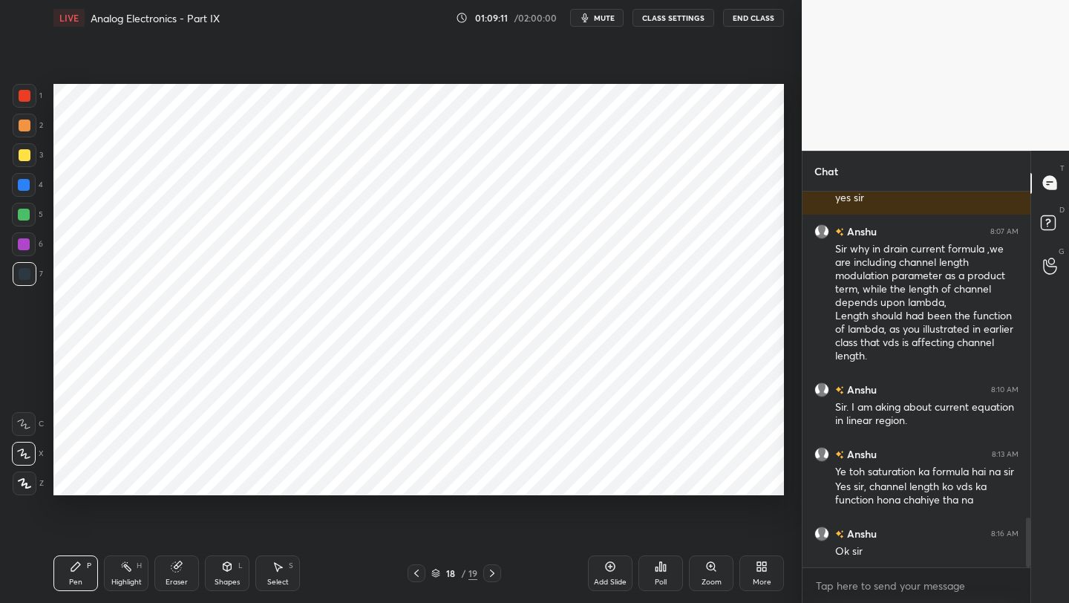
scroll to position [2503, 0]
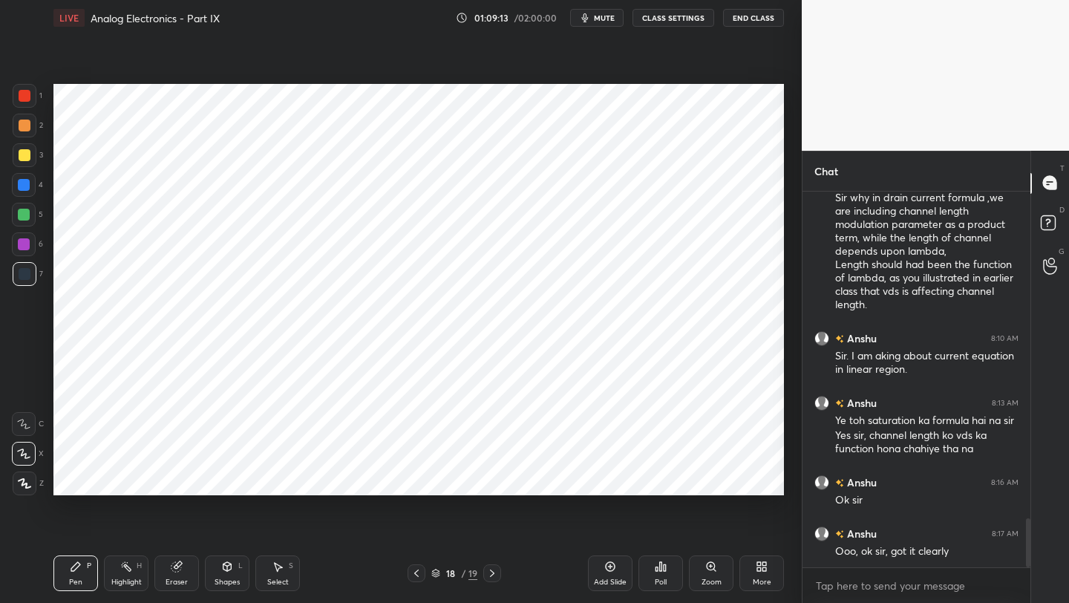
click at [225, 574] on div "Shapes L" at bounding box center [227, 573] width 45 height 36
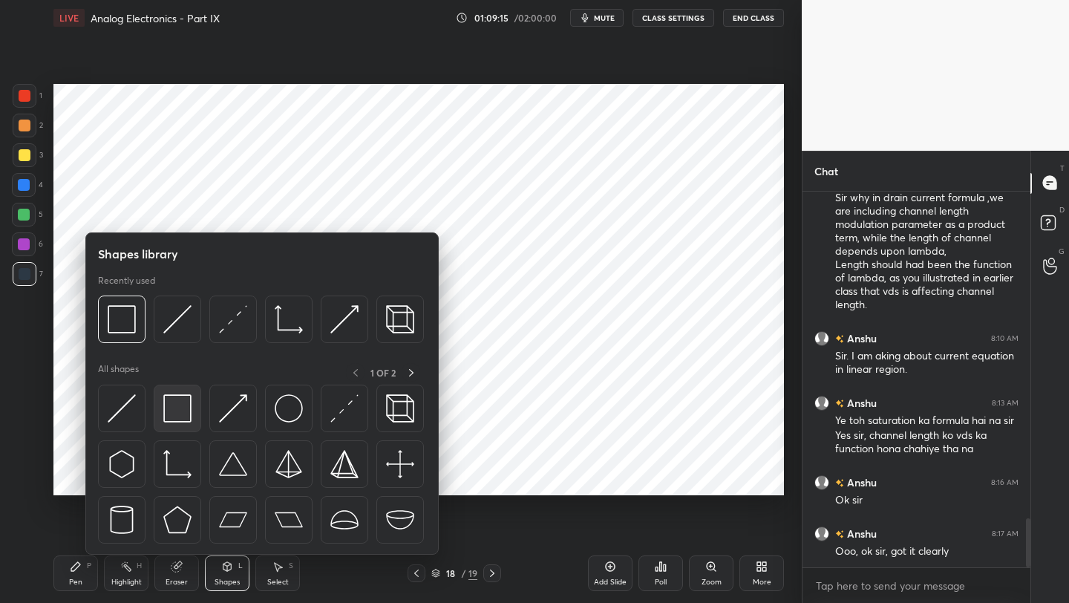
click at [164, 425] on div at bounding box center [178, 409] width 48 height 48
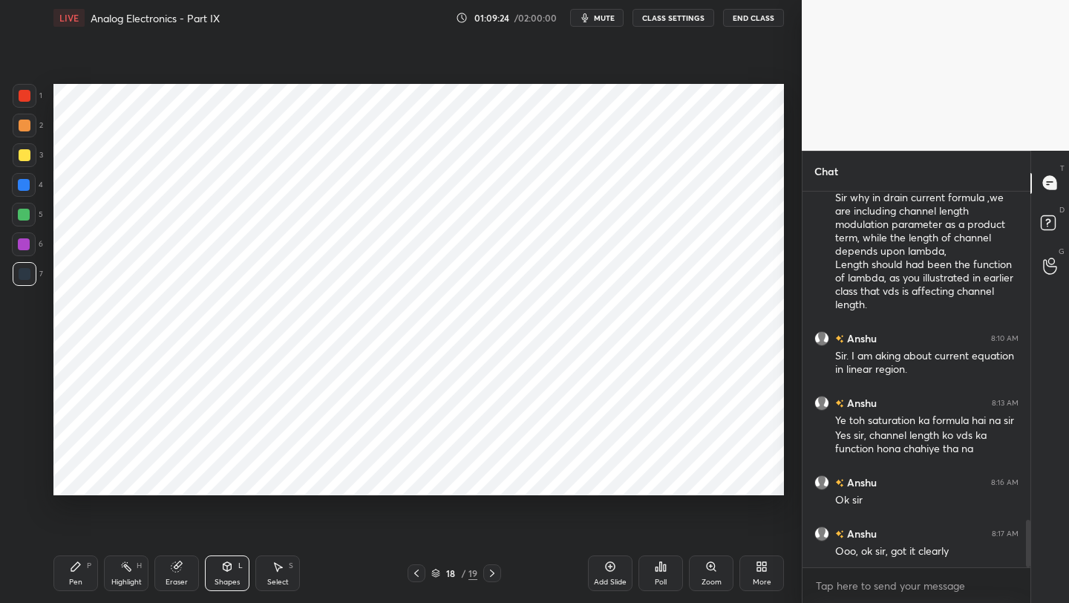
scroll to position [2594, 0]
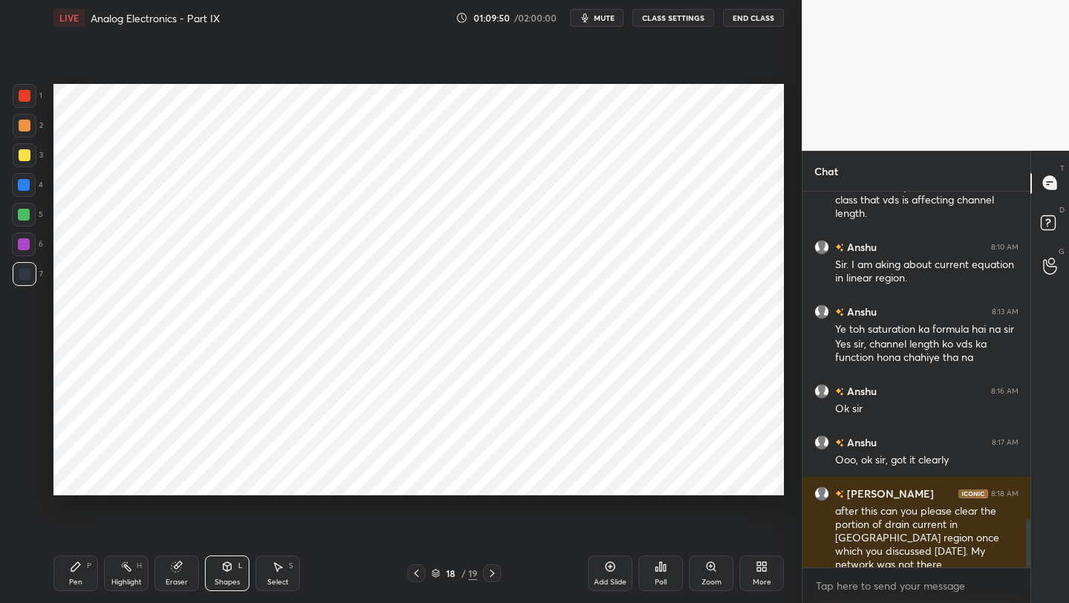
click at [415, 580] on div at bounding box center [417, 573] width 18 height 18
click at [415, 577] on icon at bounding box center [416, 573] width 12 height 12
click at [414, 577] on icon at bounding box center [416, 573] width 12 height 12
click at [416, 575] on icon at bounding box center [416, 573] width 12 height 12
click at [418, 575] on icon at bounding box center [416, 573] width 12 height 12
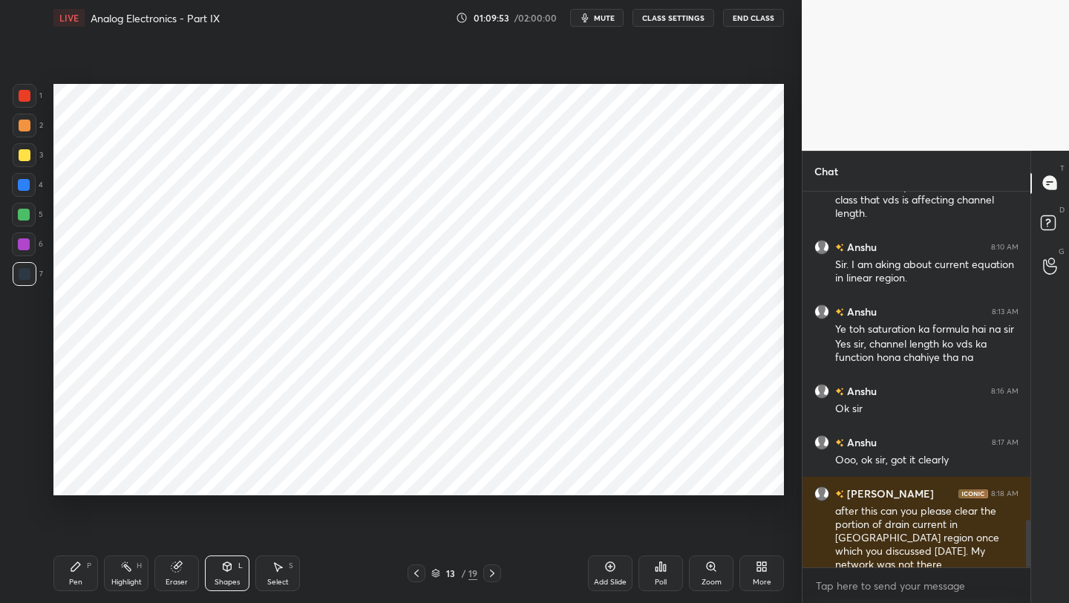
click at [419, 573] on icon at bounding box center [416, 573] width 12 height 12
click at [419, 572] on icon at bounding box center [416, 573] width 12 height 12
click at [419, 573] on icon at bounding box center [416, 573] width 12 height 12
click at [419, 572] on icon at bounding box center [416, 573] width 12 height 12
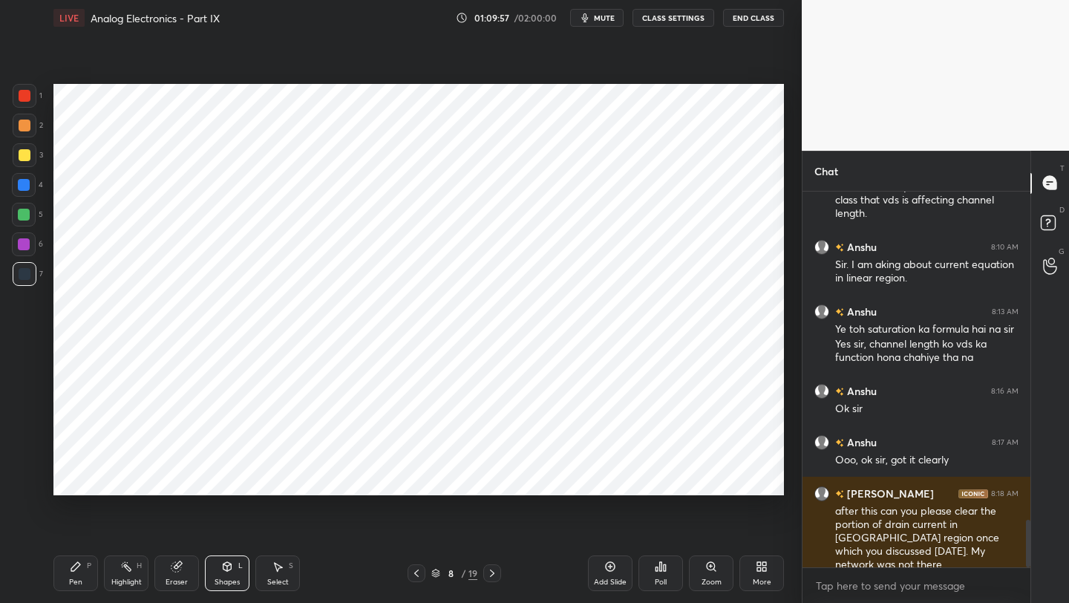
click at [419, 572] on icon at bounding box center [416, 573] width 12 height 12
click at [229, 563] on icon at bounding box center [227, 566] width 8 height 9
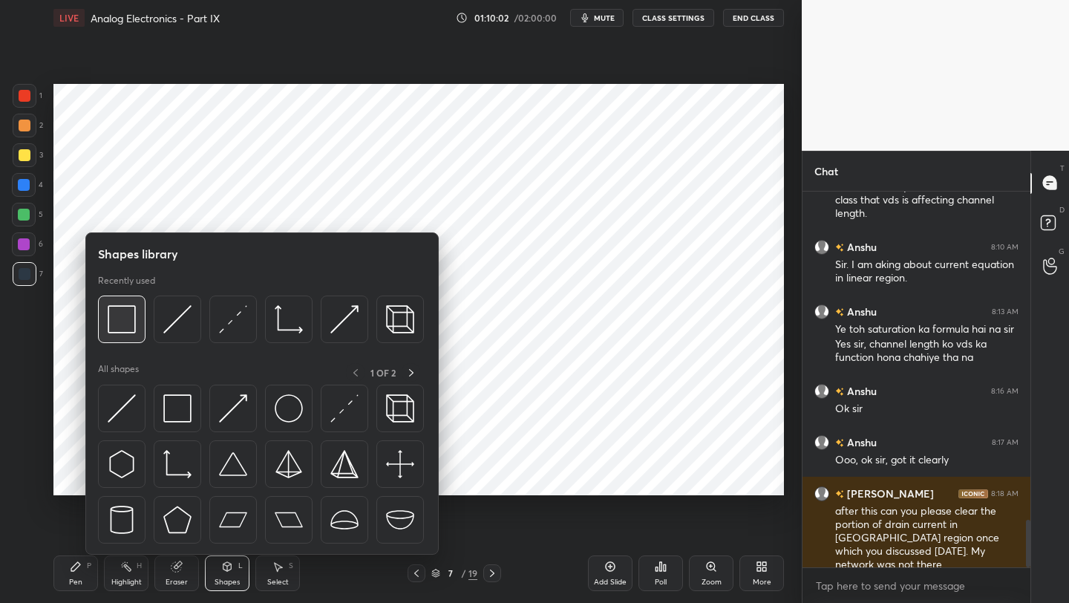
click at [127, 307] on img at bounding box center [122, 319] width 28 height 28
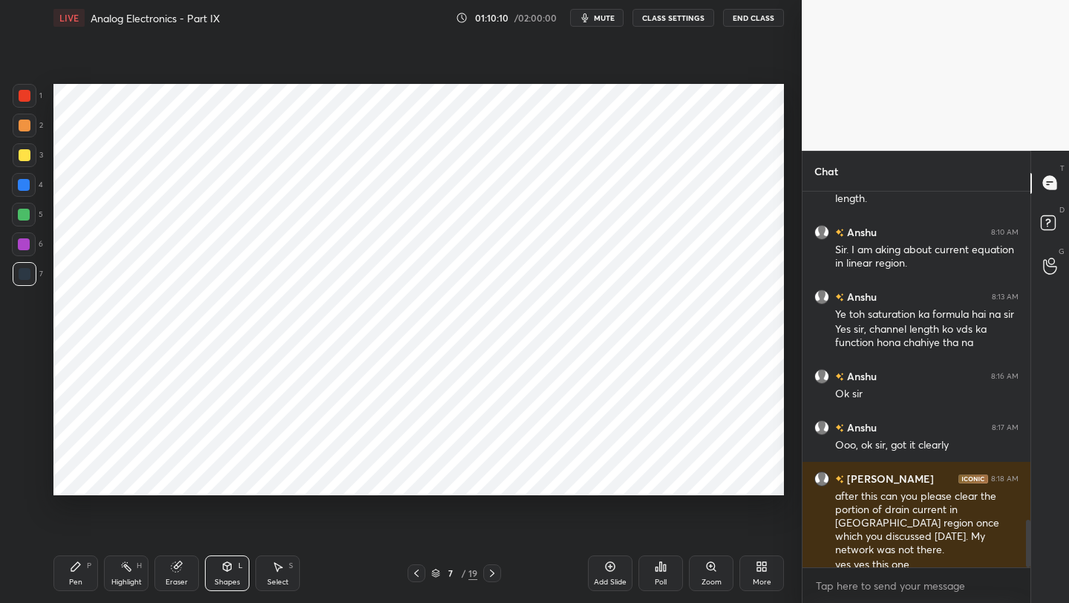
scroll to position [2624, 0]
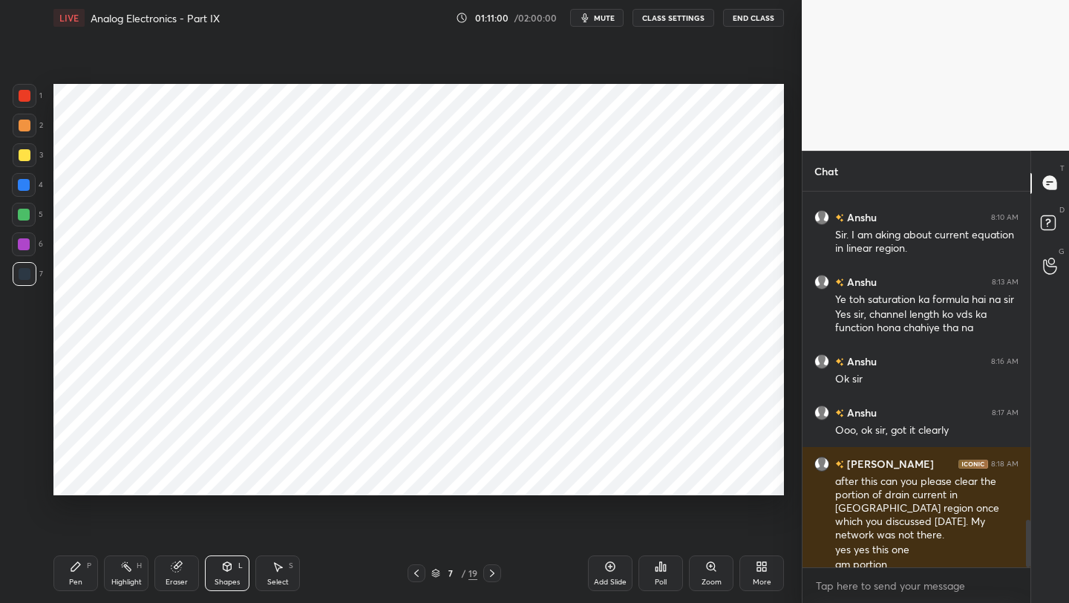
click at [184, 567] on div "Eraser" at bounding box center [176, 573] width 45 height 36
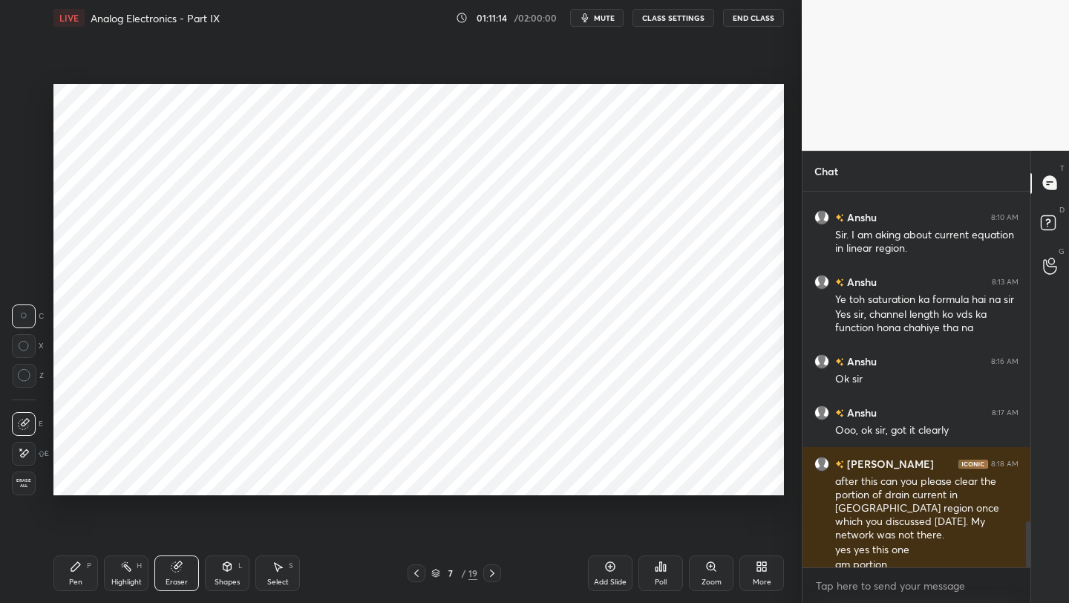
scroll to position [2675, 0]
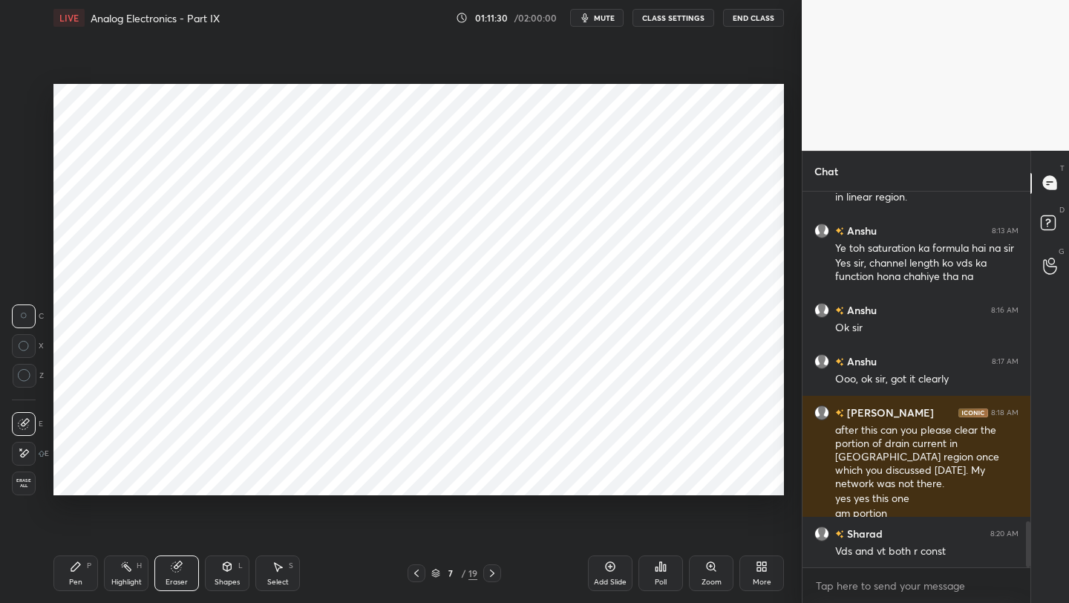
drag, startPoint x: 65, startPoint y: 573, endPoint x: 88, endPoint y: 547, distance: 34.2
click at [65, 577] on div "Pen P" at bounding box center [75, 573] width 45 height 36
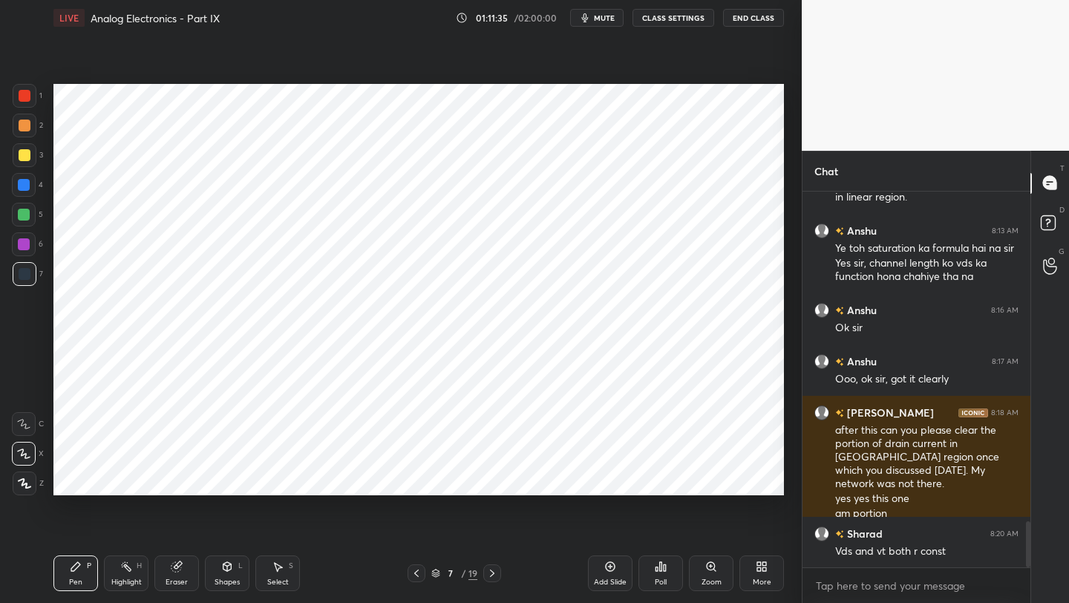
drag, startPoint x: 173, startPoint y: 574, endPoint x: 197, endPoint y: 552, distance: 32.6
click at [176, 575] on div "Eraser" at bounding box center [176, 573] width 45 height 36
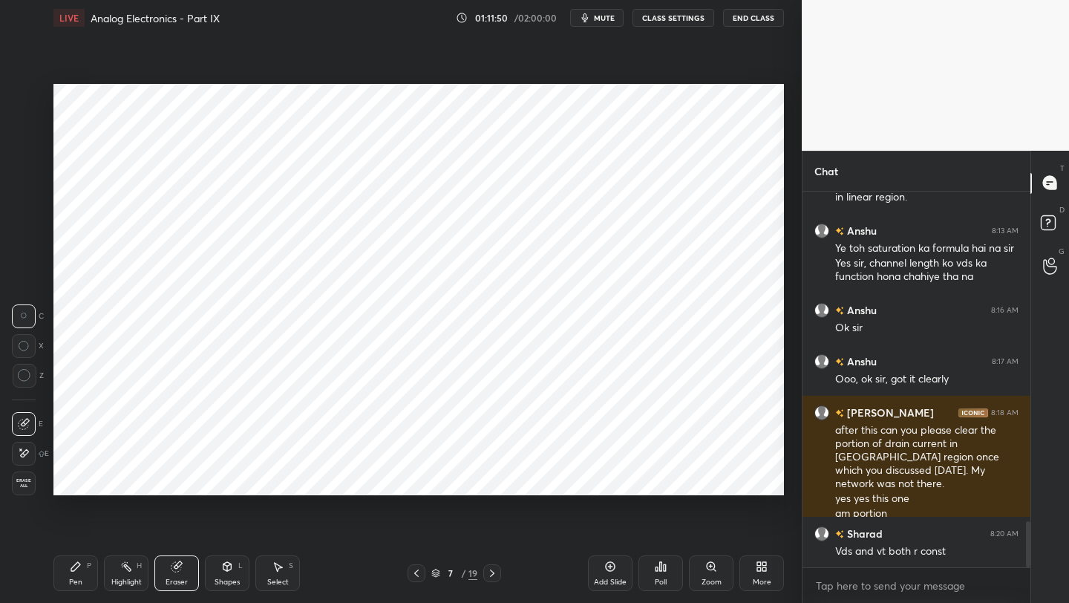
click at [410, 534] on div "Setting up your live class Poll for secs No correct answer Start poll" at bounding box center [419, 290] width 742 height 508
click at [493, 575] on icon at bounding box center [492, 573] width 12 height 12
click at [415, 574] on icon at bounding box center [416, 573] width 12 height 12
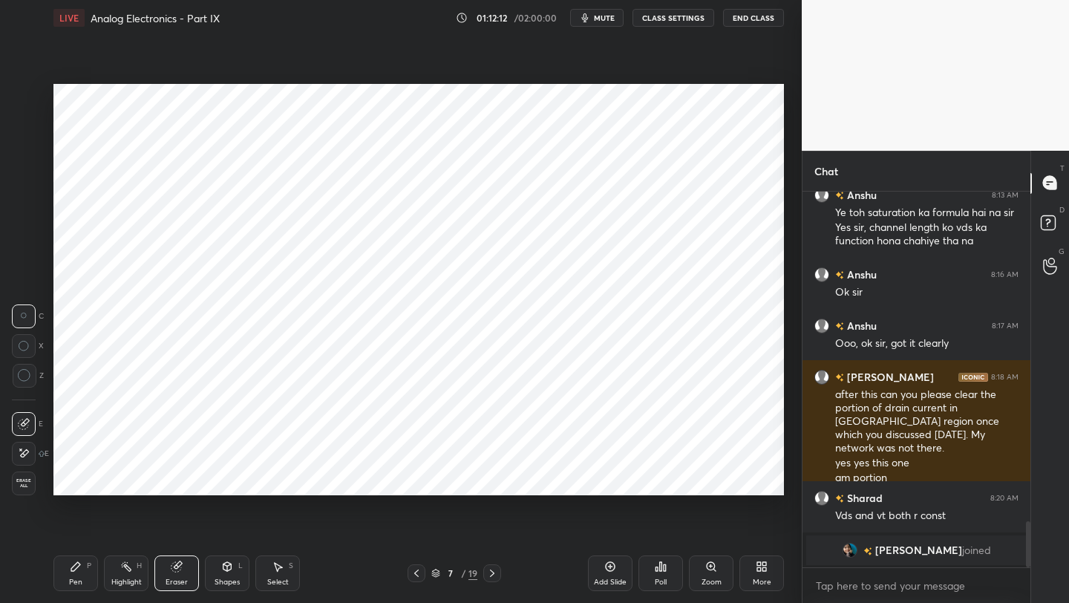
click at [491, 570] on icon at bounding box center [492, 573] width 12 height 12
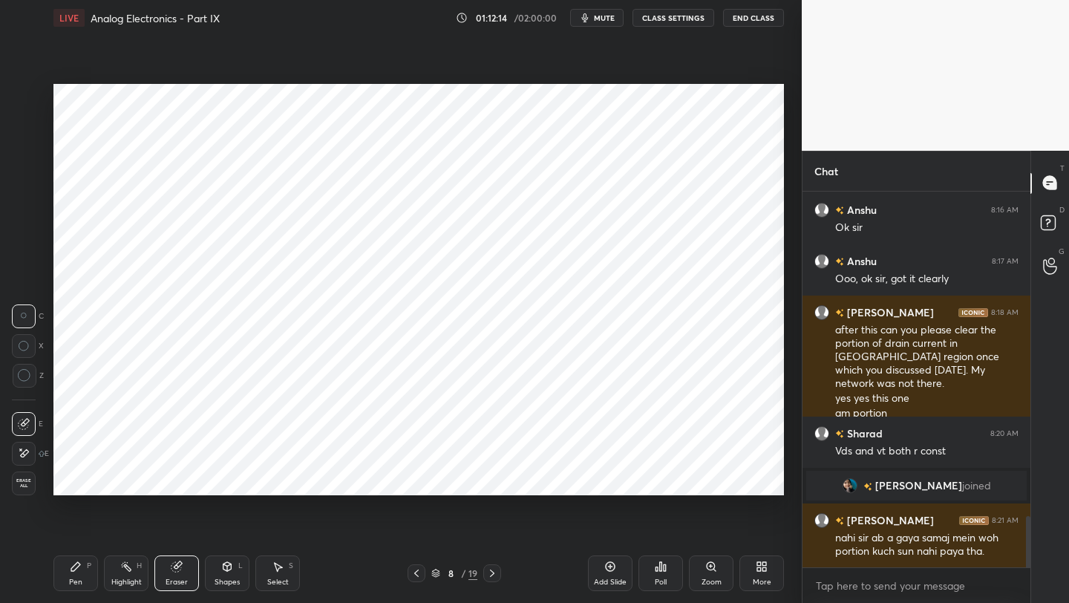
scroll to position [2379, 0]
click at [419, 576] on icon at bounding box center [416, 573] width 12 height 12
click at [423, 572] on div at bounding box center [417, 573] width 18 height 18
click at [420, 574] on div at bounding box center [417, 573] width 18 height 18
click at [421, 575] on icon at bounding box center [416, 573] width 12 height 12
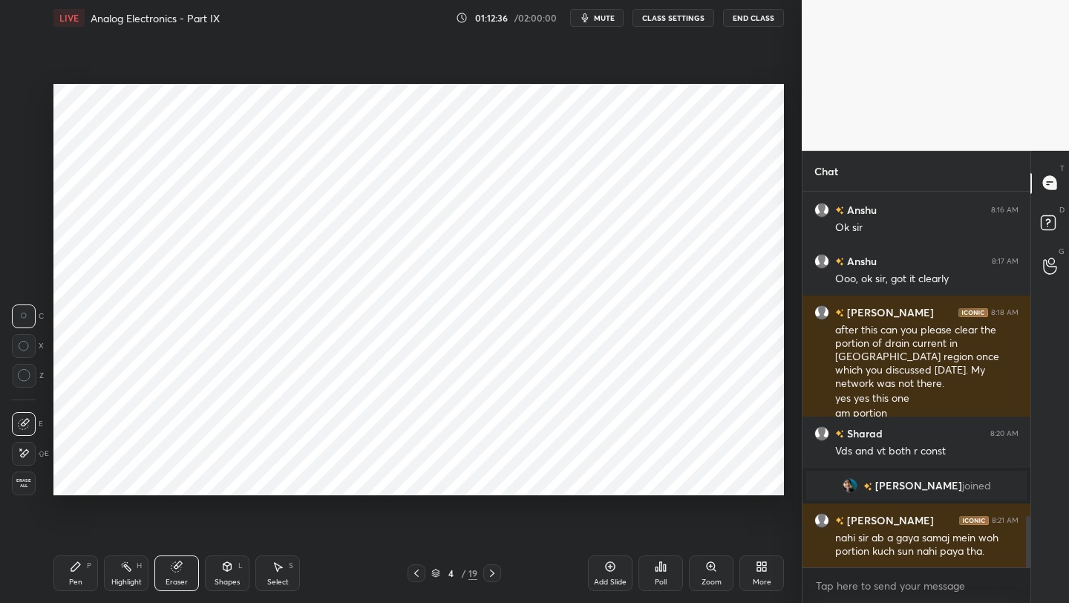
click at [421, 575] on icon at bounding box center [416, 573] width 12 height 12
click at [422, 575] on icon at bounding box center [416, 573] width 12 height 12
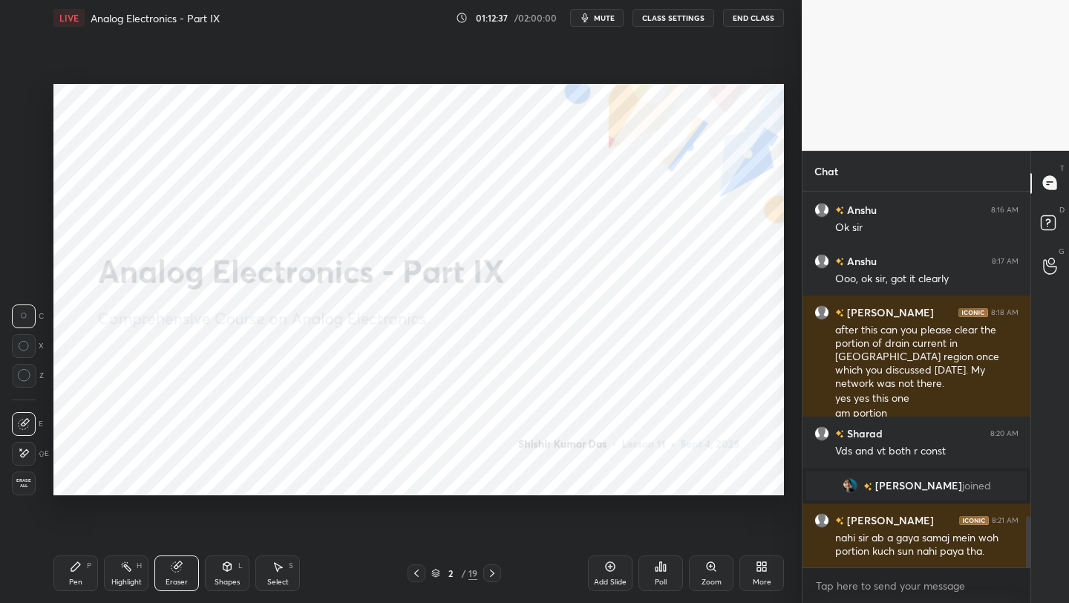
click at [491, 572] on icon at bounding box center [492, 573] width 12 height 12
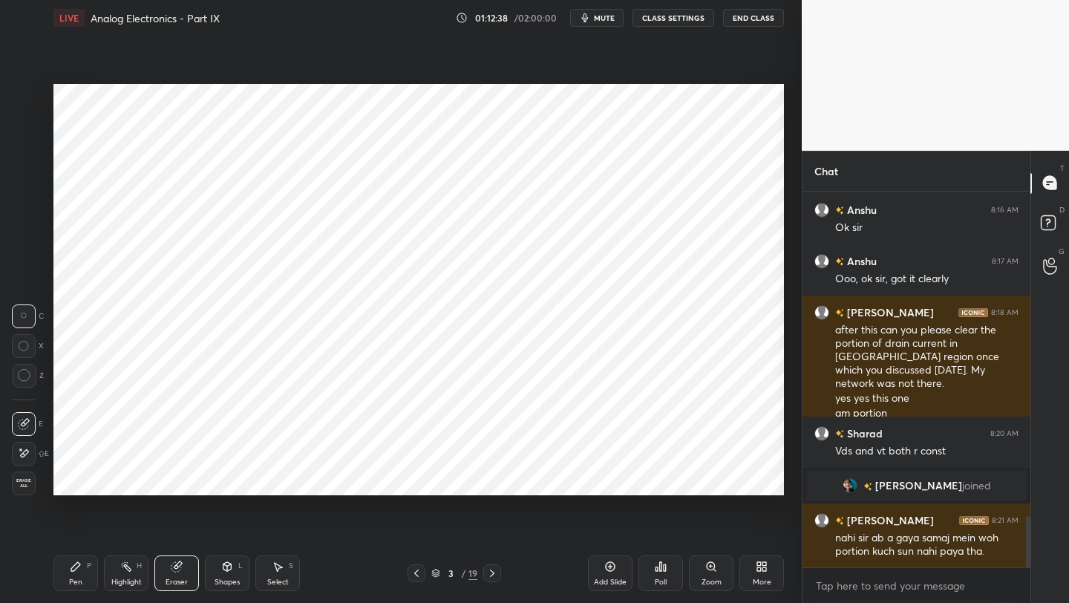
click at [489, 571] on icon at bounding box center [492, 573] width 12 height 12
click at [490, 571] on icon at bounding box center [492, 573] width 12 height 12
click at [490, 572] on icon at bounding box center [492, 573] width 12 height 12
click at [491, 571] on icon at bounding box center [492, 573] width 12 height 12
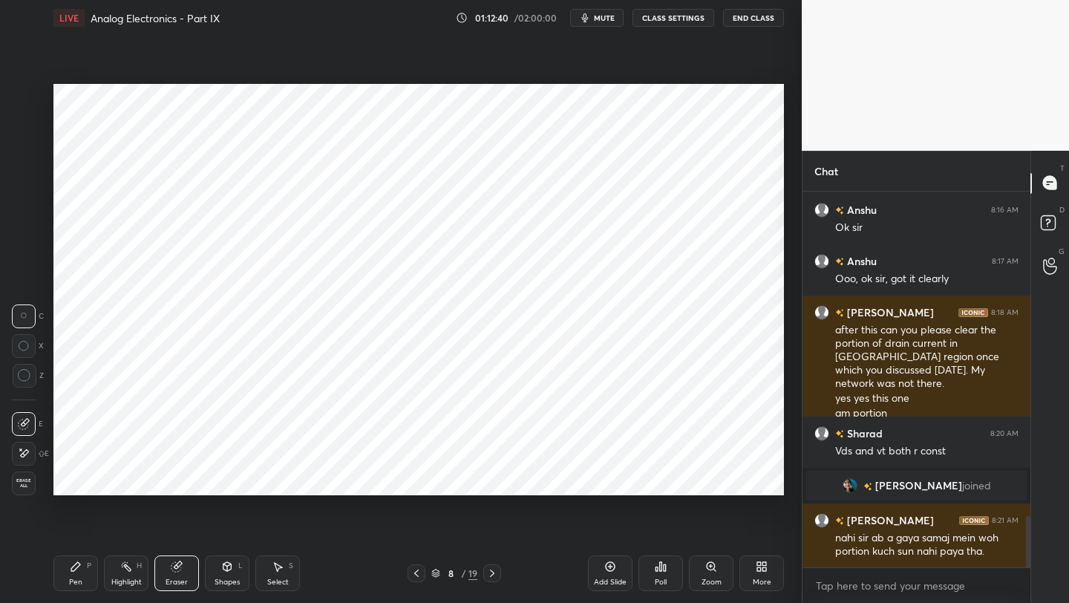
click at [490, 572] on icon at bounding box center [492, 573] width 12 height 12
click at [491, 571] on icon at bounding box center [492, 573] width 12 height 12
click at [415, 572] on icon at bounding box center [416, 573] width 12 height 12
click at [489, 572] on icon at bounding box center [492, 573] width 12 height 12
click at [490, 573] on icon at bounding box center [492, 573] width 12 height 12
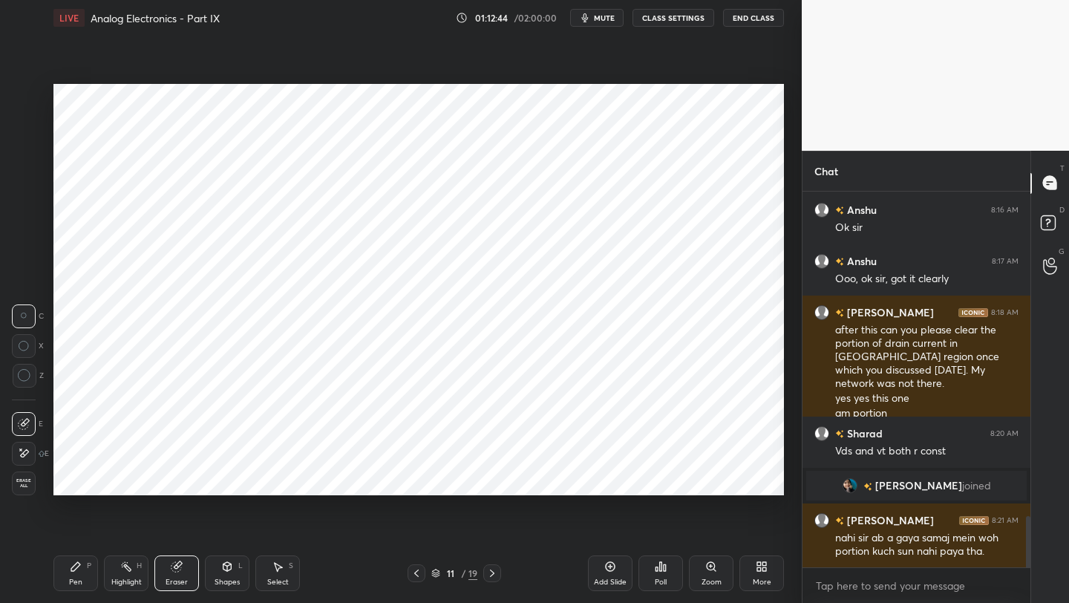
click at [489, 575] on icon at bounding box center [492, 573] width 12 height 12
click at [490, 575] on icon at bounding box center [492, 573] width 12 height 12
click at [490, 573] on icon at bounding box center [492, 573] width 12 height 12
click at [489, 569] on icon at bounding box center [492, 573] width 12 height 12
click at [491, 568] on icon at bounding box center [492, 573] width 12 height 12
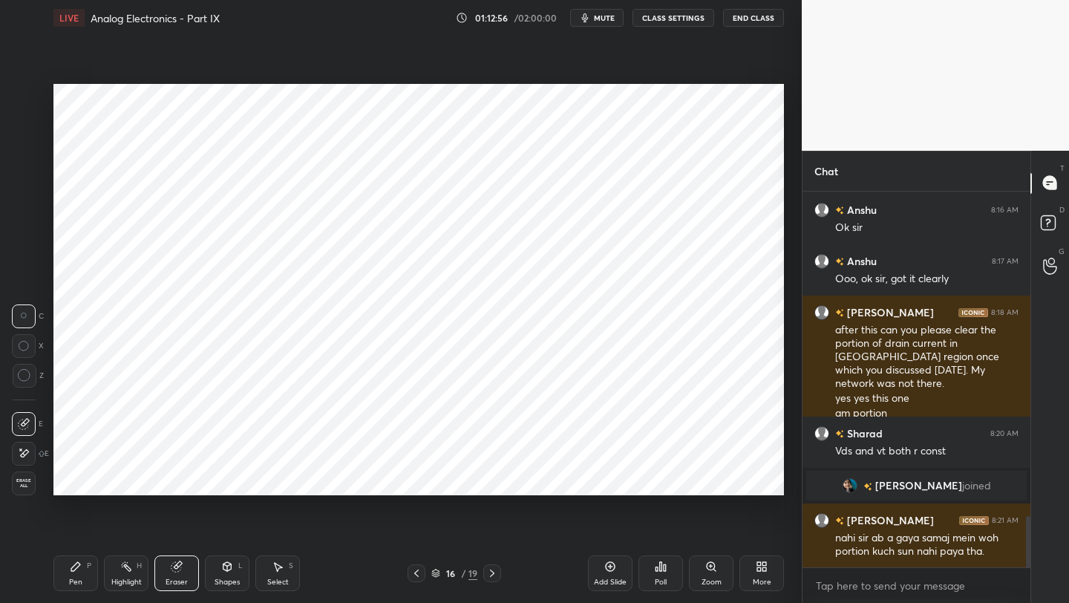
click at [414, 572] on icon at bounding box center [416, 573] width 12 height 12
click at [415, 573] on icon at bounding box center [416, 573] width 12 height 12
click at [416, 572] on icon at bounding box center [416, 573] width 12 height 12
click at [415, 572] on icon at bounding box center [416, 572] width 4 height 7
click at [416, 574] on icon at bounding box center [416, 572] width 4 height 7
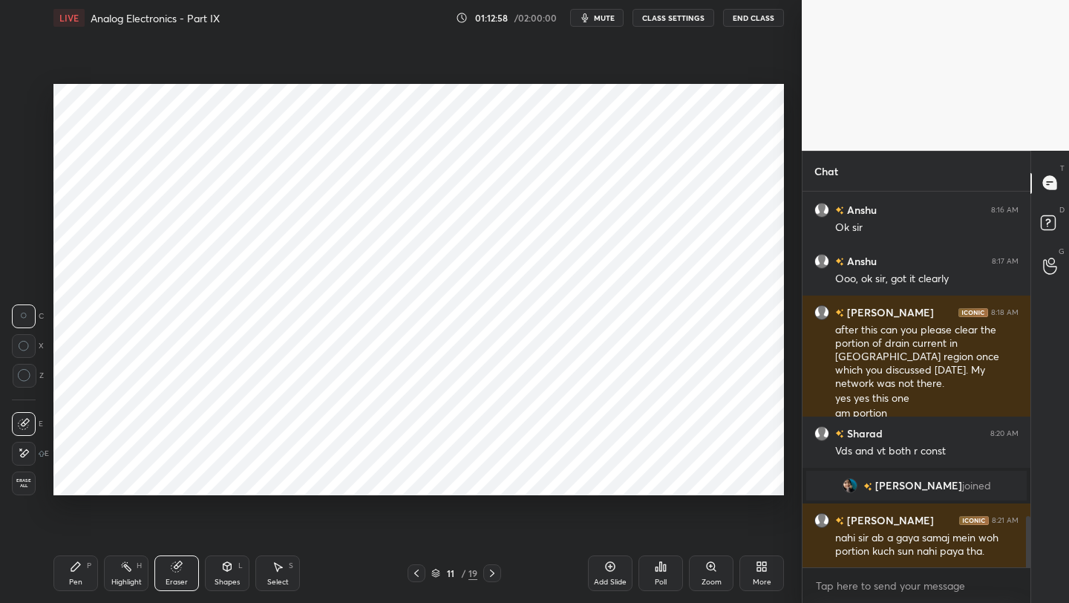
click at [415, 575] on icon at bounding box center [416, 573] width 12 height 12
click at [416, 576] on icon at bounding box center [416, 573] width 12 height 12
drag, startPoint x: 505, startPoint y: 559, endPoint x: 494, endPoint y: 566, distance: 12.8
click at [502, 566] on div "Pen P Highlight H Eraser Shapes L Select S 9 / 19 Add Slide Poll Zoom More" at bounding box center [418, 572] width 730 height 59
click at [489, 577] on icon at bounding box center [492, 573] width 12 height 12
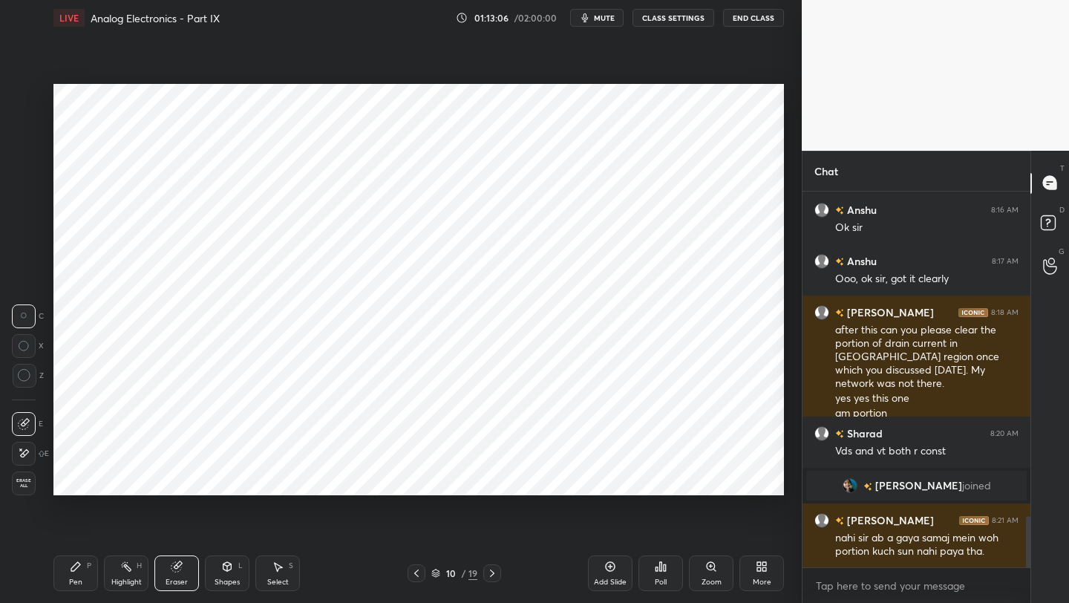
click at [489, 576] on icon at bounding box center [492, 573] width 12 height 12
click at [489, 577] on icon at bounding box center [492, 573] width 12 height 12
click at [488, 577] on icon at bounding box center [492, 573] width 12 height 12
click at [488, 578] on icon at bounding box center [492, 573] width 12 height 12
click at [490, 575] on icon at bounding box center [492, 573] width 12 height 12
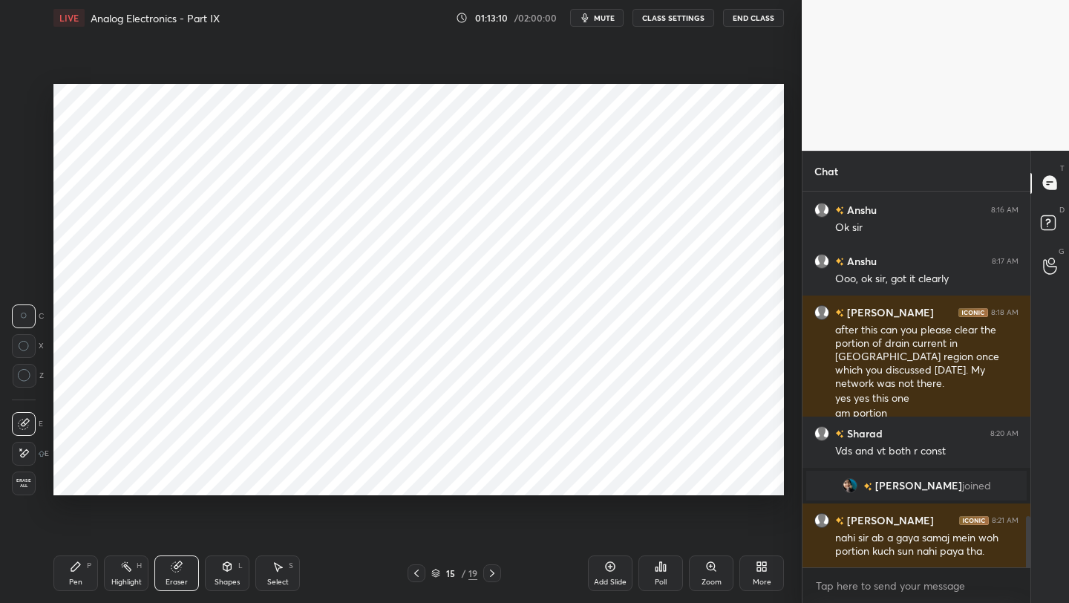
click at [489, 575] on icon at bounding box center [492, 573] width 12 height 12
click at [417, 577] on icon at bounding box center [416, 573] width 12 height 12
click at [418, 576] on icon at bounding box center [416, 572] width 4 height 7
click at [415, 580] on div at bounding box center [417, 573] width 18 height 18
click at [415, 579] on div at bounding box center [417, 573] width 18 height 18
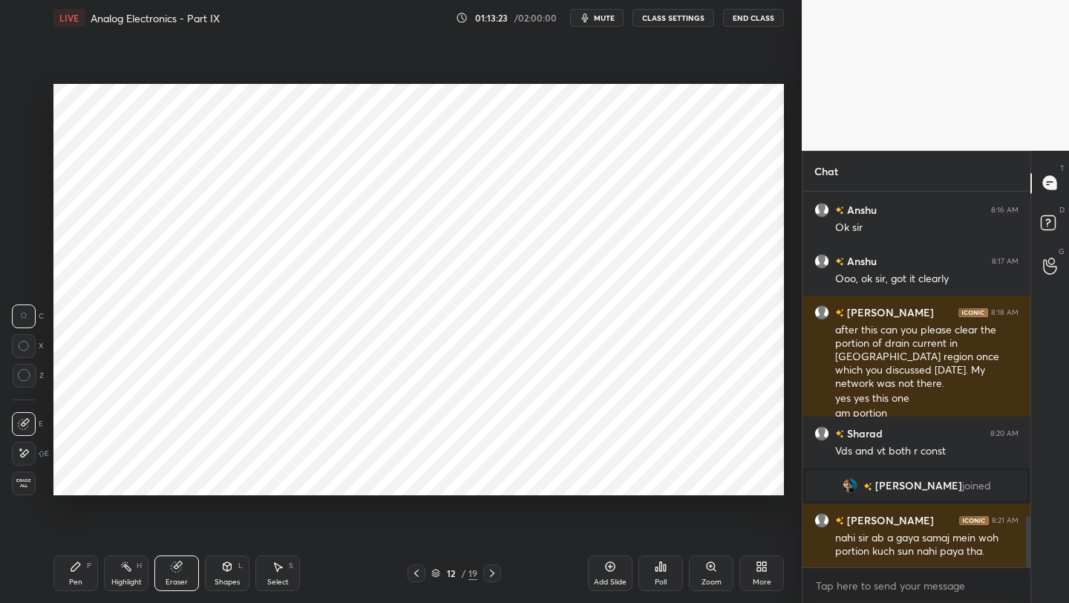
click at [414, 580] on div at bounding box center [417, 573] width 18 height 18
click at [414, 582] on div "Pen P Highlight H Eraser Shapes L Select S 11 / 19 Add Slide Poll Zoom More" at bounding box center [418, 572] width 730 height 59
click at [414, 581] on div at bounding box center [417, 573] width 18 height 18
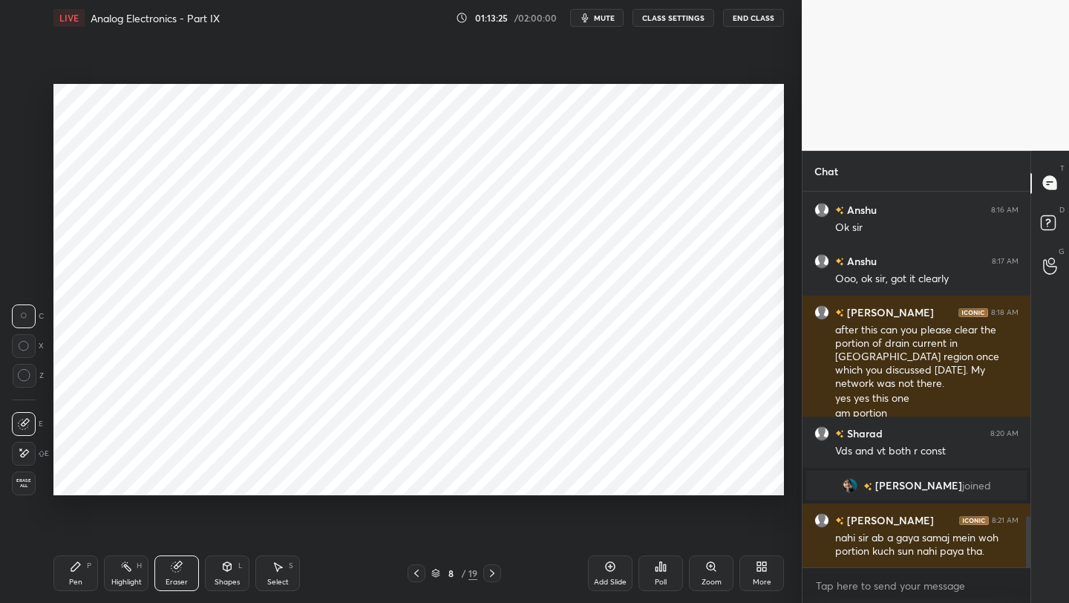
click at [414, 582] on div "Pen P Highlight H Eraser Shapes L Select S 8 / 19 Add Slide Poll Zoom More" at bounding box center [418, 572] width 730 height 59
click at [414, 581] on div at bounding box center [417, 573] width 18 height 18
click at [414, 580] on div at bounding box center [417, 573] width 18 height 18
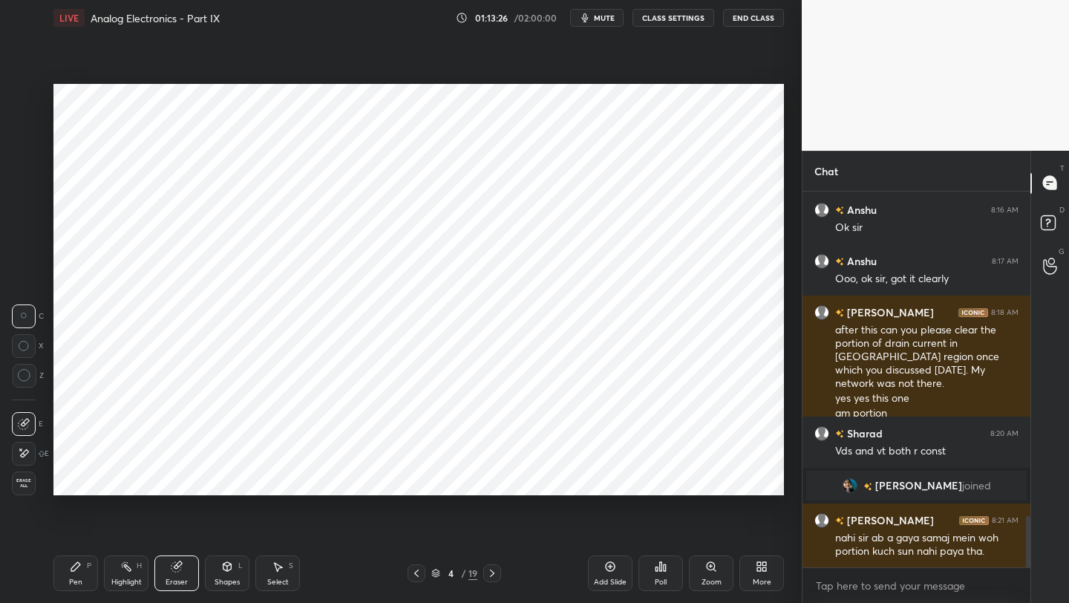
click at [414, 580] on div at bounding box center [417, 573] width 18 height 18
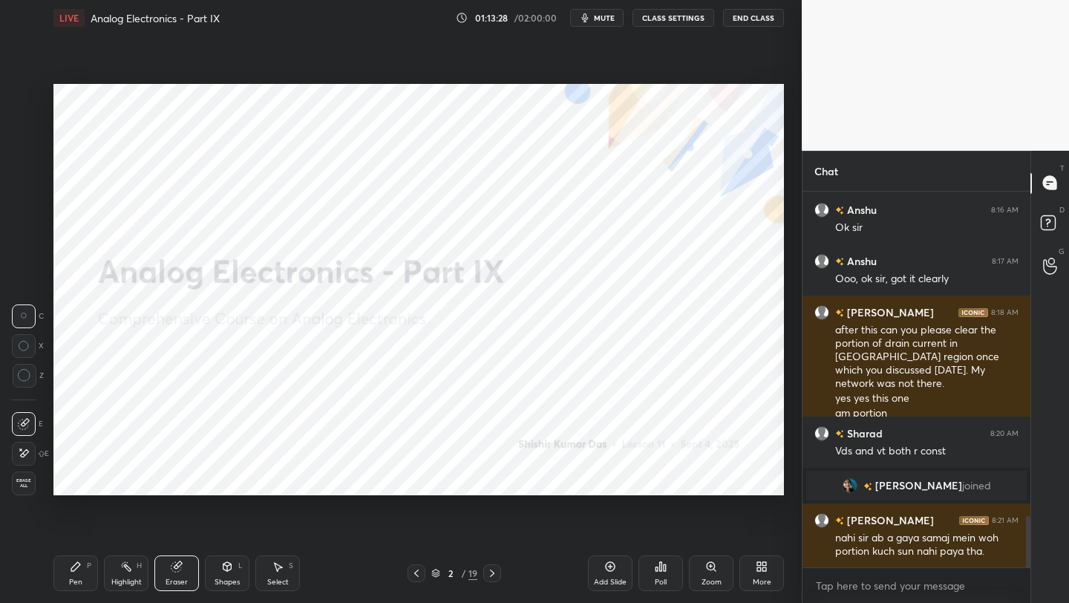
click at [488, 569] on icon at bounding box center [492, 573] width 12 height 12
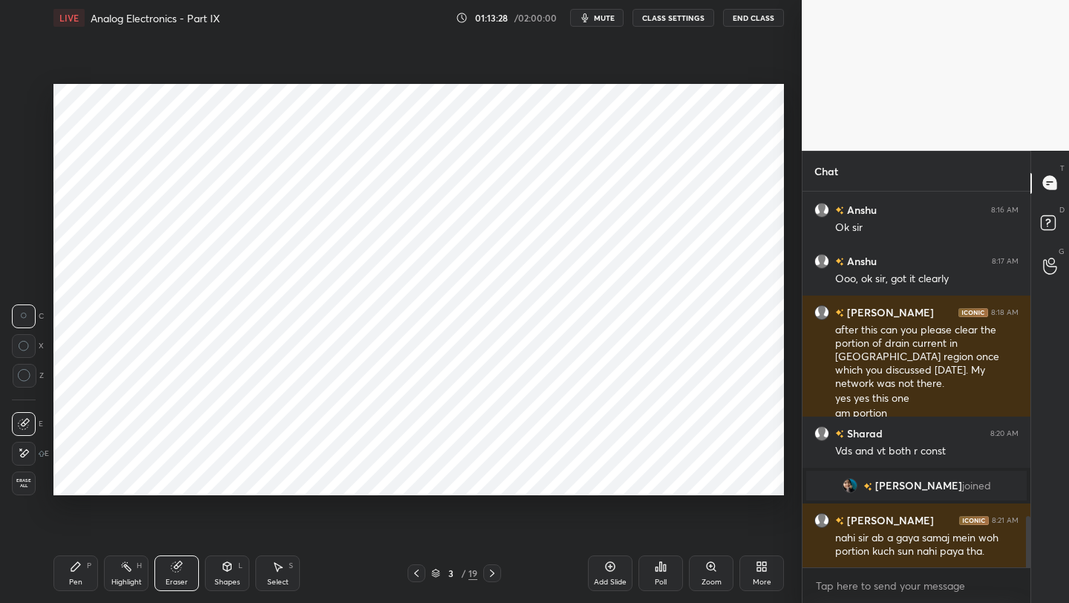
click at [489, 569] on icon at bounding box center [492, 573] width 12 height 12
click at [488, 570] on icon at bounding box center [492, 573] width 12 height 12
click at [488, 571] on icon at bounding box center [492, 573] width 12 height 12
click at [488, 572] on icon at bounding box center [492, 573] width 12 height 12
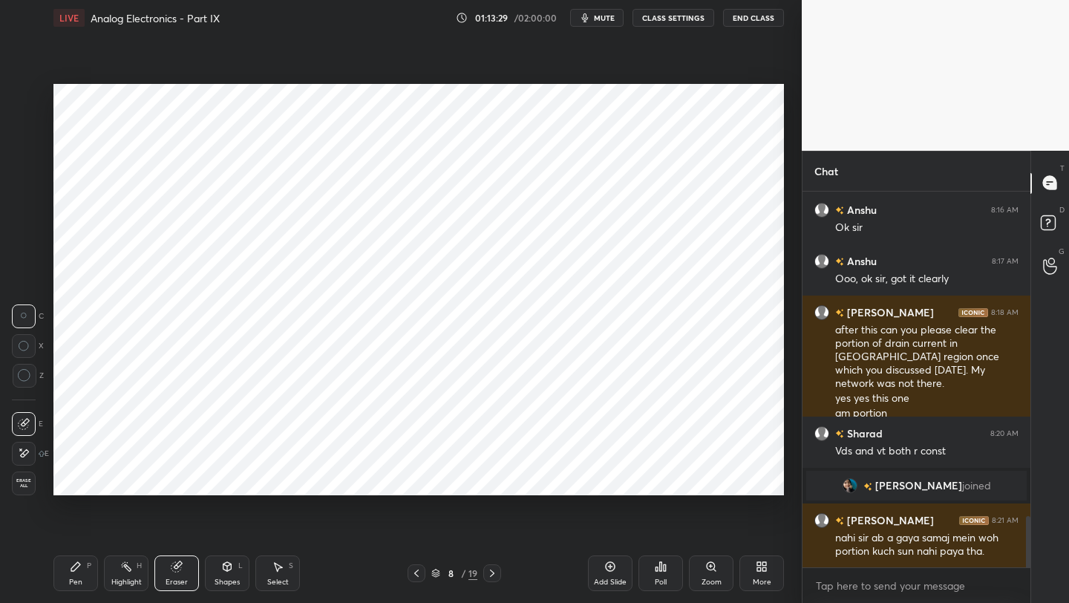
click at [488, 572] on icon at bounding box center [492, 573] width 12 height 12
click at [489, 574] on icon at bounding box center [492, 573] width 12 height 12
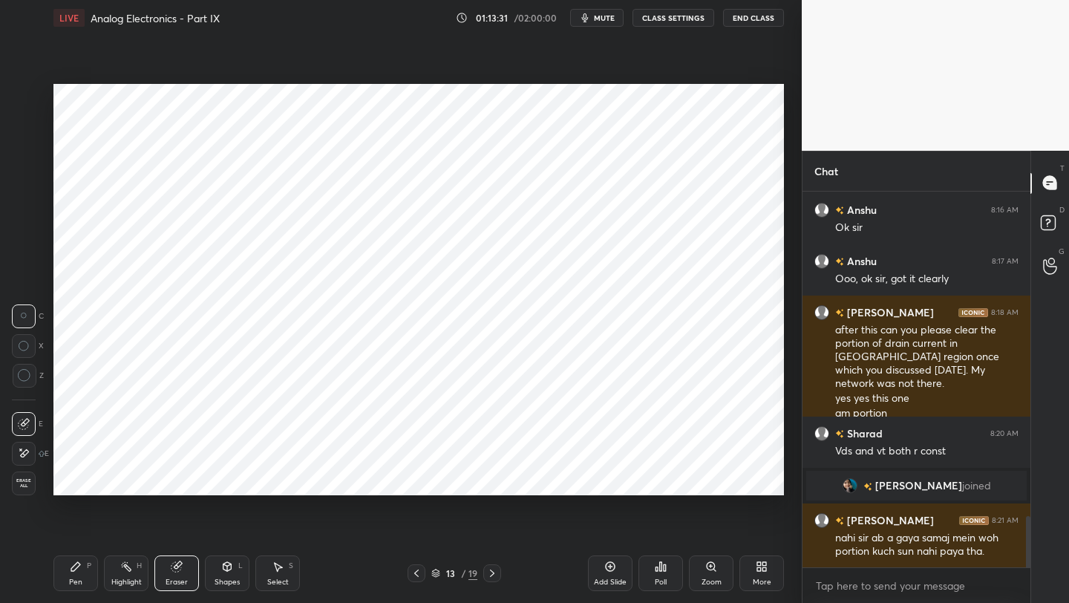
click at [487, 577] on icon at bounding box center [492, 573] width 12 height 12
click at [491, 573] on icon at bounding box center [492, 573] width 12 height 12
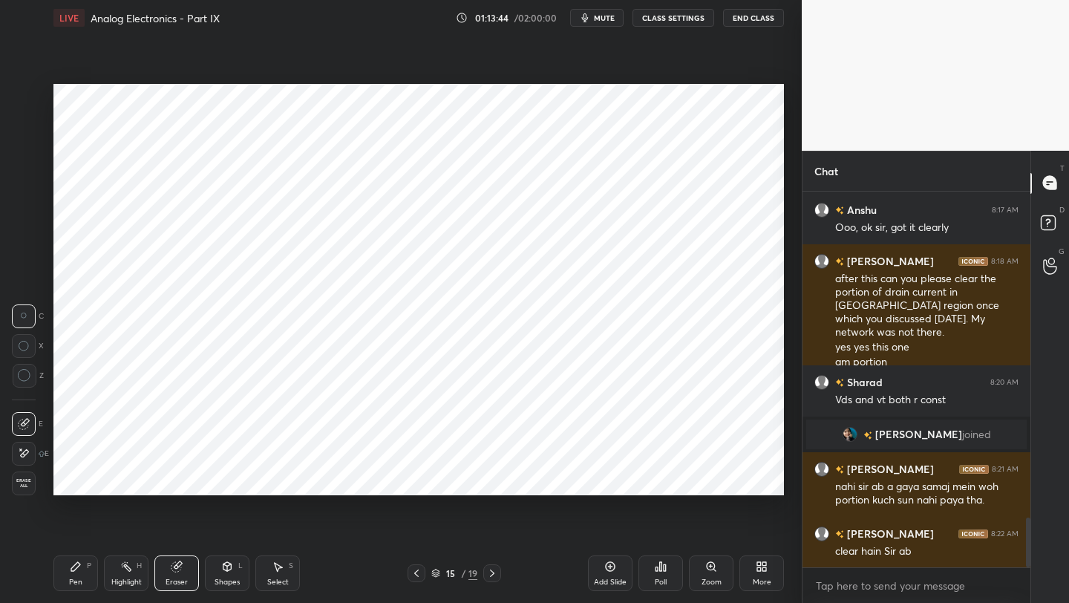
scroll to position [2482, 0]
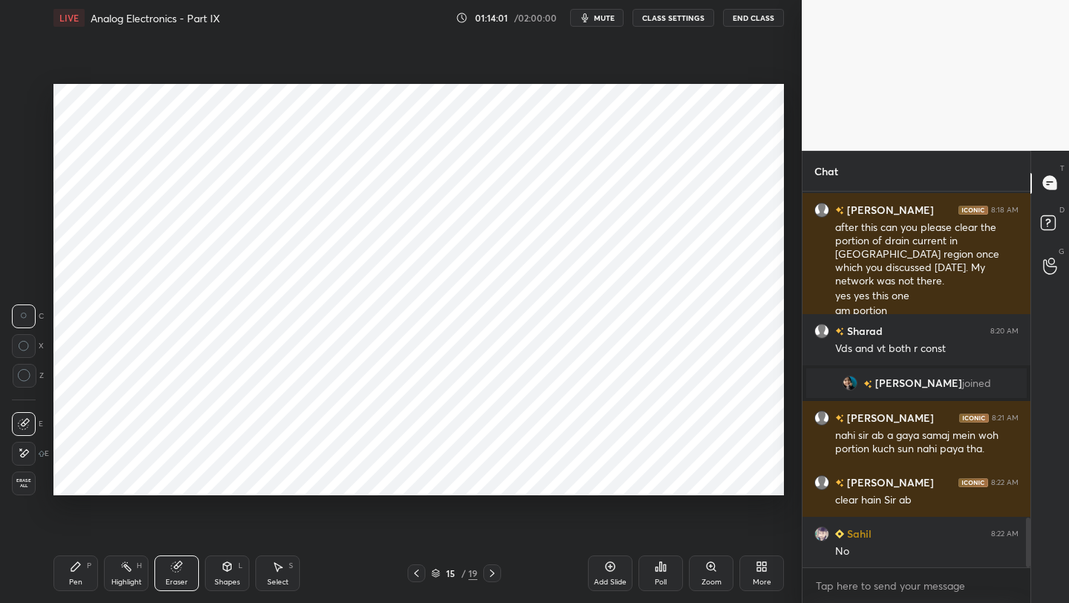
click at [489, 573] on icon at bounding box center [492, 573] width 12 height 12
click at [494, 577] on icon at bounding box center [492, 573] width 12 height 12
drag, startPoint x: 176, startPoint y: 569, endPoint x: 174, endPoint y: 560, distance: 9.2
click at [174, 566] on icon at bounding box center [176, 567] width 10 height 10
click at [222, 571] on icon at bounding box center [227, 566] width 12 height 12
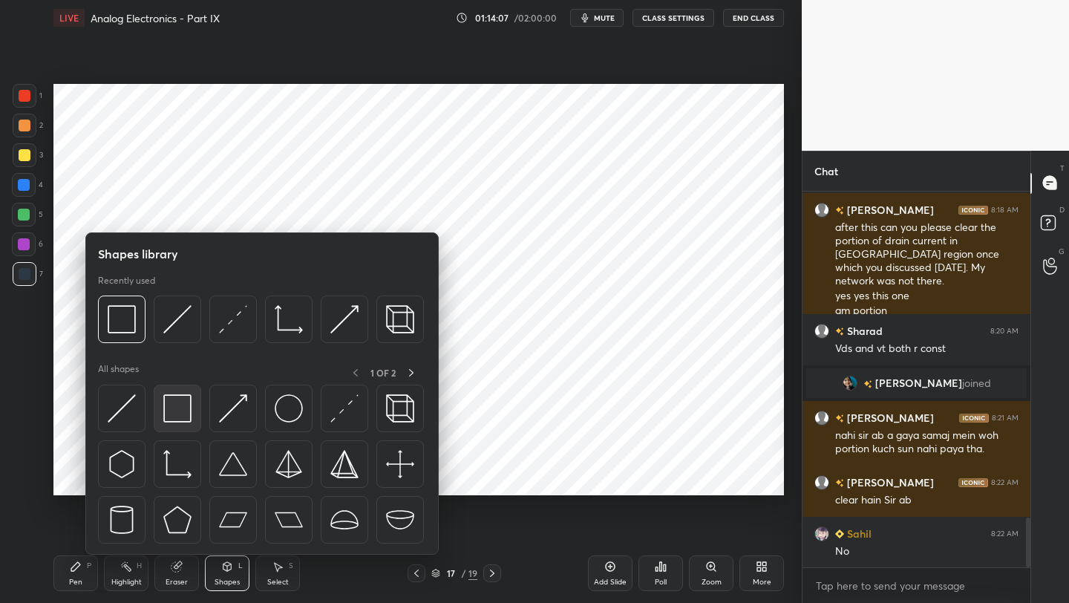
click at [185, 411] on img at bounding box center [177, 408] width 28 height 28
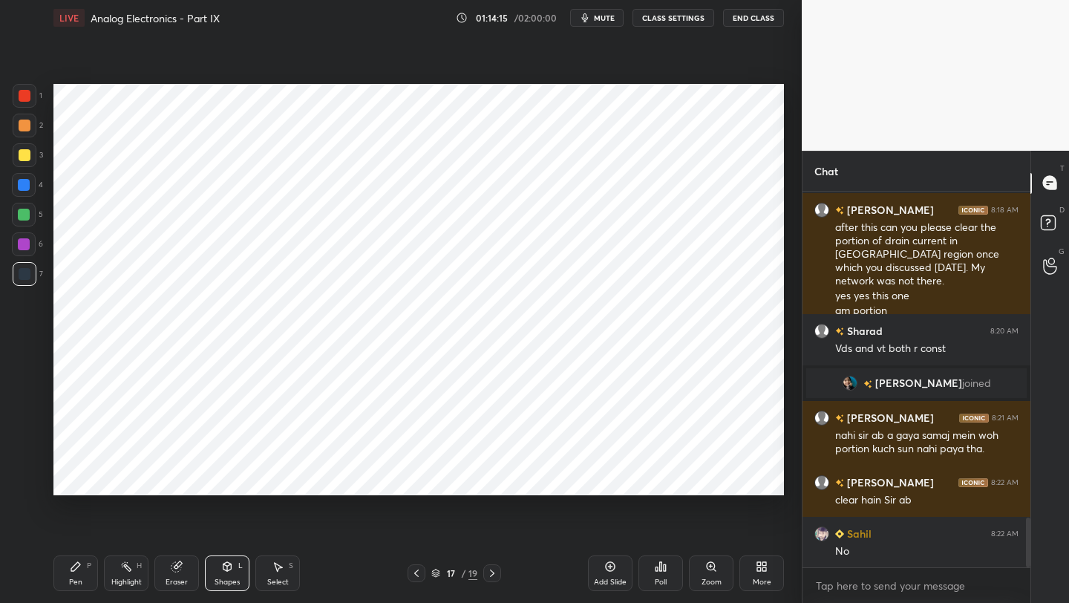
click at [487, 571] on icon at bounding box center [492, 573] width 12 height 12
click at [495, 573] on icon at bounding box center [492, 573] width 12 height 12
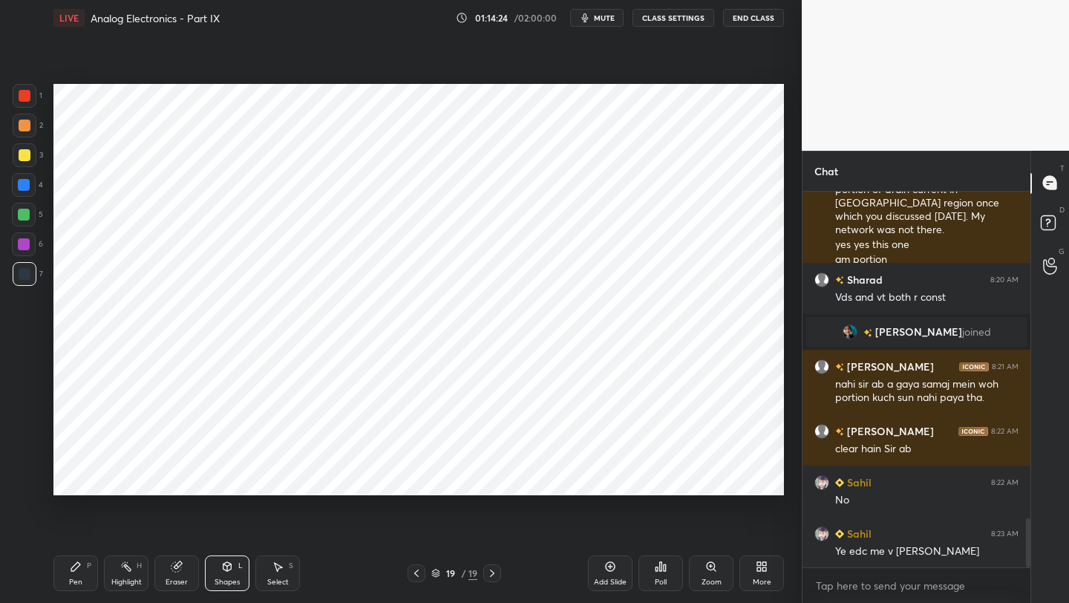
click at [277, 564] on icon at bounding box center [278, 566] width 12 height 12
click at [491, 576] on icon at bounding box center [492, 573] width 12 height 12
drag, startPoint x: 614, startPoint y: 566, endPoint x: 629, endPoint y: 546, distance: 24.9
click at [614, 566] on icon at bounding box center [611, 567] width 10 height 10
click at [81, 569] on icon at bounding box center [76, 566] width 12 height 12
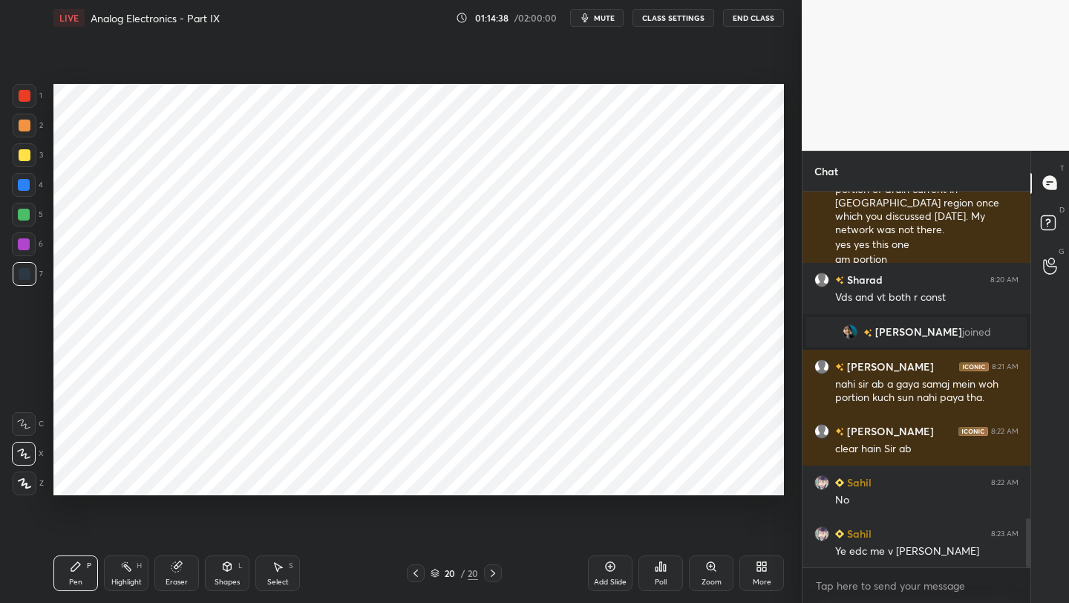
click at [29, 102] on div at bounding box center [25, 96] width 24 height 24
drag, startPoint x: 225, startPoint y: 577, endPoint x: 217, endPoint y: 565, distance: 14.4
click at [220, 575] on div "Shapes L" at bounding box center [227, 573] width 45 height 36
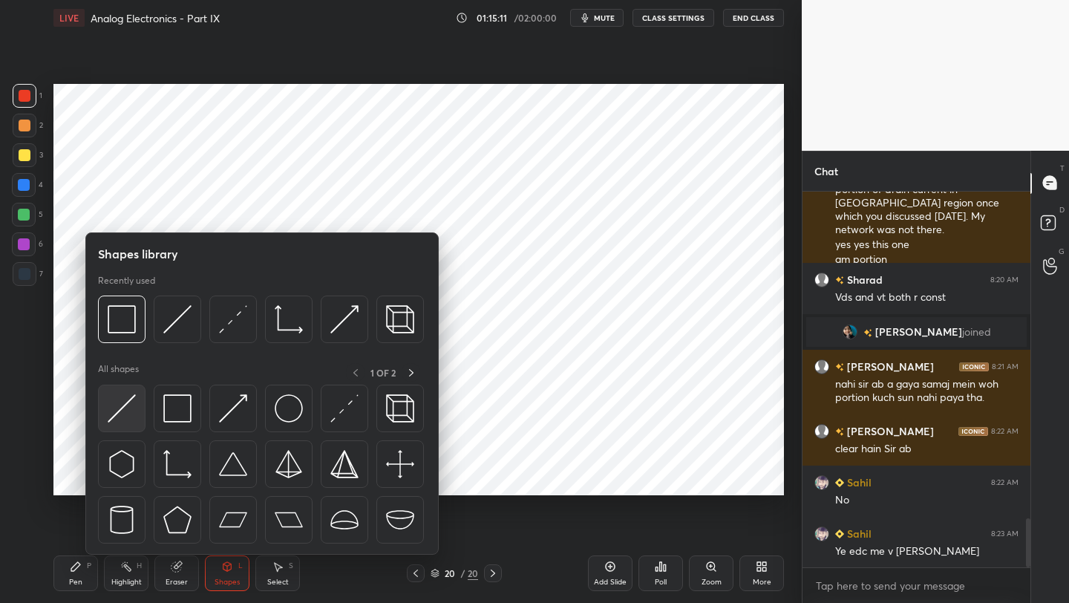
click at [143, 417] on div at bounding box center [122, 409] width 48 height 48
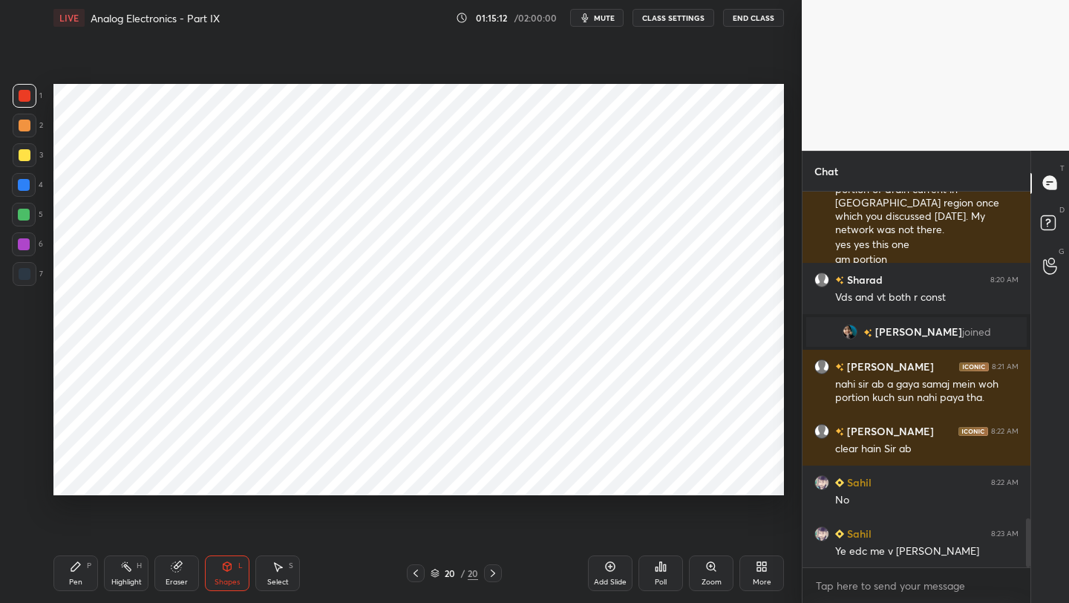
click at [17, 250] on div at bounding box center [24, 244] width 24 height 24
click at [62, 584] on div "Pen P" at bounding box center [75, 573] width 45 height 36
click at [177, 570] on div "Eraser" at bounding box center [176, 573] width 45 height 36
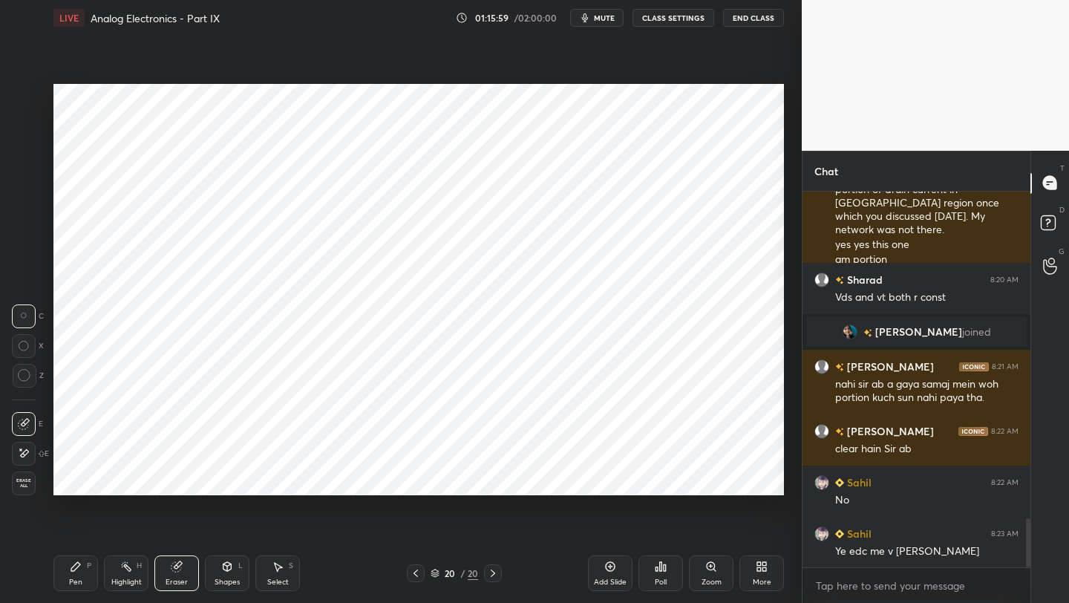
click at [74, 578] on div "Pen" at bounding box center [75, 581] width 13 height 7
drag, startPoint x: 174, startPoint y: 576, endPoint x: 173, endPoint y: 553, distance: 23.0
click at [173, 575] on div "Eraser" at bounding box center [176, 573] width 45 height 36
drag, startPoint x: 69, startPoint y: 580, endPoint x: 70, endPoint y: 559, distance: 20.8
click at [69, 577] on div "Pen P" at bounding box center [75, 573] width 45 height 36
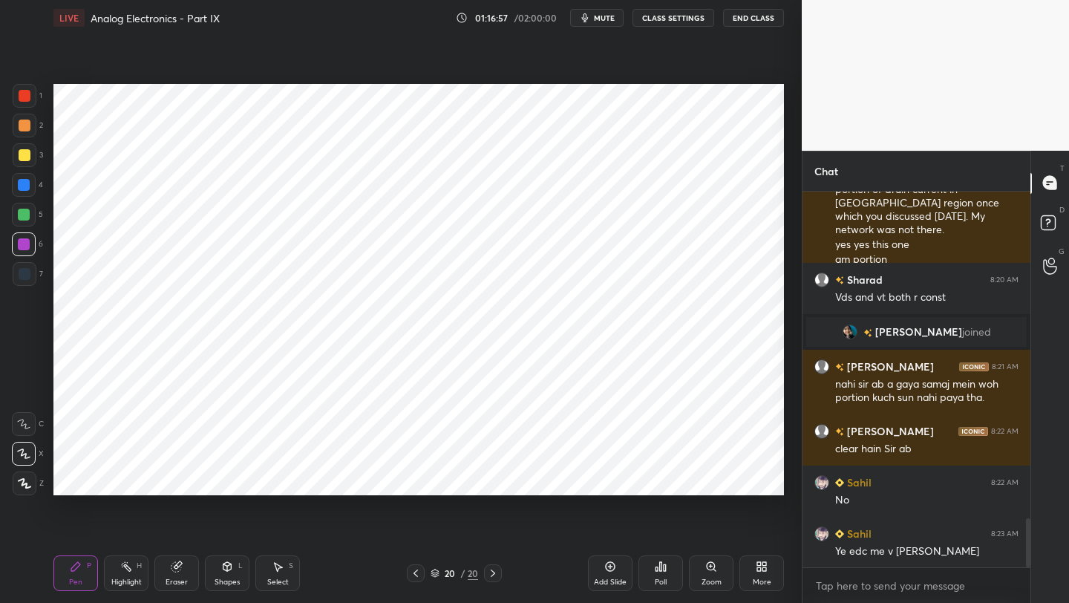
click at [180, 580] on div "Eraser" at bounding box center [177, 581] width 22 height 7
drag, startPoint x: 231, startPoint y: 572, endPoint x: 232, endPoint y: 556, distance: 16.4
click at [231, 572] on div "Shapes L" at bounding box center [227, 573] width 45 height 36
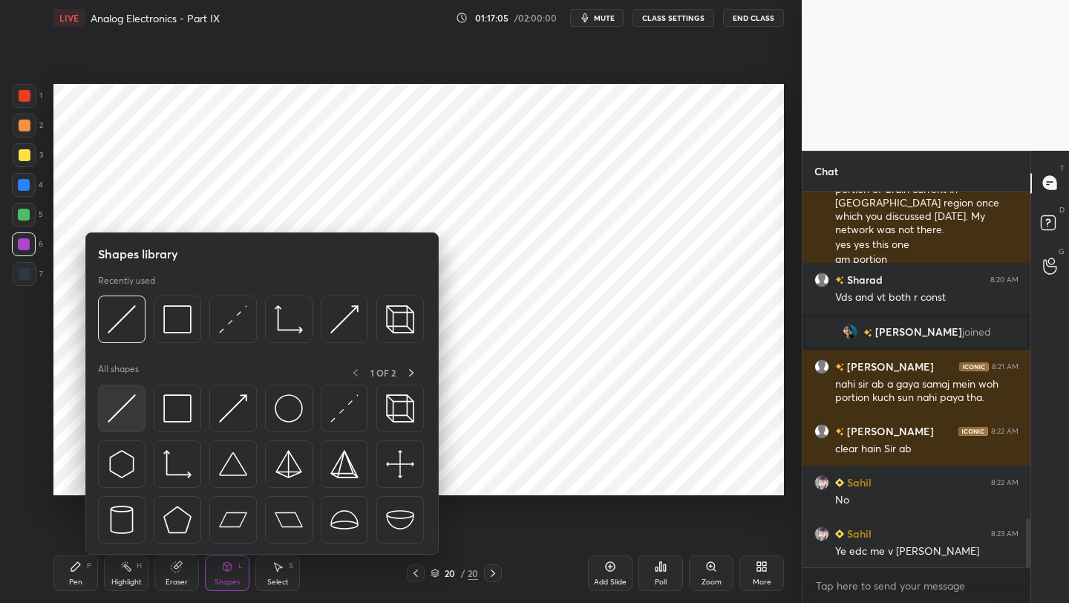
click at [123, 402] on img at bounding box center [122, 408] width 28 height 28
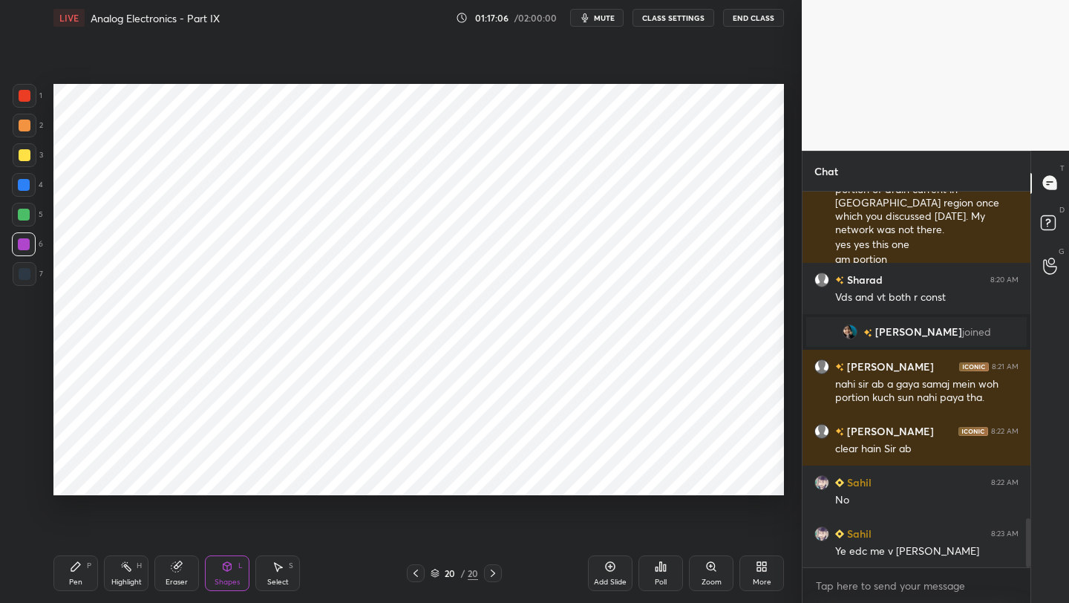
drag, startPoint x: 23, startPoint y: 218, endPoint x: 36, endPoint y: 217, distance: 12.6
click at [23, 218] on div at bounding box center [24, 215] width 12 height 12
drag, startPoint x: 77, startPoint y: 572, endPoint x: 79, endPoint y: 563, distance: 9.0
click at [77, 571] on icon at bounding box center [76, 566] width 12 height 12
click at [23, 96] on div at bounding box center [25, 96] width 12 height 12
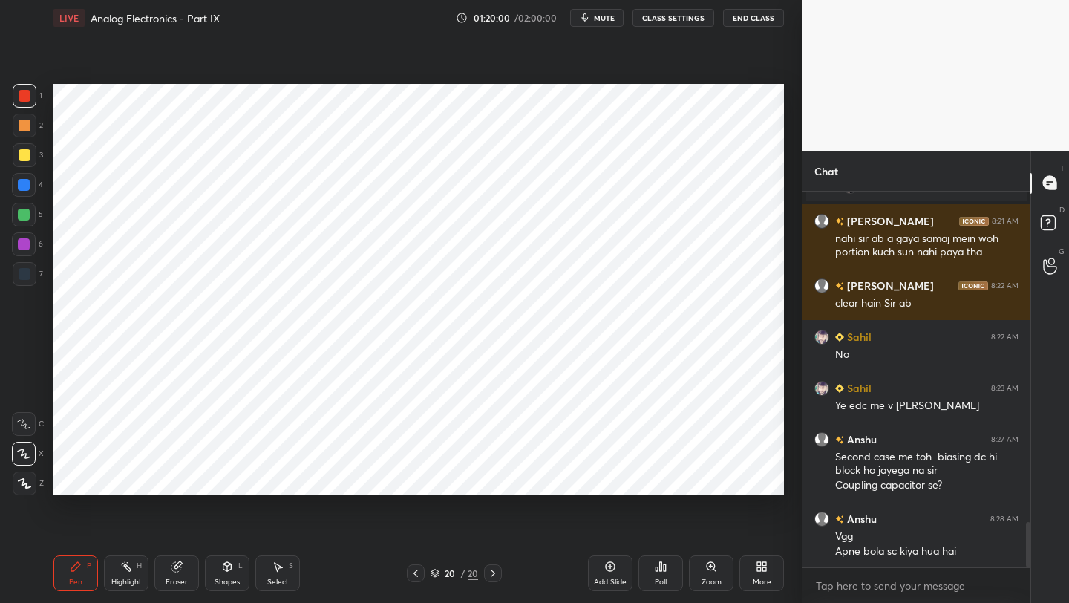
scroll to position [2729, 0]
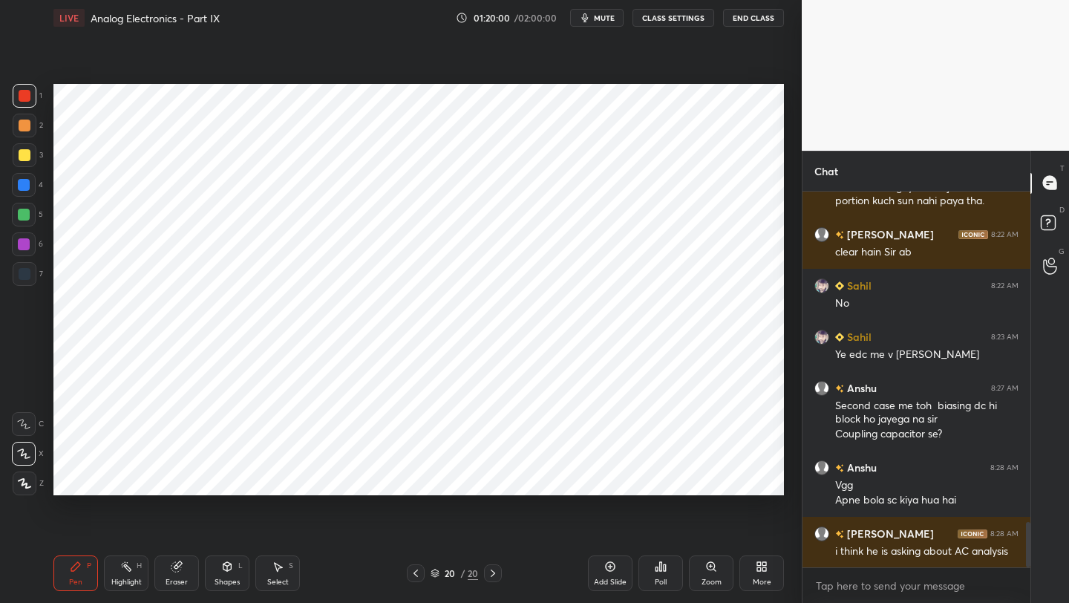
drag, startPoint x: 607, startPoint y: 567, endPoint x: 601, endPoint y: 559, distance: 10.1
click at [607, 567] on icon at bounding box center [610, 566] width 12 height 12
click at [225, 572] on div "Shapes L" at bounding box center [227, 573] width 45 height 36
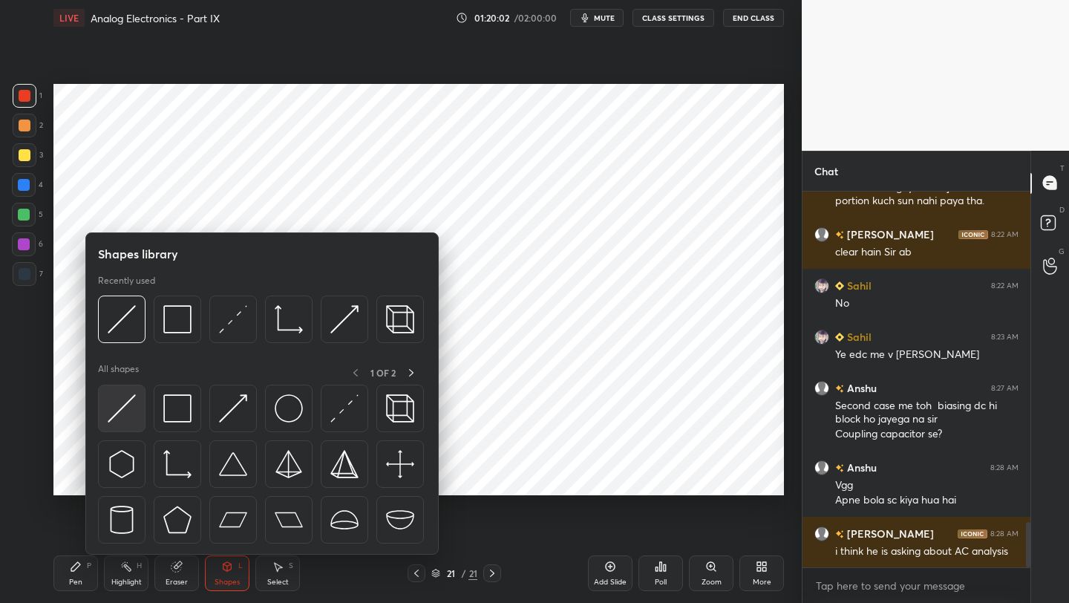
click at [133, 395] on img at bounding box center [122, 408] width 28 height 28
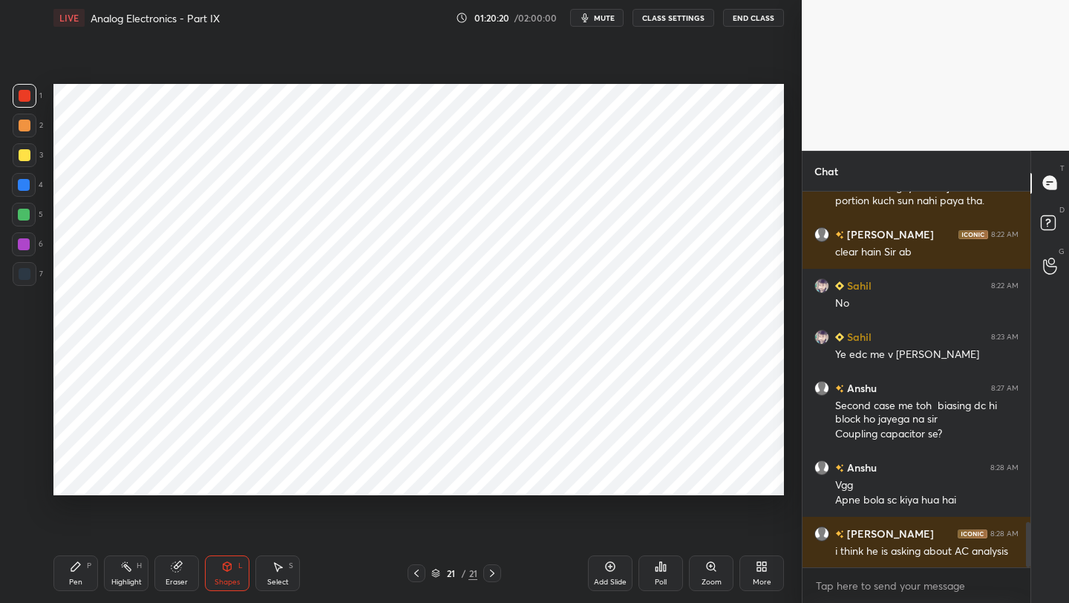
drag, startPoint x: 82, startPoint y: 570, endPoint x: 79, endPoint y: 558, distance: 12.2
click at [82, 569] on div "Pen P" at bounding box center [75, 573] width 45 height 36
click at [30, 178] on div at bounding box center [24, 185] width 24 height 24
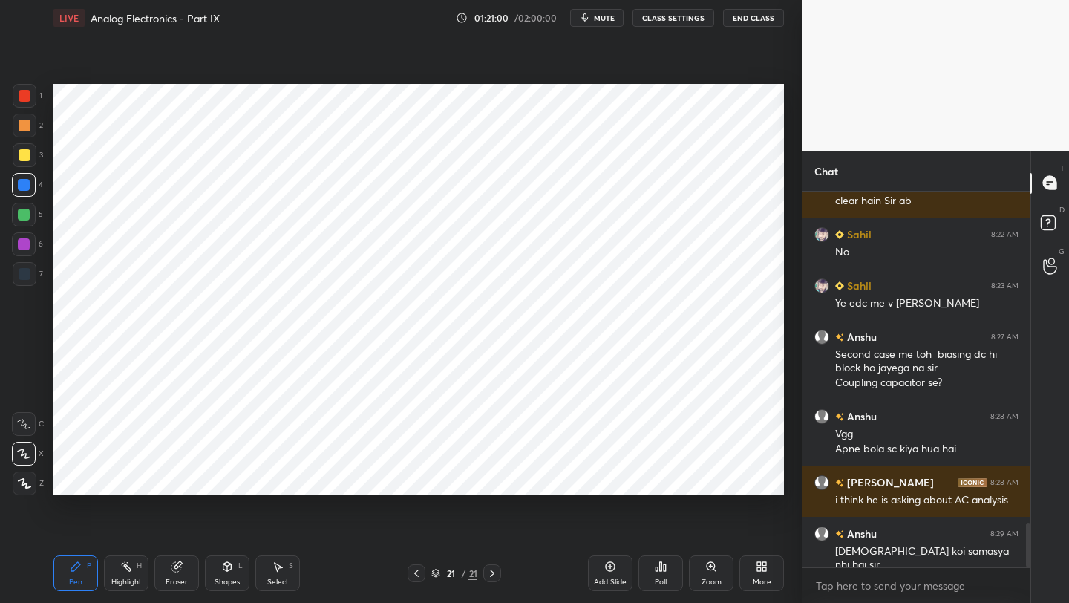
click at [414, 574] on icon at bounding box center [416, 573] width 12 height 12
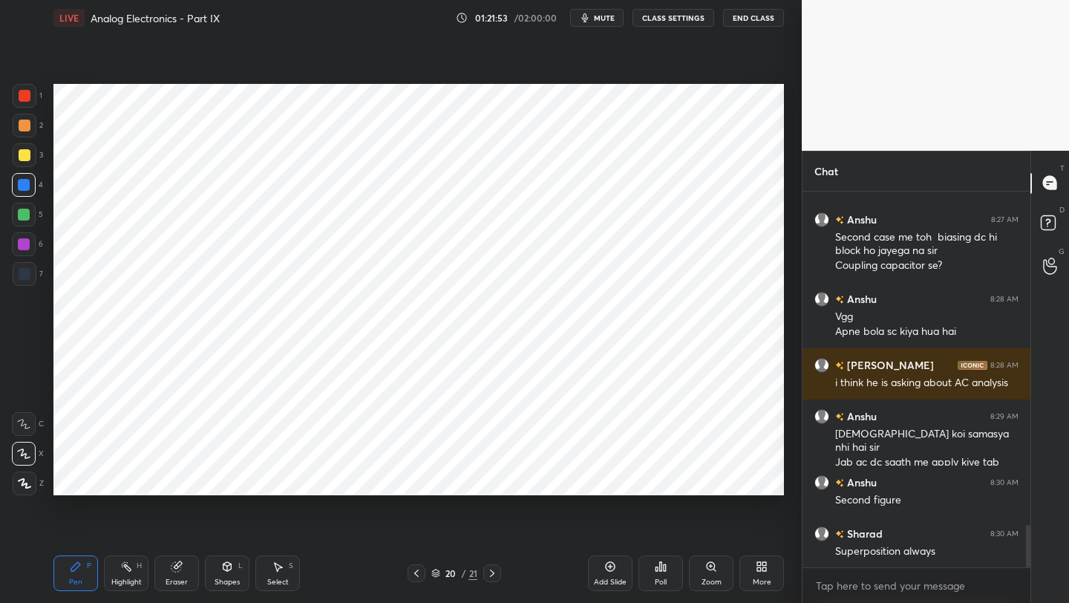
scroll to position [2949, 0]
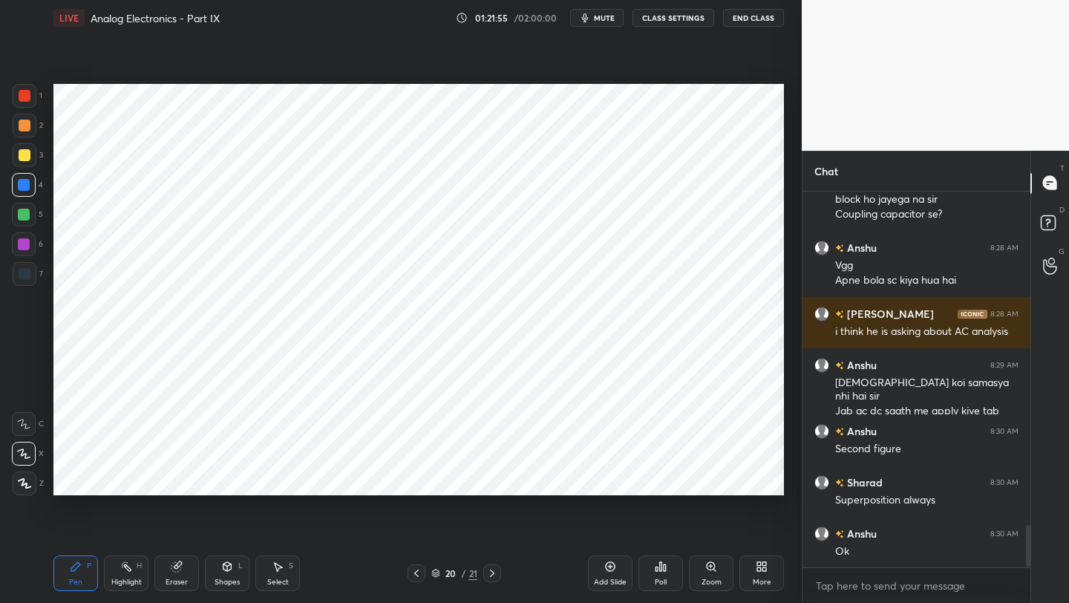
click at [493, 575] on icon at bounding box center [492, 573] width 12 height 12
drag, startPoint x: 24, startPoint y: 96, endPoint x: 37, endPoint y: 95, distance: 13.4
click at [24, 96] on div at bounding box center [25, 96] width 12 height 12
click at [416, 571] on icon at bounding box center [416, 573] width 12 height 12
click at [492, 578] on div at bounding box center [492, 573] width 18 height 18
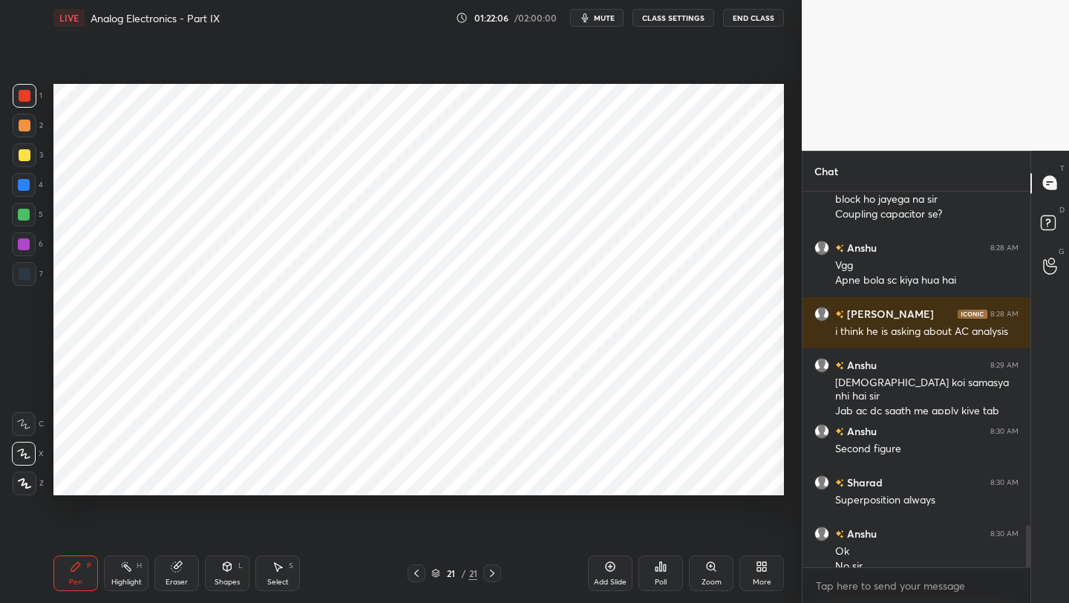
scroll to position [2964, 0]
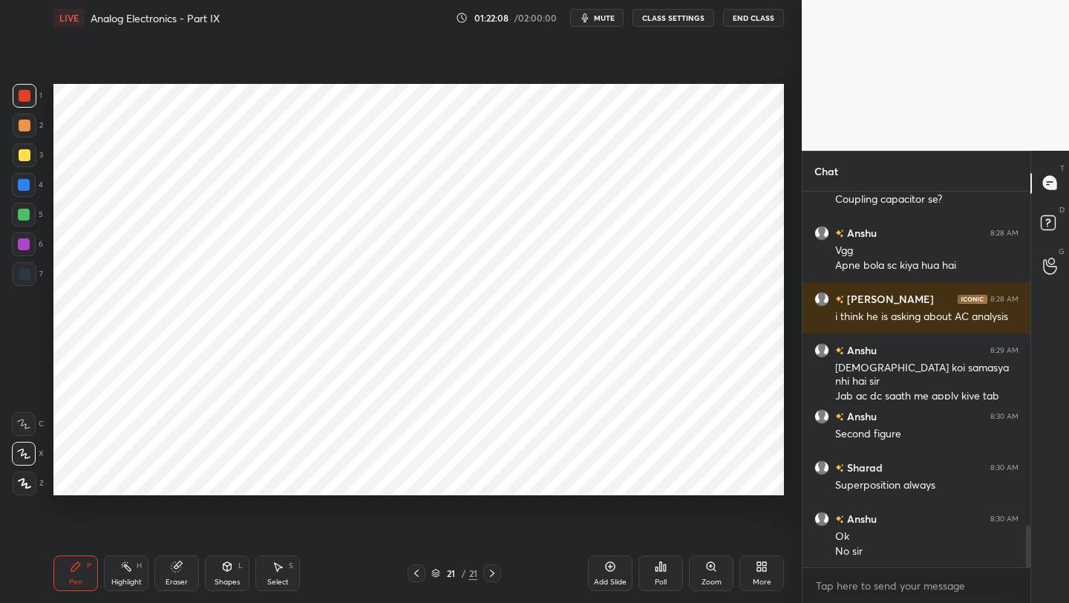
click at [415, 575] on icon at bounding box center [416, 573] width 12 height 12
click at [496, 568] on icon at bounding box center [492, 573] width 12 height 12
click at [409, 572] on div at bounding box center [417, 573] width 18 height 18
click at [490, 572] on icon at bounding box center [492, 573] width 12 height 12
click at [413, 573] on icon at bounding box center [416, 573] width 12 height 12
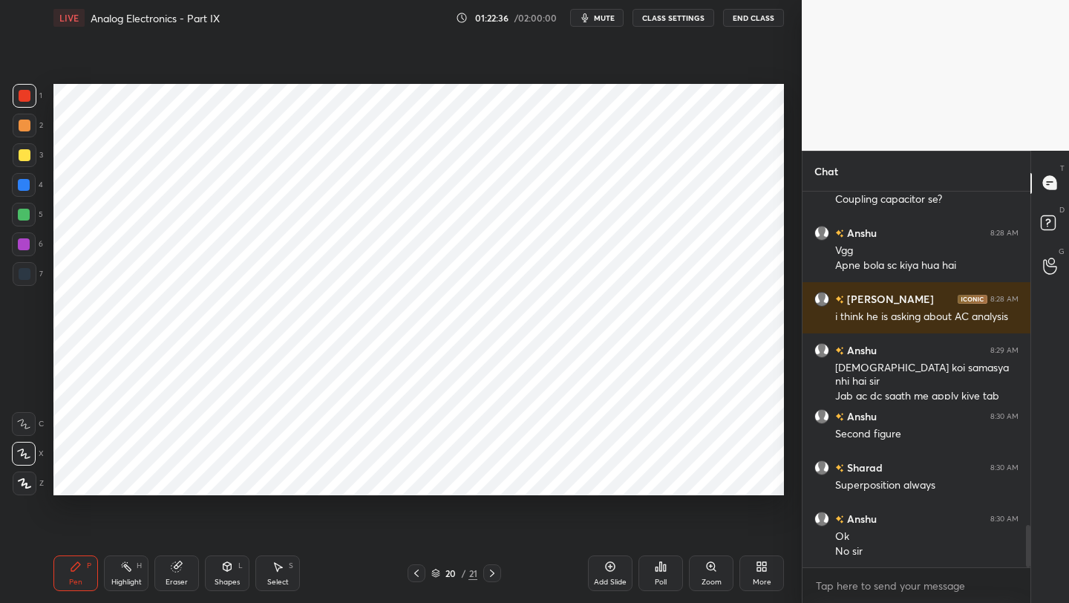
click at [501, 578] on div "20 / 21" at bounding box center [454, 573] width 267 height 18
drag, startPoint x: 494, startPoint y: 573, endPoint x: 494, endPoint y: 563, distance: 9.6
click at [494, 573] on icon at bounding box center [492, 573] width 12 height 12
drag, startPoint x: 26, startPoint y: 216, endPoint x: 45, endPoint y: 220, distance: 19.7
click at [26, 217] on div at bounding box center [24, 215] width 12 height 12
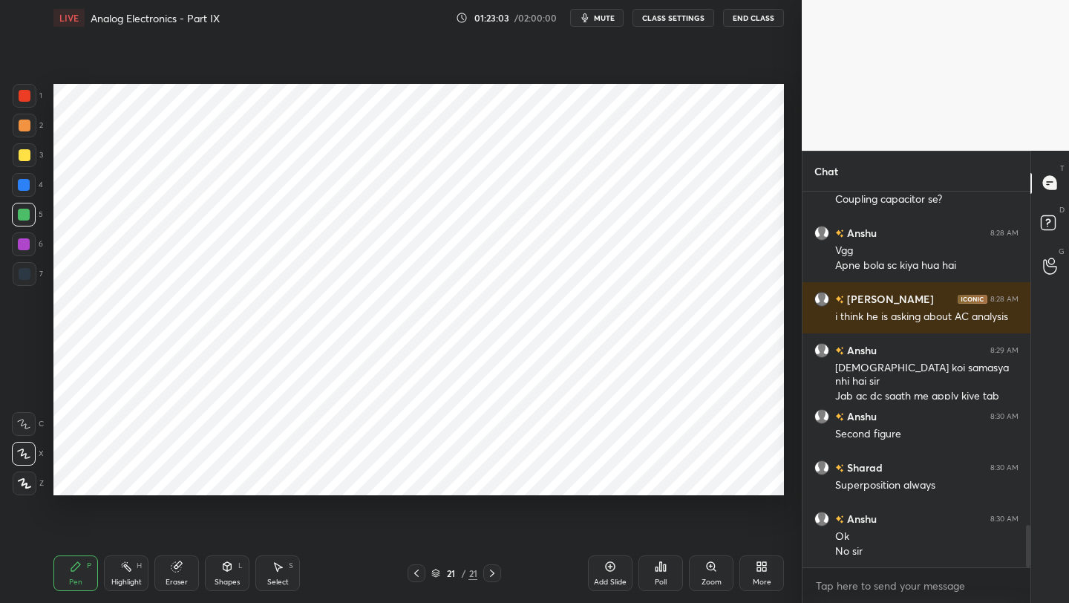
click at [405, 577] on div "21 / 21" at bounding box center [454, 573] width 267 height 18
click at [421, 575] on div at bounding box center [417, 573] width 18 height 18
drag, startPoint x: 491, startPoint y: 578, endPoint x: 498, endPoint y: 548, distance: 30.6
click at [491, 577] on icon at bounding box center [492, 573] width 12 height 12
click at [416, 570] on icon at bounding box center [416, 573] width 12 height 12
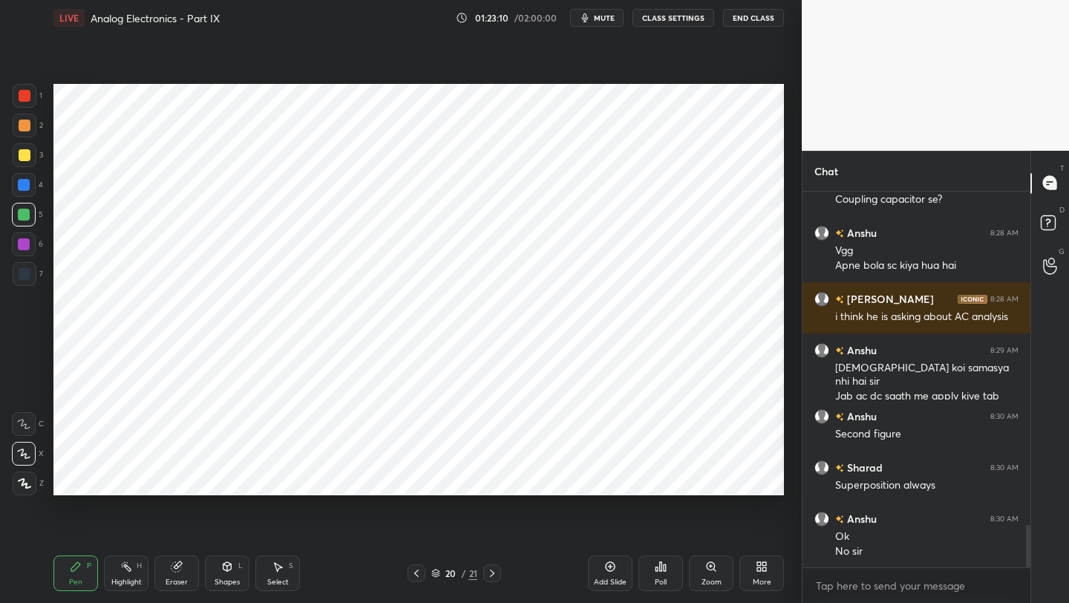
click at [279, 578] on div "Select" at bounding box center [278, 581] width 22 height 7
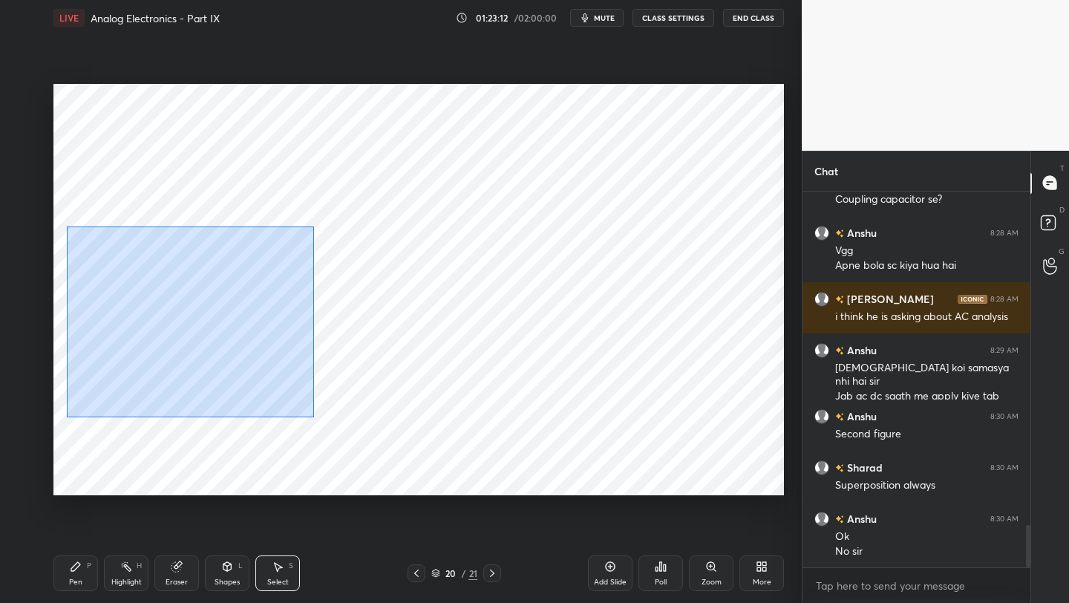
drag, startPoint x: 66, startPoint y: 232, endPoint x: 311, endPoint y: 393, distance: 292.8
click at [313, 415] on div "0 ° Undo Copy Paste here Duplicate Duplicate to new slide Delete" at bounding box center [418, 289] width 730 height 411
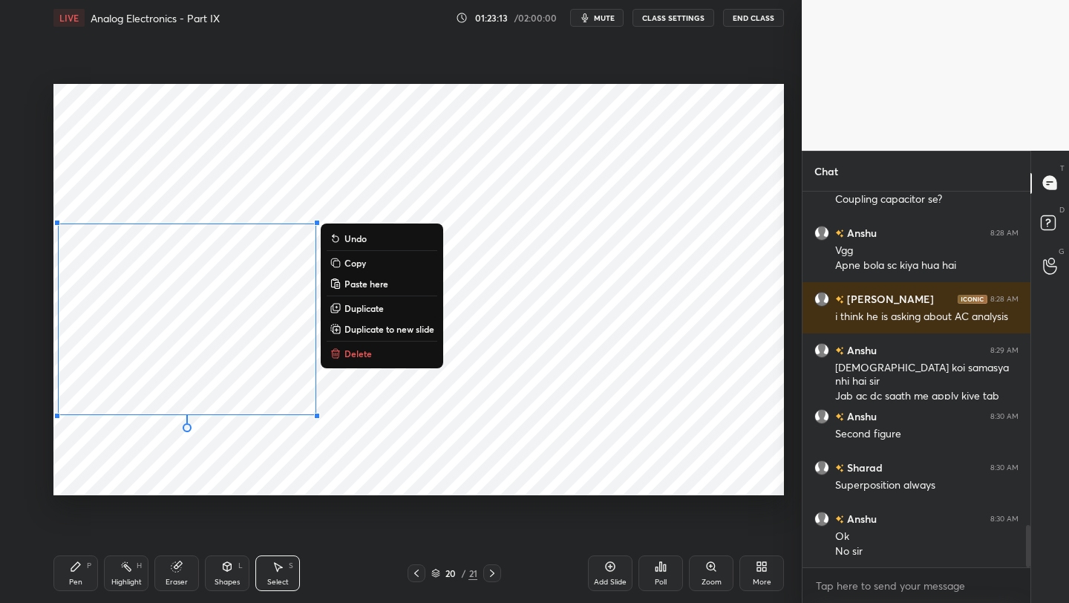
click at [363, 356] on p "Delete" at bounding box center [357, 353] width 27 height 12
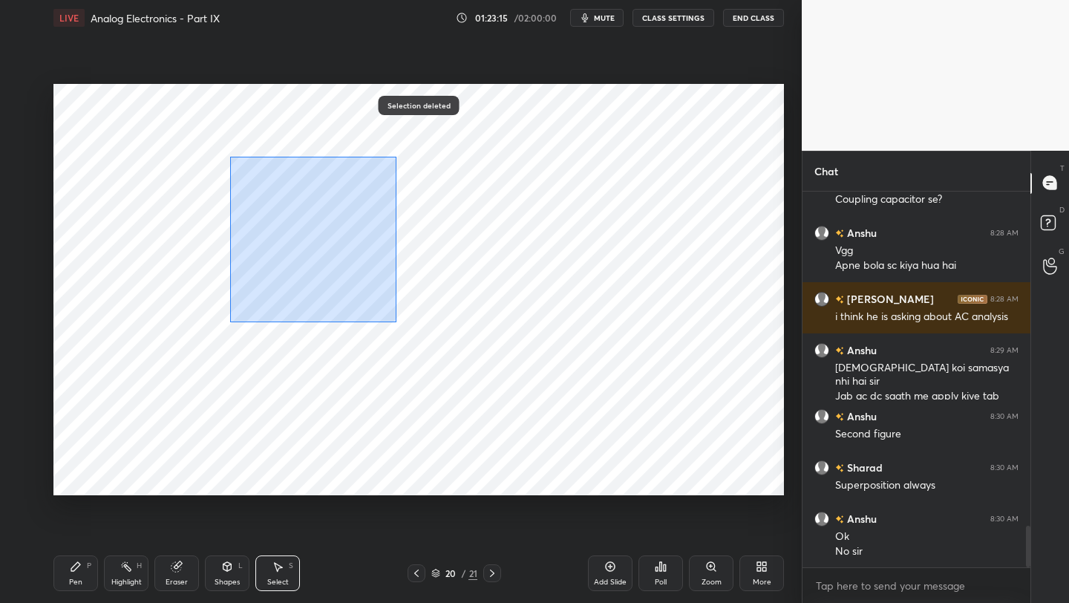
scroll to position [3015, 0]
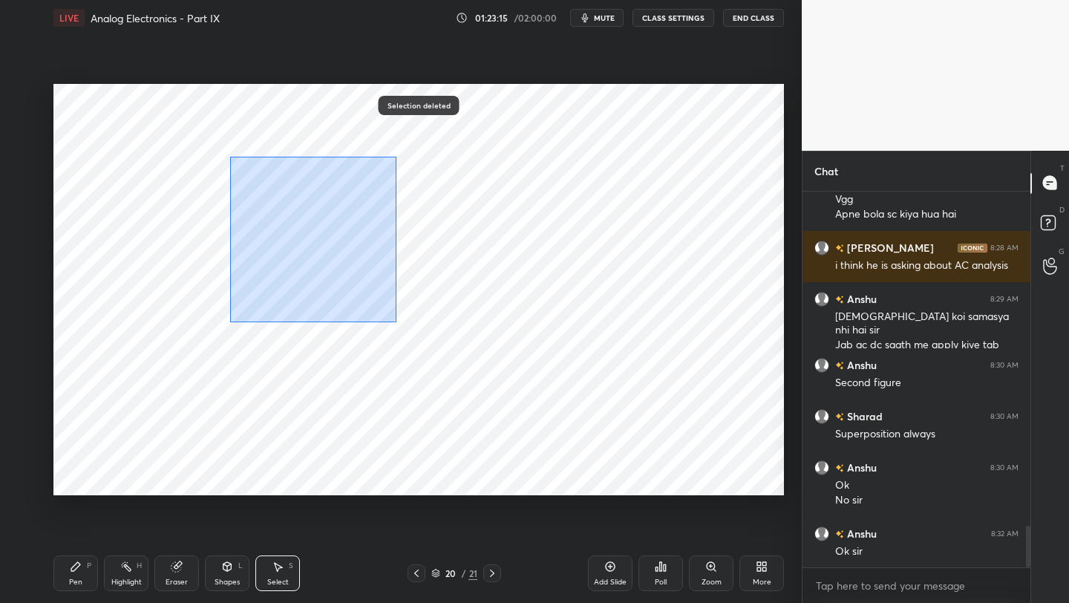
drag, startPoint x: 228, startPoint y: 152, endPoint x: 399, endPoint y: 321, distance: 240.9
click at [402, 322] on div "0 ° Undo Copy Paste here Duplicate Duplicate to new slide Delete" at bounding box center [418, 289] width 730 height 411
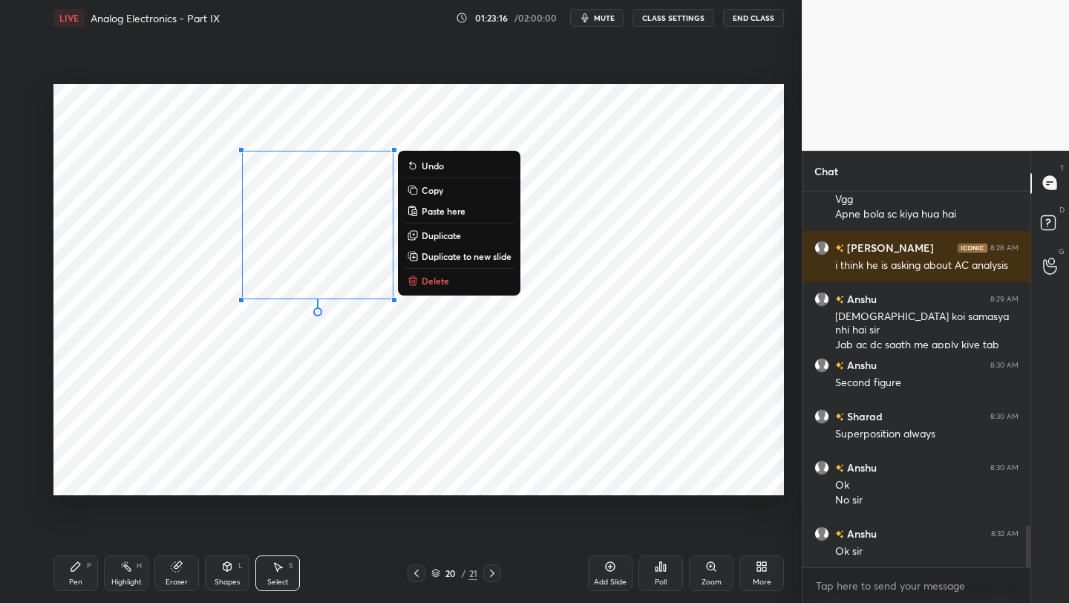
click at [439, 283] on p "Delete" at bounding box center [435, 281] width 27 height 12
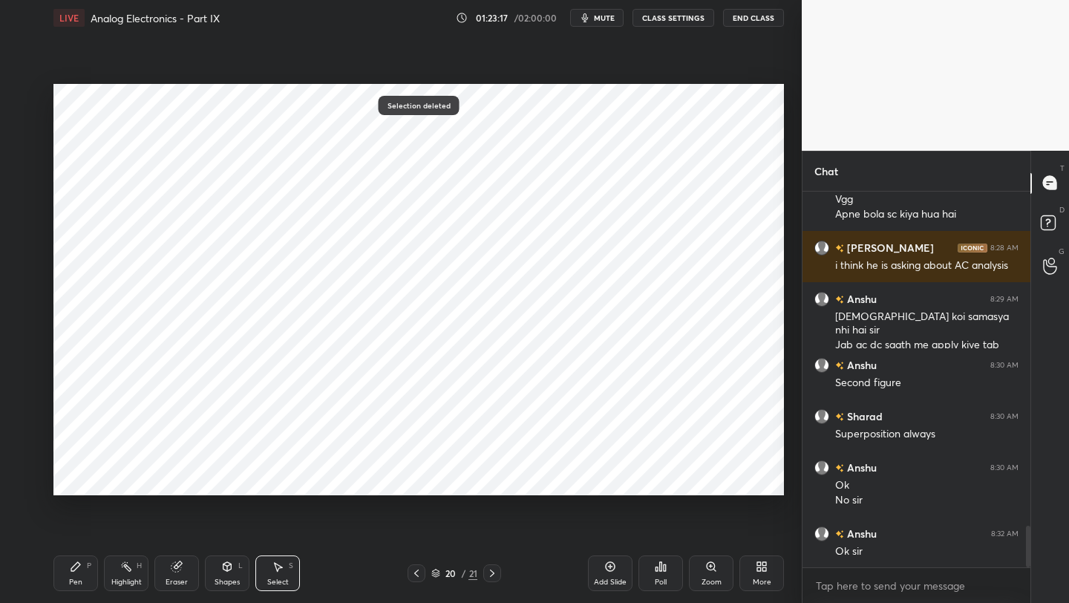
drag, startPoint x: 49, startPoint y: 281, endPoint x: 89, endPoint y: 362, distance: 91.0
click at [96, 370] on div "0 ° Undo Copy Paste here Duplicate Duplicate to new slide Delete Selection dele…" at bounding box center [419, 290] width 742 height 508
drag, startPoint x: 53, startPoint y: 284, endPoint x: 106, endPoint y: 369, distance: 99.7
click at [105, 376] on div "0 ° Undo Copy Paste here Duplicate Duplicate to new slide Delete" at bounding box center [418, 289] width 730 height 411
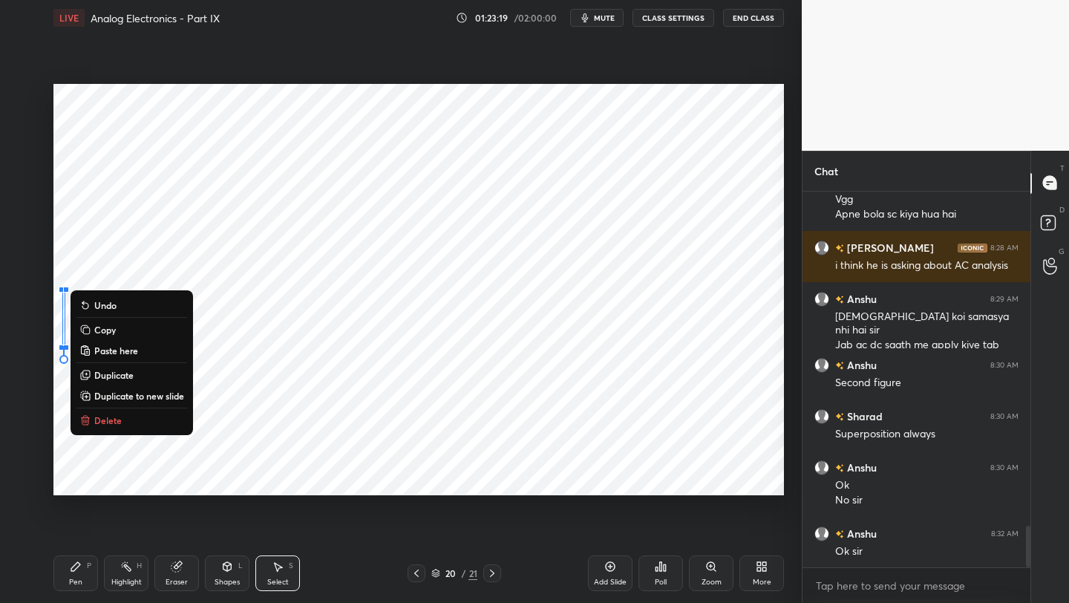
click at [128, 427] on button "Delete" at bounding box center [131, 420] width 111 height 18
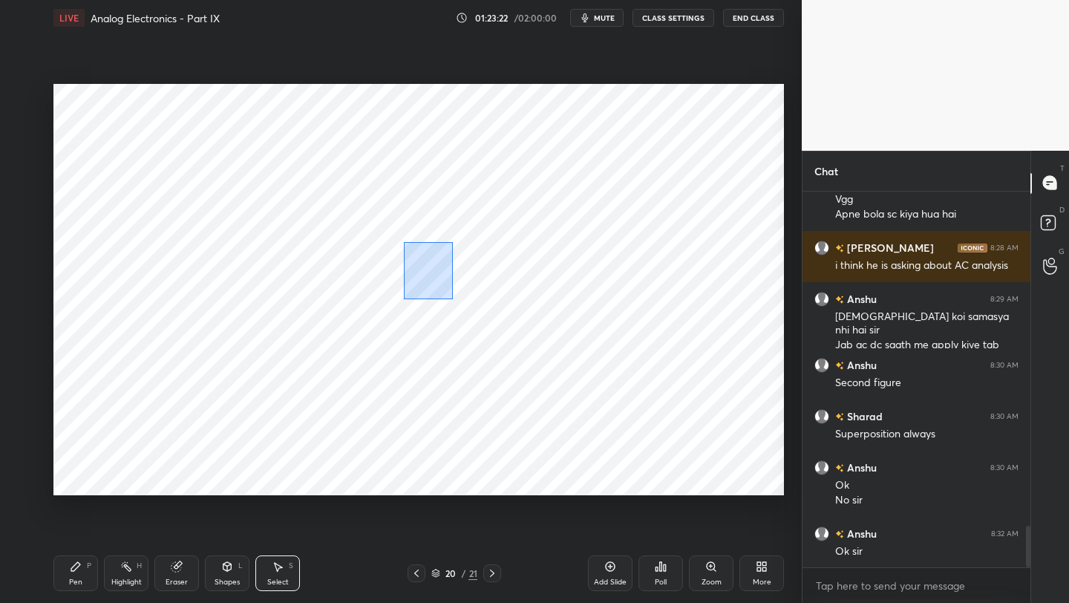
drag, startPoint x: 408, startPoint y: 243, endPoint x: 451, endPoint y: 297, distance: 68.2
click at [451, 297] on div "0 ° Undo Copy Paste here Duplicate Duplicate to new slide Delete" at bounding box center [418, 289] width 730 height 411
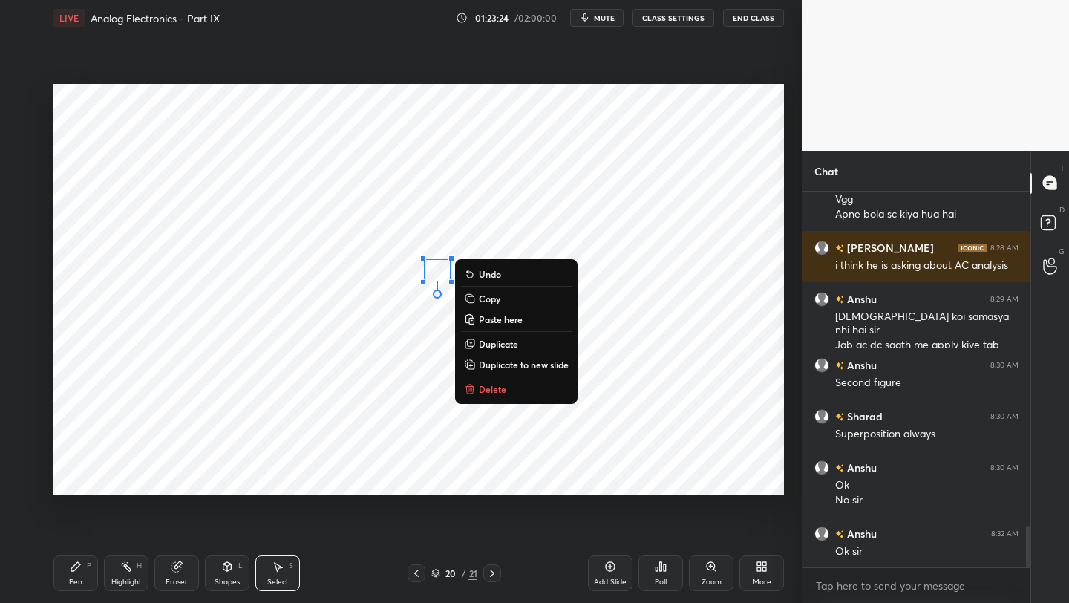
click at [492, 393] on p "Delete" at bounding box center [492, 389] width 27 height 12
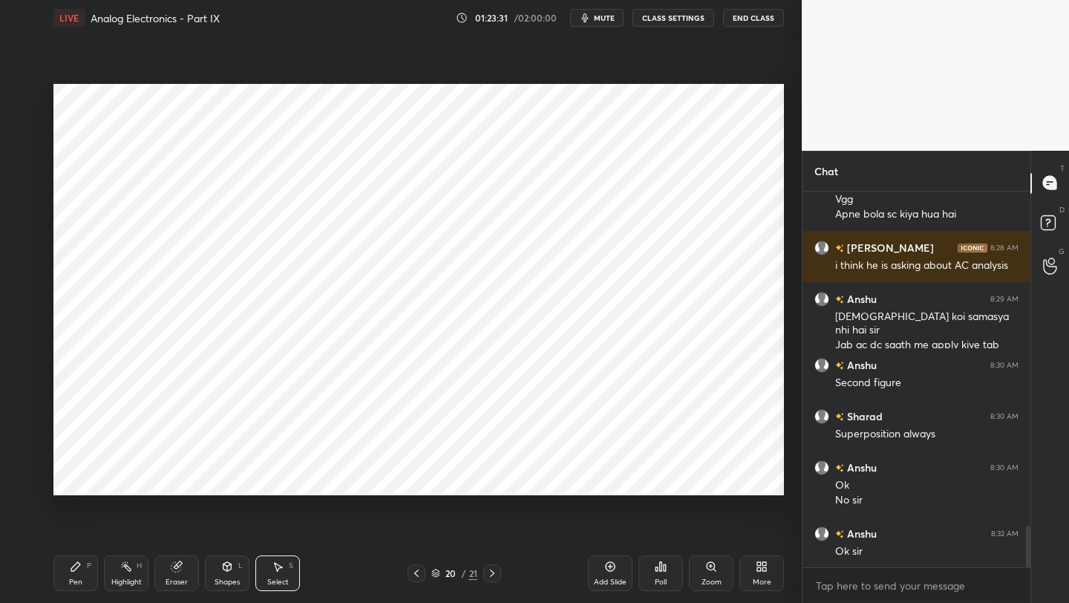
click at [492, 575] on icon at bounding box center [492, 573] width 12 height 12
drag, startPoint x: 79, startPoint y: 566, endPoint x: 82, endPoint y: 543, distance: 23.1
click at [77, 564] on div "Pen P" at bounding box center [75, 573] width 45 height 36
click at [27, 272] on div at bounding box center [25, 274] width 12 height 12
click at [24, 250] on div at bounding box center [24, 244] width 24 height 24
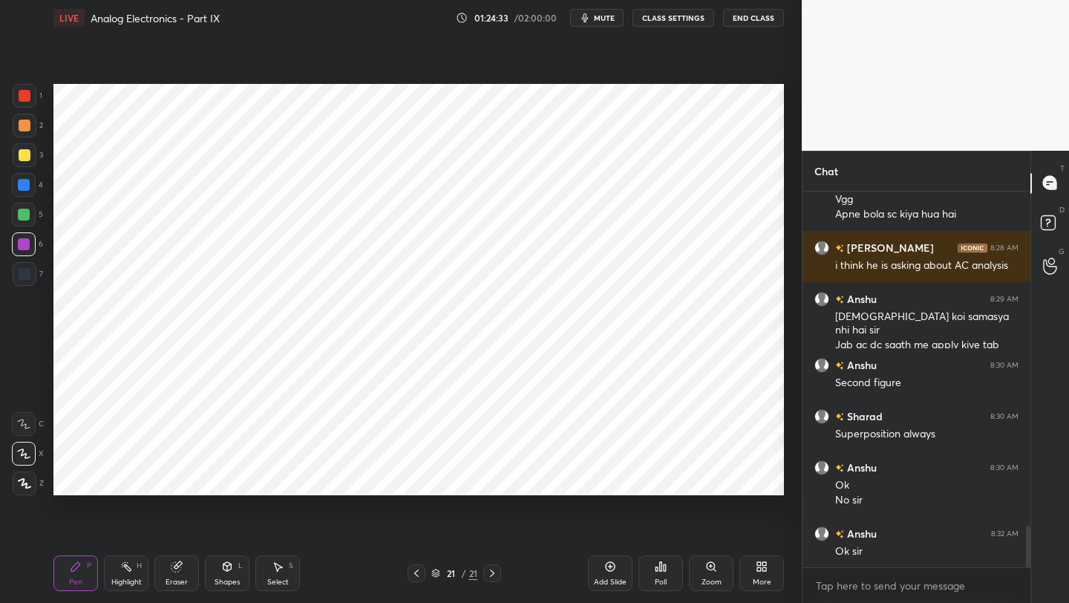
drag, startPoint x: 19, startPoint y: 278, endPoint x: 53, endPoint y: 289, distance: 35.2
click at [19, 278] on div at bounding box center [25, 274] width 12 height 12
click at [23, 213] on div at bounding box center [24, 215] width 12 height 12
click at [223, 574] on div "Shapes L" at bounding box center [227, 573] width 45 height 36
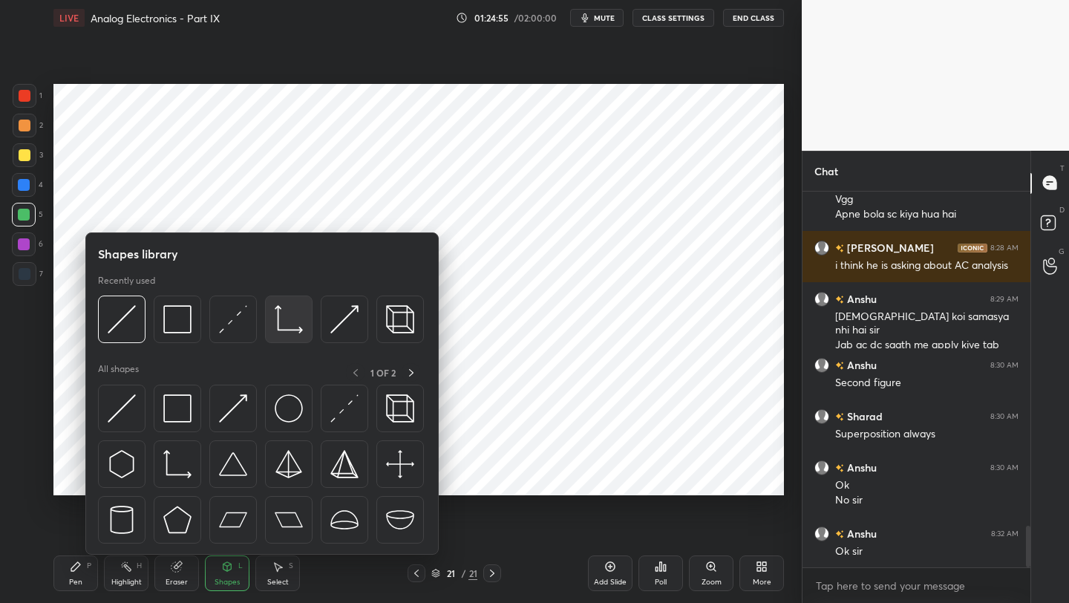
click at [284, 336] on div at bounding box center [289, 319] width 48 height 48
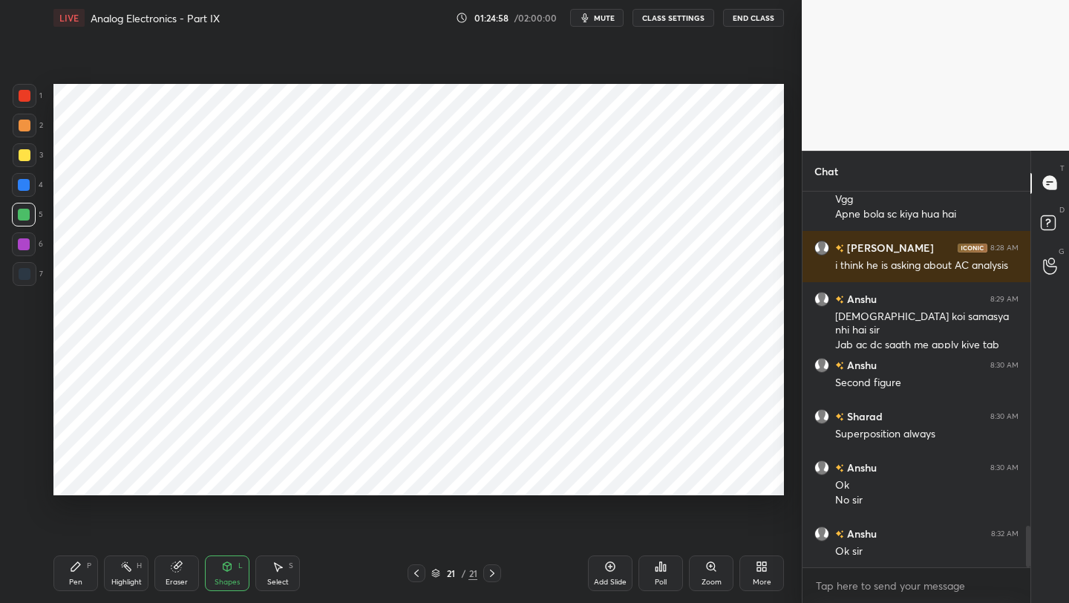
click at [65, 578] on div "Pen P" at bounding box center [75, 573] width 45 height 36
click at [26, 88] on div at bounding box center [25, 96] width 24 height 24
click at [178, 566] on icon at bounding box center [177, 566] width 12 height 12
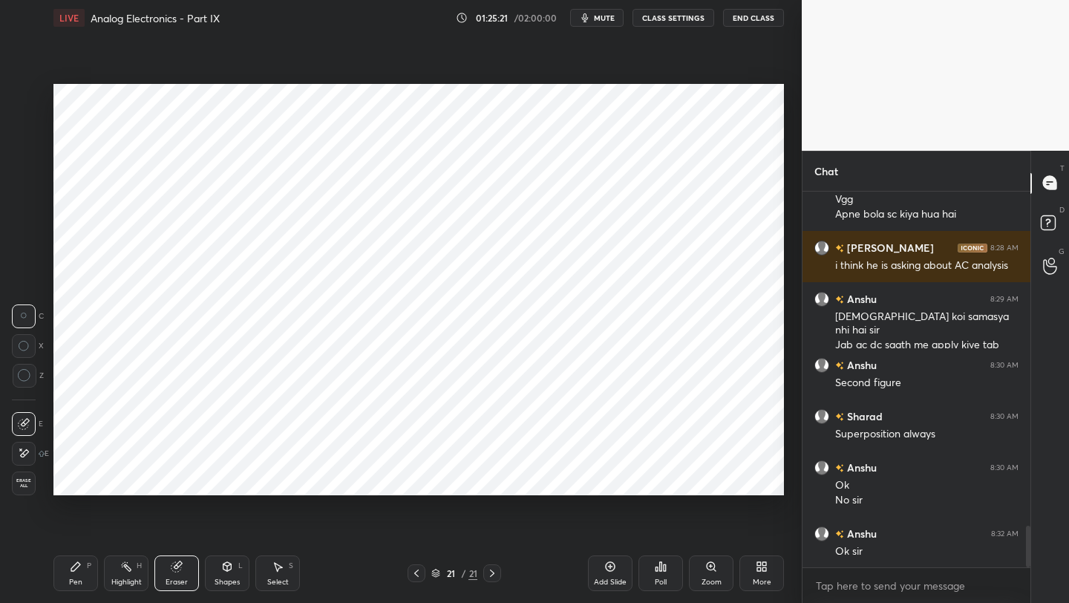
click at [85, 566] on div "Pen P" at bounding box center [75, 573] width 45 height 36
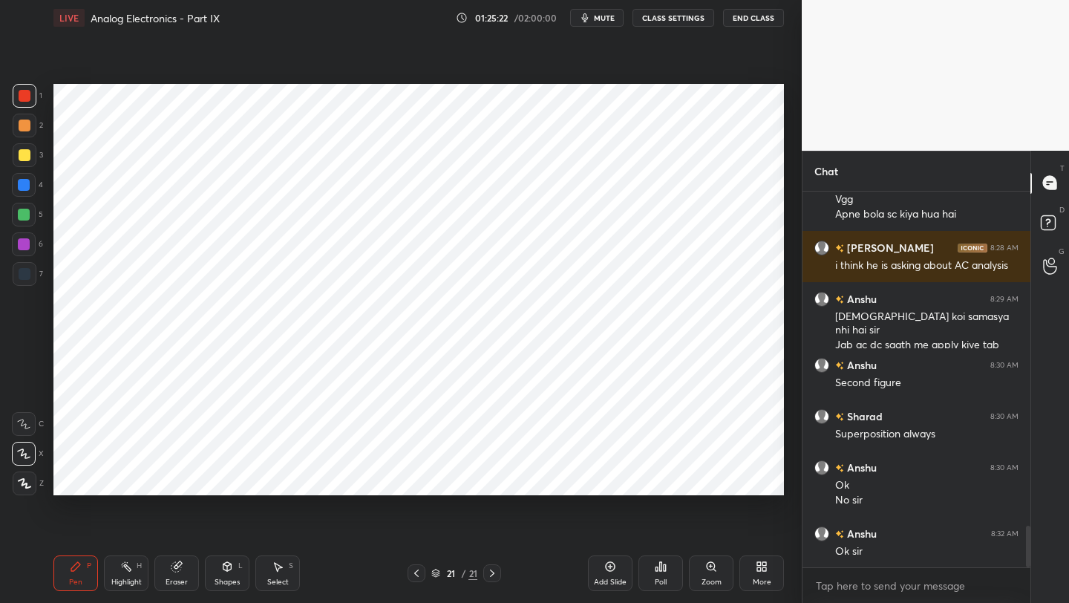
click at [19, 236] on div at bounding box center [24, 244] width 24 height 24
click at [181, 575] on div "Eraser" at bounding box center [176, 573] width 45 height 36
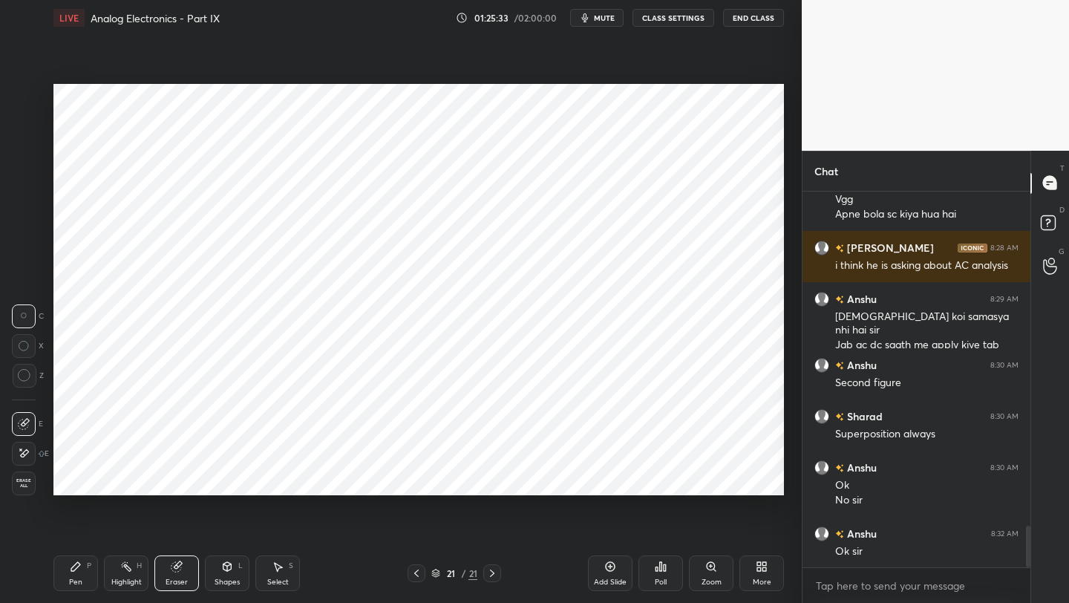
click at [215, 572] on div "Shapes L" at bounding box center [227, 573] width 45 height 36
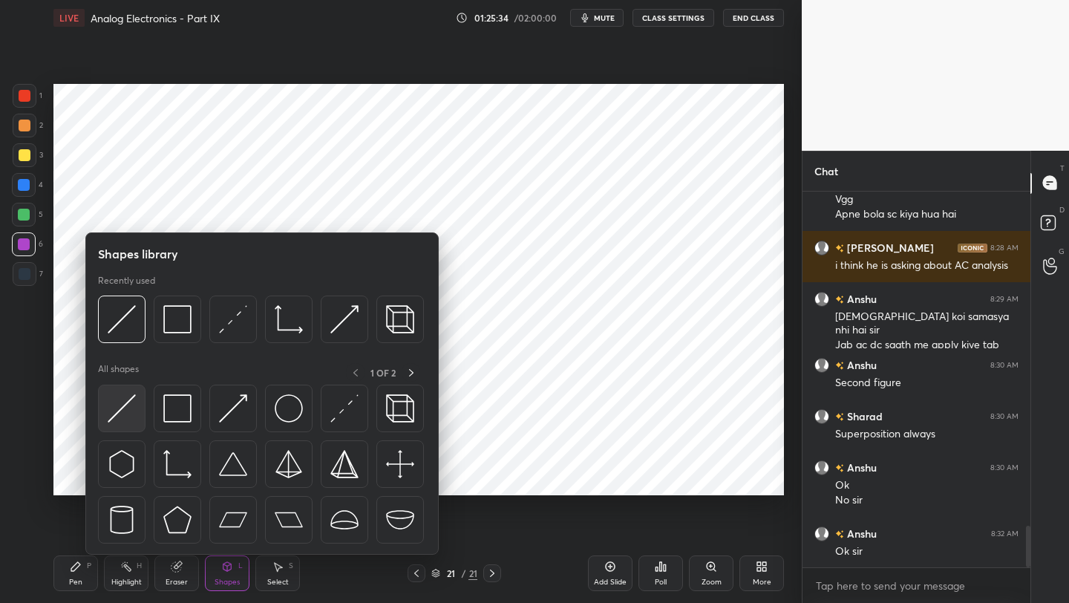
click at [135, 404] on img at bounding box center [122, 408] width 28 height 28
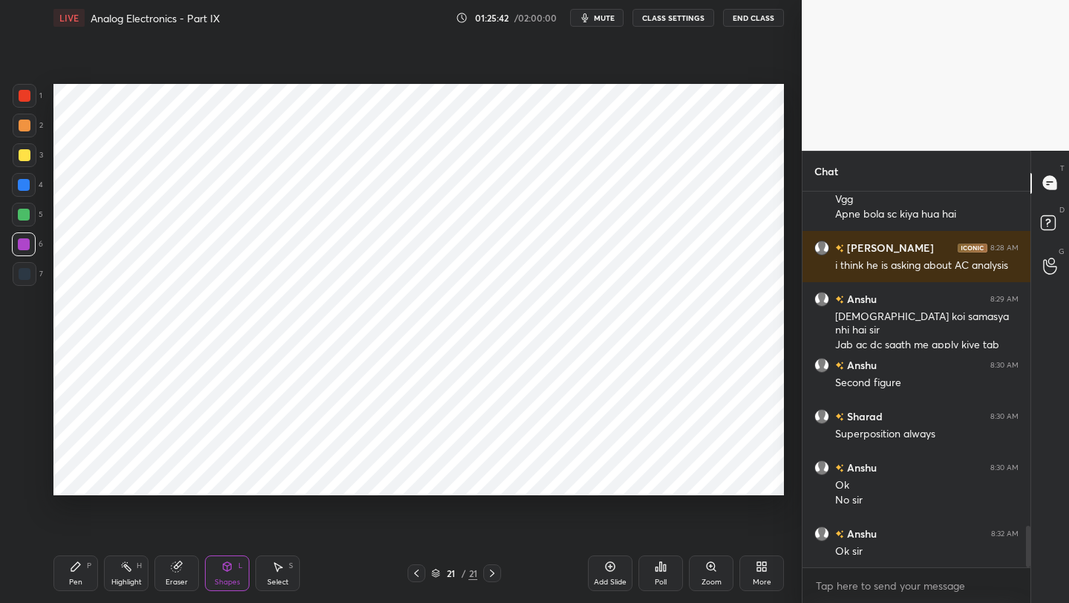
click at [65, 566] on div "Pen P" at bounding box center [75, 573] width 45 height 36
click at [235, 583] on div "Shapes" at bounding box center [227, 581] width 25 height 7
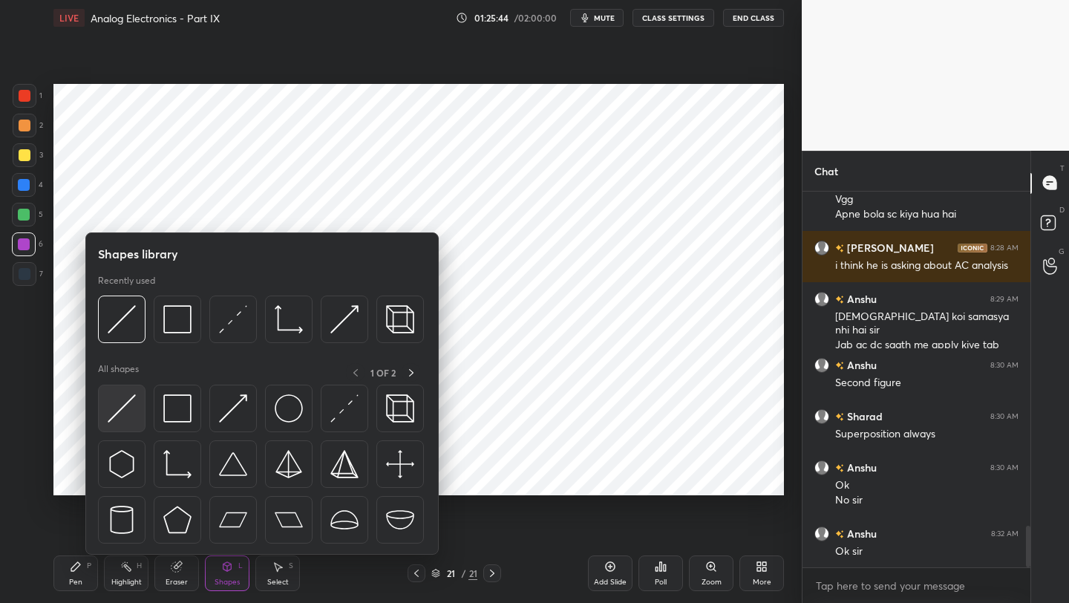
click at [136, 403] on div at bounding box center [122, 409] width 48 height 48
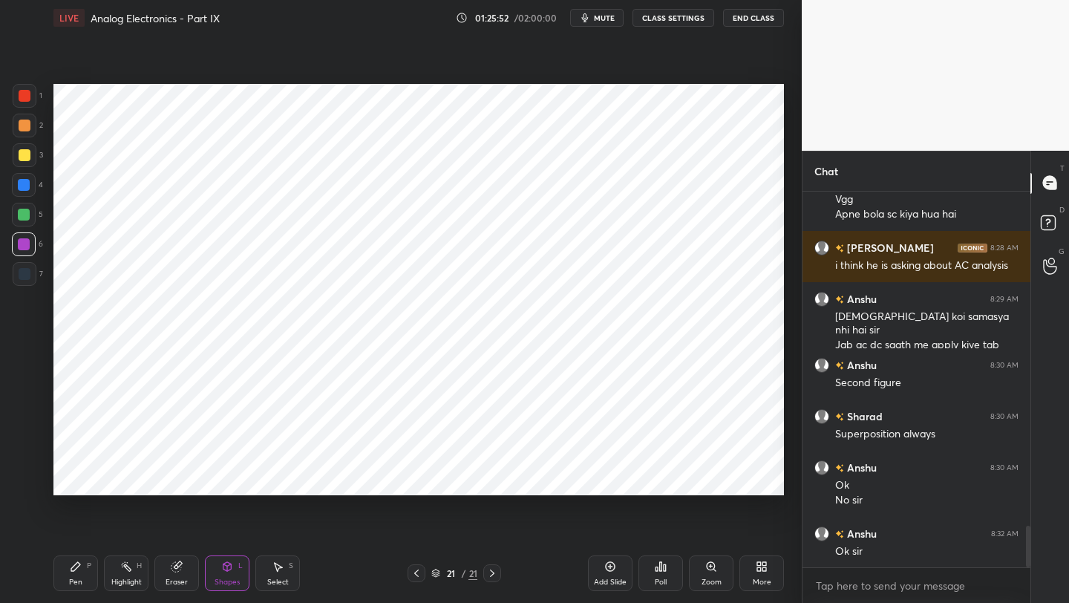
click at [62, 585] on div "Pen P" at bounding box center [75, 573] width 45 height 36
click at [33, 210] on div at bounding box center [24, 215] width 24 height 24
click at [229, 575] on div "Shapes L" at bounding box center [227, 573] width 45 height 36
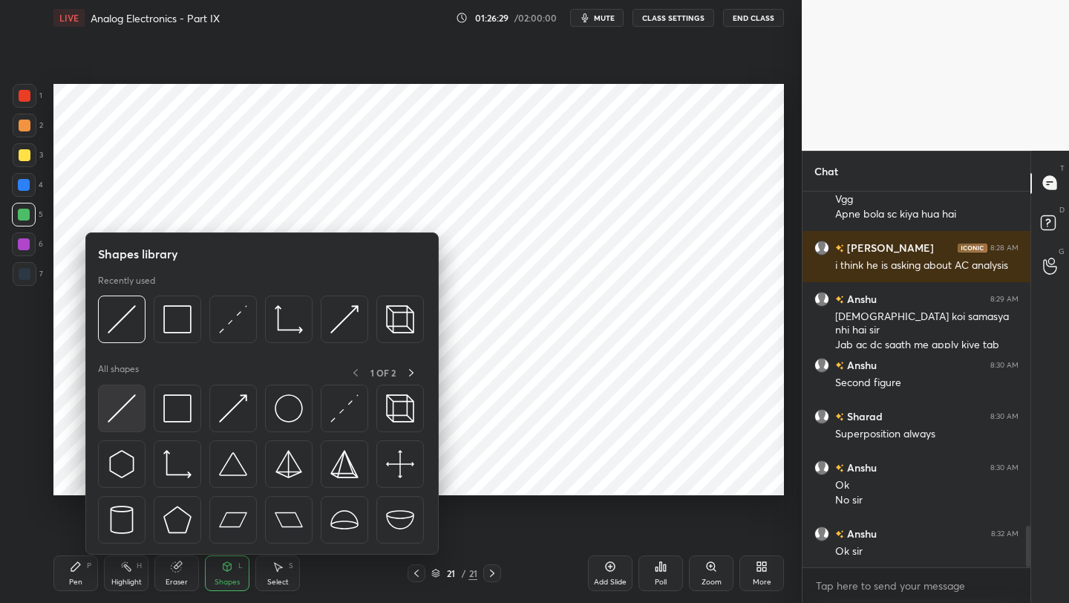
click at [127, 413] on img at bounding box center [122, 408] width 28 height 28
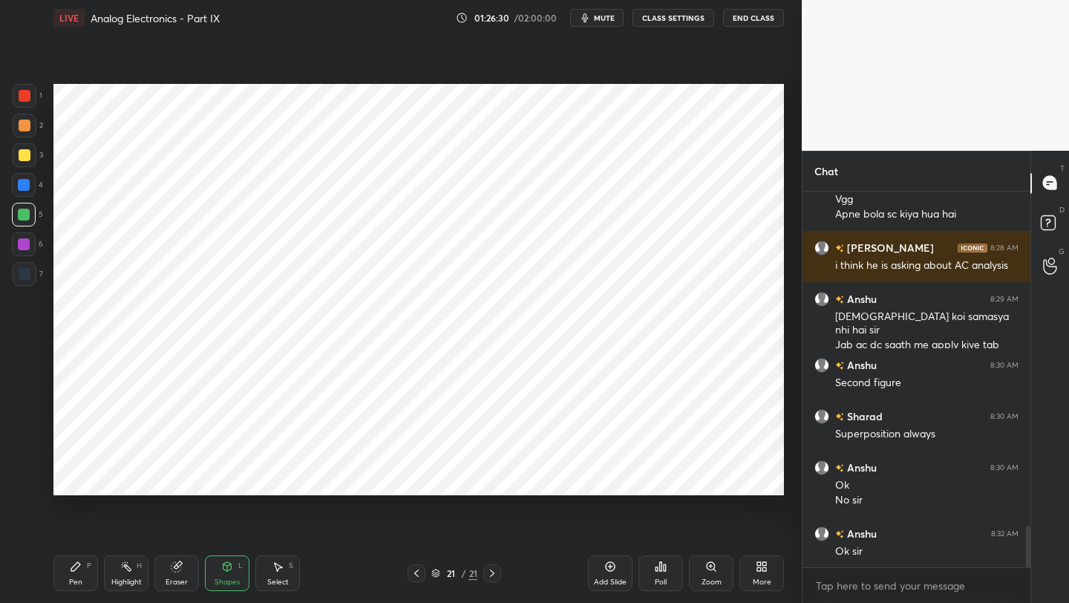
click at [26, 261] on div "6" at bounding box center [27, 247] width 31 height 30
click at [25, 285] on div at bounding box center [25, 274] width 24 height 24
click at [74, 572] on div "Pen P" at bounding box center [75, 573] width 45 height 36
click at [23, 249] on div at bounding box center [24, 244] width 12 height 12
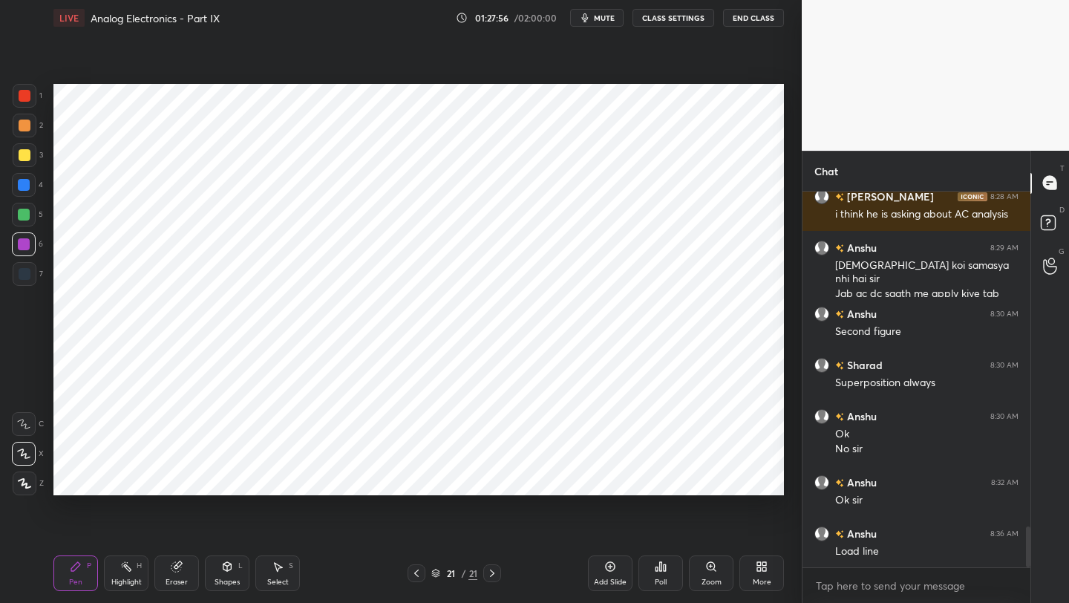
drag, startPoint x: 28, startPoint y: 157, endPoint x: 24, endPoint y: 171, distance: 15.3
click at [27, 157] on div at bounding box center [25, 155] width 12 height 12
click at [27, 187] on div at bounding box center [24, 185] width 12 height 12
click at [233, 573] on div "Shapes L" at bounding box center [227, 573] width 45 height 36
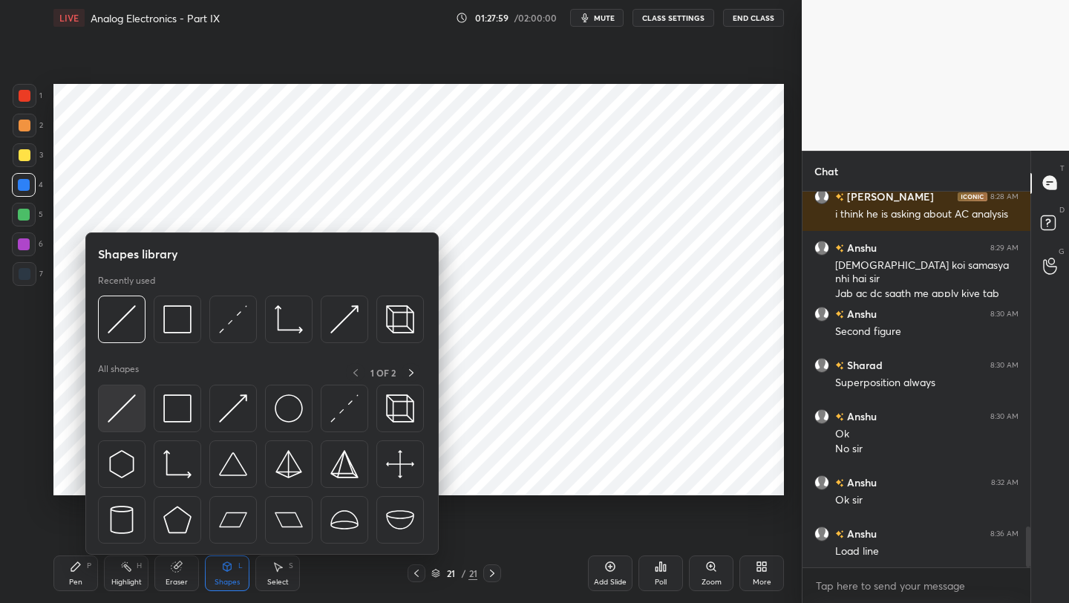
click at [135, 407] on img at bounding box center [122, 408] width 28 height 28
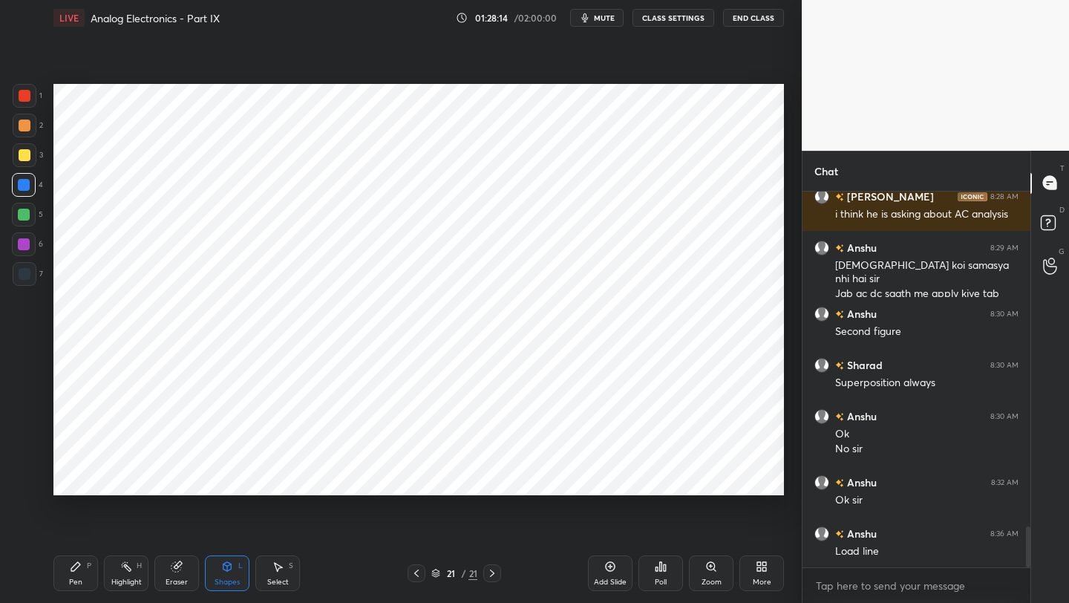
drag, startPoint x: 81, startPoint y: 577, endPoint x: 80, endPoint y: 569, distance: 8.2
click at [77, 578] on div "Pen" at bounding box center [75, 581] width 13 height 7
click at [22, 103] on div at bounding box center [25, 96] width 24 height 24
click at [615, 568] on icon at bounding box center [610, 566] width 12 height 12
click at [419, 574] on icon at bounding box center [416, 573] width 12 height 12
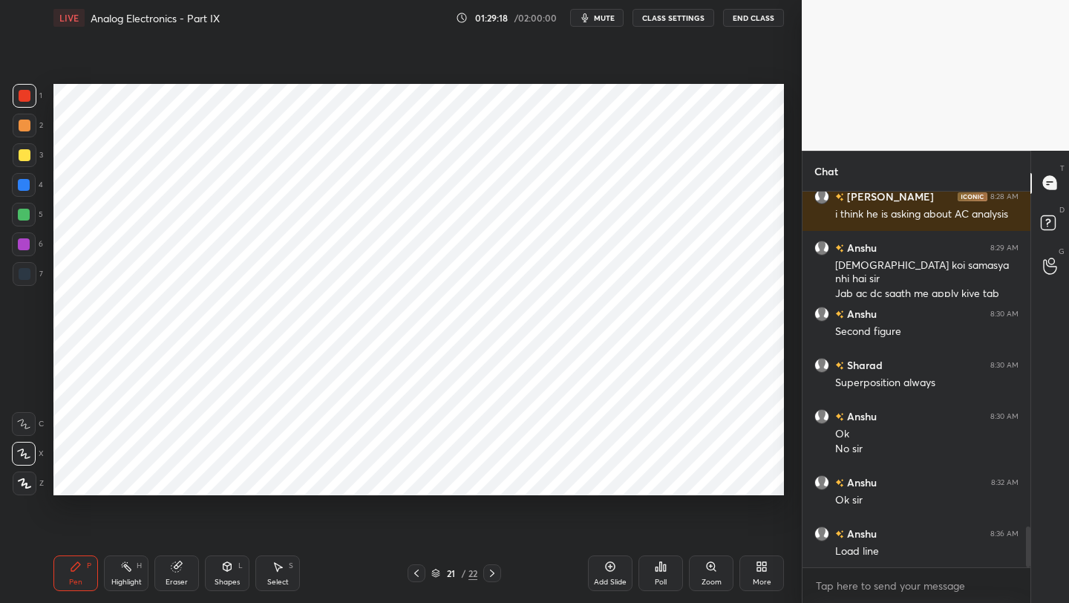
click at [615, 576] on div "Add Slide" at bounding box center [610, 573] width 45 height 36
click at [28, 159] on div at bounding box center [25, 155] width 12 height 12
drag, startPoint x: 28, startPoint y: 180, endPoint x: 41, endPoint y: 173, distance: 14.3
click at [28, 180] on div at bounding box center [24, 185] width 12 height 12
click at [418, 575] on icon at bounding box center [416, 573] width 12 height 12
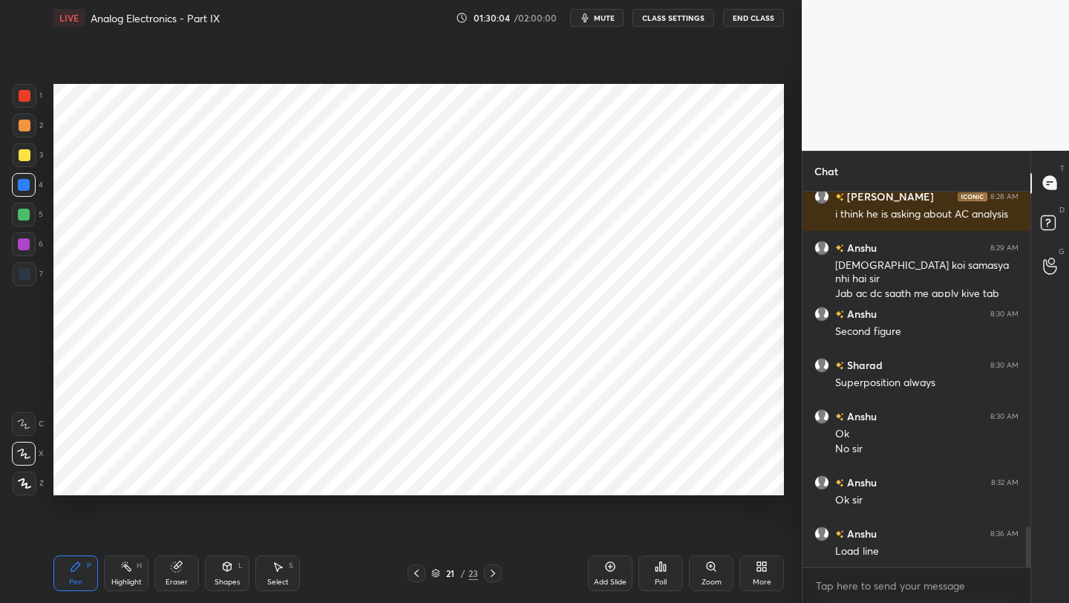
click at [493, 575] on icon at bounding box center [493, 573] width 12 height 12
click at [18, 94] on div at bounding box center [25, 96] width 24 height 24
drag, startPoint x: 416, startPoint y: 573, endPoint x: 427, endPoint y: 559, distance: 17.5
click at [416, 572] on icon at bounding box center [416, 573] width 12 height 12
click at [489, 572] on icon at bounding box center [493, 573] width 12 height 12
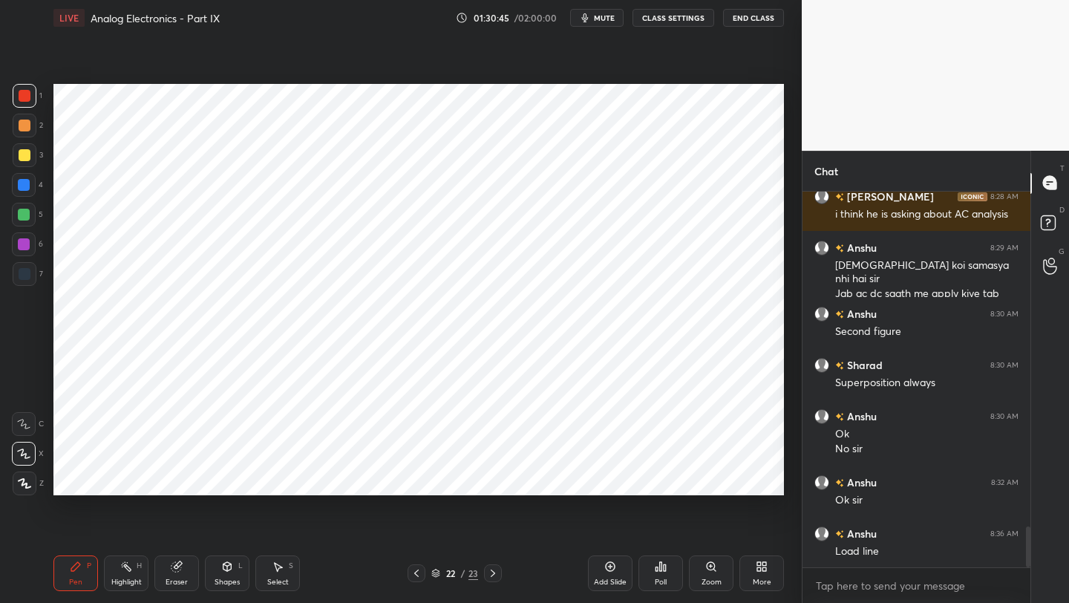
scroll to position [3118, 0]
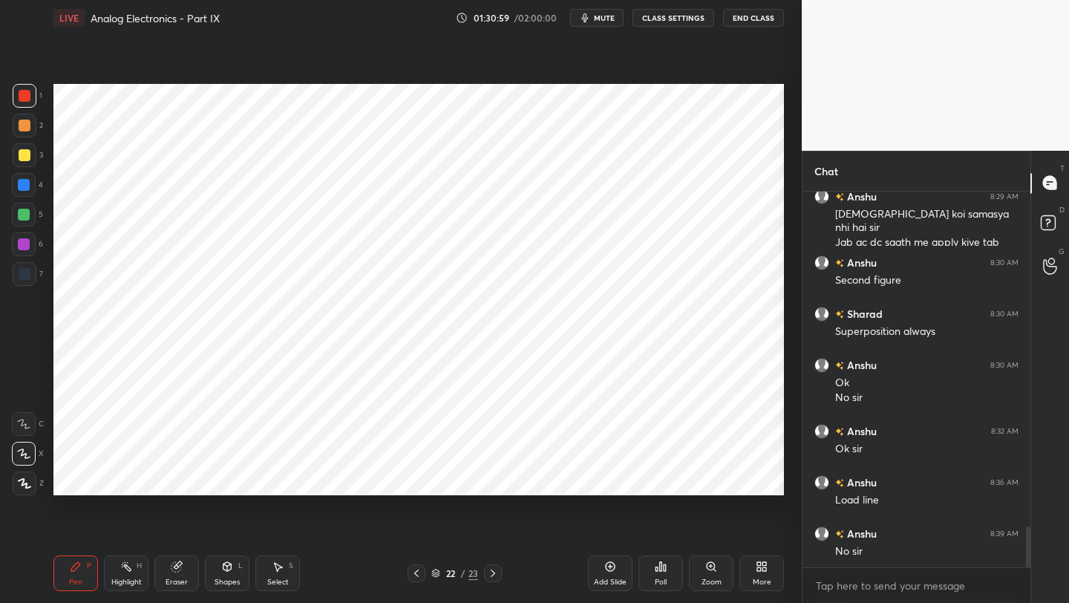
click at [413, 572] on icon at bounding box center [416, 573] width 12 height 12
click at [411, 570] on icon at bounding box center [416, 573] width 12 height 12
click at [494, 571] on icon at bounding box center [493, 573] width 12 height 12
click at [416, 573] on icon at bounding box center [416, 573] width 12 height 12
click at [416, 572] on icon at bounding box center [416, 573] width 12 height 12
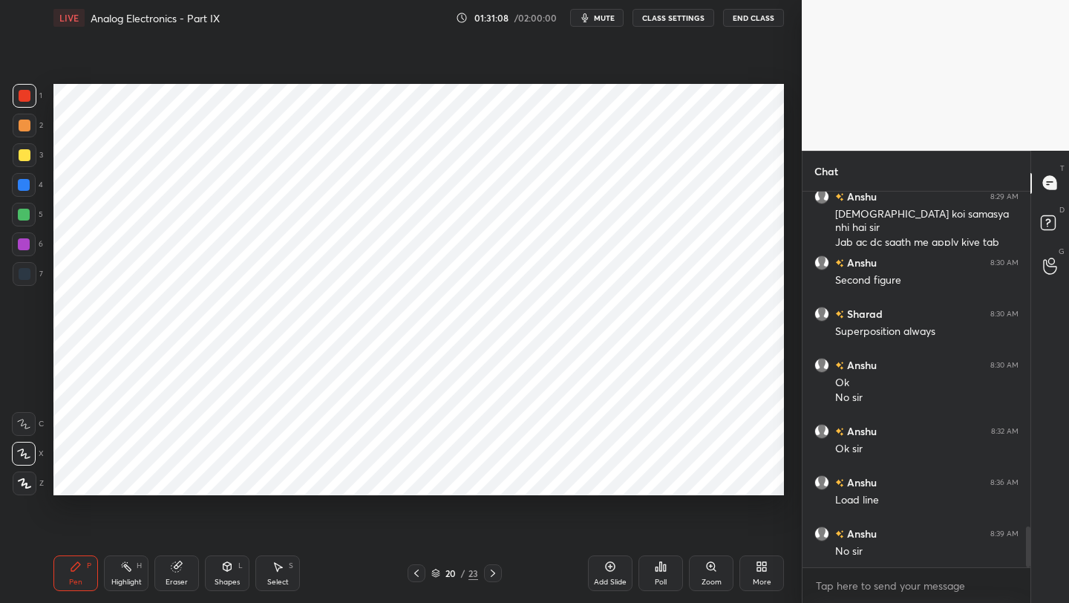
click at [414, 574] on icon at bounding box center [416, 573] width 12 height 12
click at [417, 569] on icon at bounding box center [416, 573] width 12 height 12
click at [491, 570] on icon at bounding box center [493, 573] width 12 height 12
click at [494, 571] on icon at bounding box center [493, 573] width 12 height 12
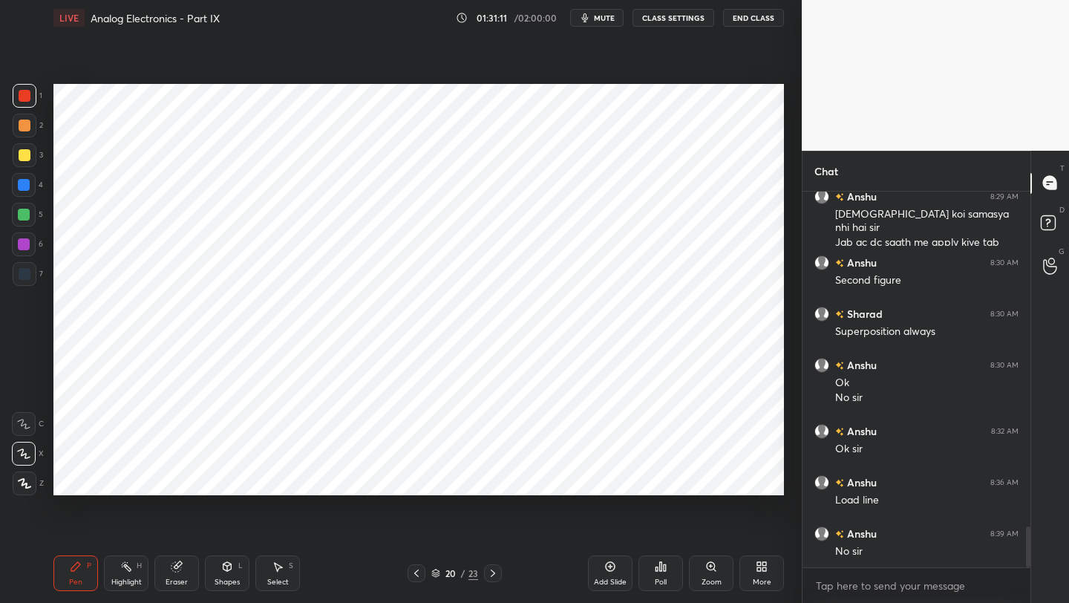
click at [490, 575] on icon at bounding box center [493, 573] width 12 height 12
click at [495, 573] on icon at bounding box center [493, 573] width 12 height 12
click at [419, 564] on div at bounding box center [417, 573] width 18 height 18
click at [394, 555] on div "LIVE Analog Electronics - Part IX 01:31:23 / 02:00:00 mute CLASS SETTINGS End C…" at bounding box center [419, 301] width 742 height 603
click at [414, 575] on icon at bounding box center [416, 573] width 12 height 12
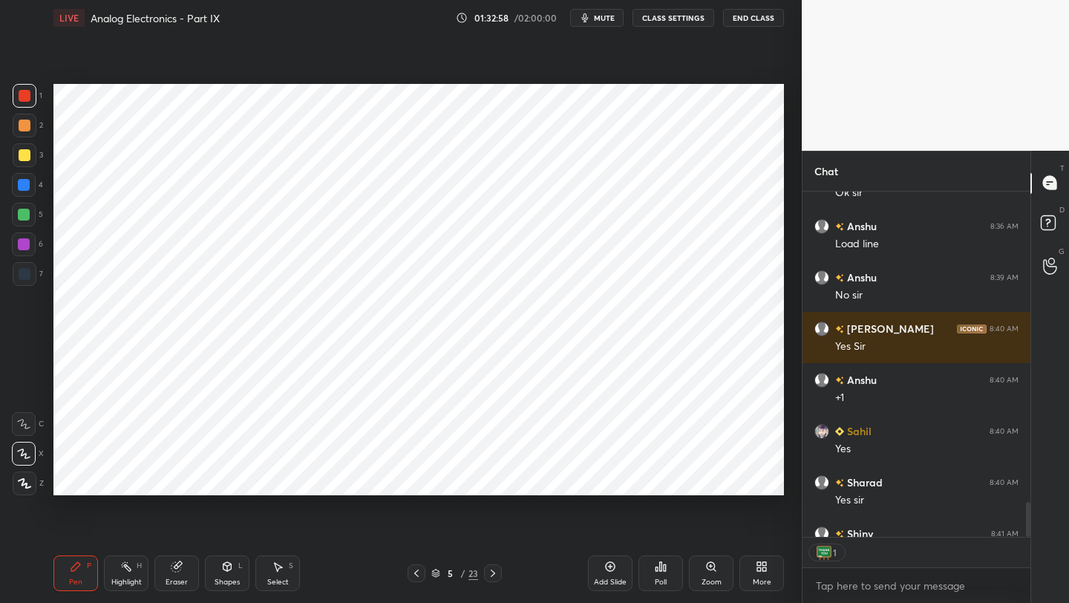
scroll to position [3455, 0]
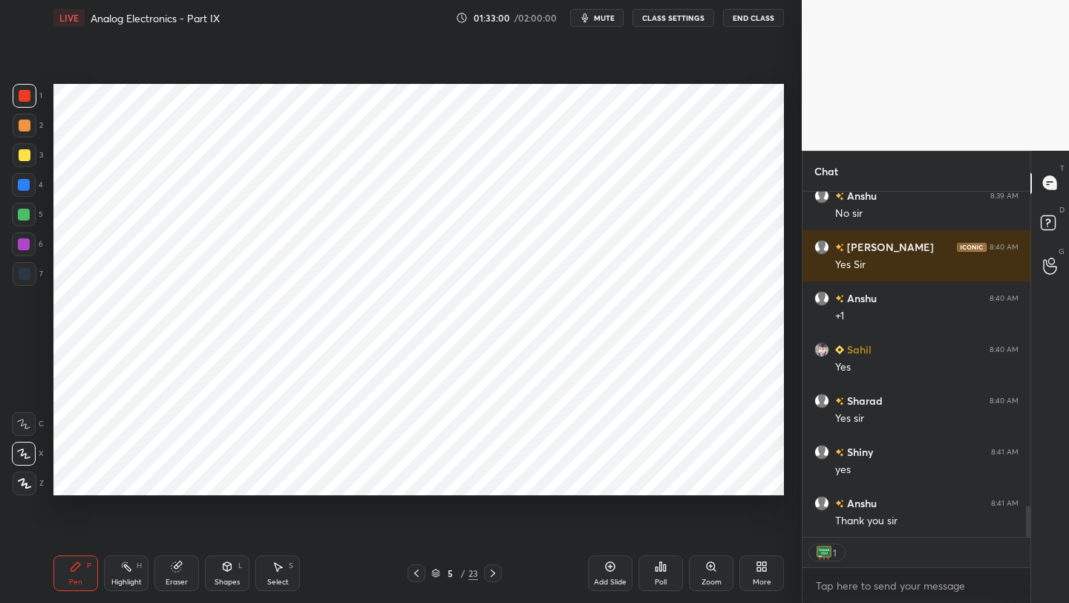
click at [753, 19] on button "End Class" at bounding box center [753, 18] width 61 height 18
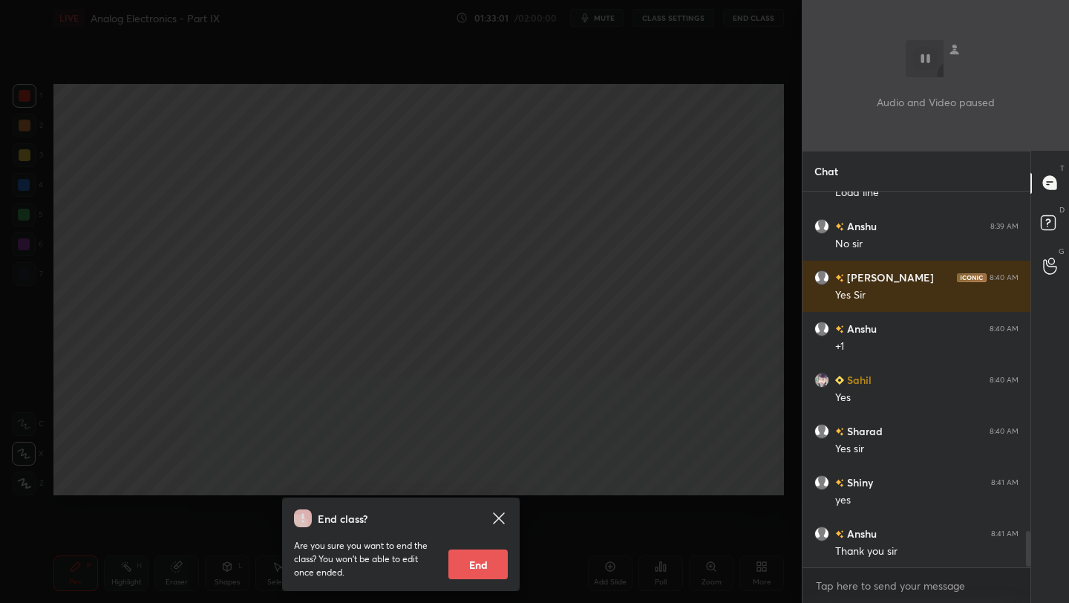
scroll to position [3425, 0]
click at [483, 558] on button "End" at bounding box center [477, 564] width 59 height 30
type textarea "x"
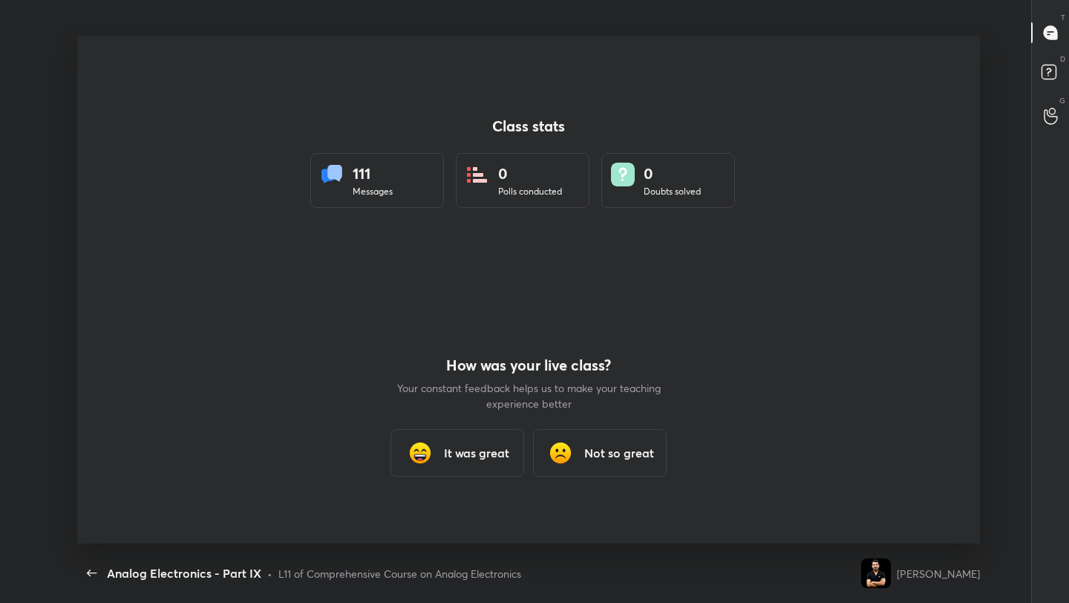
scroll to position [0, 0]
